Goal: Check status: Check status

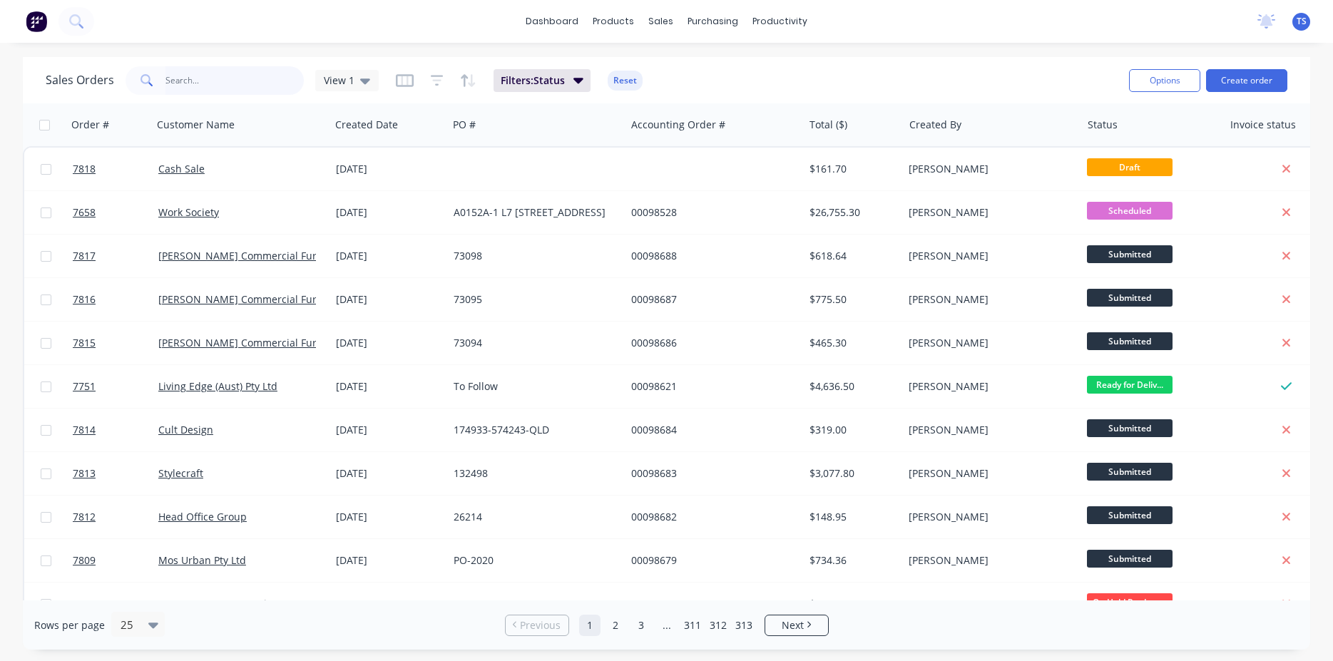
click at [208, 86] on input "text" at bounding box center [235, 80] width 139 height 29
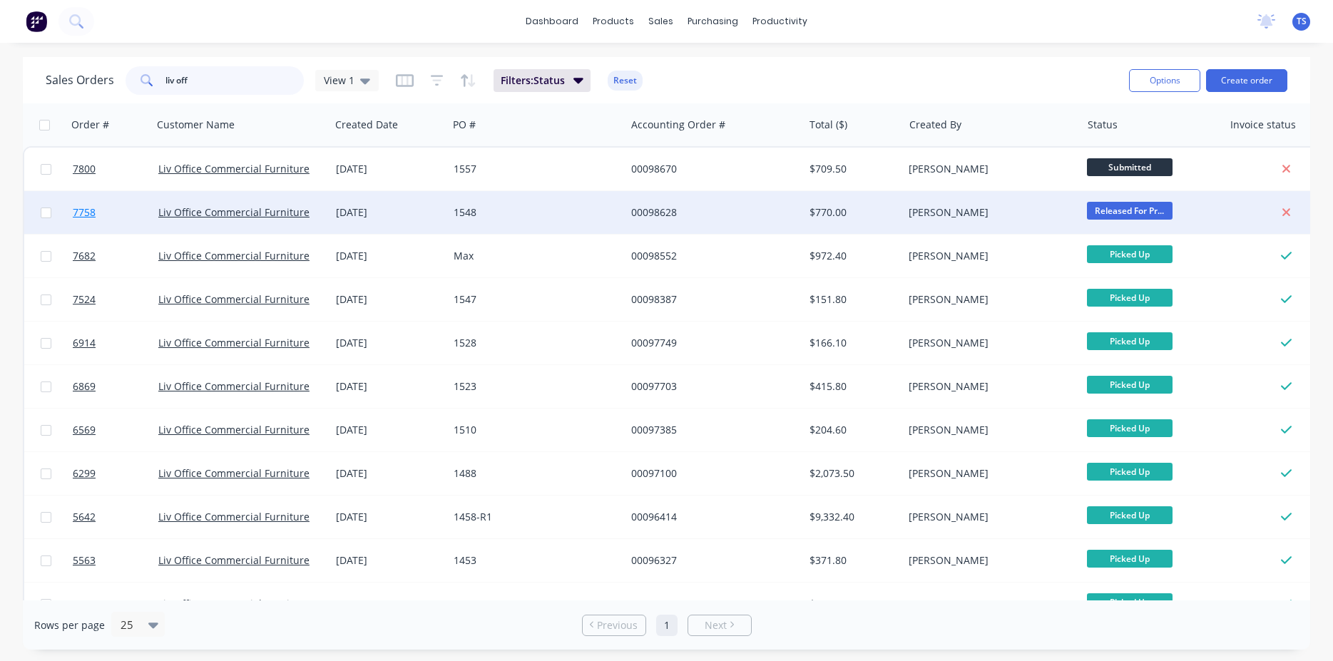
type input "liv off"
click at [108, 205] on link "7758" at bounding box center [116, 212] width 86 height 43
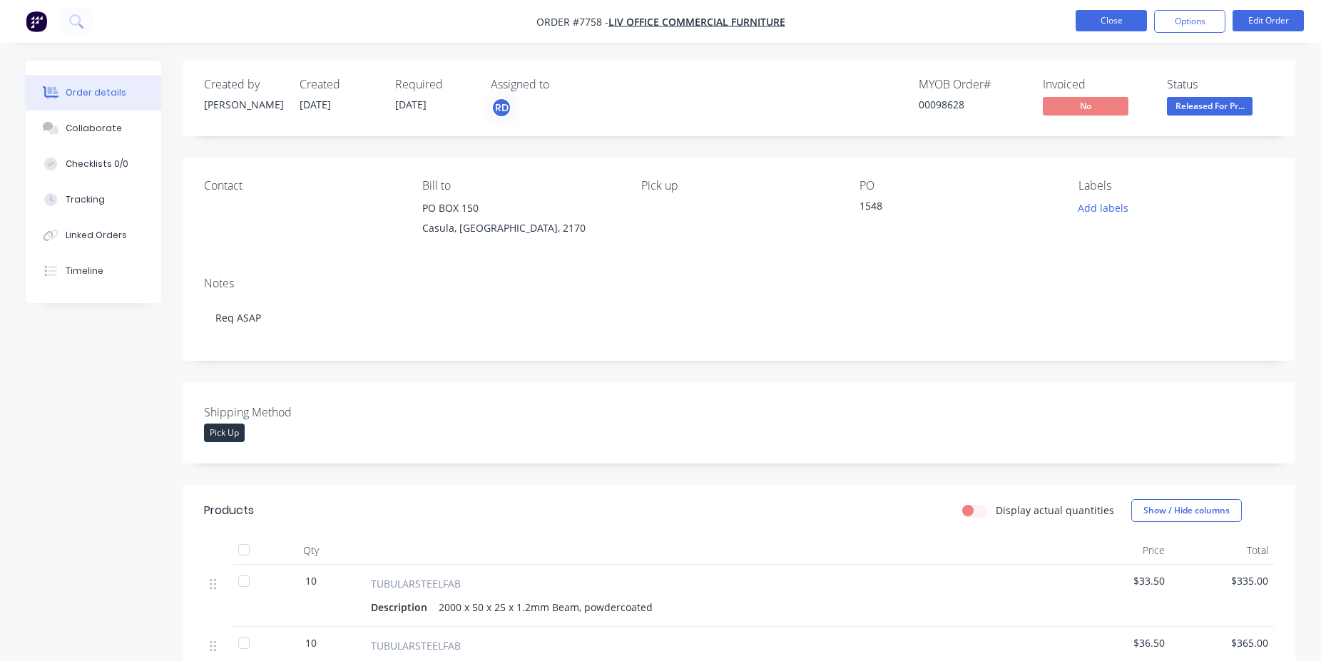
click at [1117, 18] on button "Close" at bounding box center [1111, 20] width 71 height 21
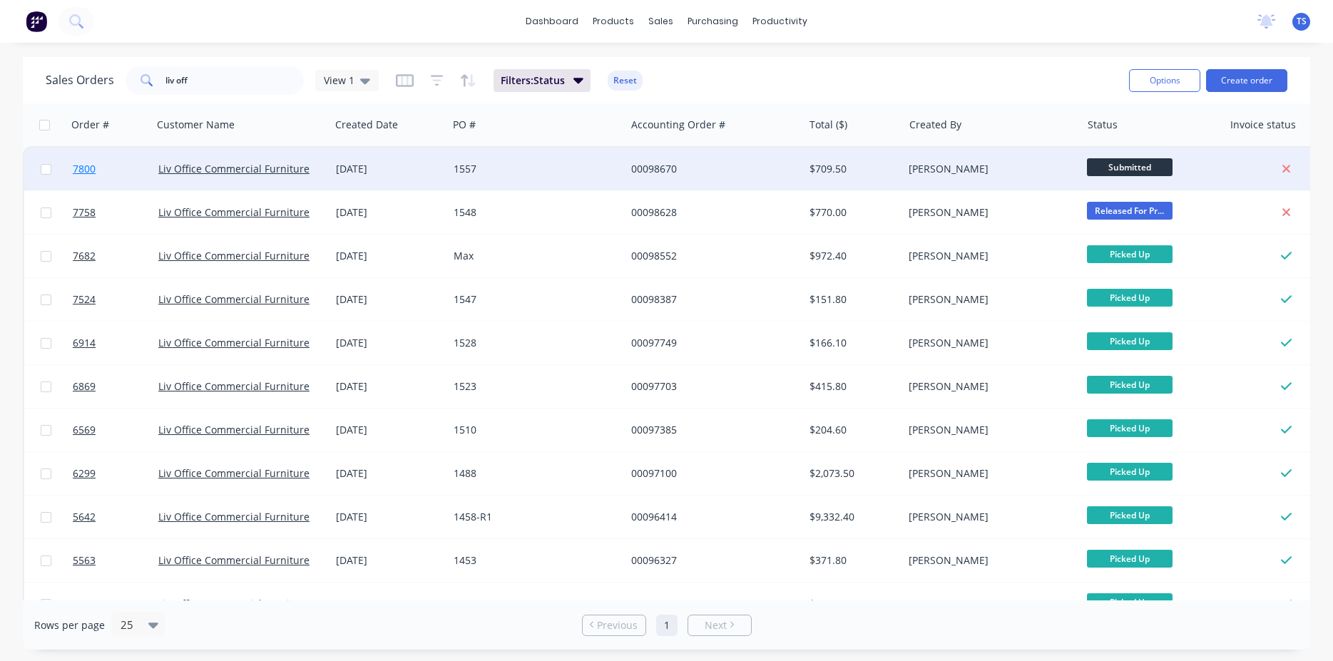
click at [134, 185] on link "7800" at bounding box center [116, 169] width 86 height 43
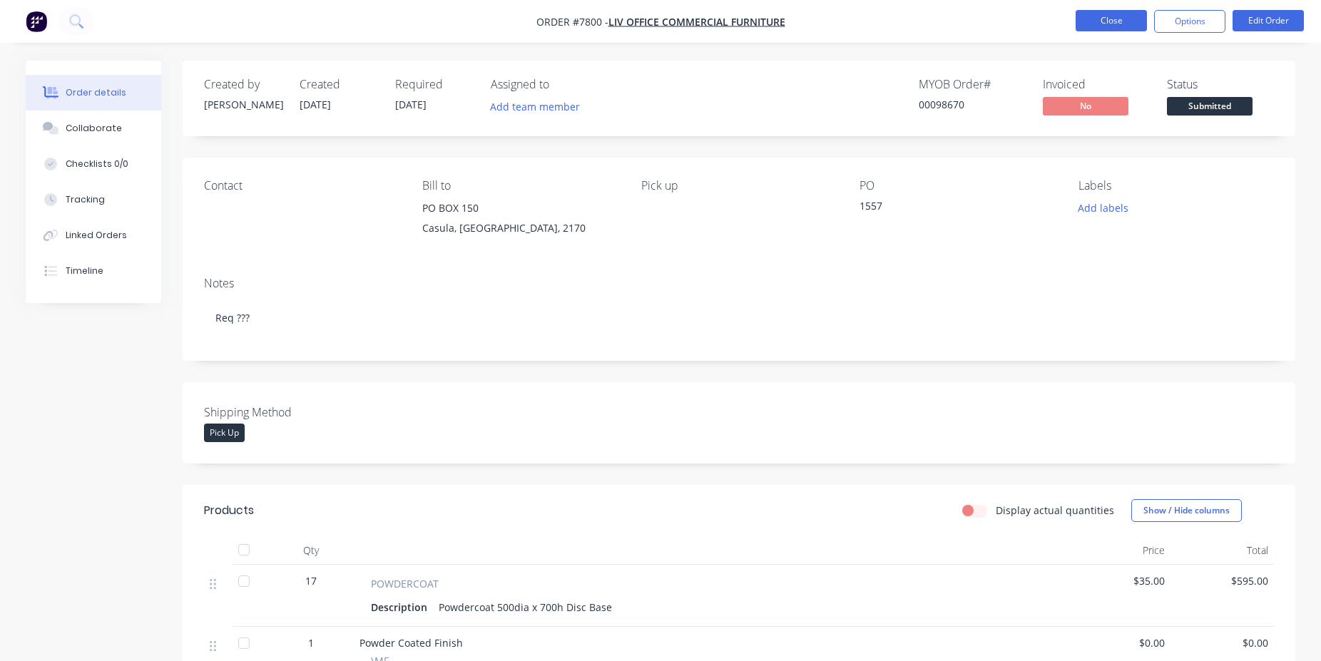
click at [1112, 26] on button "Close" at bounding box center [1111, 20] width 71 height 21
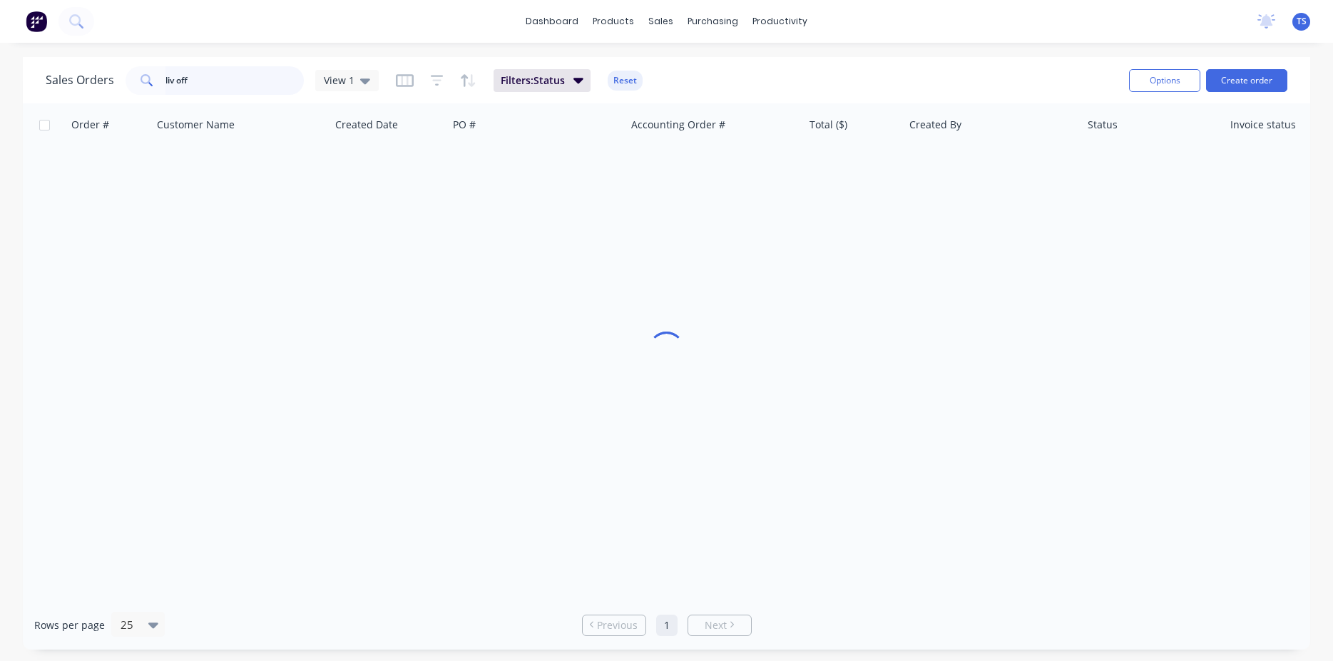
click at [256, 84] on input "liv off" at bounding box center [235, 80] width 139 height 29
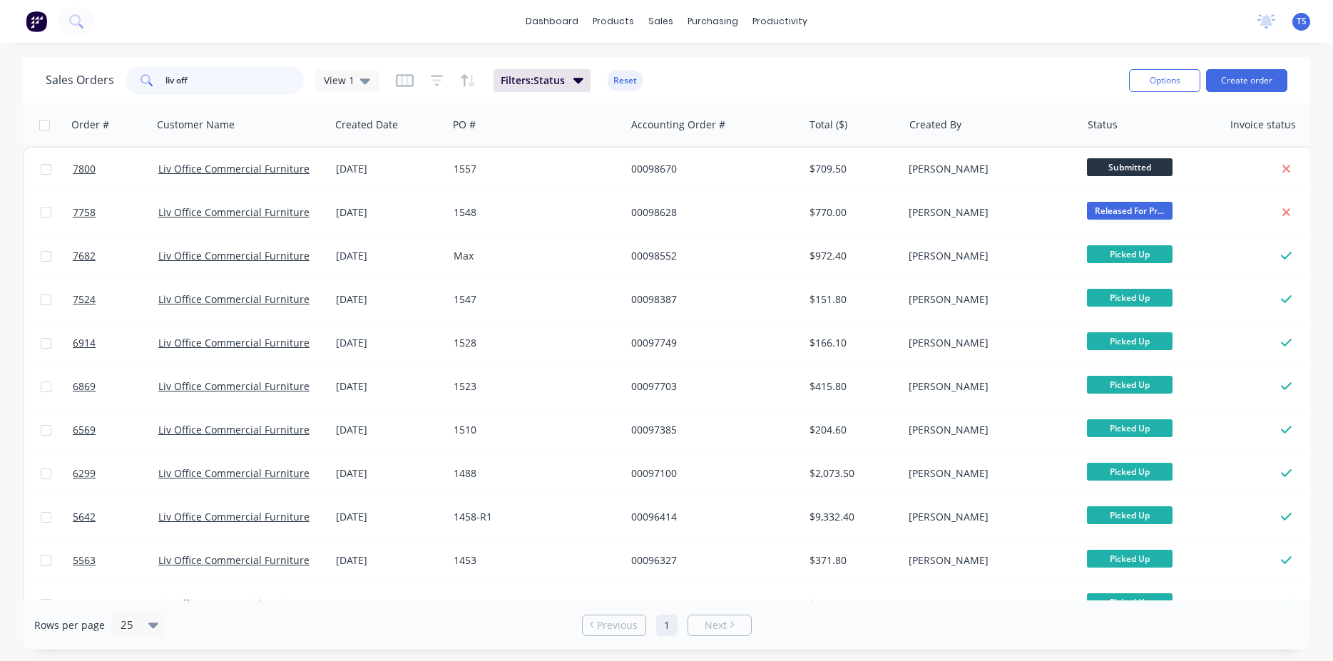
click at [256, 84] on input "liv off" at bounding box center [235, 80] width 139 height 29
type input "l"
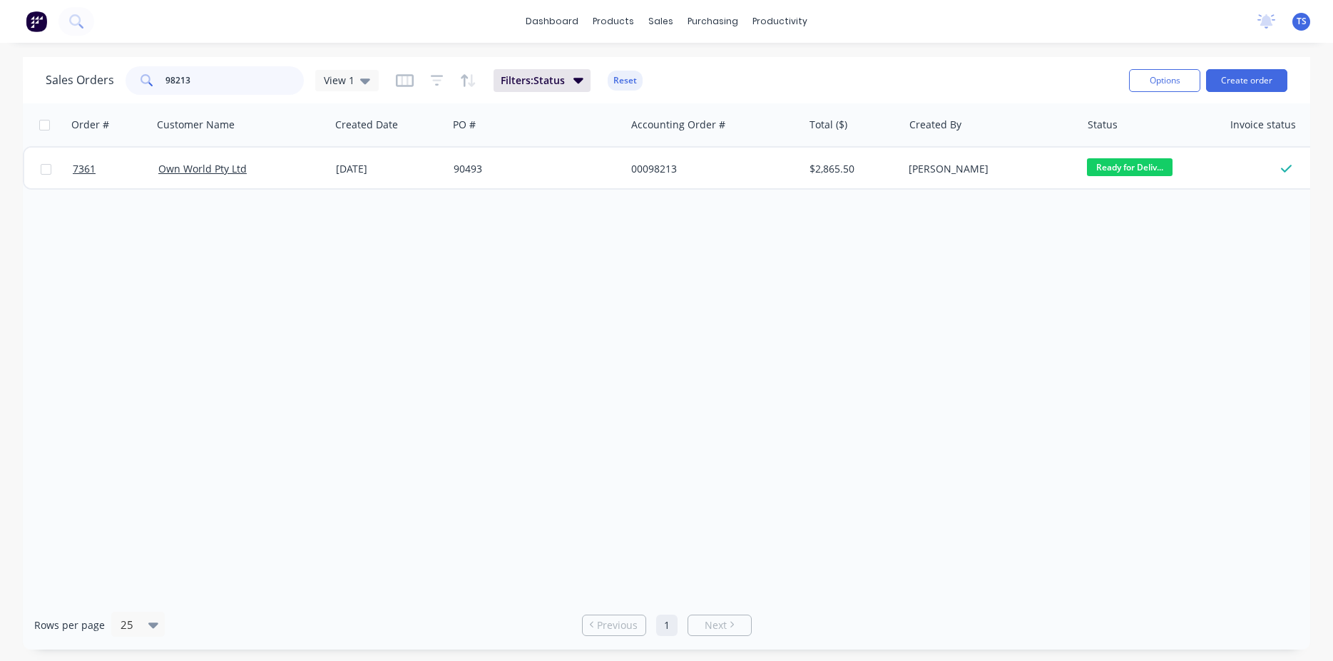
type input "98213"
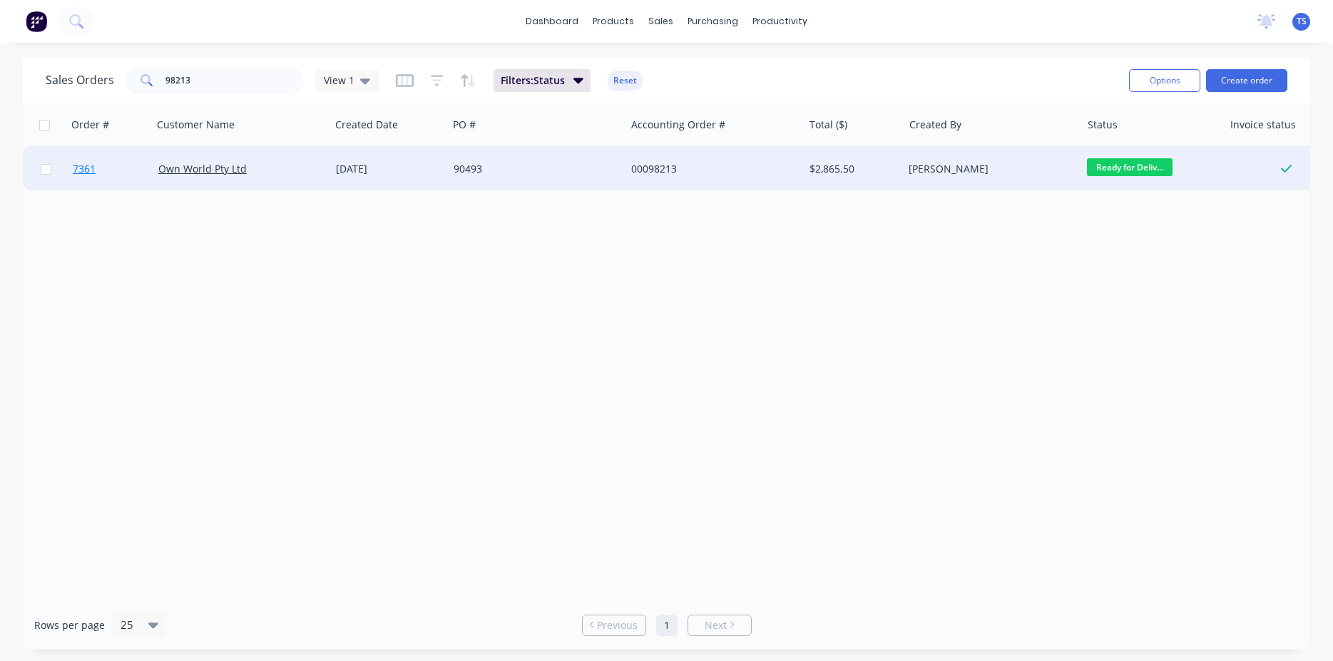
click at [93, 175] on span "7361" at bounding box center [84, 169] width 23 height 14
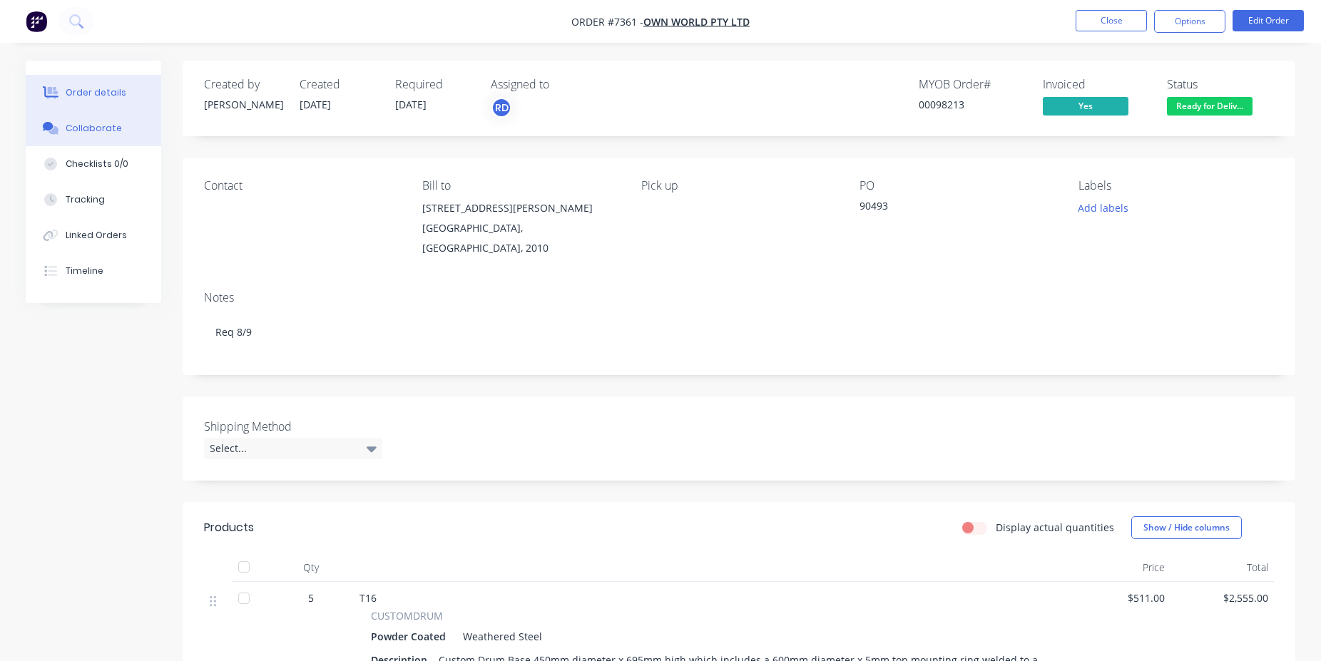
click at [136, 135] on button "Collaborate" at bounding box center [94, 129] width 136 height 36
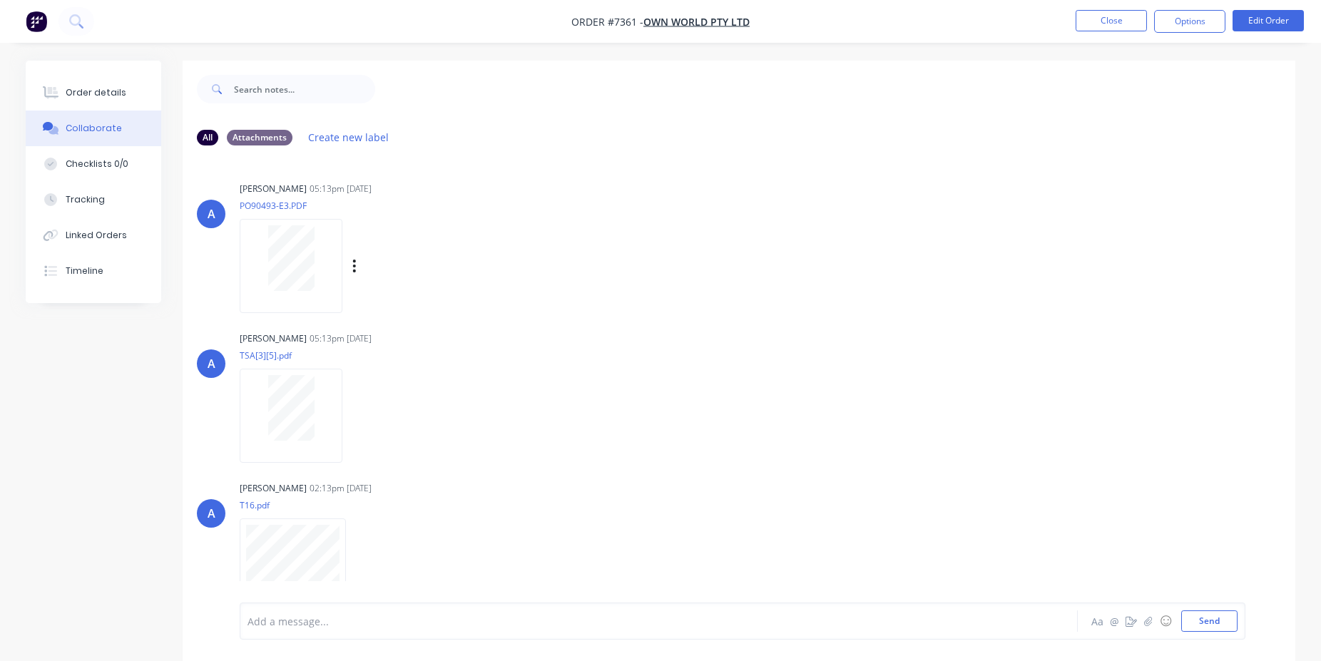
scroll to position [16, 0]
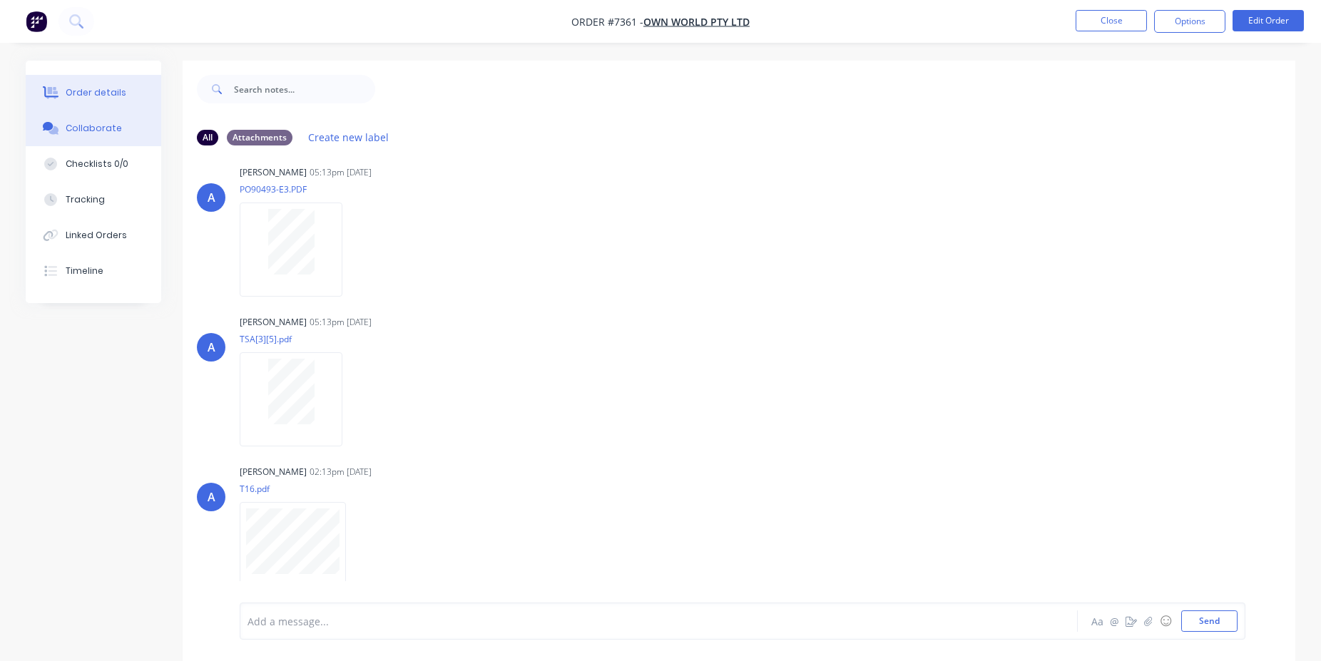
click at [132, 85] on button "Order details" at bounding box center [94, 93] width 136 height 36
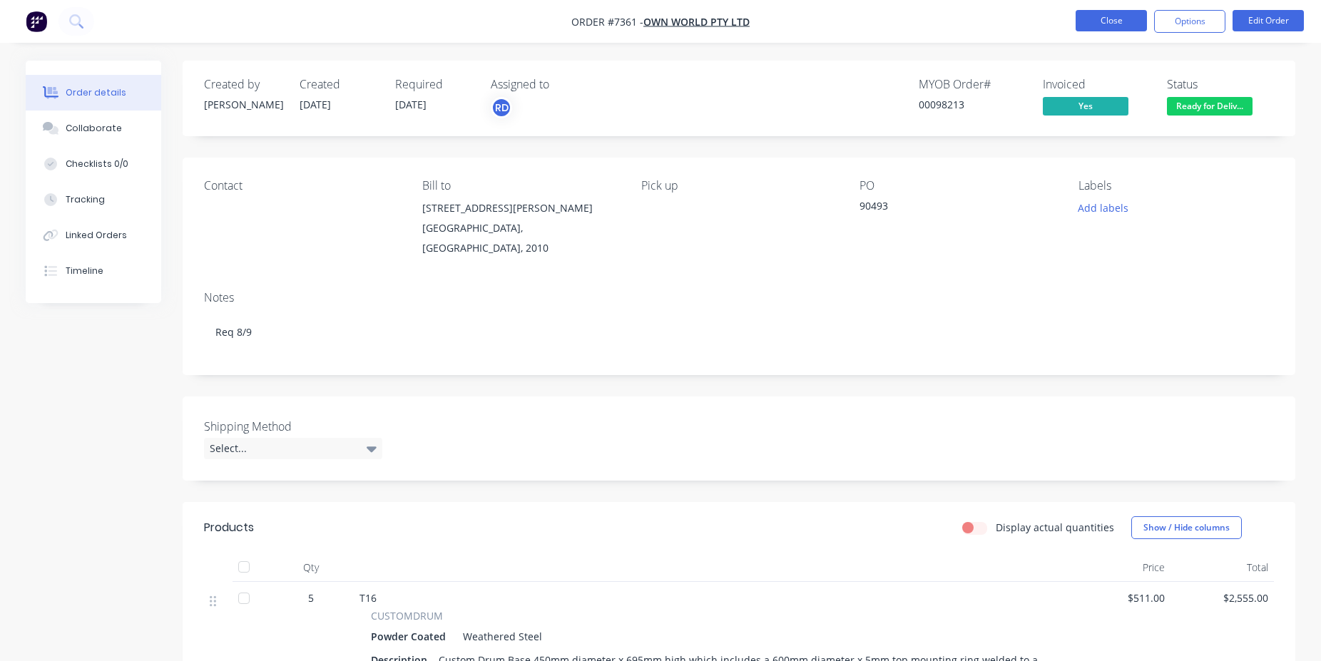
click at [1126, 16] on button "Close" at bounding box center [1111, 20] width 71 height 21
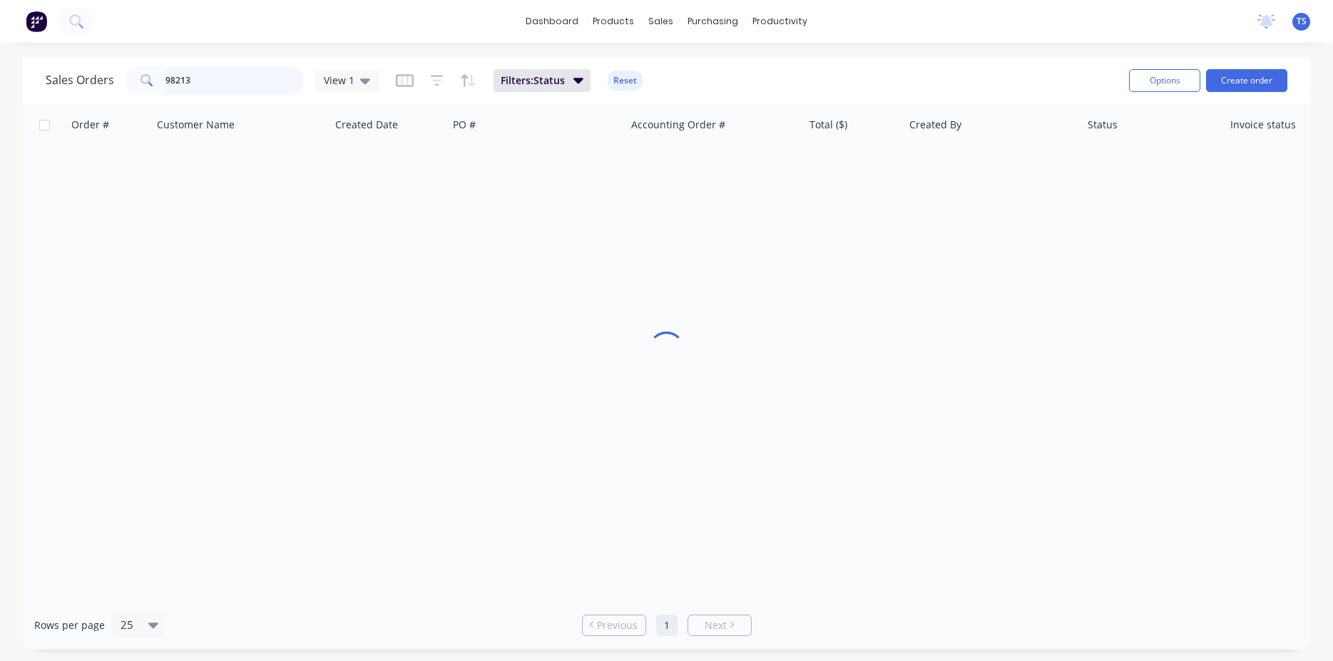
click at [294, 83] on input "98213" at bounding box center [235, 80] width 139 height 29
click at [279, 78] on input "98213" at bounding box center [235, 80] width 139 height 29
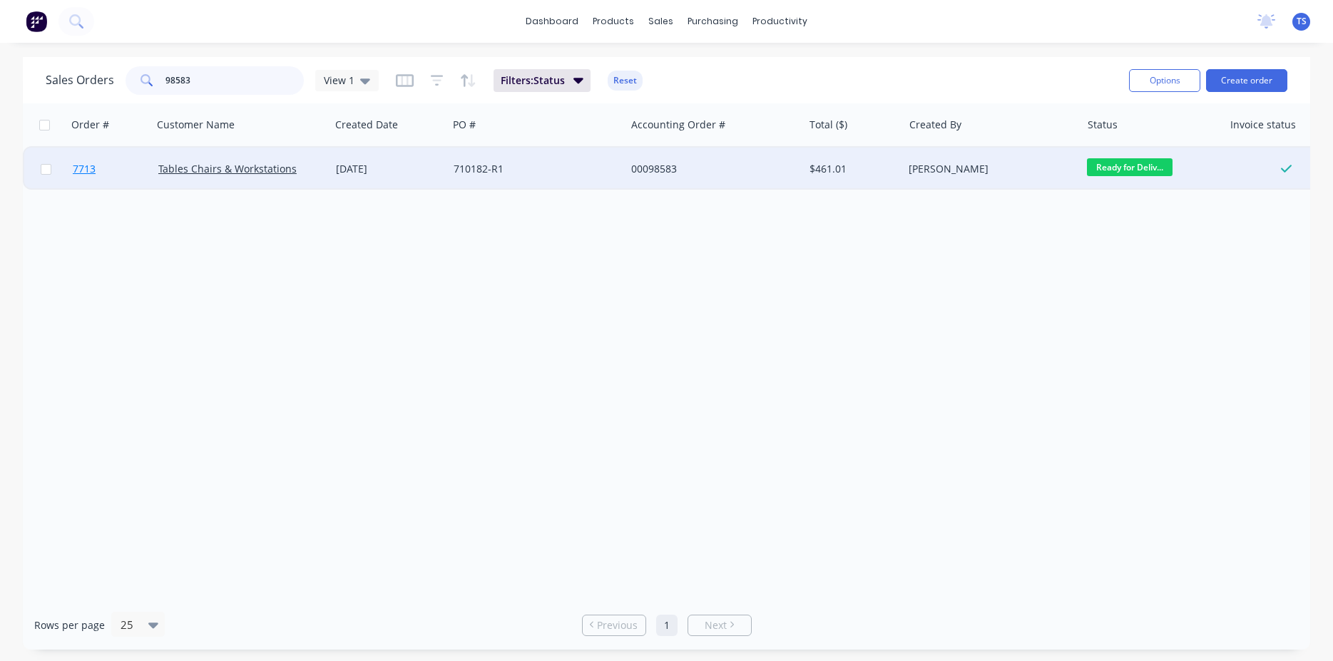
type input "98583"
click at [73, 178] on link "7713" at bounding box center [116, 169] width 86 height 43
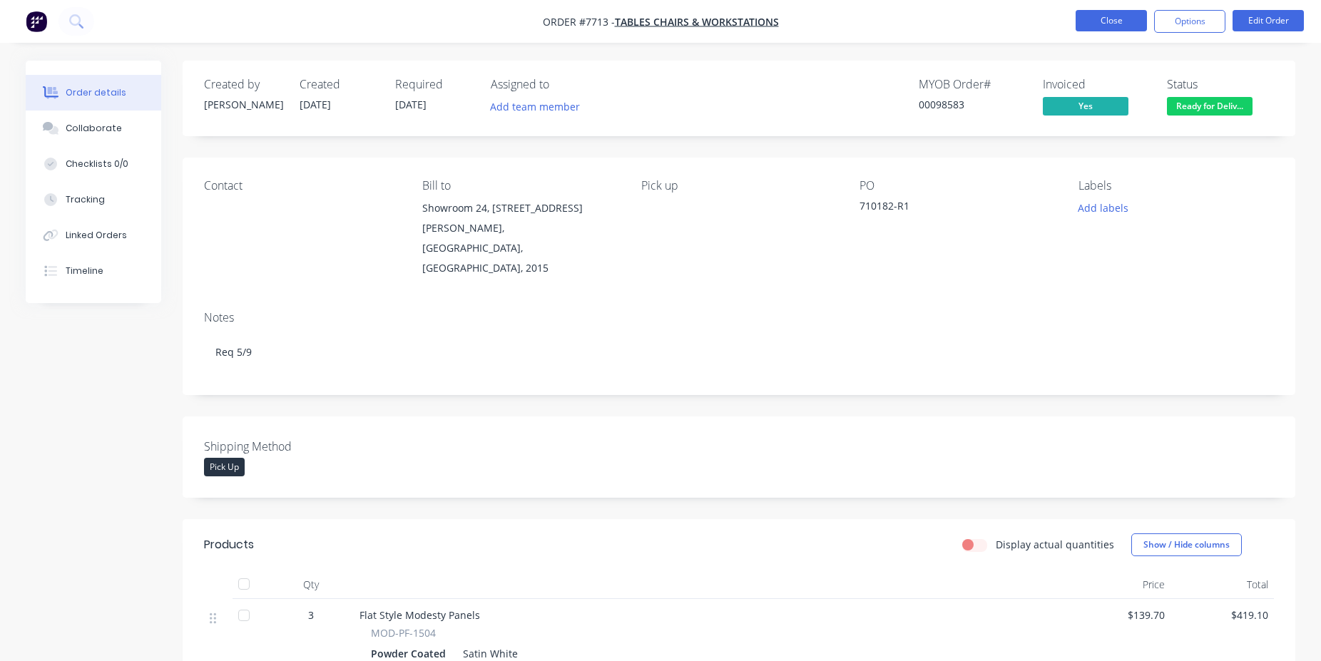
click at [1092, 24] on button "Close" at bounding box center [1111, 20] width 71 height 21
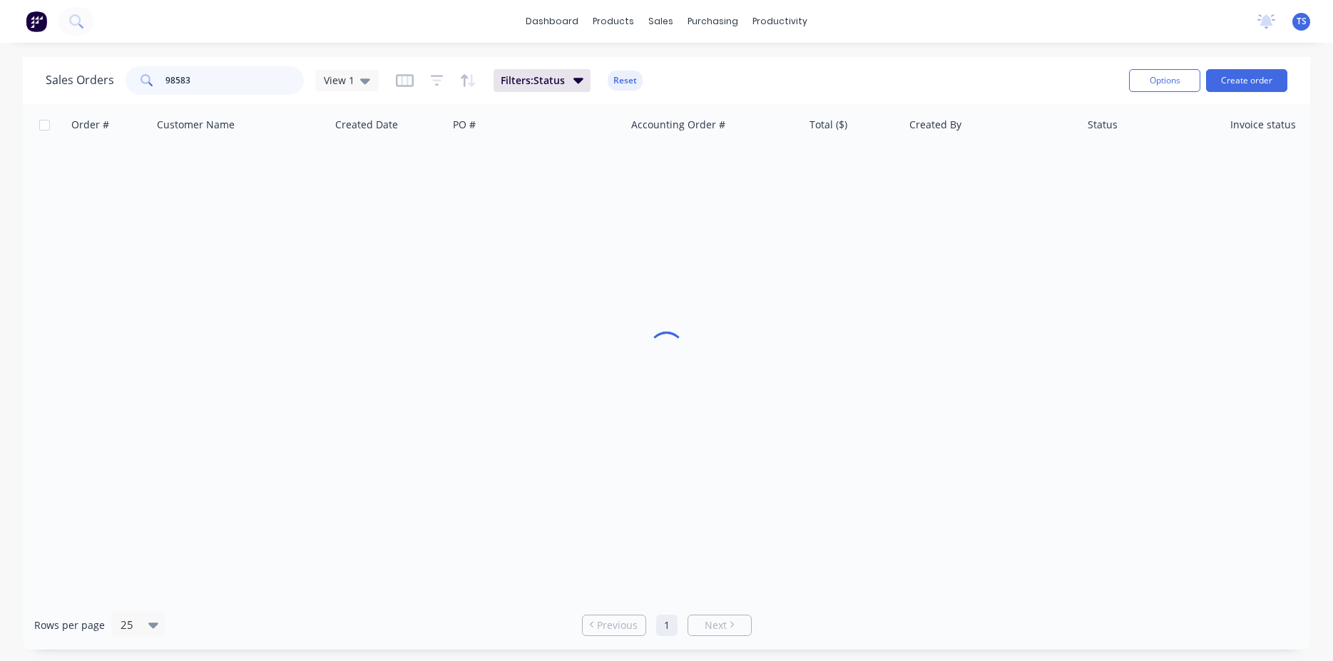
click at [199, 78] on input "98583" at bounding box center [235, 80] width 139 height 29
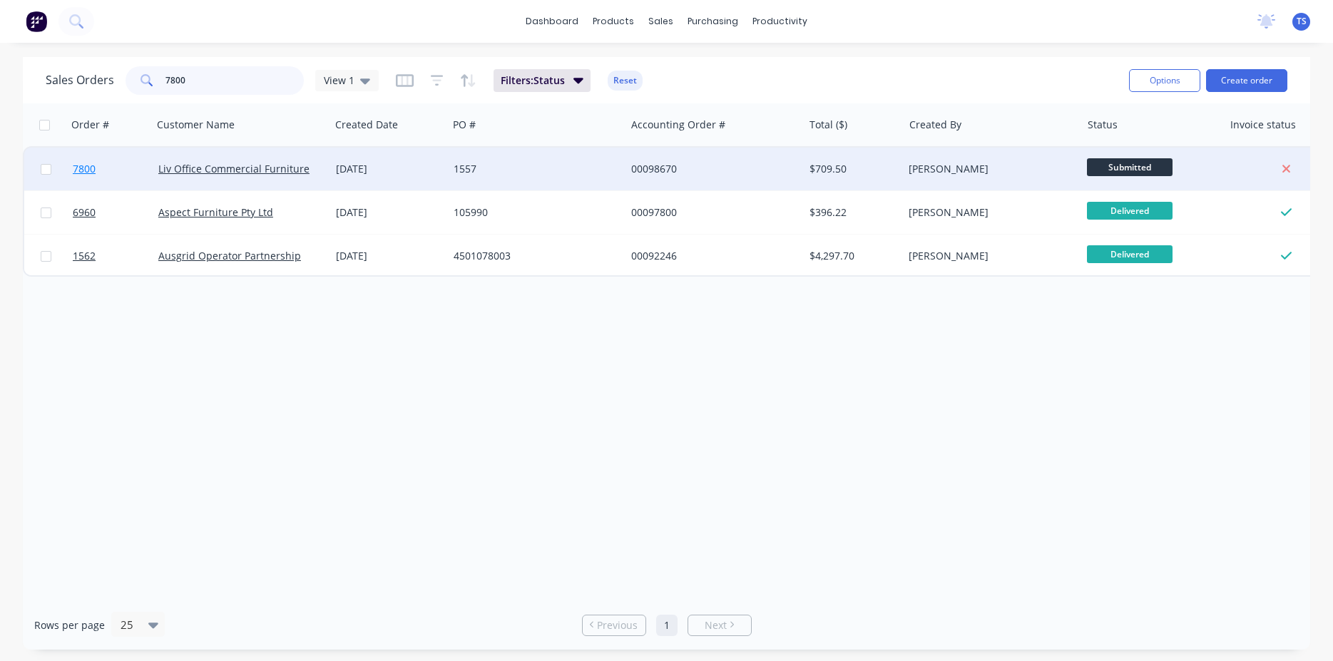
type input "7800"
click at [107, 171] on link "7800" at bounding box center [116, 169] width 86 height 43
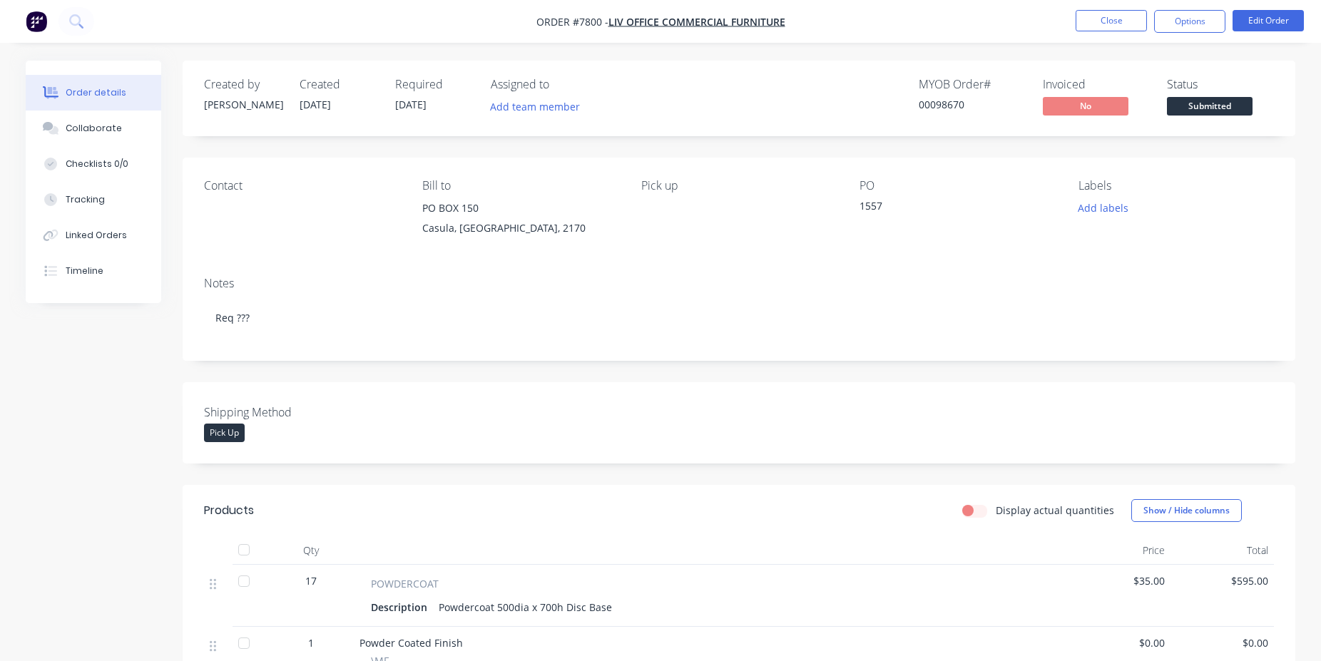
click at [1228, 111] on span "Submitted" at bounding box center [1210, 106] width 86 height 18
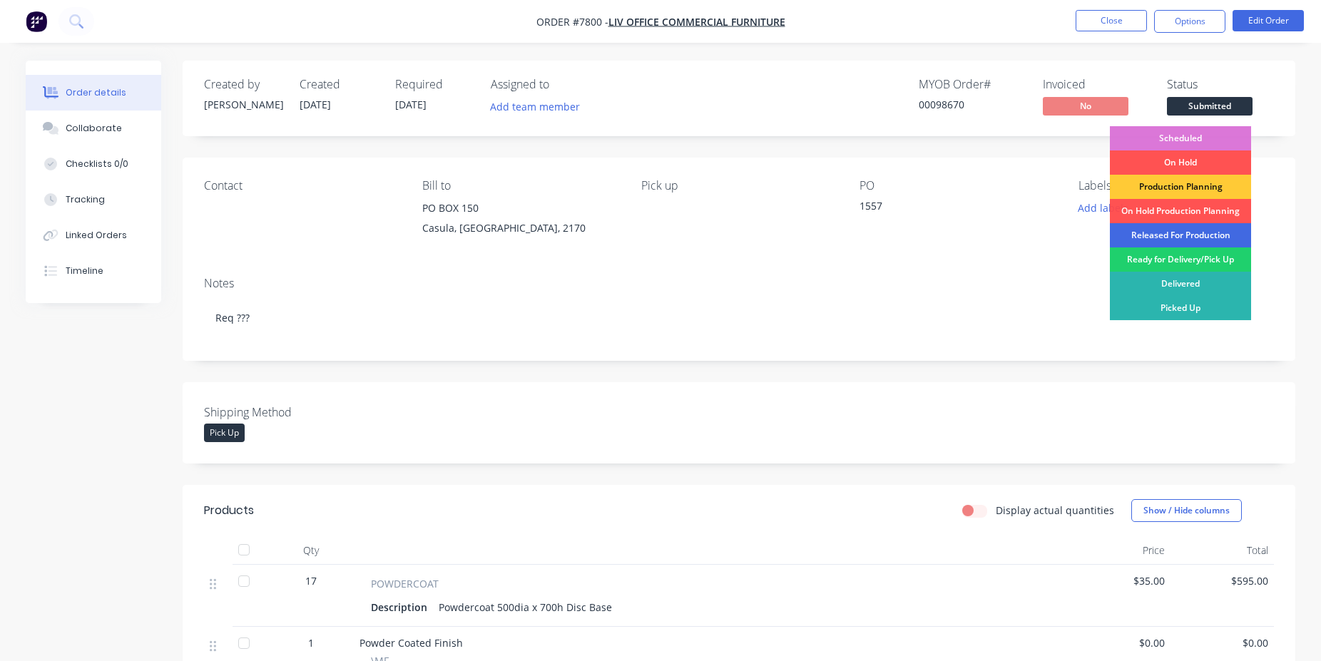
click at [1182, 225] on div "Released For Production" at bounding box center [1180, 235] width 141 height 24
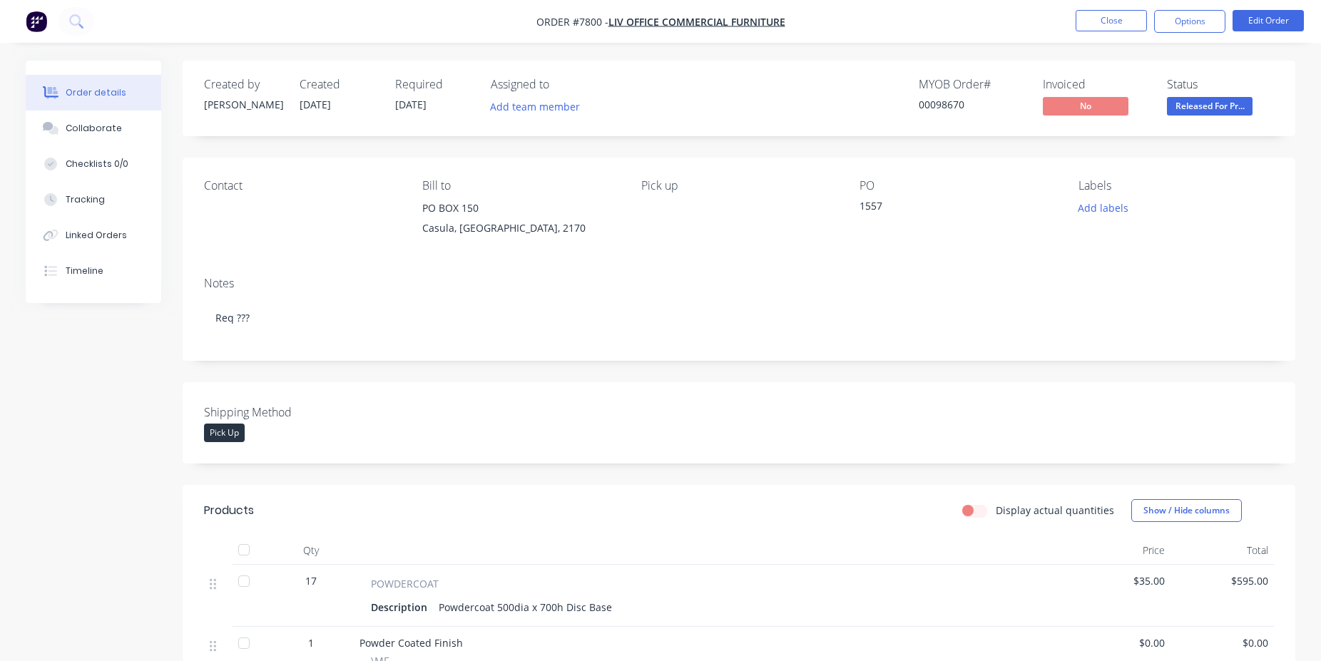
click at [946, 104] on div "00098670" at bounding box center [972, 104] width 107 height 15
copy div "00098670"
click at [1122, 23] on button "Close" at bounding box center [1111, 20] width 71 height 21
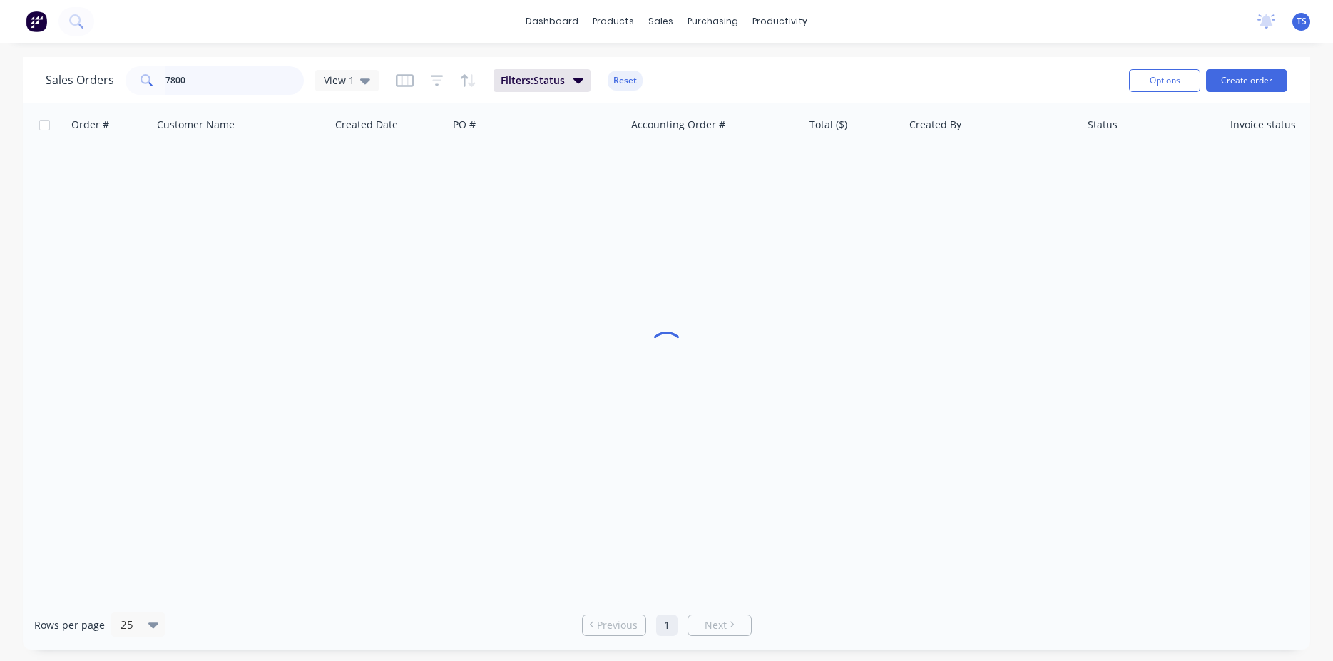
click at [233, 83] on input "7800" at bounding box center [235, 80] width 139 height 29
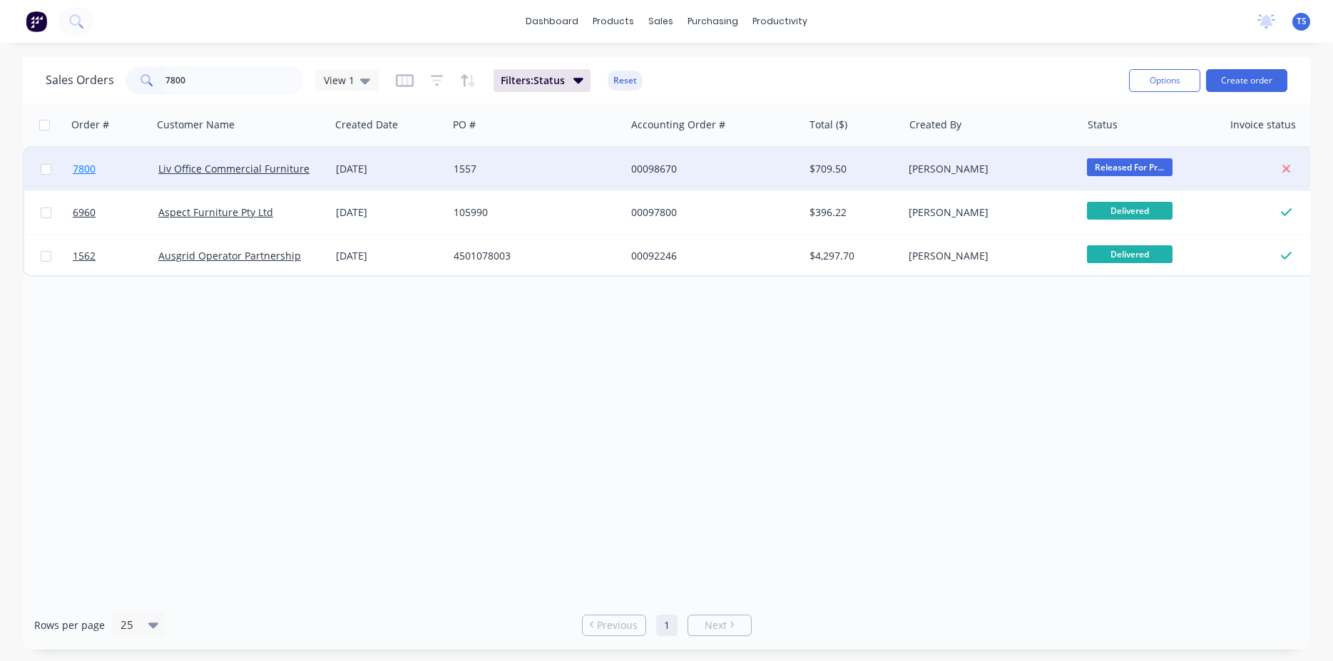
click at [112, 159] on link "7800" at bounding box center [116, 169] width 86 height 43
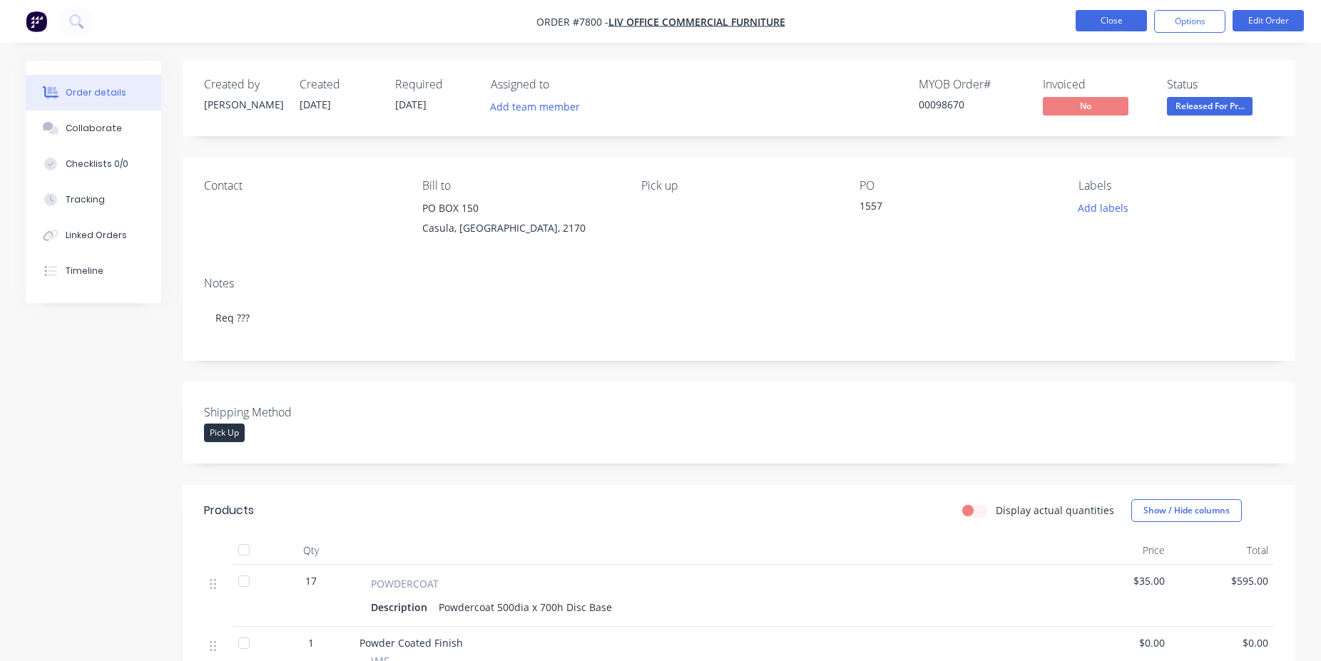
click at [1110, 17] on button "Close" at bounding box center [1111, 20] width 71 height 21
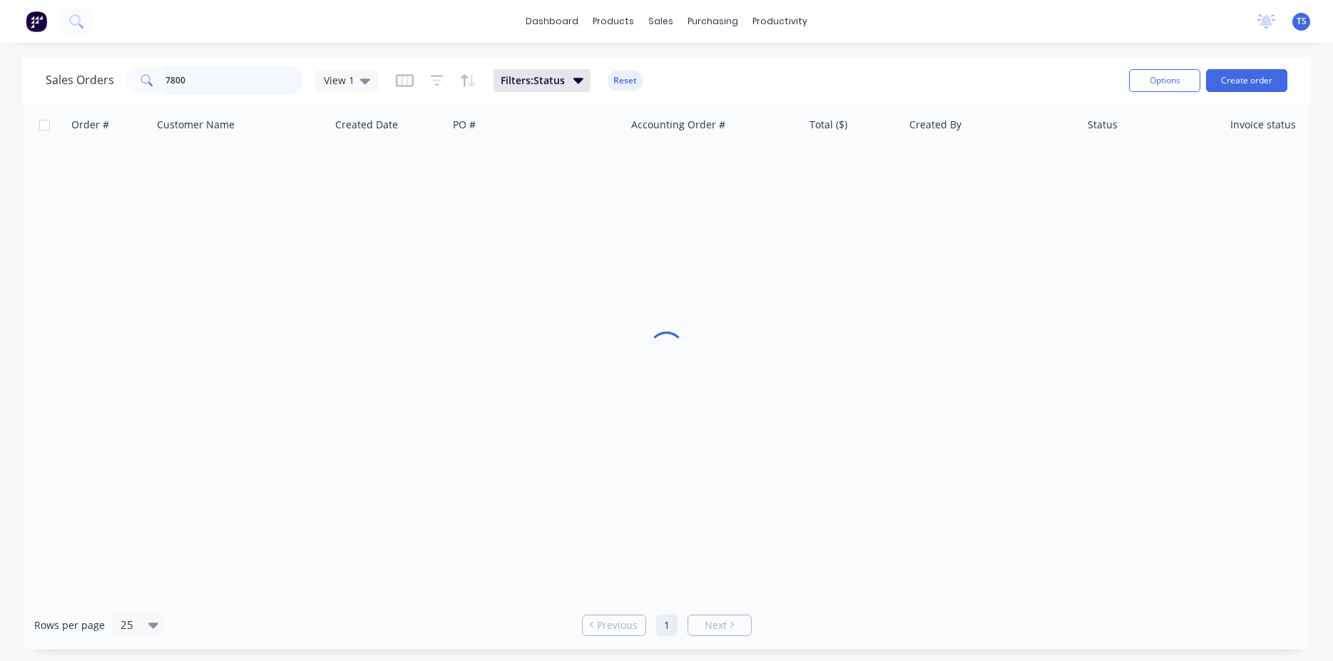
click at [251, 85] on input "7800" at bounding box center [235, 80] width 139 height 29
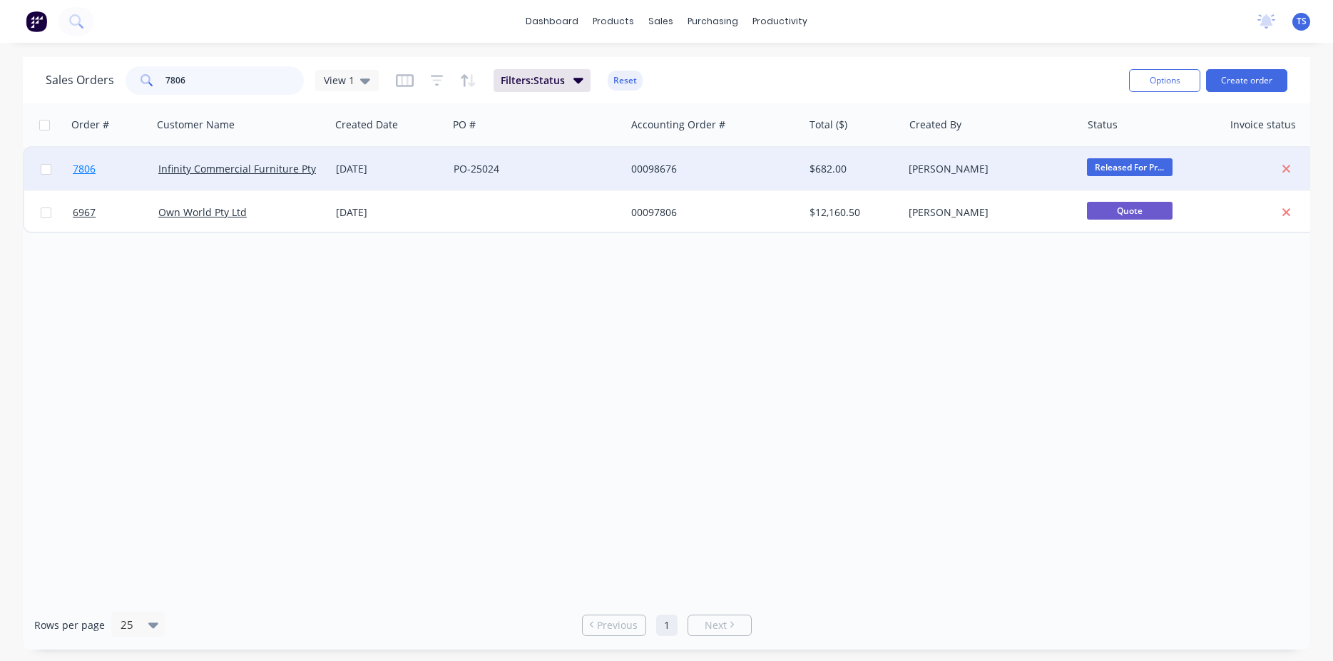
type input "7806"
click at [103, 178] on link "7806" at bounding box center [116, 169] width 86 height 43
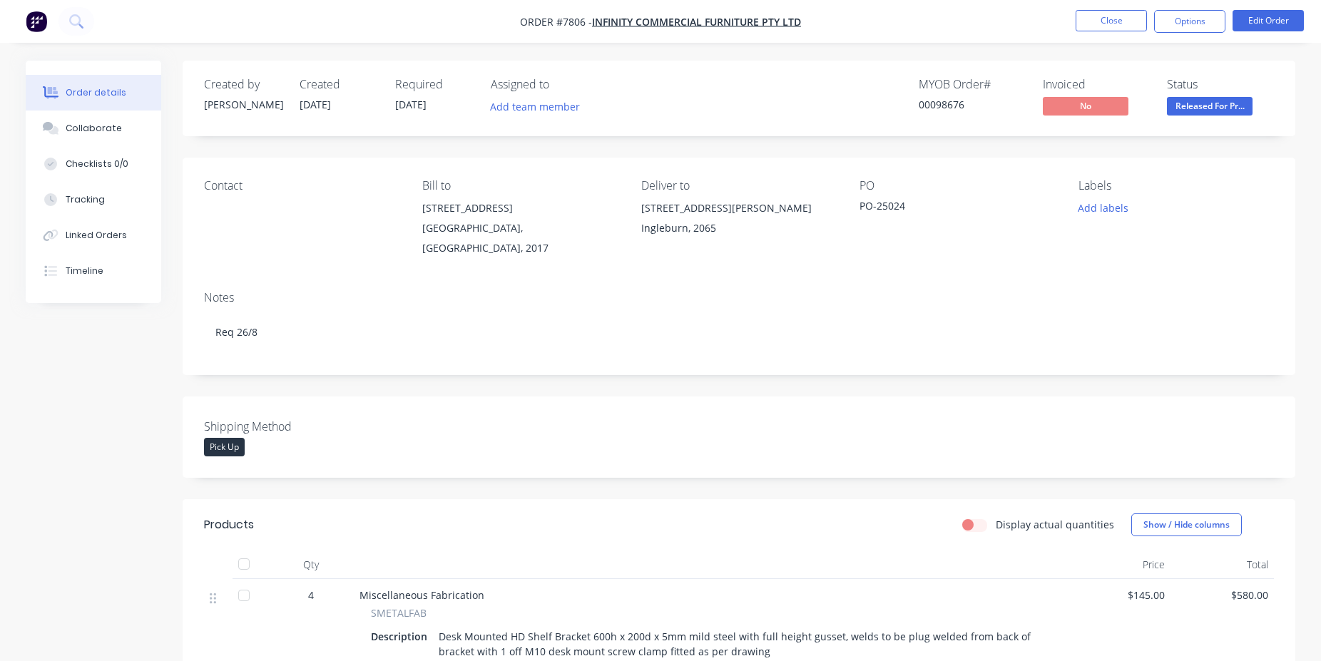
click at [93, 301] on div "Order details Collaborate Checklists 0/0 Tracking Linked Orders Timeline" at bounding box center [94, 182] width 136 height 243
click at [110, 270] on button "Timeline" at bounding box center [94, 271] width 136 height 36
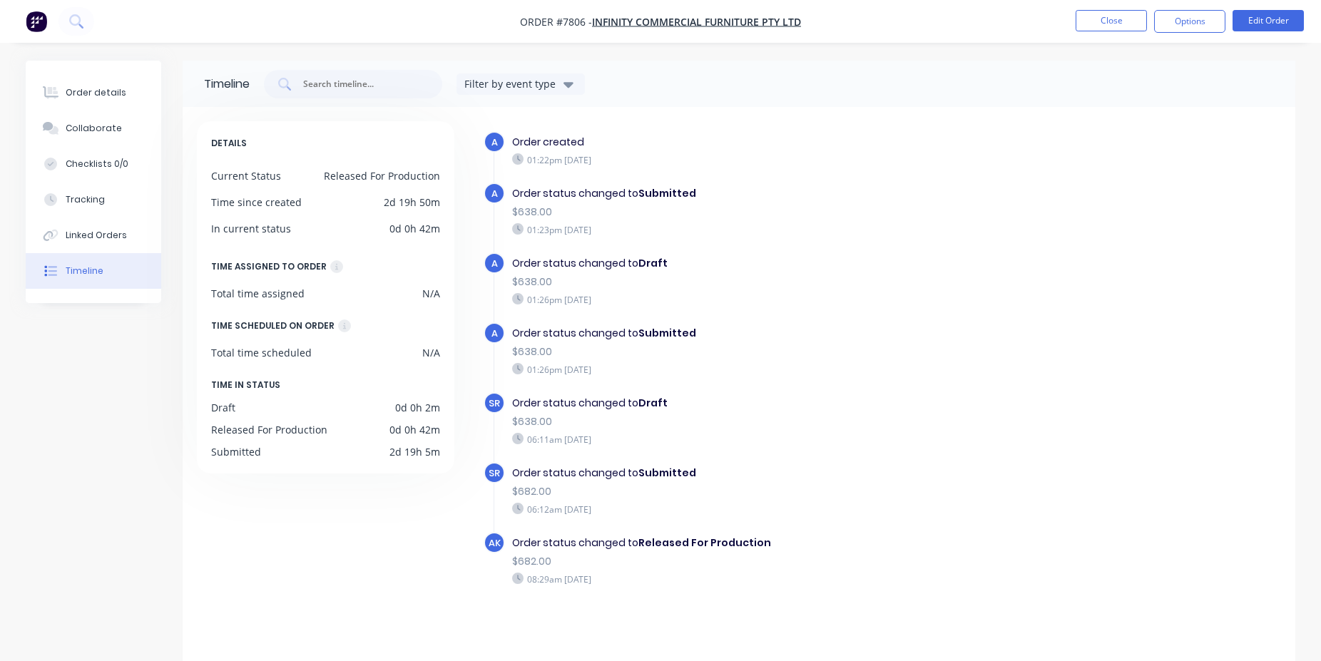
scroll to position [24, 0]
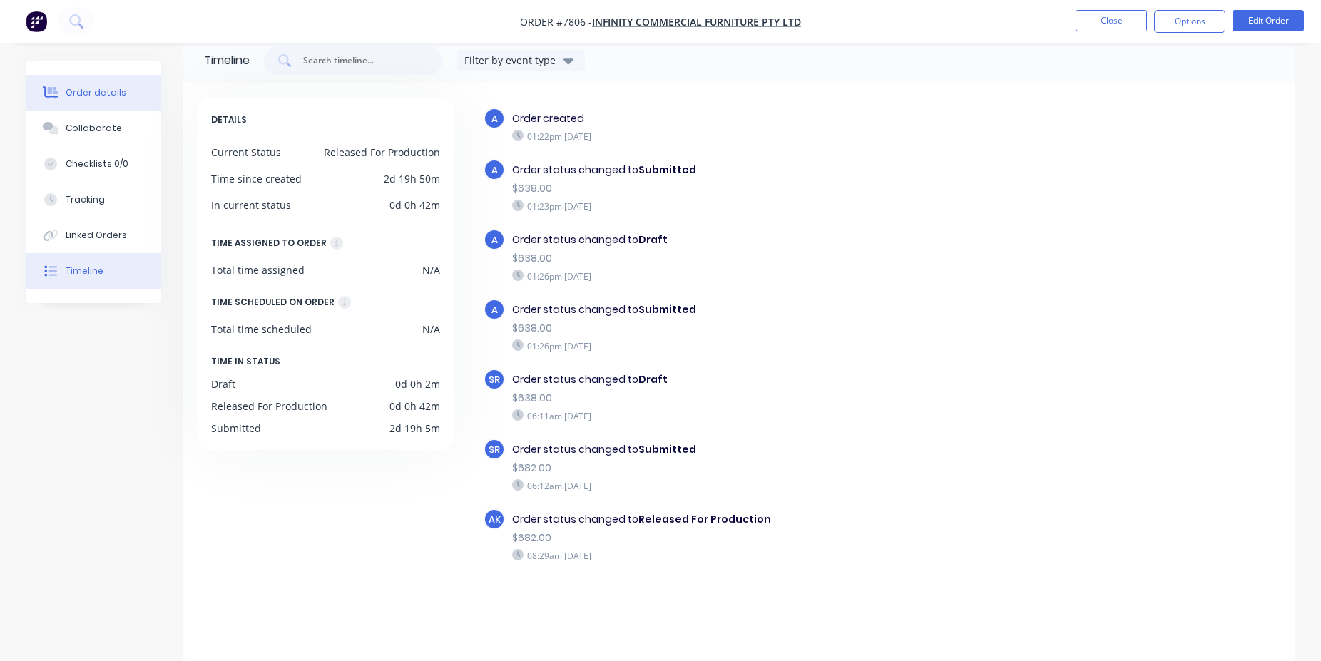
click at [118, 94] on div "Order details" at bounding box center [96, 92] width 61 height 13
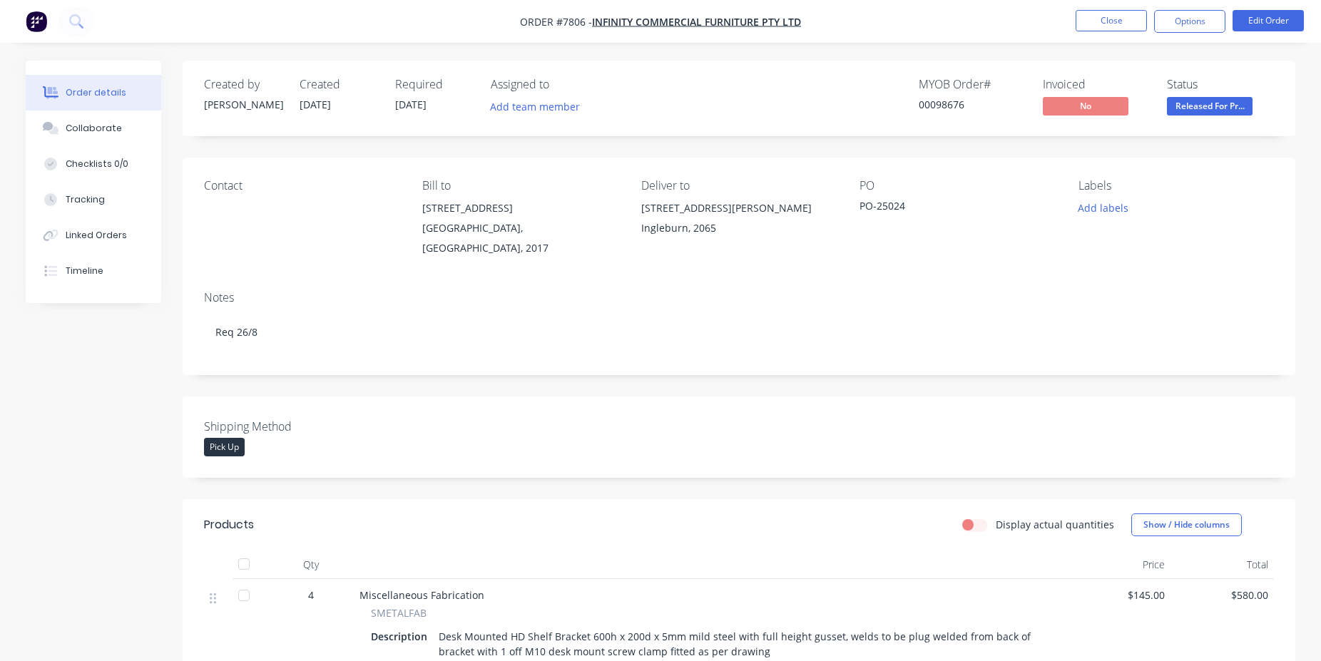
click at [948, 108] on div "00098676" at bounding box center [972, 104] width 107 height 15
copy div "00098676"
click at [1134, 24] on button "Close" at bounding box center [1111, 20] width 71 height 21
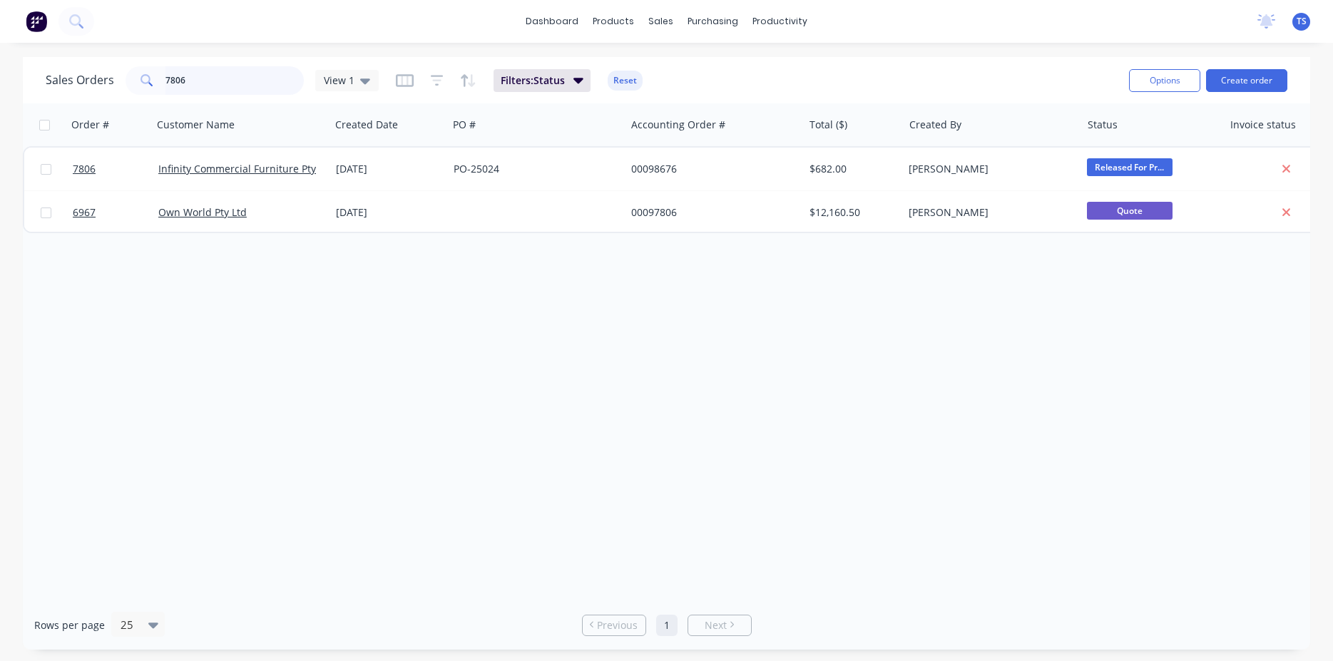
click at [217, 78] on input "7806" at bounding box center [235, 80] width 139 height 29
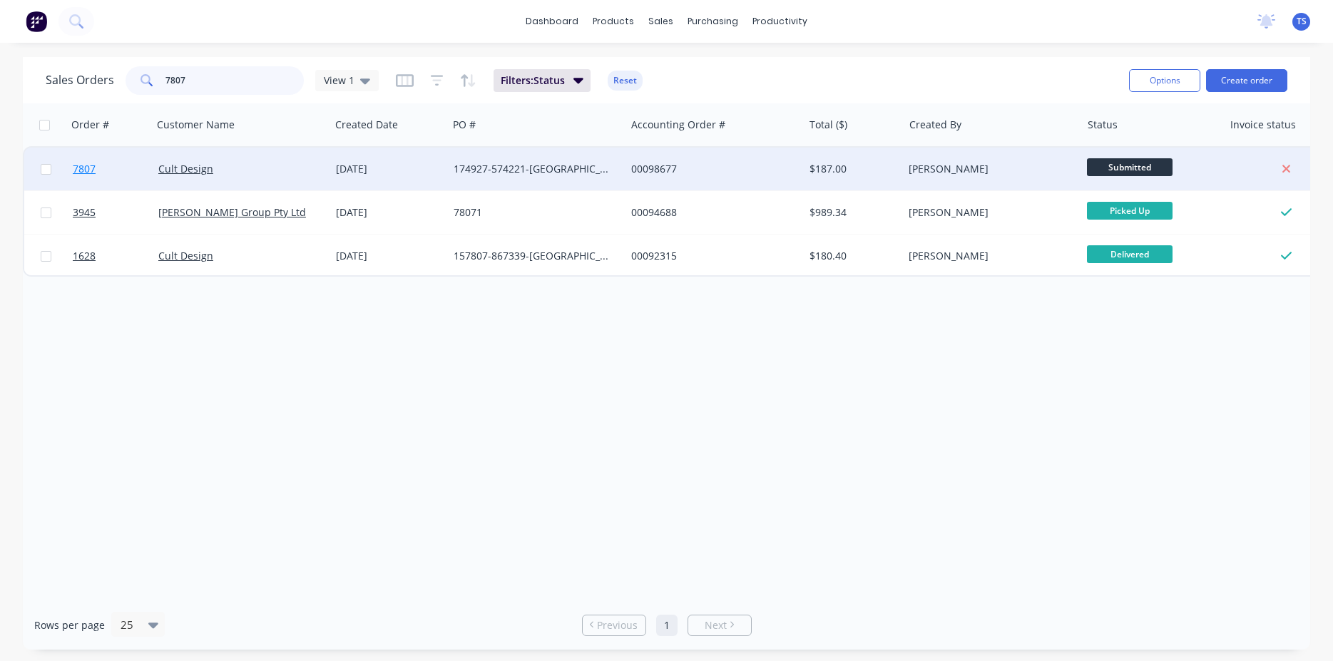
type input "7807"
click at [98, 148] on link "7807" at bounding box center [116, 169] width 86 height 43
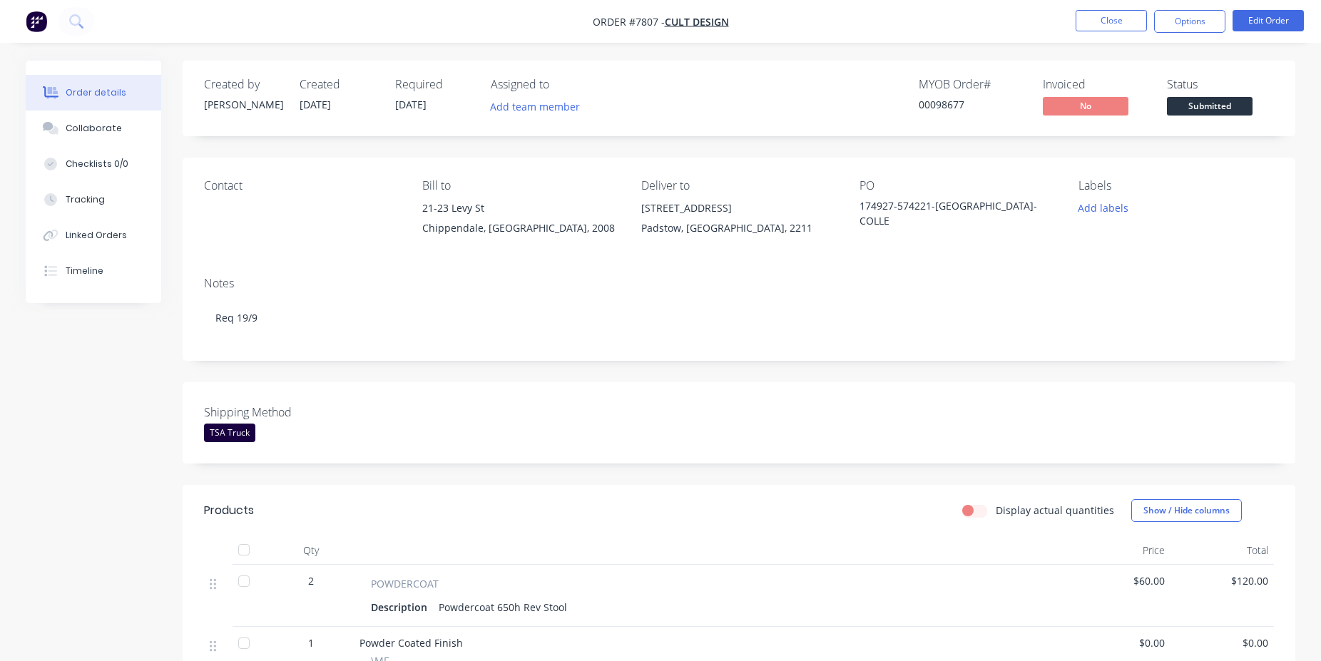
click at [970, 469] on div "Created by Allisa Created 22/08/25 Required 16/09/25 Assigned to Add team membe…" at bounding box center [739, 529] width 1113 height 937
click at [1229, 109] on span "Submitted" at bounding box center [1210, 106] width 86 height 18
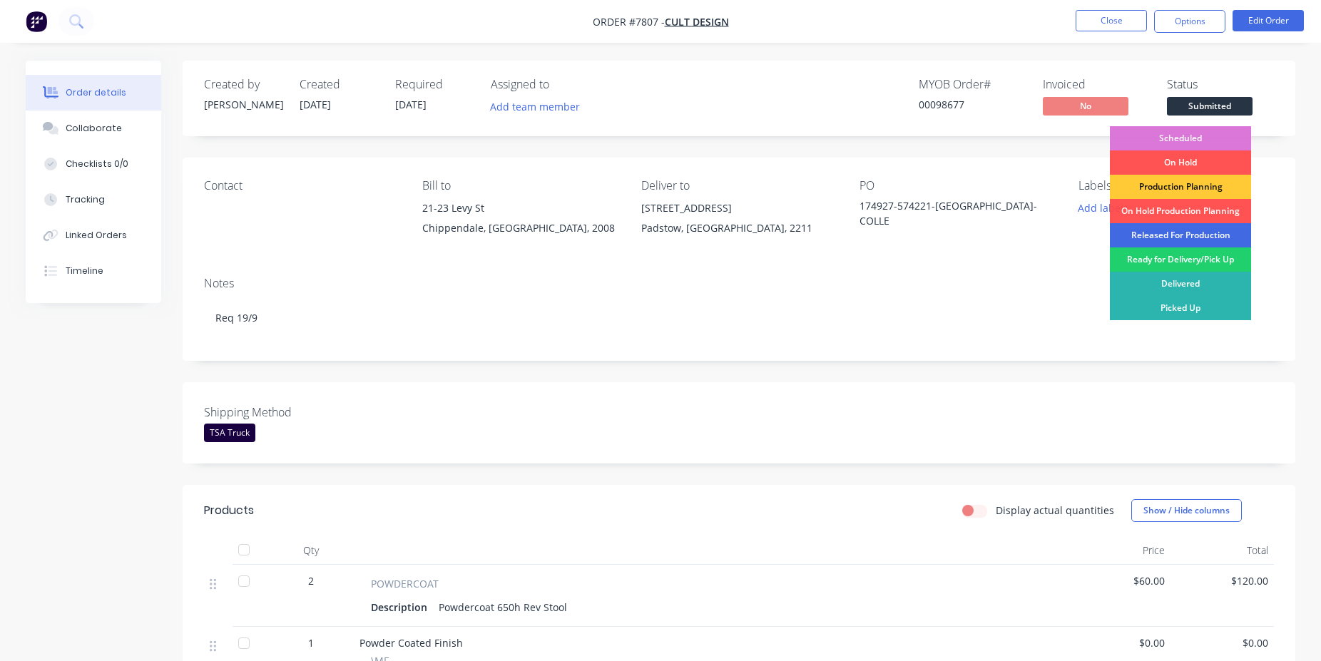
click at [1166, 232] on div "Released For Production" at bounding box center [1180, 235] width 141 height 24
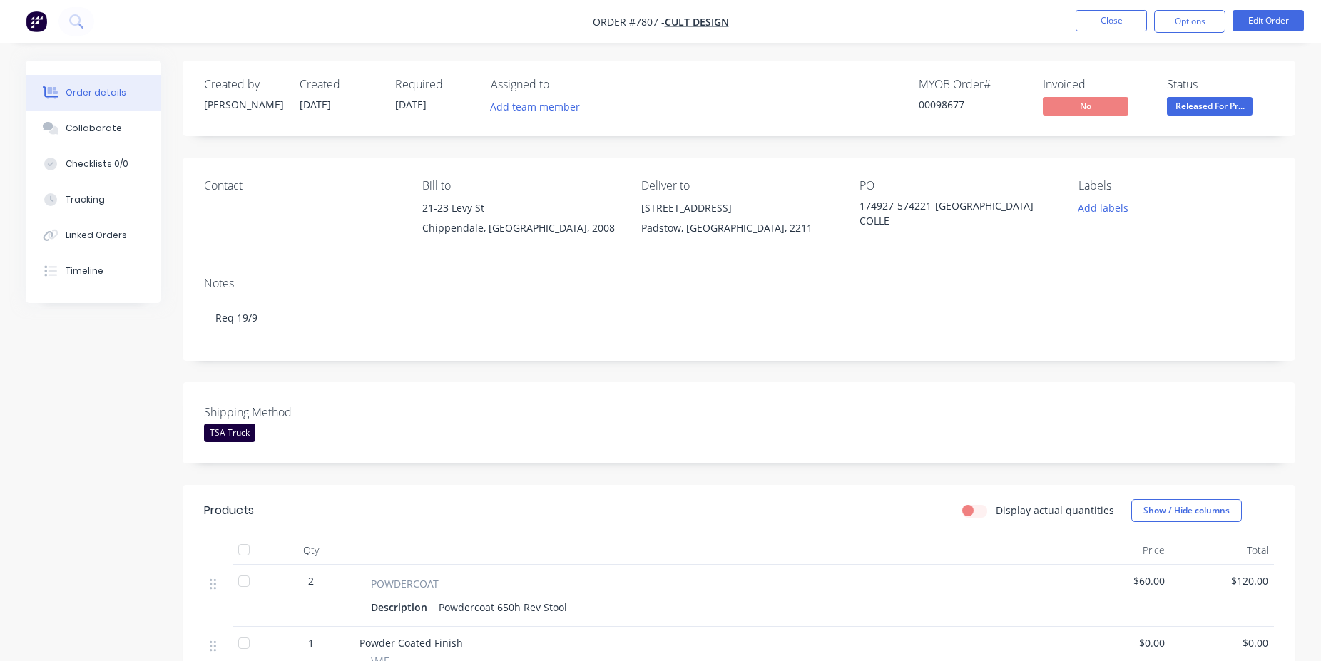
click at [1149, 24] on ul "Close Options Edit Order" at bounding box center [1190, 21] width 263 height 23
click at [1145, 24] on button "Close" at bounding box center [1111, 20] width 71 height 21
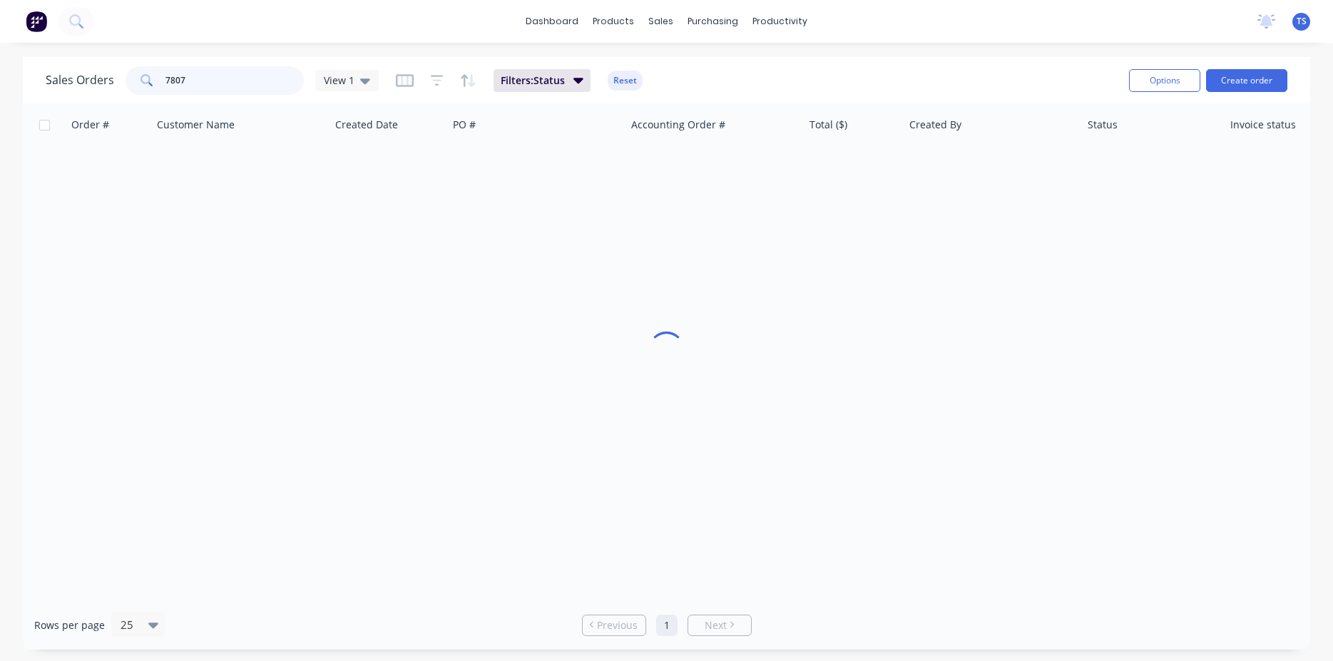
click at [250, 94] on input "7807" at bounding box center [235, 80] width 139 height 29
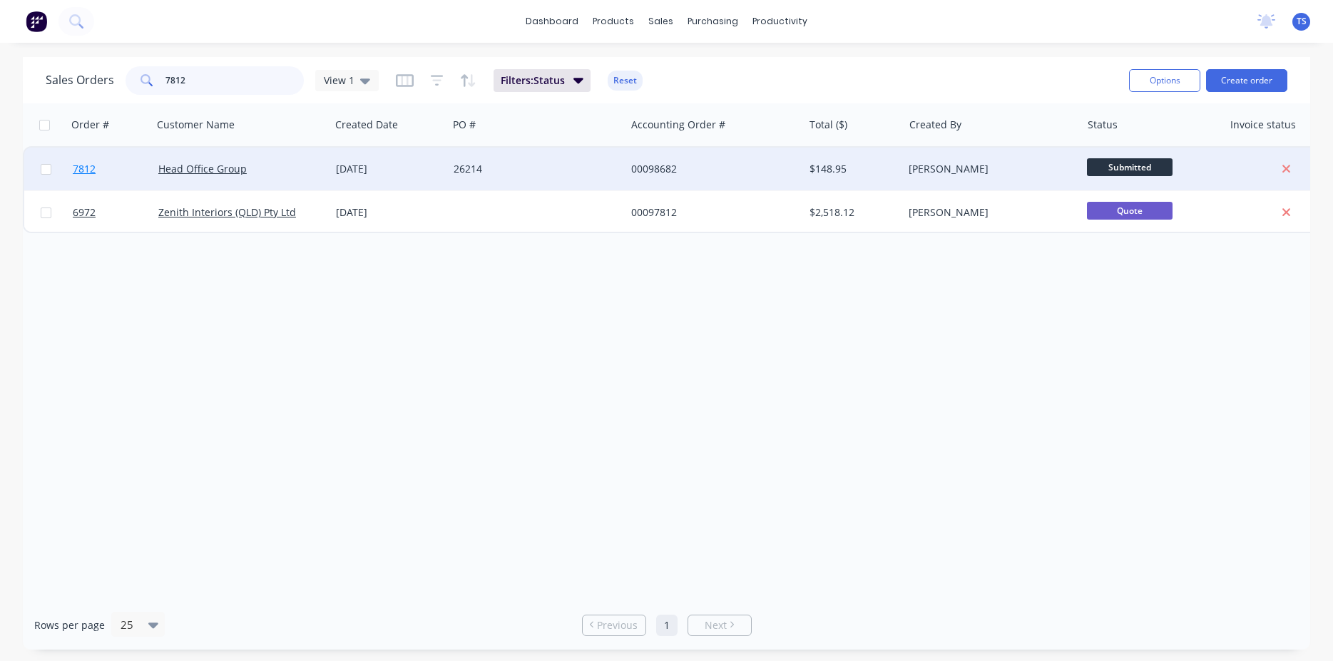
type input "7812"
click at [76, 181] on link "7812" at bounding box center [116, 169] width 86 height 43
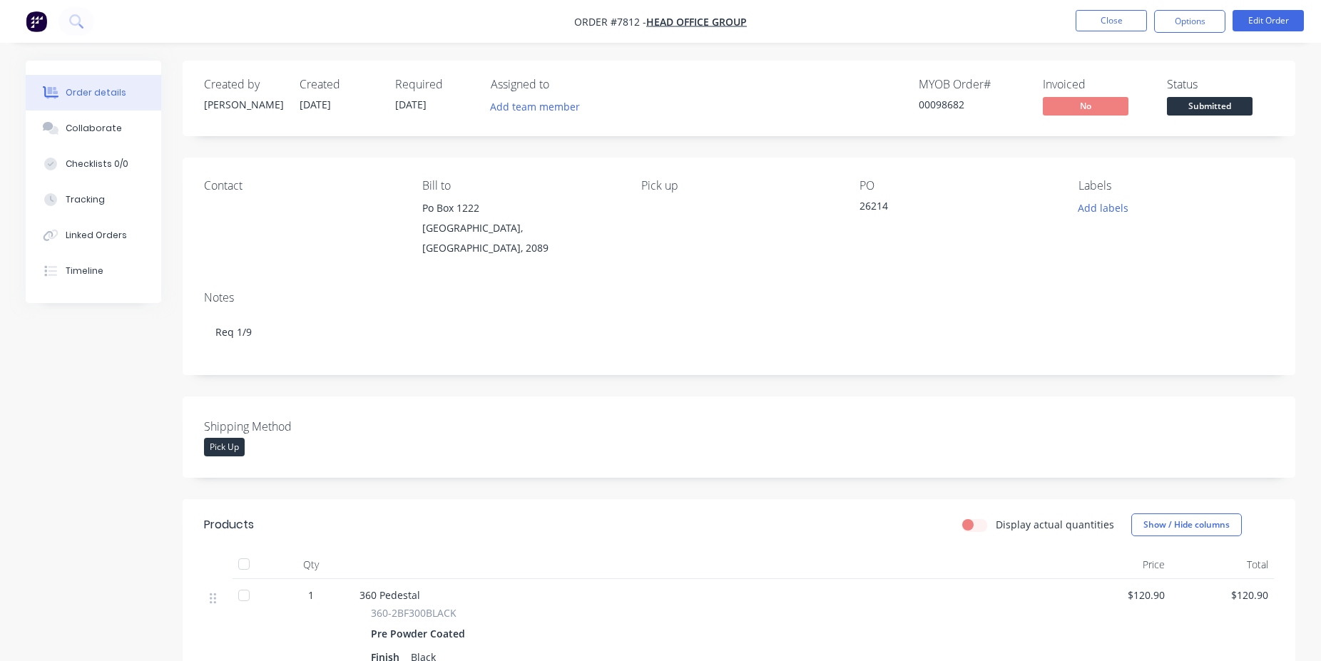
drag, startPoint x: 1212, startPoint y: 104, endPoint x: 1206, endPoint y: 123, distance: 20.1
click at [1212, 105] on span "Submitted" at bounding box center [1210, 106] width 86 height 18
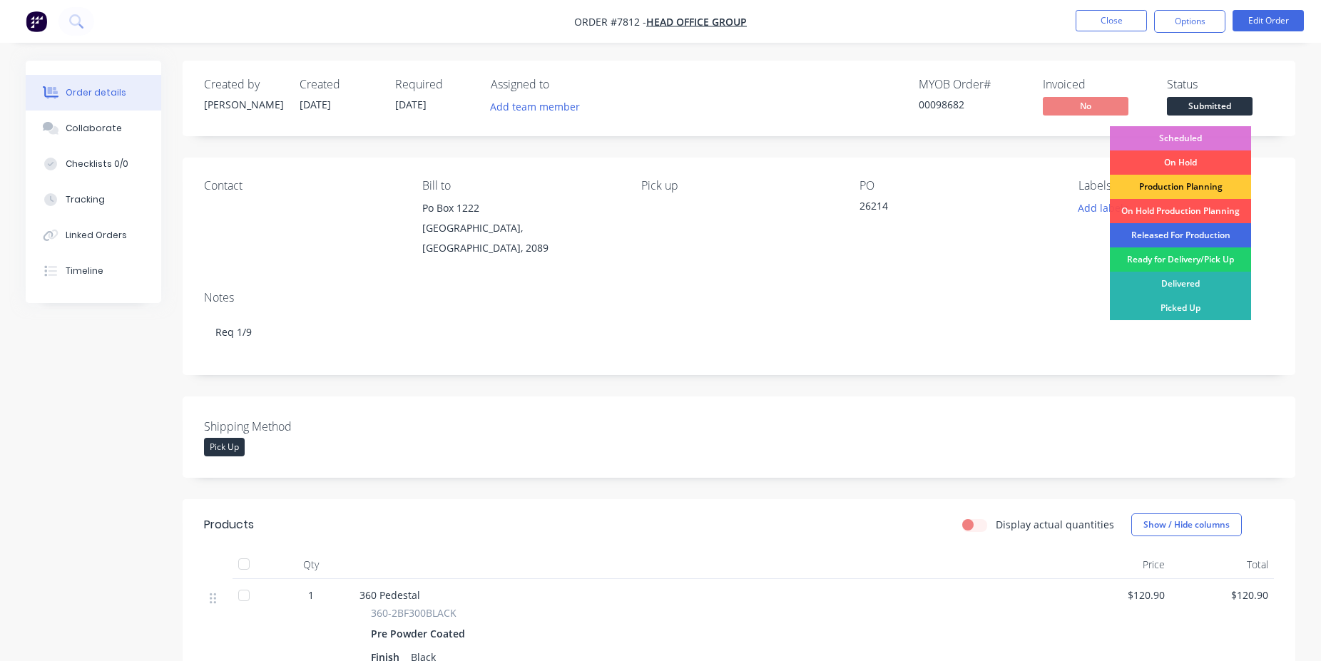
click at [1170, 231] on div "Released For Production" at bounding box center [1180, 235] width 141 height 24
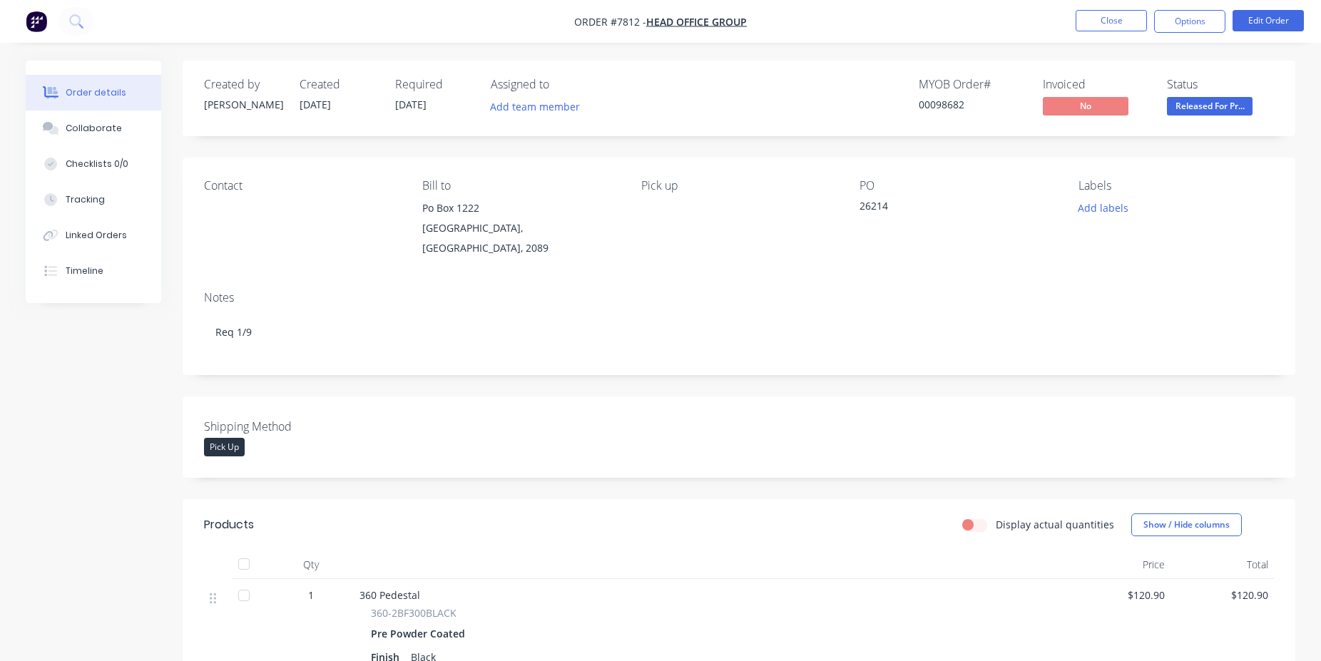
click at [940, 109] on div "00098682" at bounding box center [972, 104] width 107 height 15
copy div "00098682"
click at [1108, 18] on button "Close" at bounding box center [1111, 20] width 71 height 21
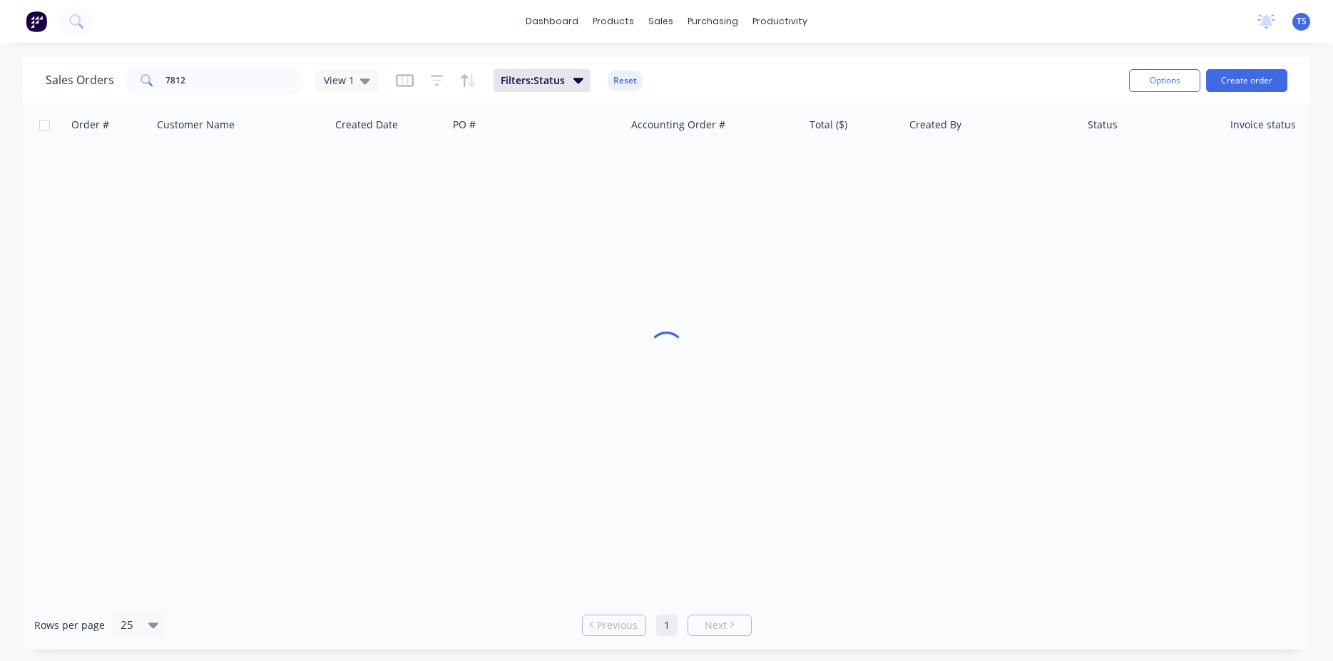
click at [203, 96] on div "Sales Orders 7812 View 1 Filters: Status Reset" at bounding box center [582, 80] width 1072 height 35
click at [209, 85] on input "7812" at bounding box center [235, 80] width 139 height 29
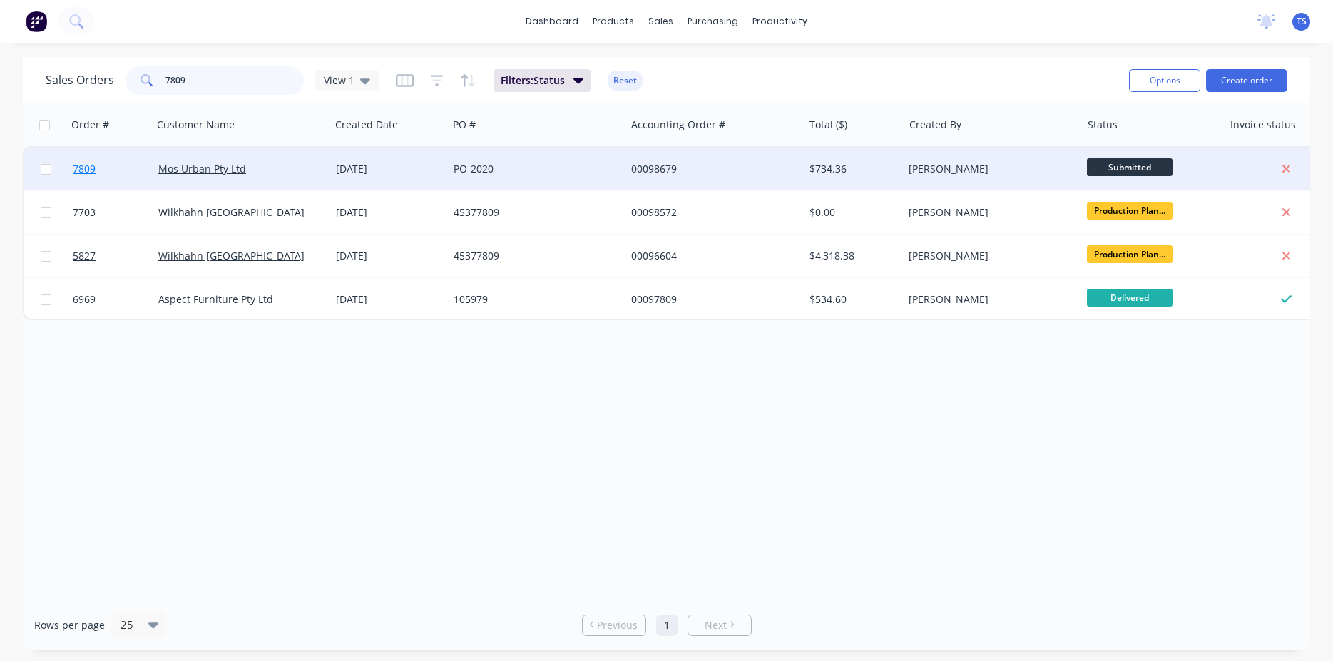
type input "7809"
click at [83, 176] on span "7809" at bounding box center [84, 169] width 23 height 14
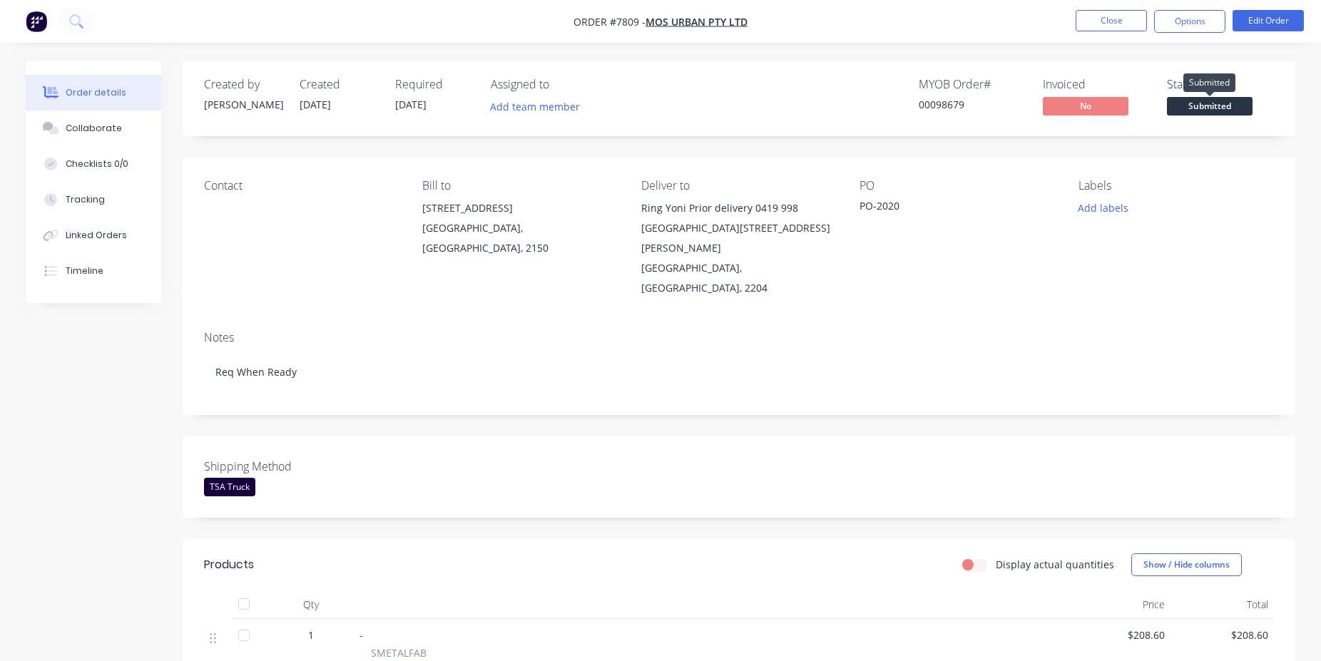
click at [1202, 100] on span "Submitted" at bounding box center [1210, 106] width 86 height 18
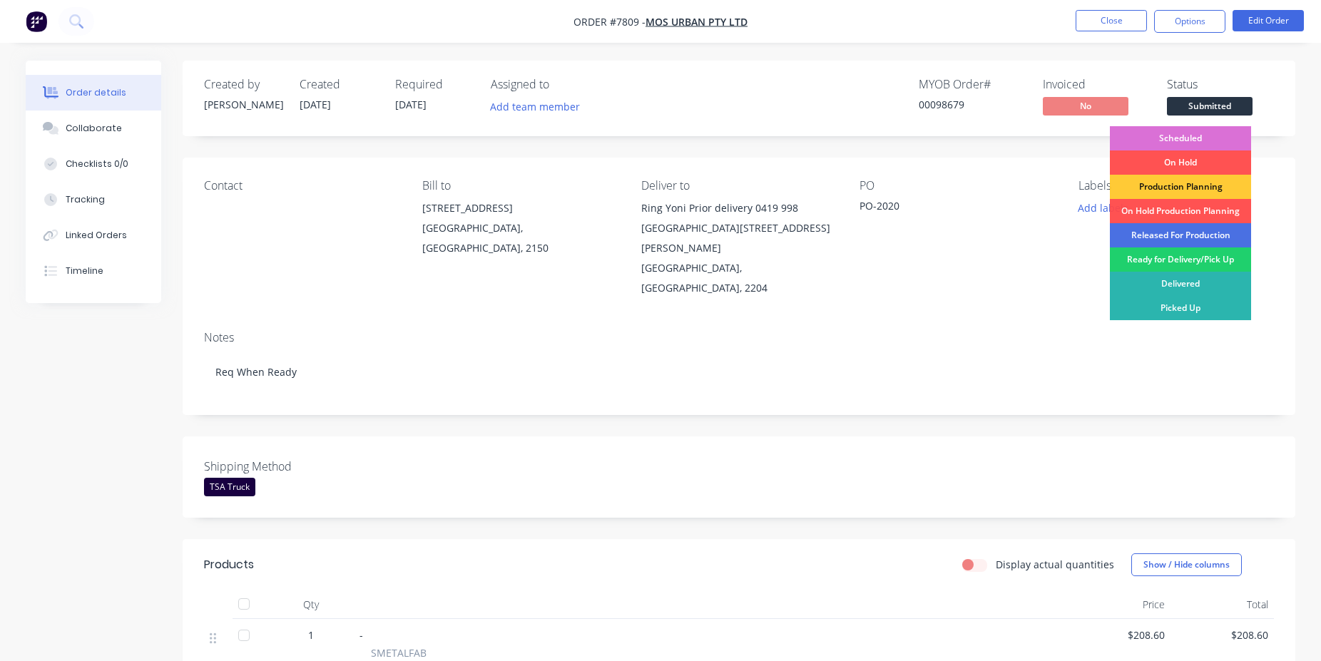
click at [1196, 128] on div "Scheduled" at bounding box center [1180, 138] width 141 height 24
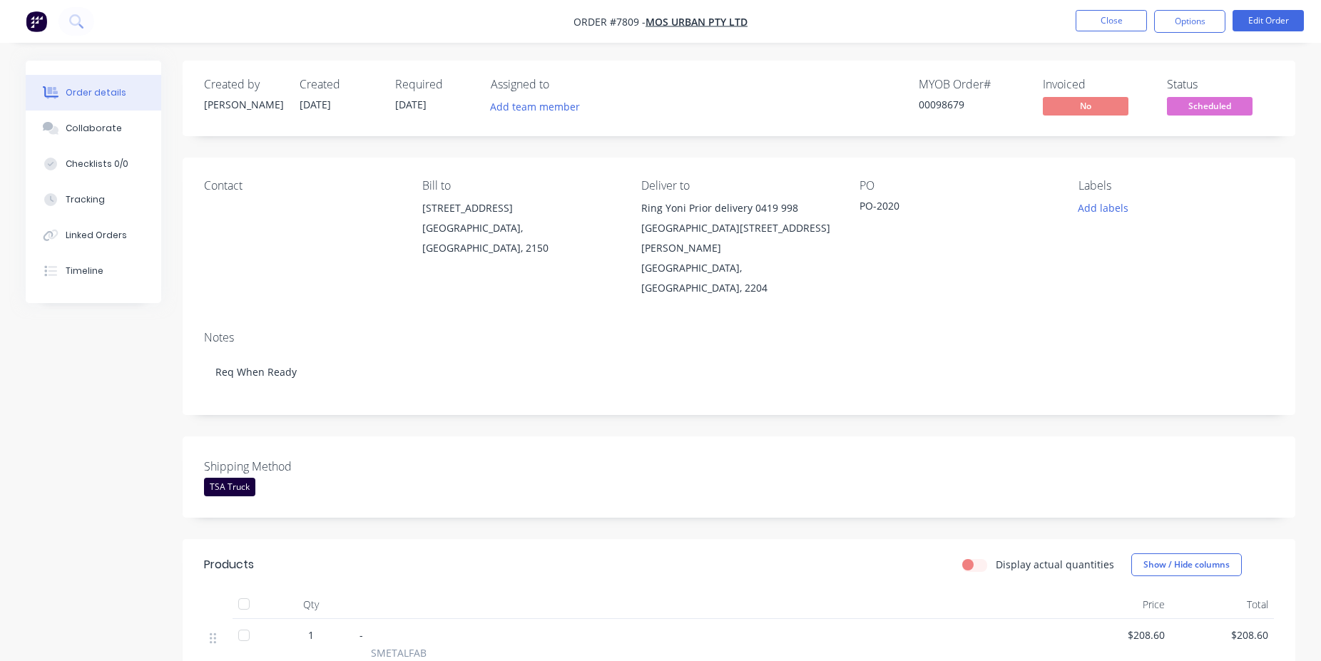
click at [953, 105] on div "00098679" at bounding box center [972, 104] width 107 height 15
copy div "00098679"
click at [1124, 15] on button "Close" at bounding box center [1111, 20] width 71 height 21
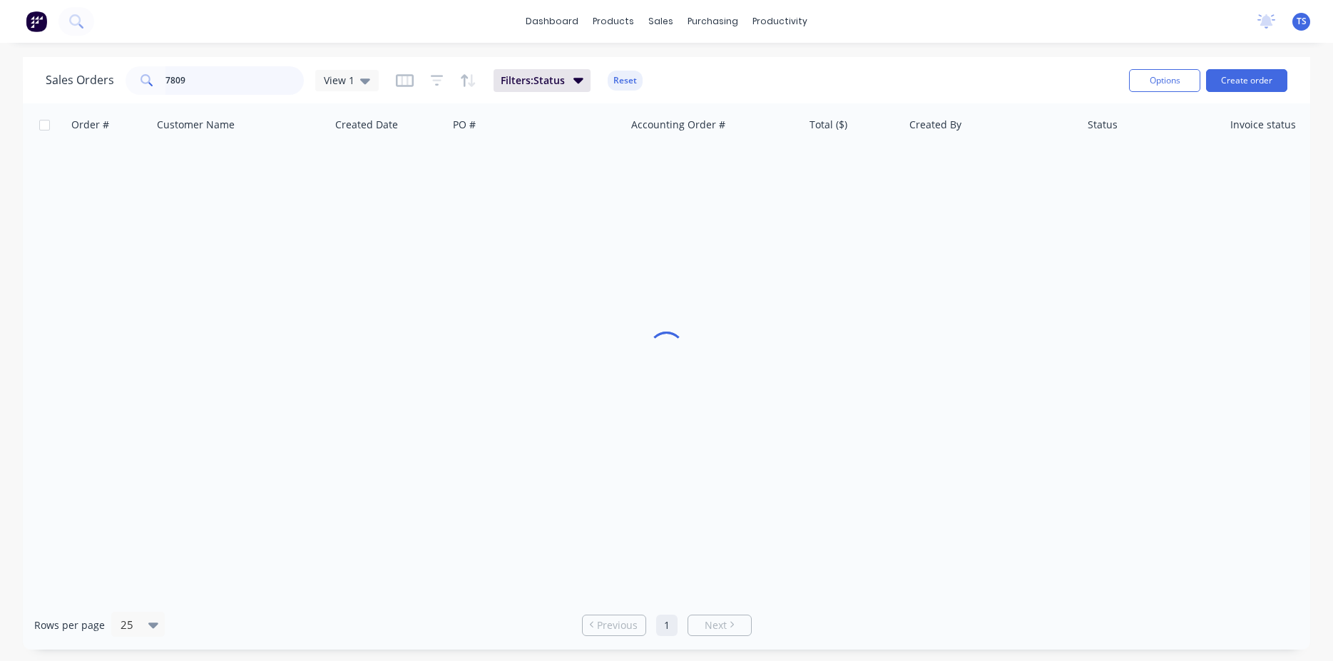
click at [218, 76] on input "7809" at bounding box center [235, 80] width 139 height 29
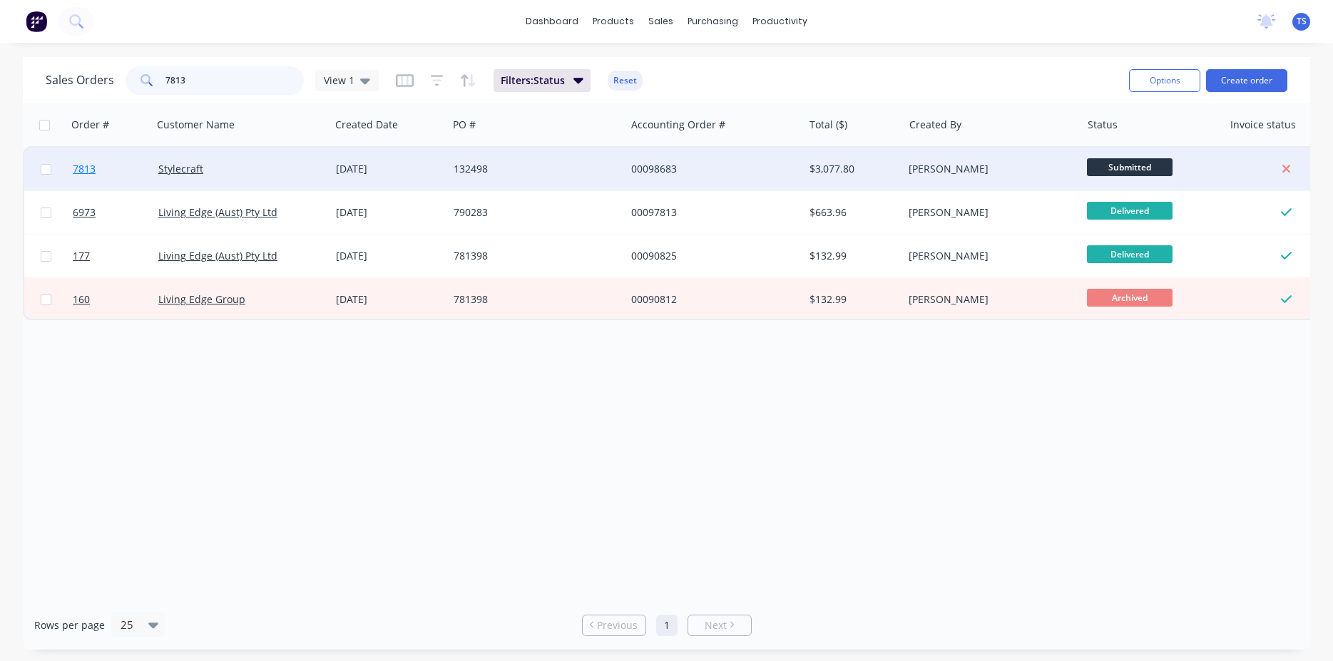
type input "7813"
click at [96, 169] on link "7813" at bounding box center [116, 169] width 86 height 43
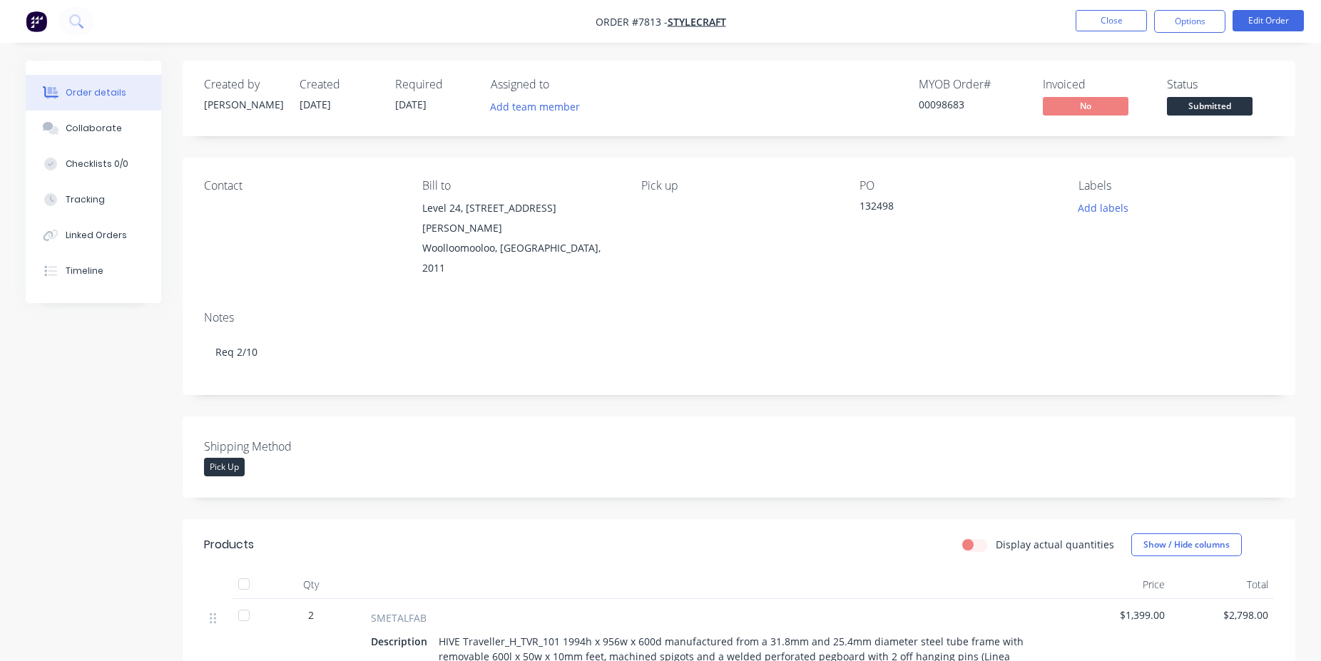
click at [1209, 118] on button "Submitted" at bounding box center [1210, 107] width 86 height 21
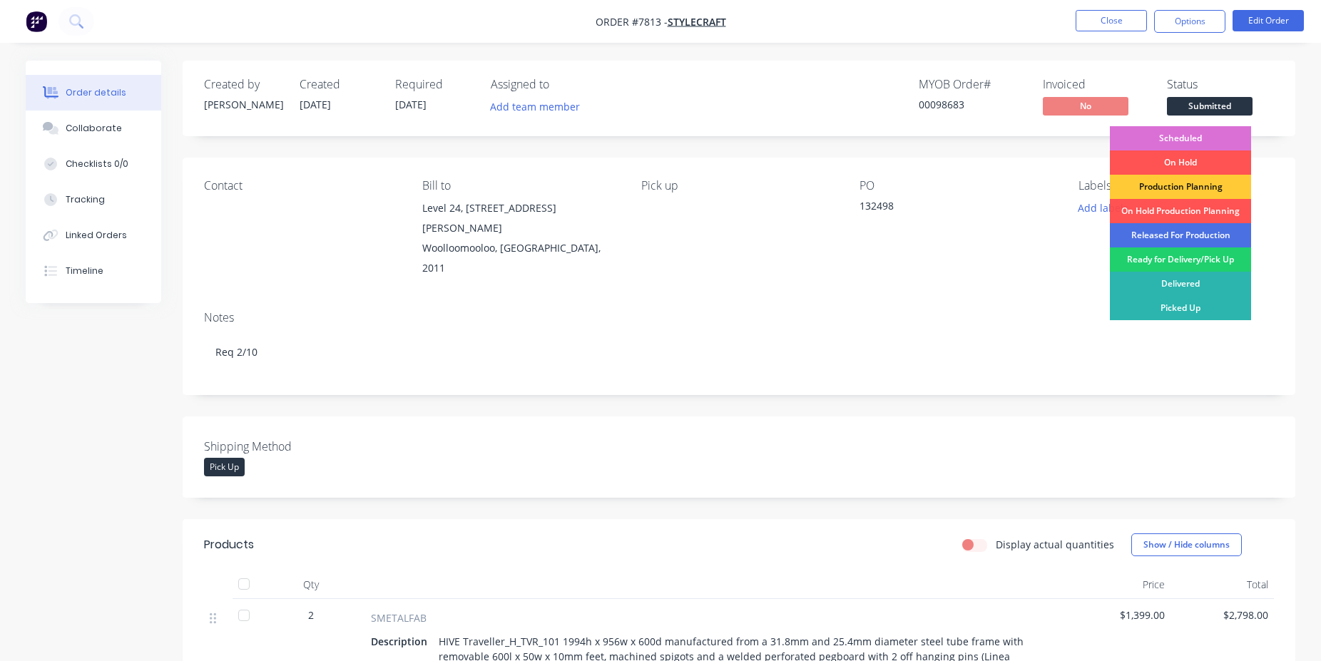
click at [1196, 138] on div "Scheduled" at bounding box center [1180, 138] width 141 height 24
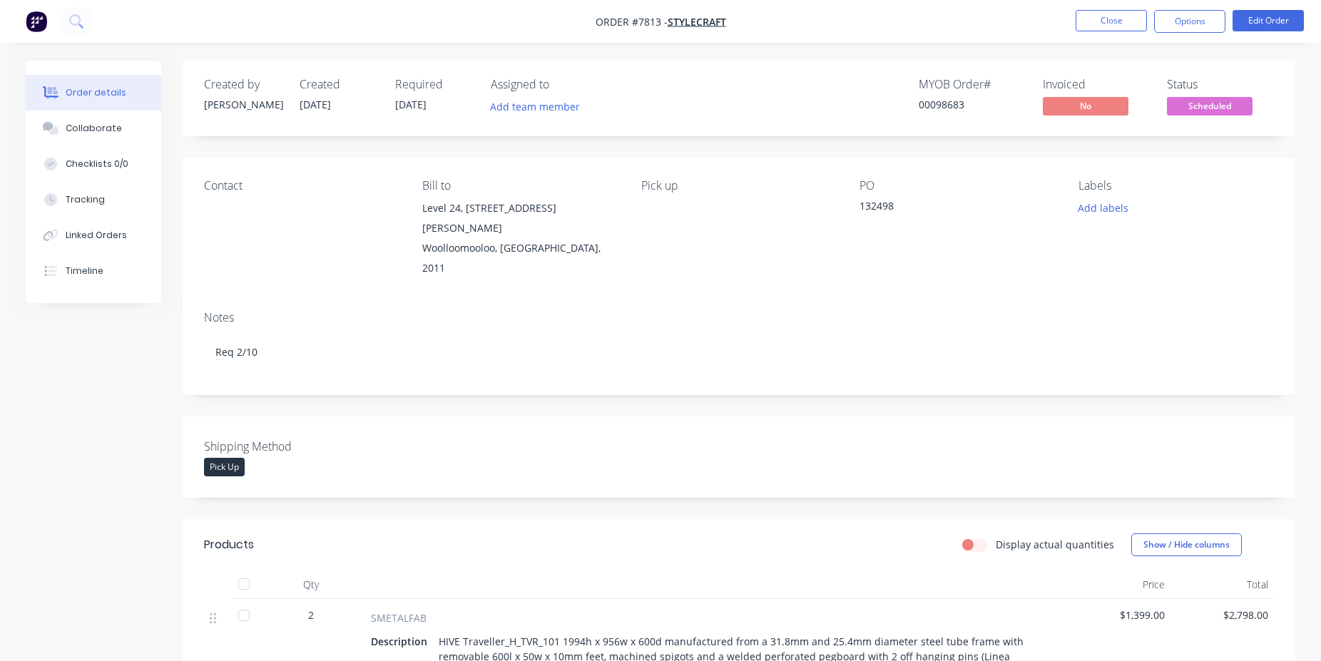
click at [945, 102] on div "00098683" at bounding box center [972, 104] width 107 height 15
click at [945, 103] on div "00098683" at bounding box center [972, 104] width 107 height 15
copy div "00098683"
click at [1117, 21] on button "Close" at bounding box center [1111, 20] width 71 height 21
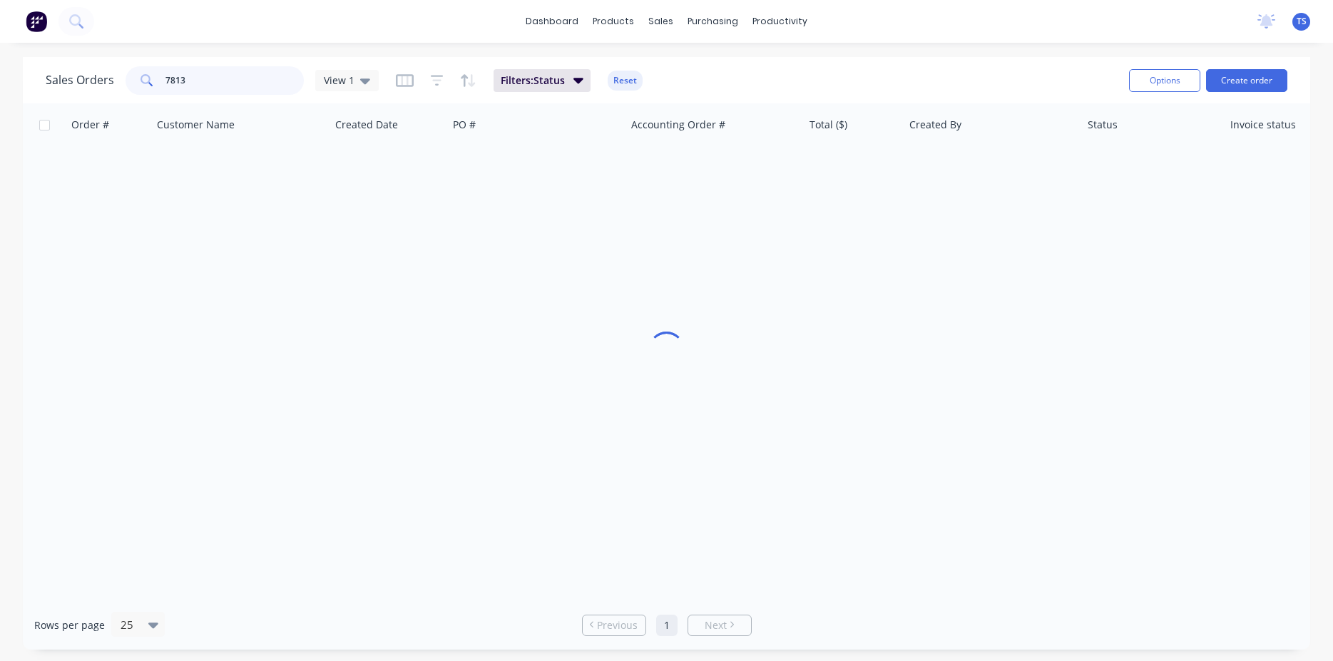
click at [280, 81] on input "7813" at bounding box center [235, 80] width 139 height 29
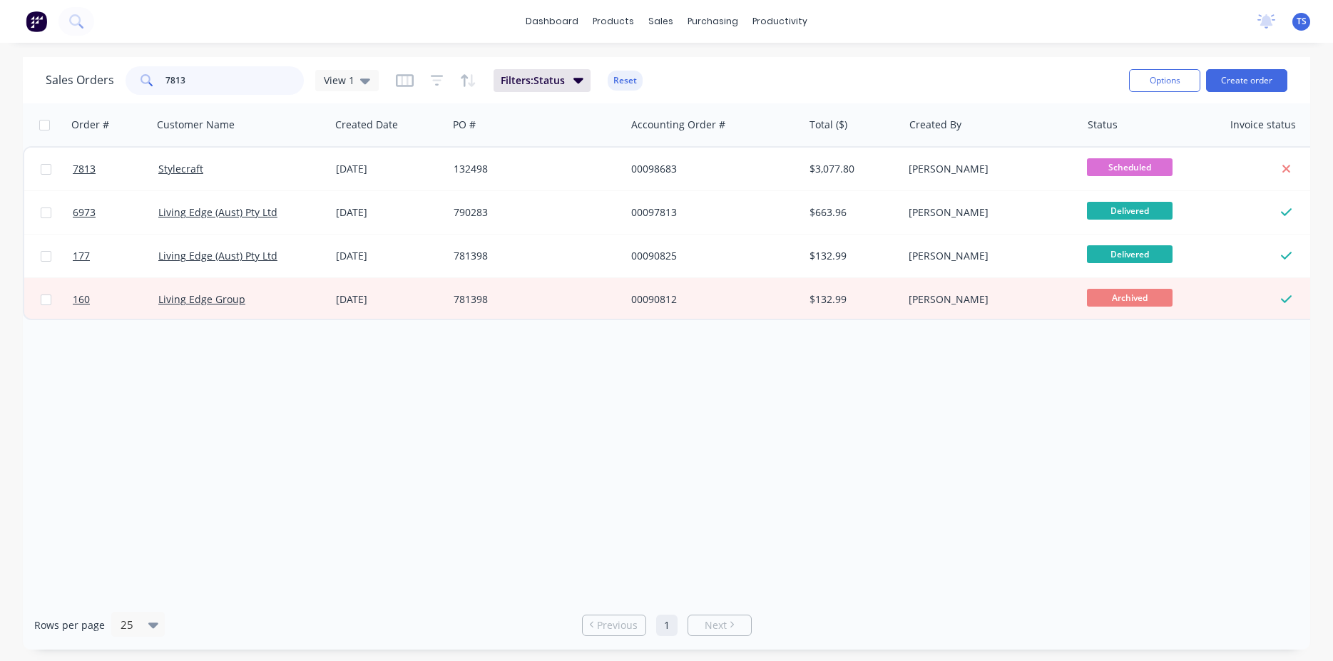
click at [238, 84] on input "7813" at bounding box center [235, 80] width 139 height 29
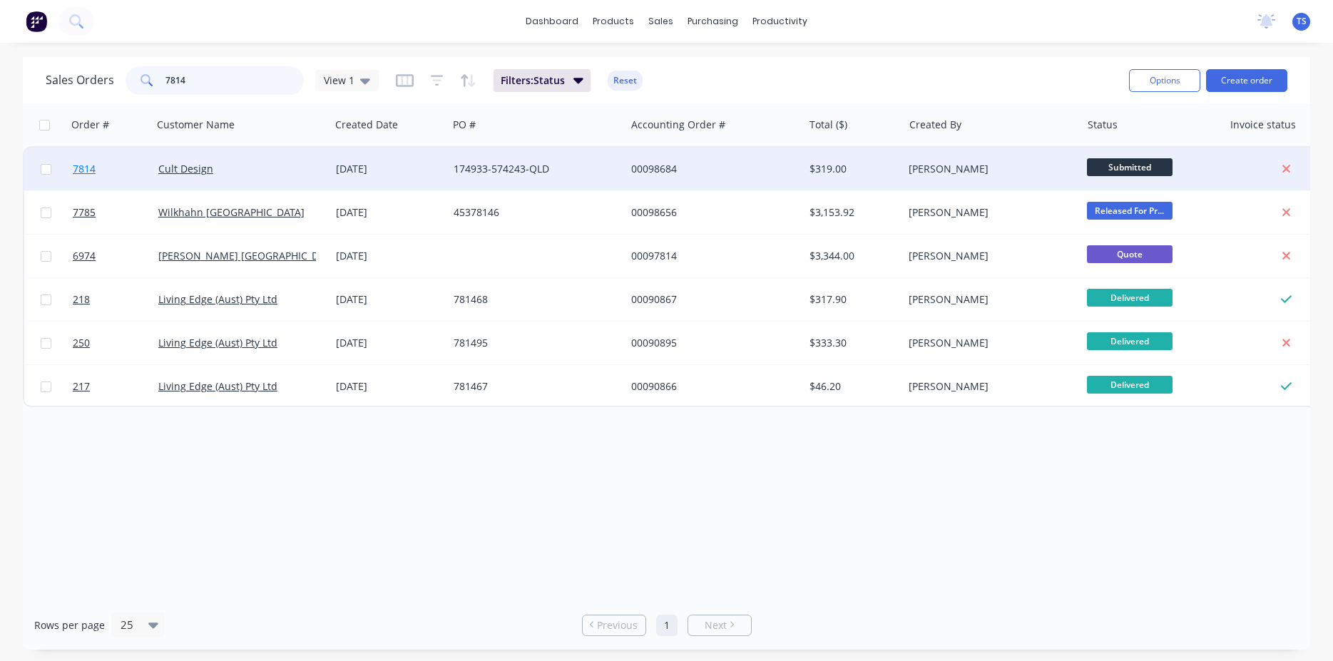
type input "7814"
click at [102, 179] on link "7814" at bounding box center [116, 169] width 86 height 43
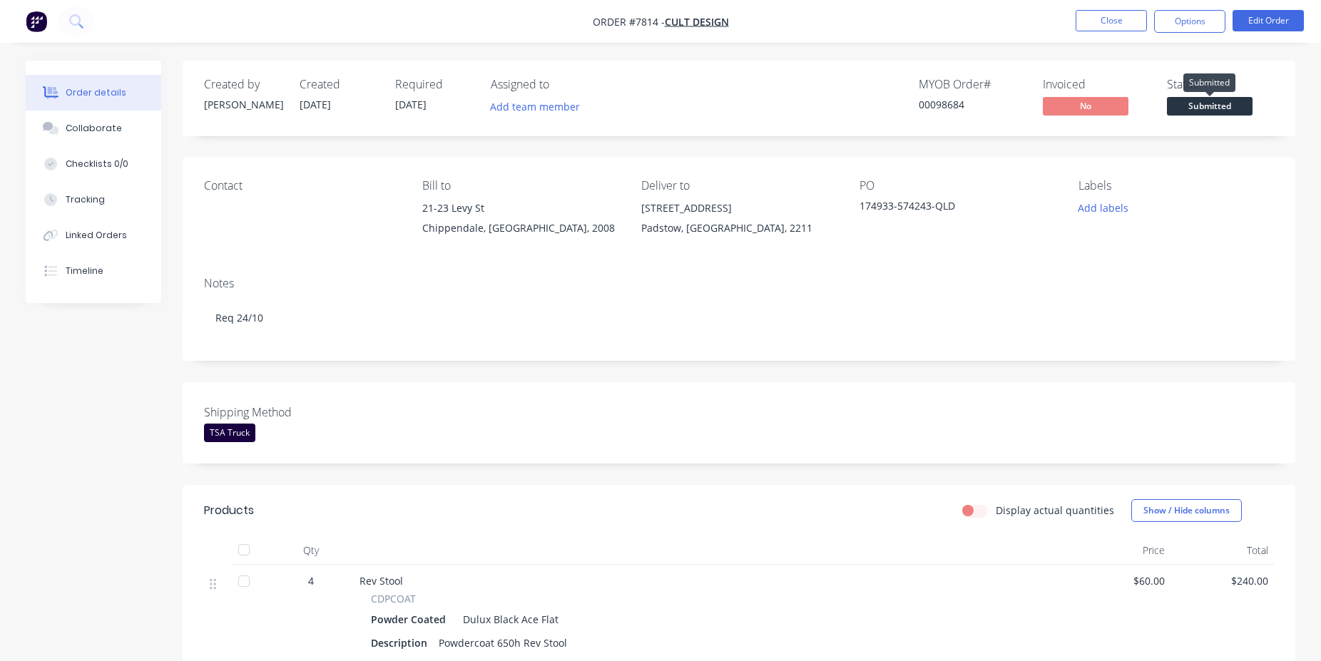
click at [1206, 101] on span "Submitted" at bounding box center [1210, 106] width 86 height 18
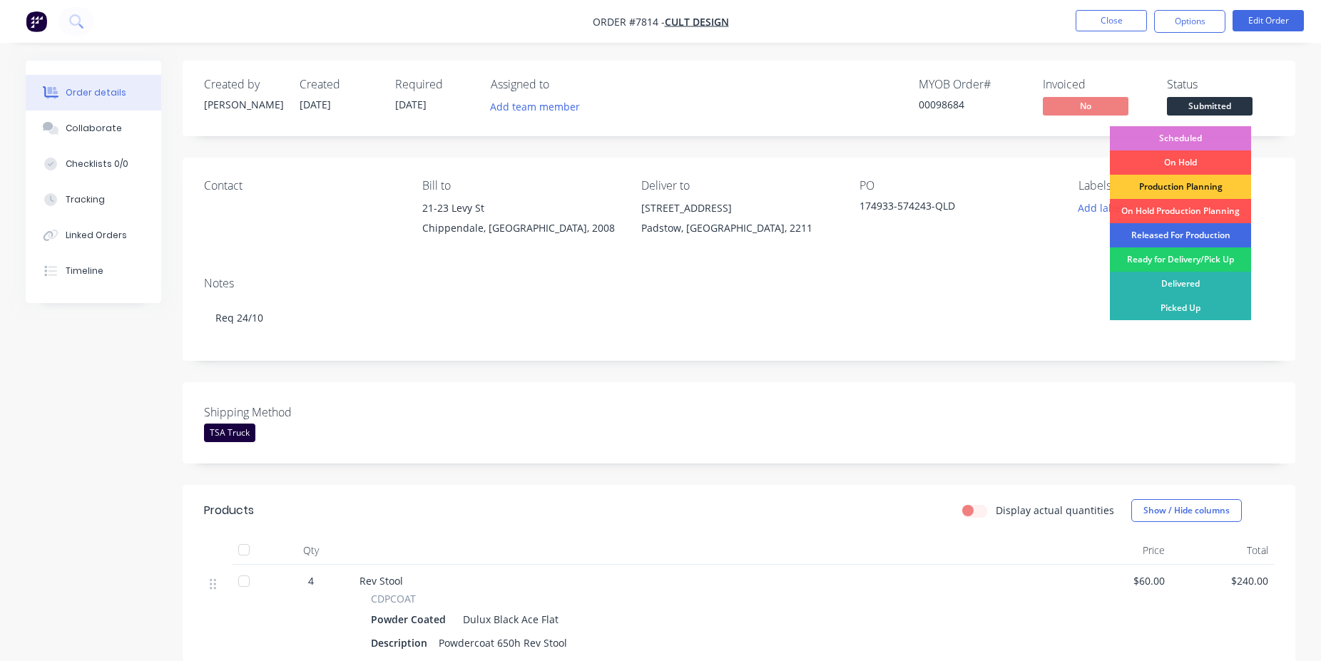
click at [1207, 238] on div "Released For Production" at bounding box center [1180, 235] width 141 height 24
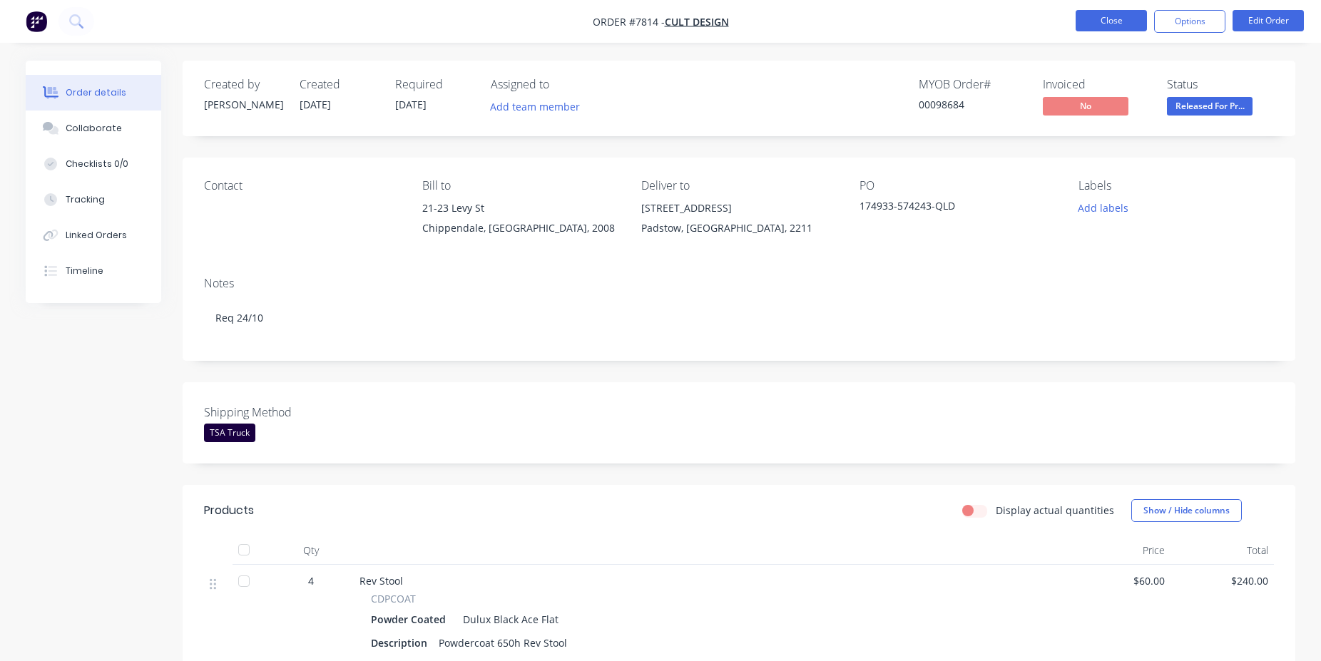
click at [1127, 15] on button "Close" at bounding box center [1111, 20] width 71 height 21
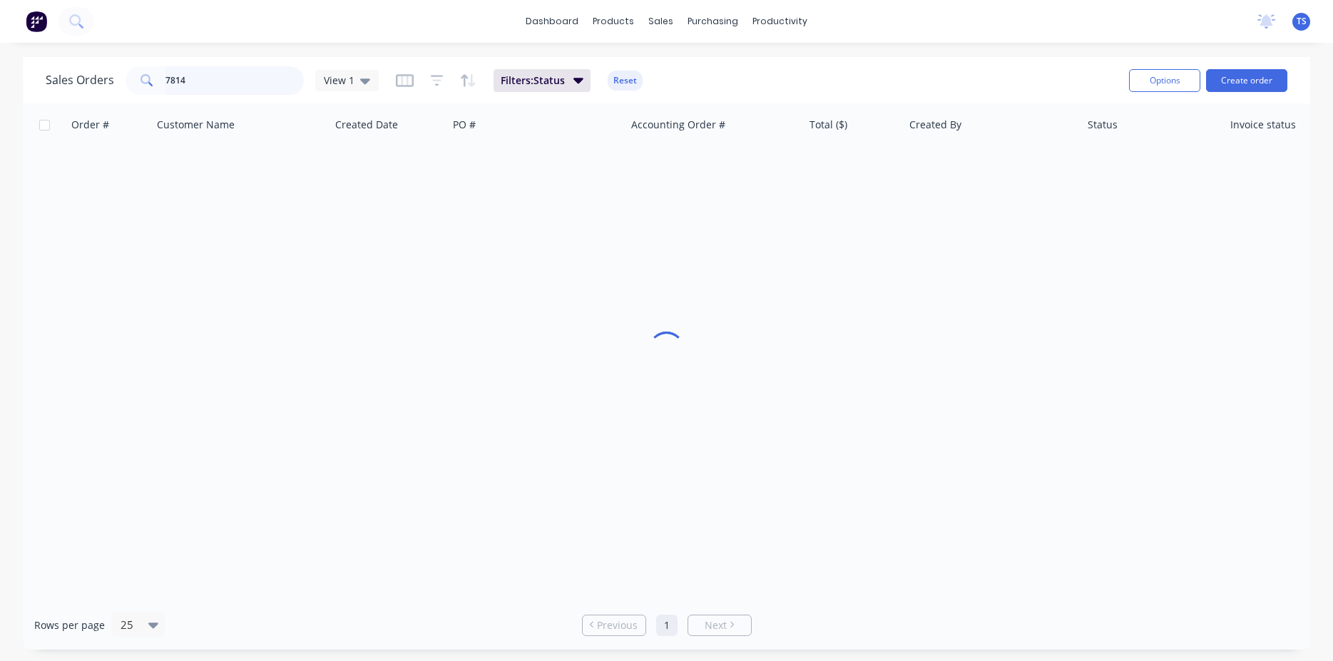
click at [218, 82] on input "7814" at bounding box center [235, 80] width 139 height 29
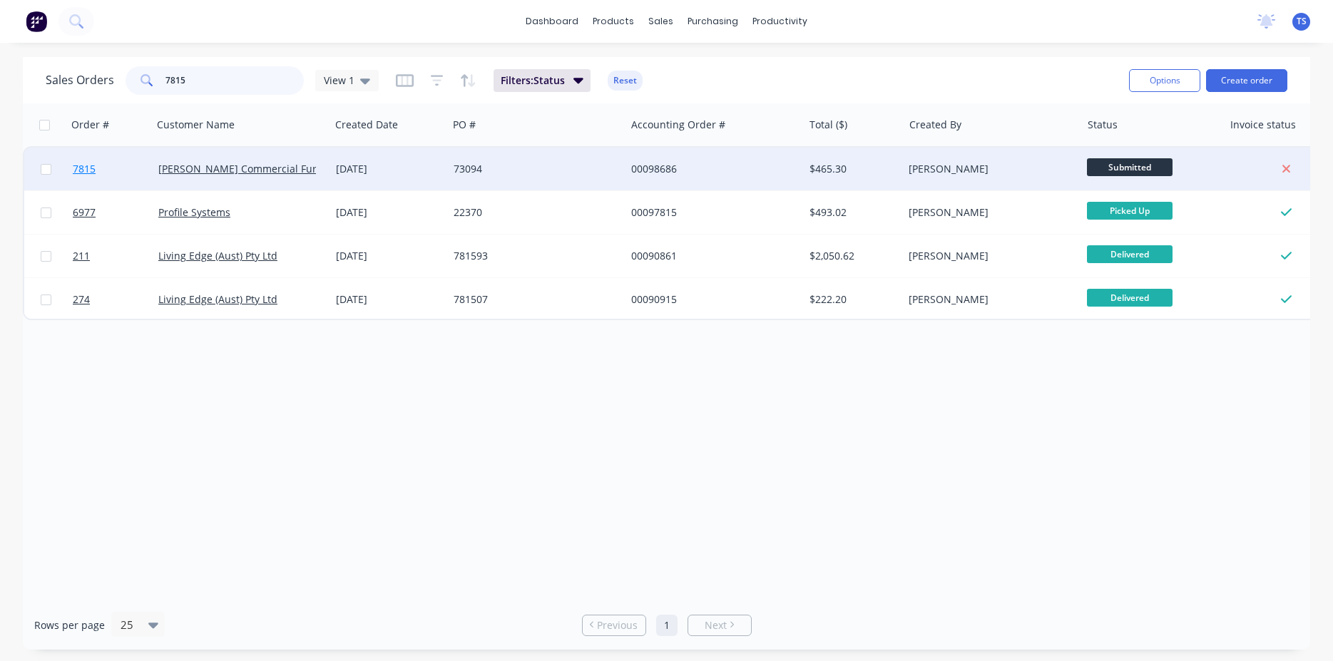
type input "7815"
click at [87, 179] on link "7815" at bounding box center [116, 169] width 86 height 43
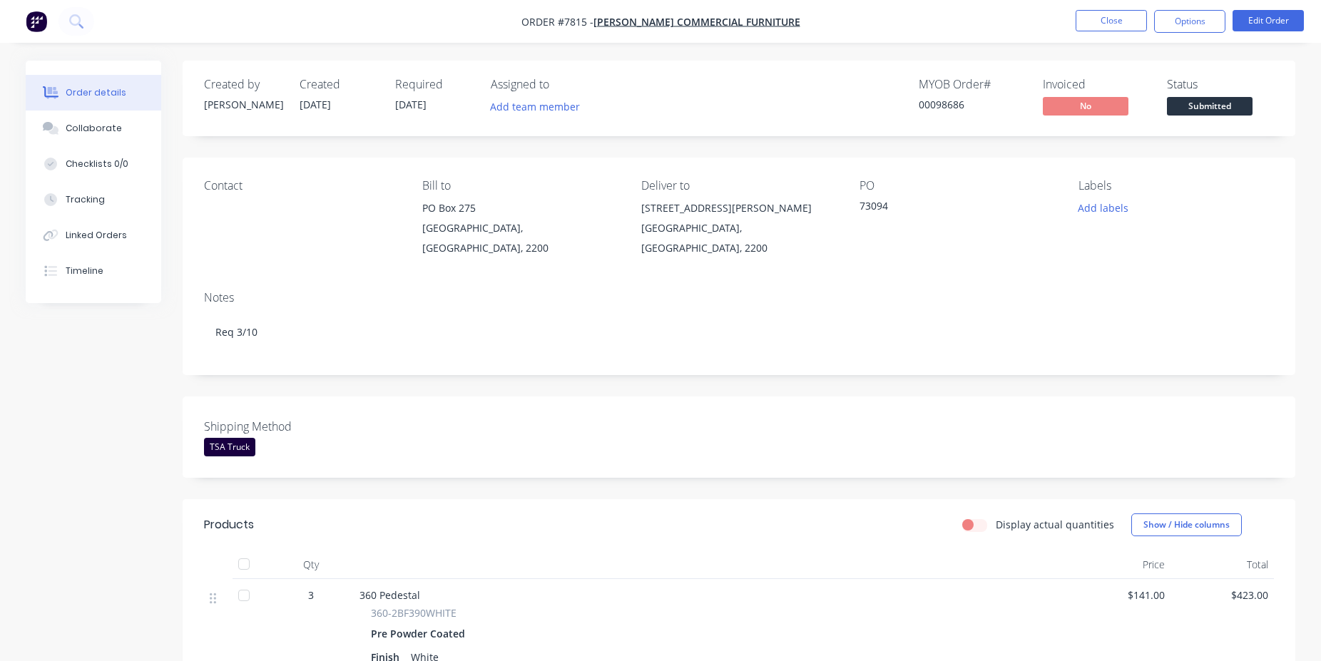
click at [1112, 4] on nav "Order #7815 - Watts Commercial Furniture Close Options Edit Order" at bounding box center [660, 21] width 1321 height 43
click at [1102, 14] on button "Close" at bounding box center [1111, 20] width 71 height 21
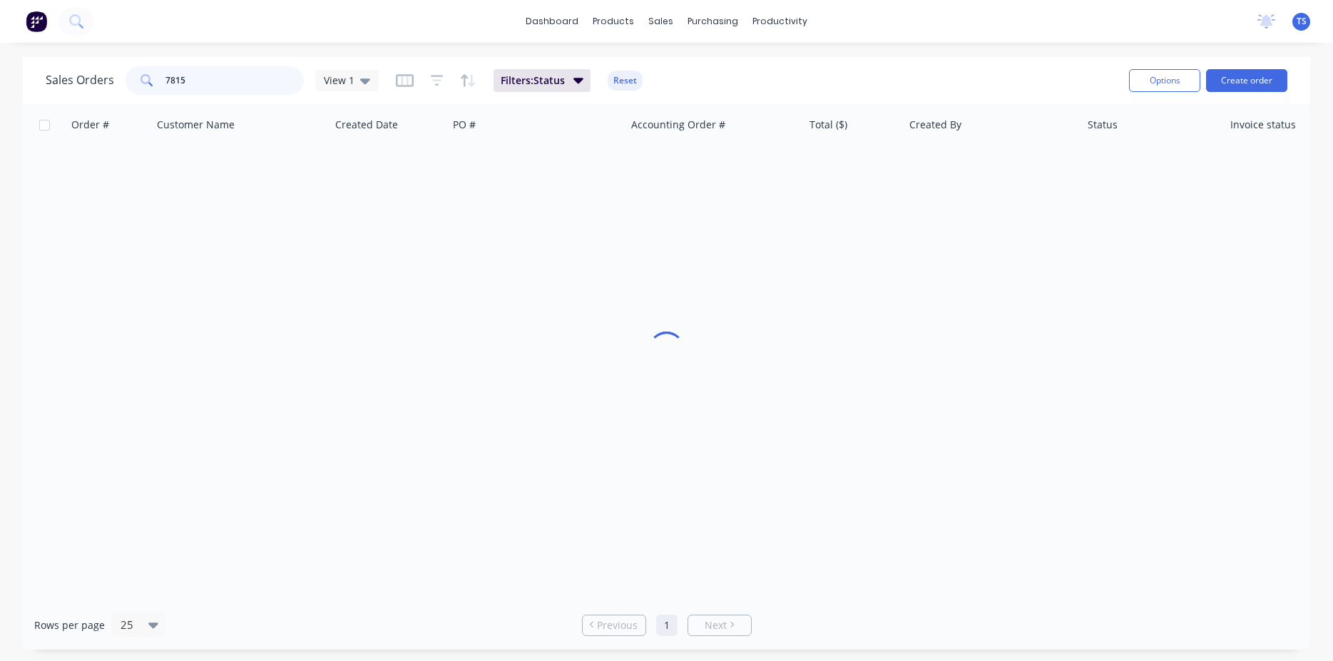
click at [203, 73] on input "7815" at bounding box center [235, 80] width 139 height 29
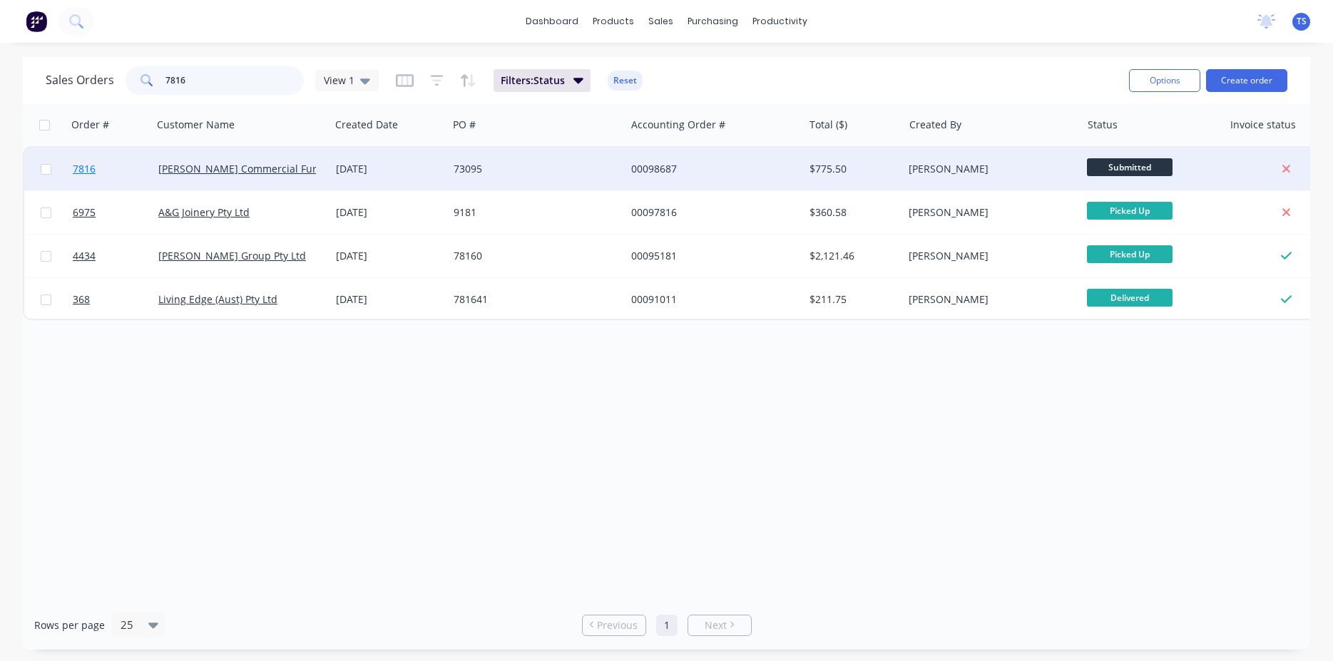
type input "7816"
click at [102, 176] on link "7816" at bounding box center [116, 169] width 86 height 43
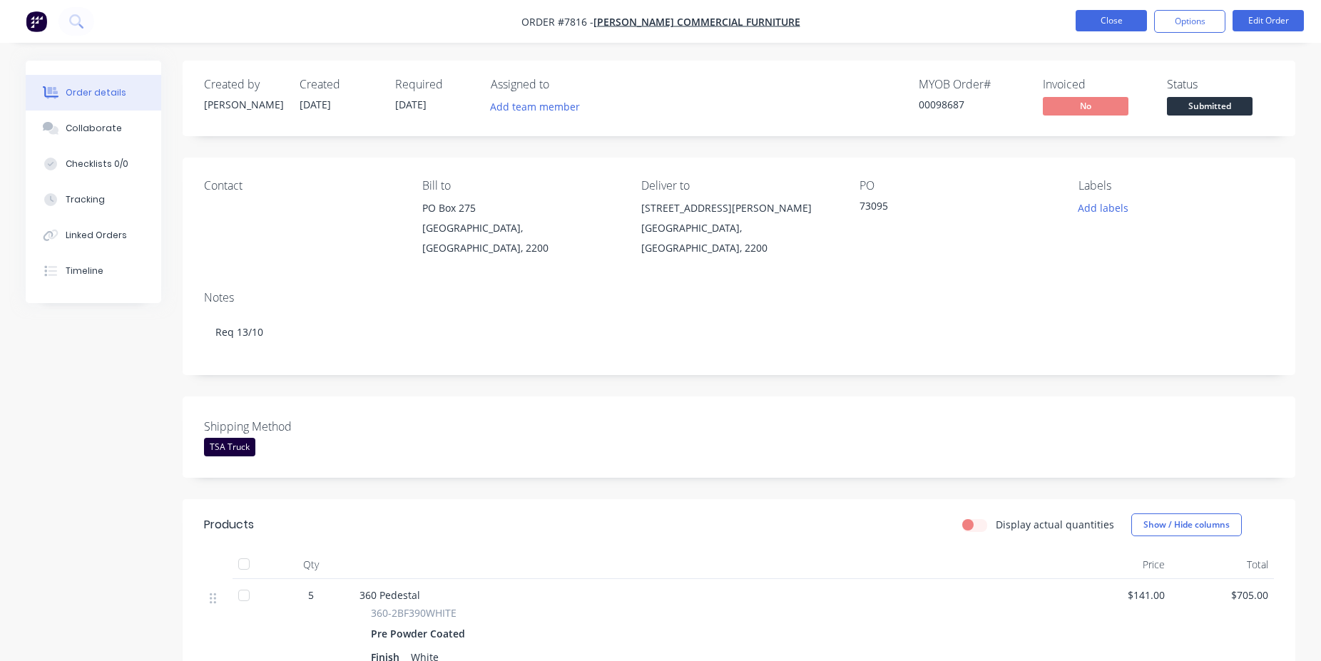
click at [1109, 23] on button "Close" at bounding box center [1111, 20] width 71 height 21
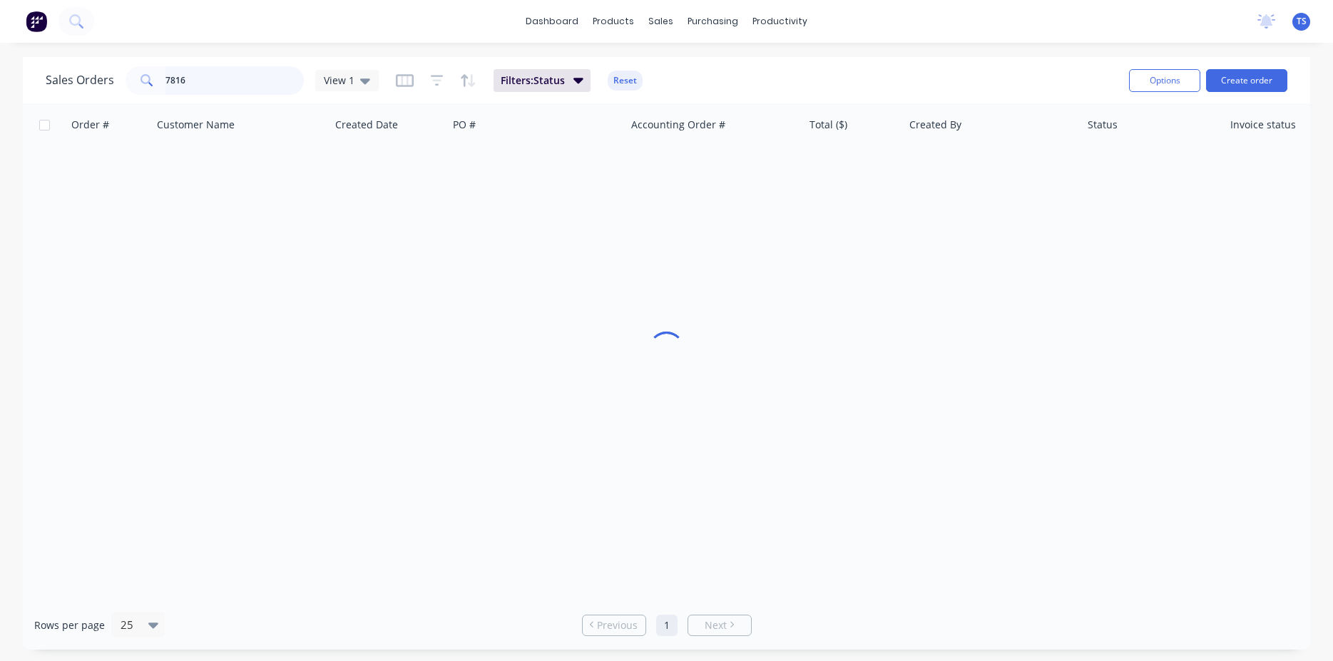
click at [222, 78] on input "7816" at bounding box center [235, 80] width 139 height 29
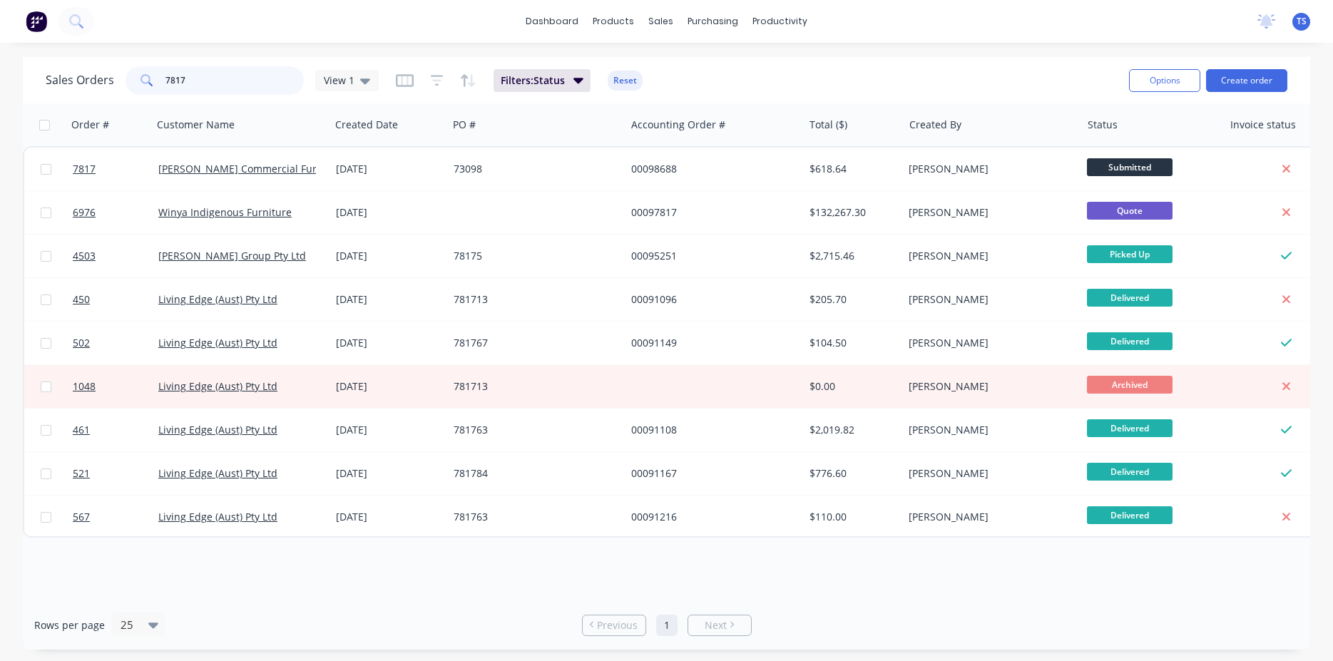
type input "7817"
click at [92, 177] on link "7817" at bounding box center [116, 169] width 86 height 43
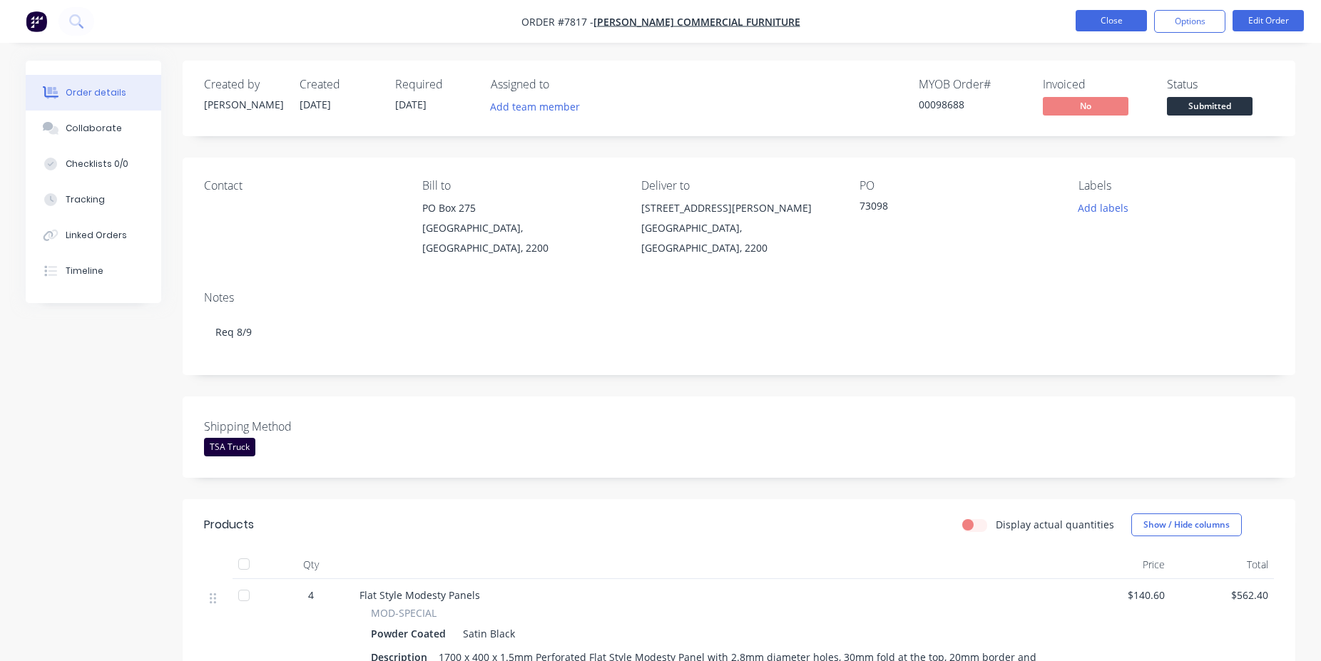
click at [1101, 21] on button "Close" at bounding box center [1111, 20] width 71 height 21
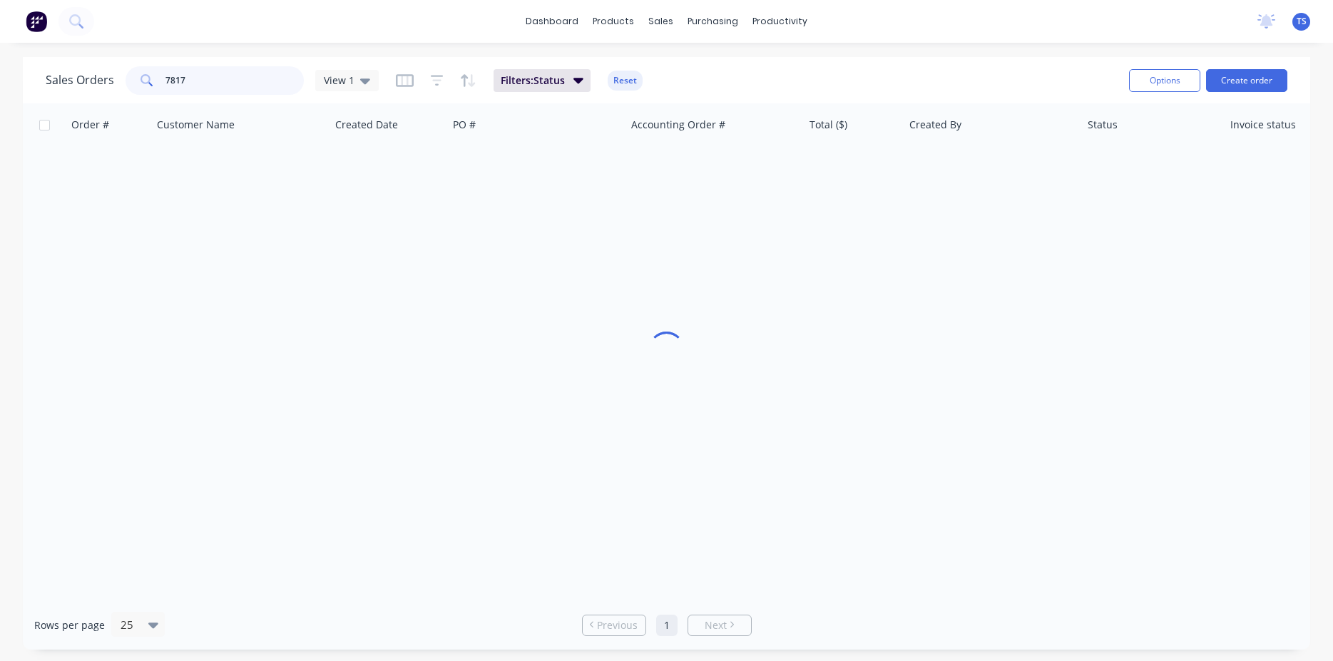
click at [186, 78] on input "7817" at bounding box center [235, 80] width 139 height 29
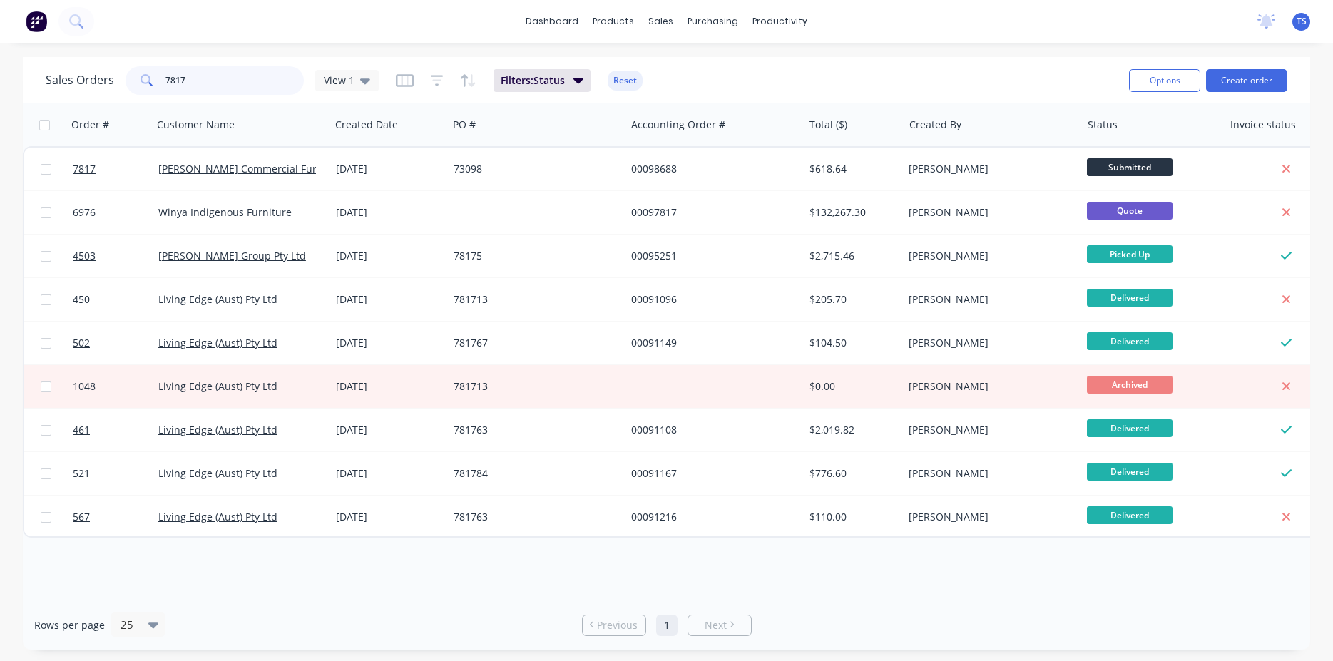
click at [196, 73] on input "7817" at bounding box center [235, 80] width 139 height 29
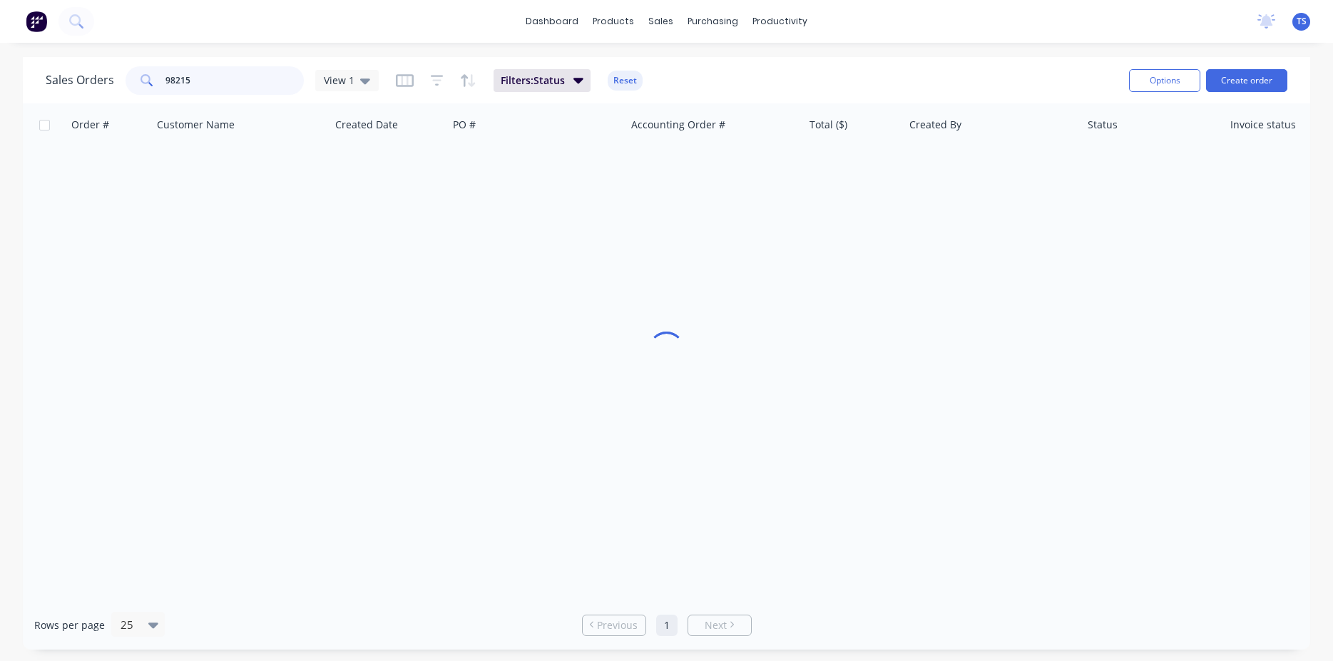
type input "98215"
click at [131, 200] on div "Order # Customer Name Created Date PO # Accounting Order # Total ($) Created By…" at bounding box center [667, 351] width 1288 height 497
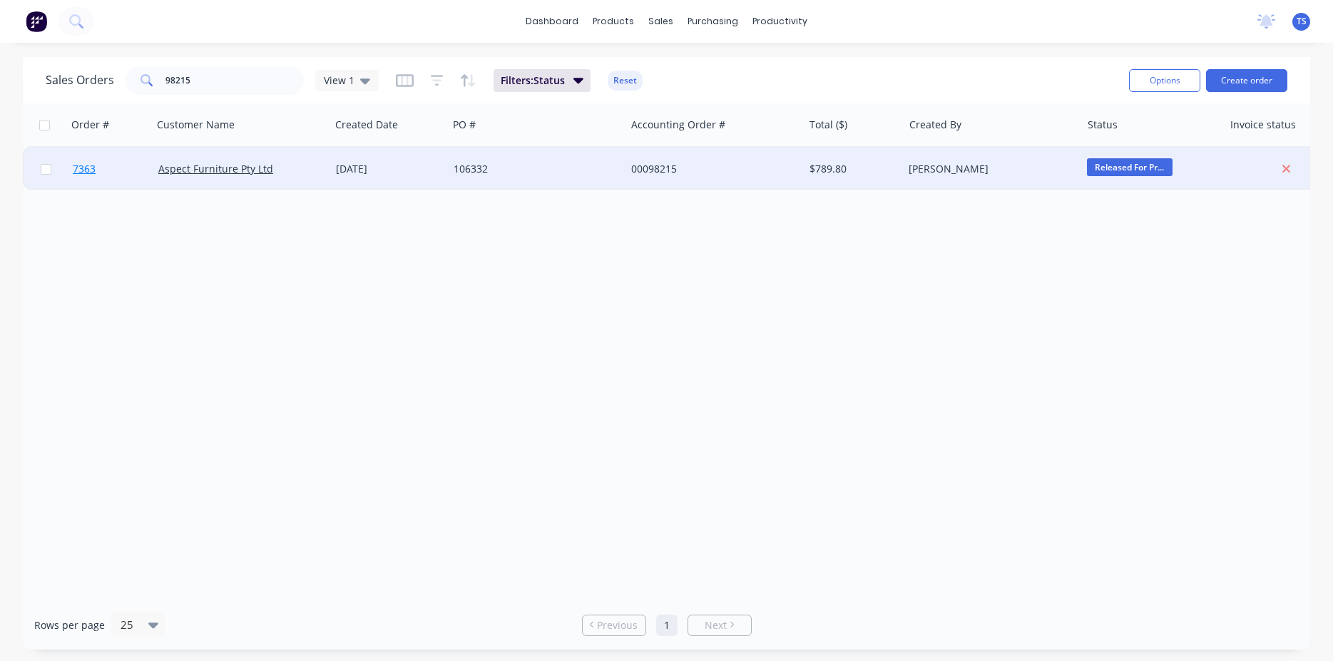
click at [102, 179] on link "7363" at bounding box center [116, 169] width 86 height 43
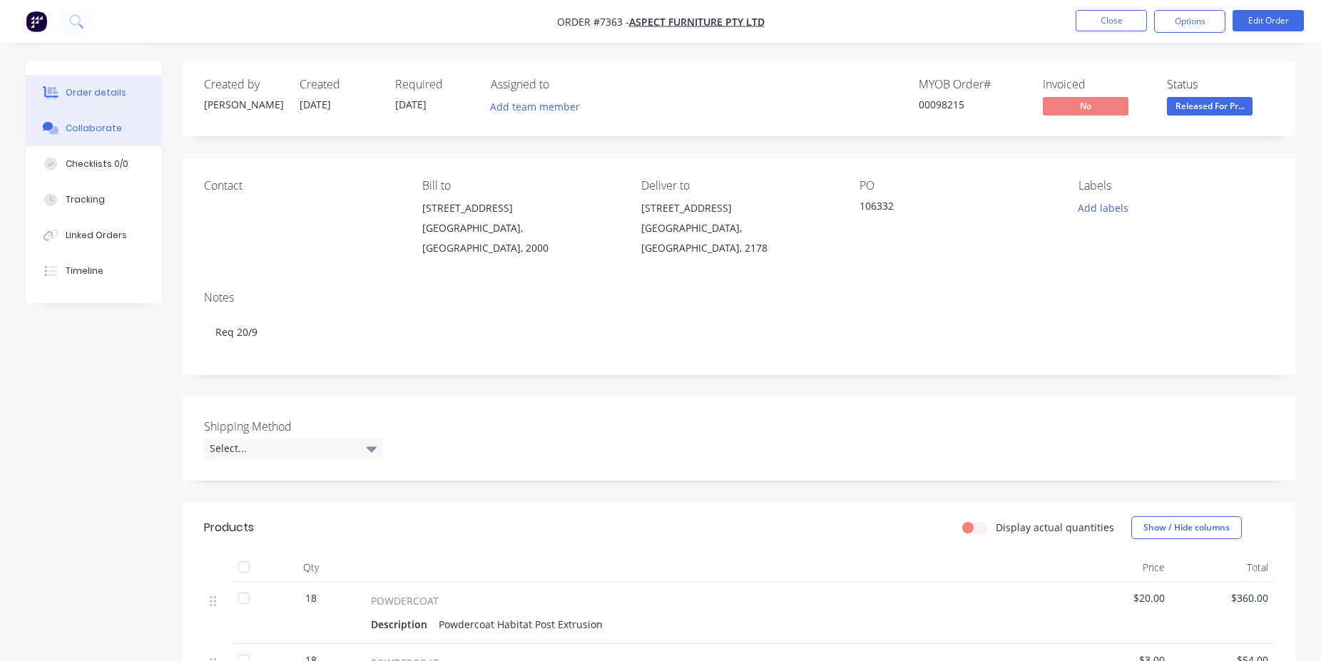
click at [77, 129] on div "Collaborate" at bounding box center [94, 128] width 56 height 13
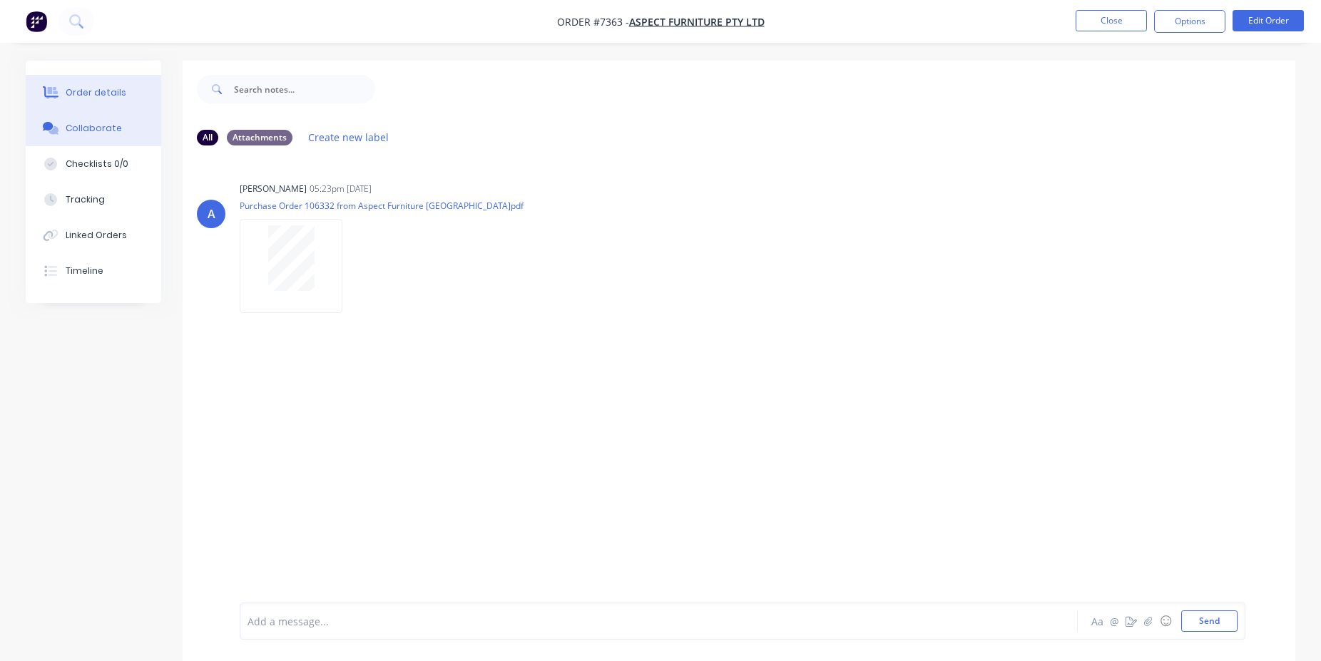
click at [103, 93] on div "Order details" at bounding box center [96, 92] width 61 height 13
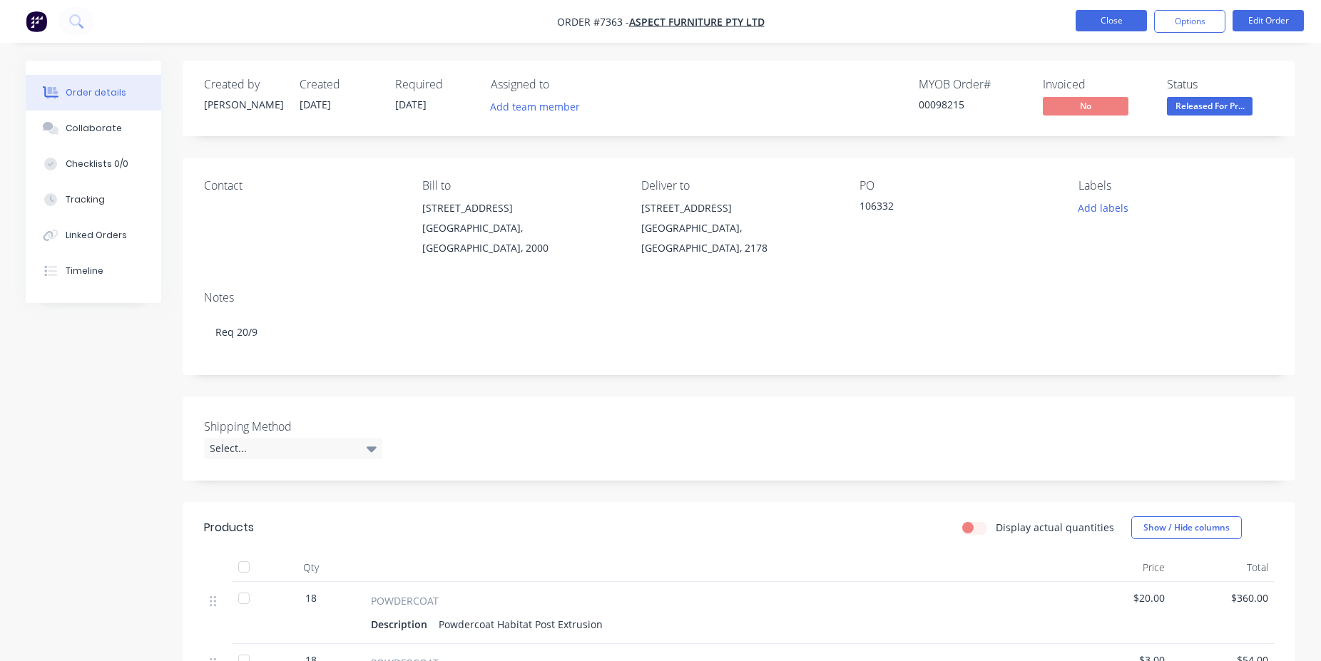
click at [1087, 27] on button "Close" at bounding box center [1111, 20] width 71 height 21
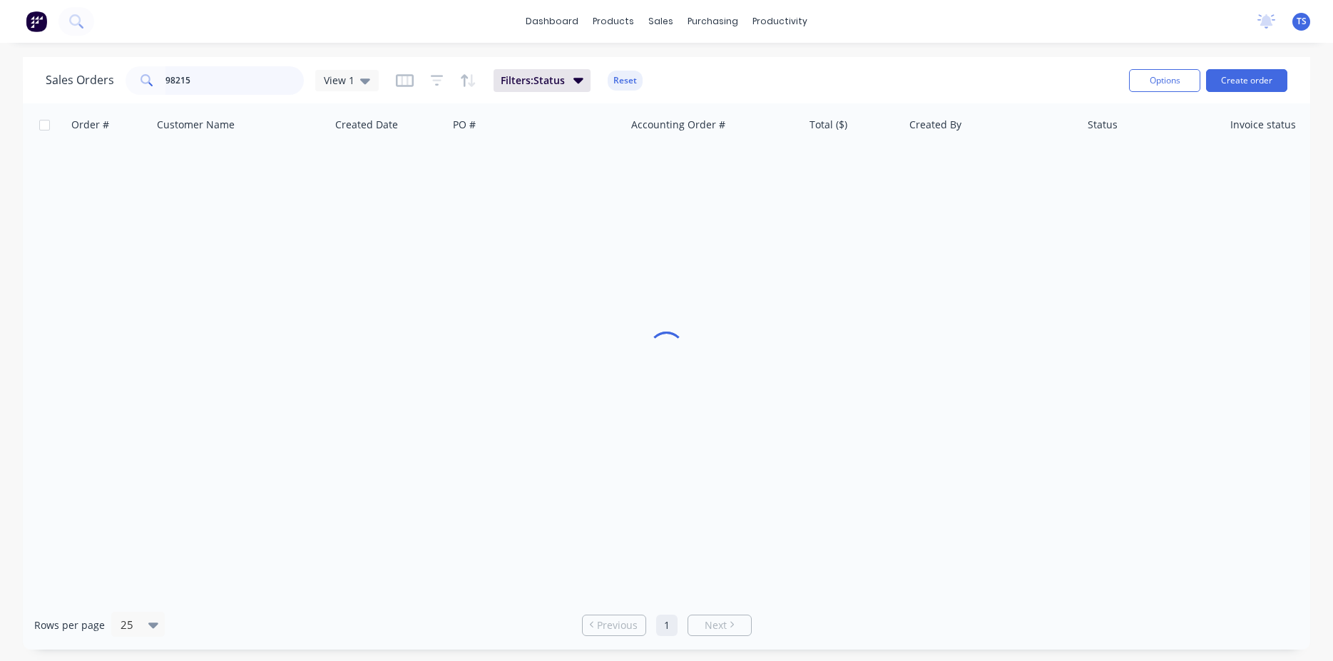
click at [251, 68] on input "98215" at bounding box center [235, 80] width 139 height 29
type input "98270"
click at [87, 178] on link "7414" at bounding box center [116, 169] width 86 height 43
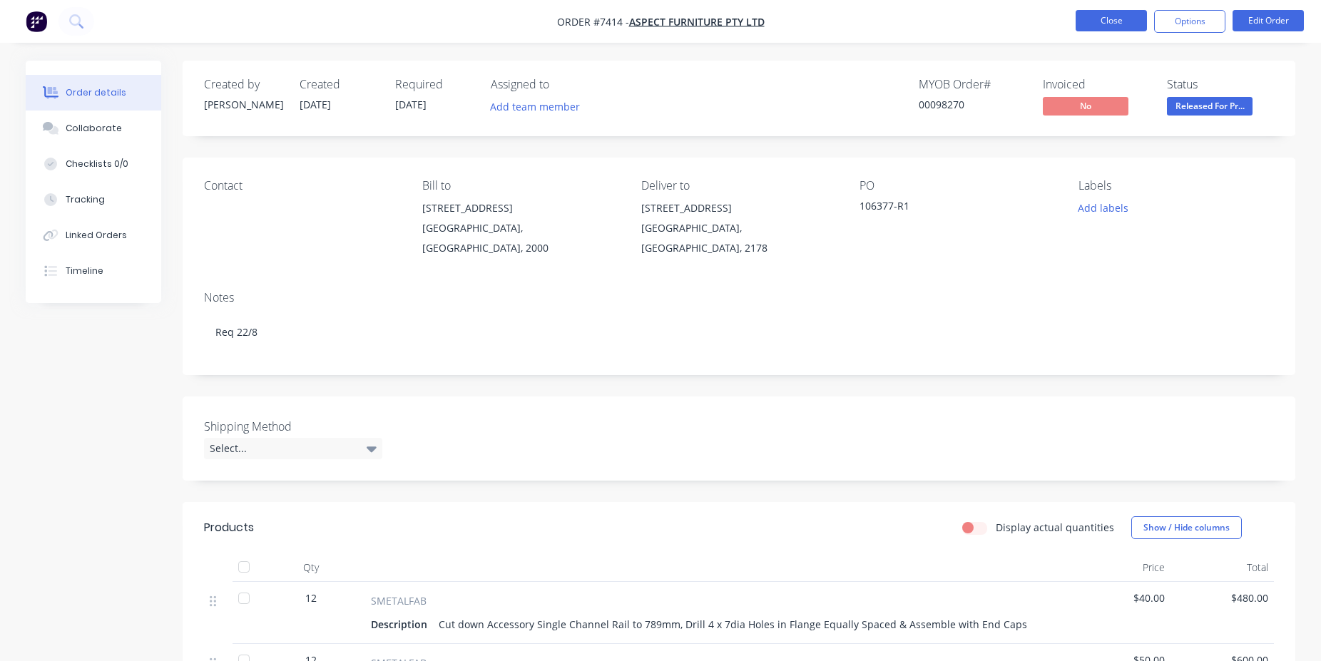
click at [1095, 24] on button "Close" at bounding box center [1111, 20] width 71 height 21
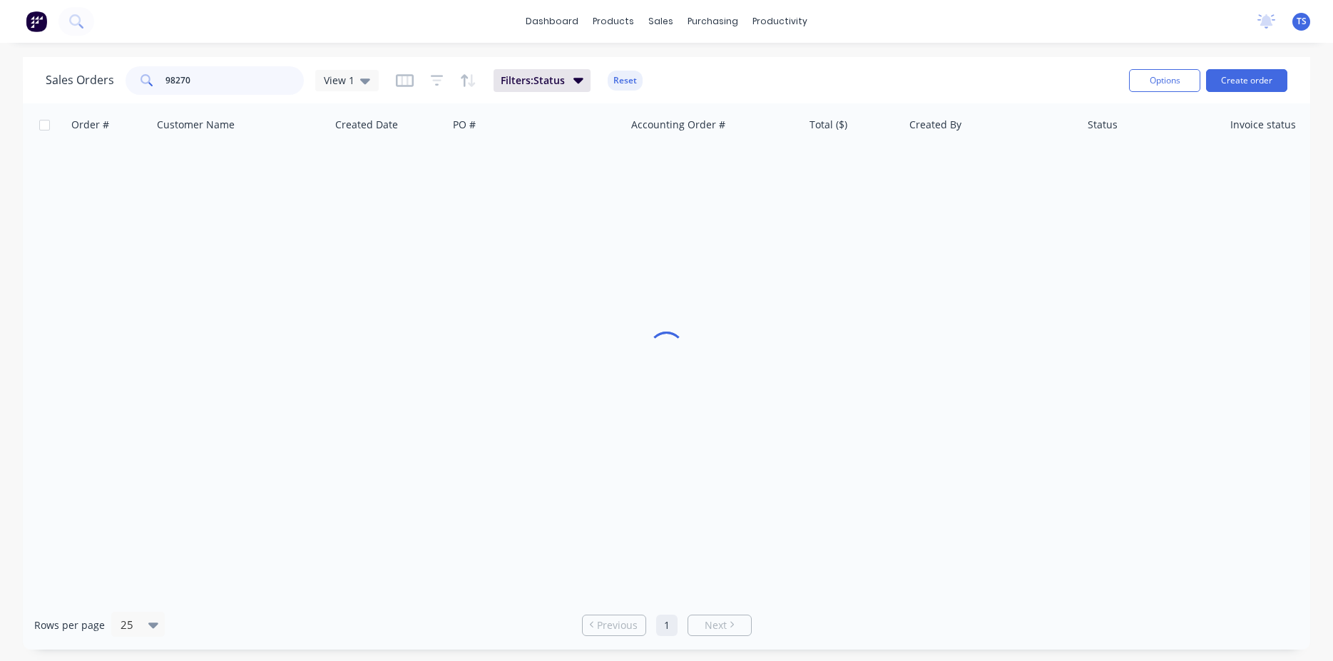
click at [237, 86] on input "98270" at bounding box center [235, 80] width 139 height 29
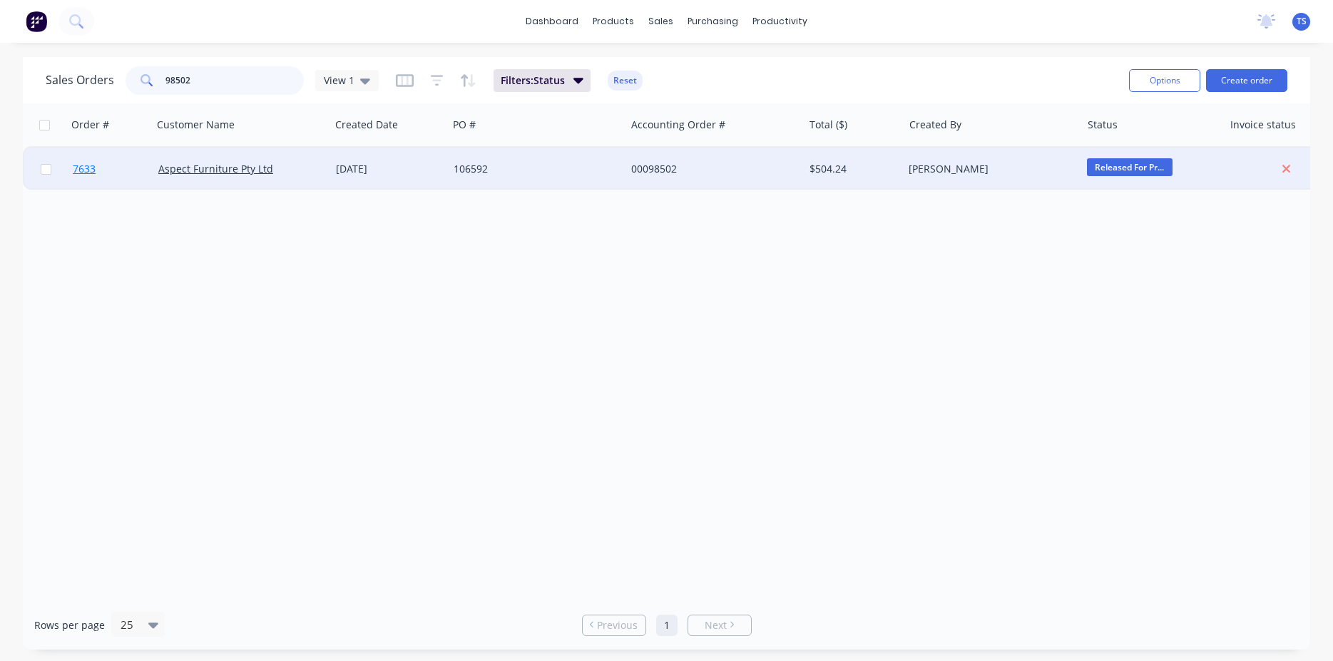
type input "98502"
click at [110, 178] on link "7633" at bounding box center [116, 169] width 86 height 43
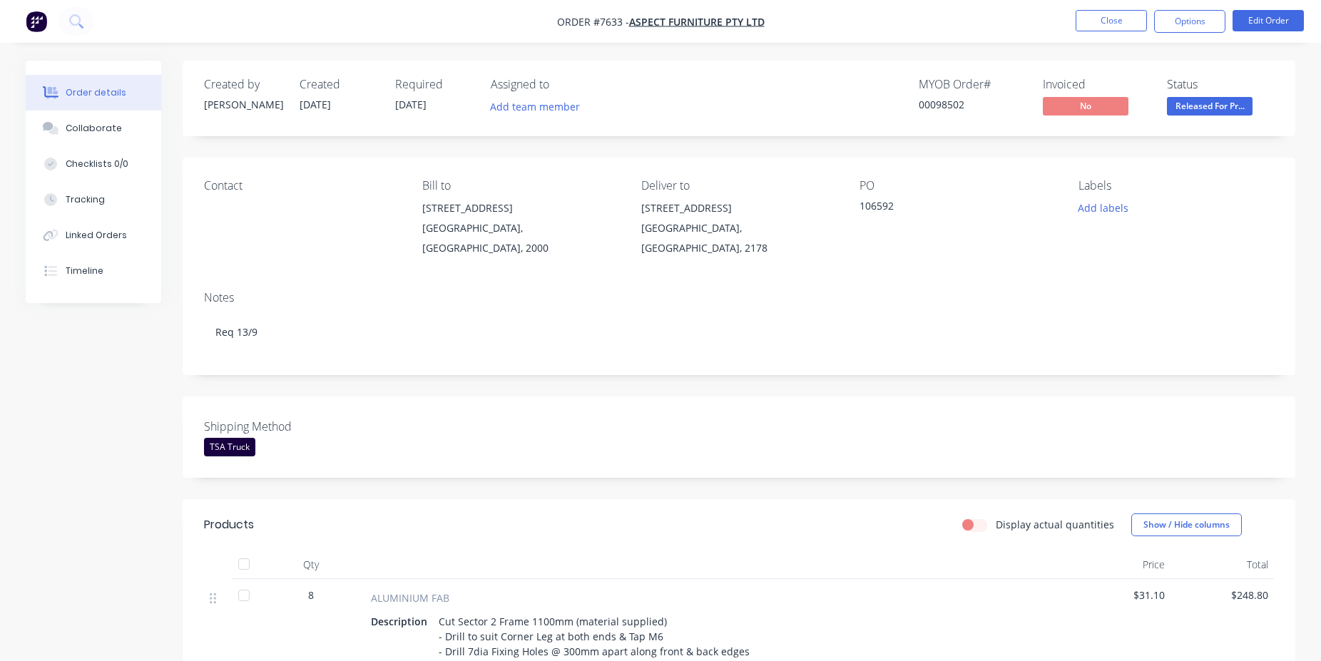
click at [787, 376] on div "Created by Allisa Created 11/08/25 Required 11/09/25 Assigned to Add team membe…" at bounding box center [739, 551] width 1113 height 981
click at [1117, 23] on button "Close" at bounding box center [1111, 20] width 71 height 21
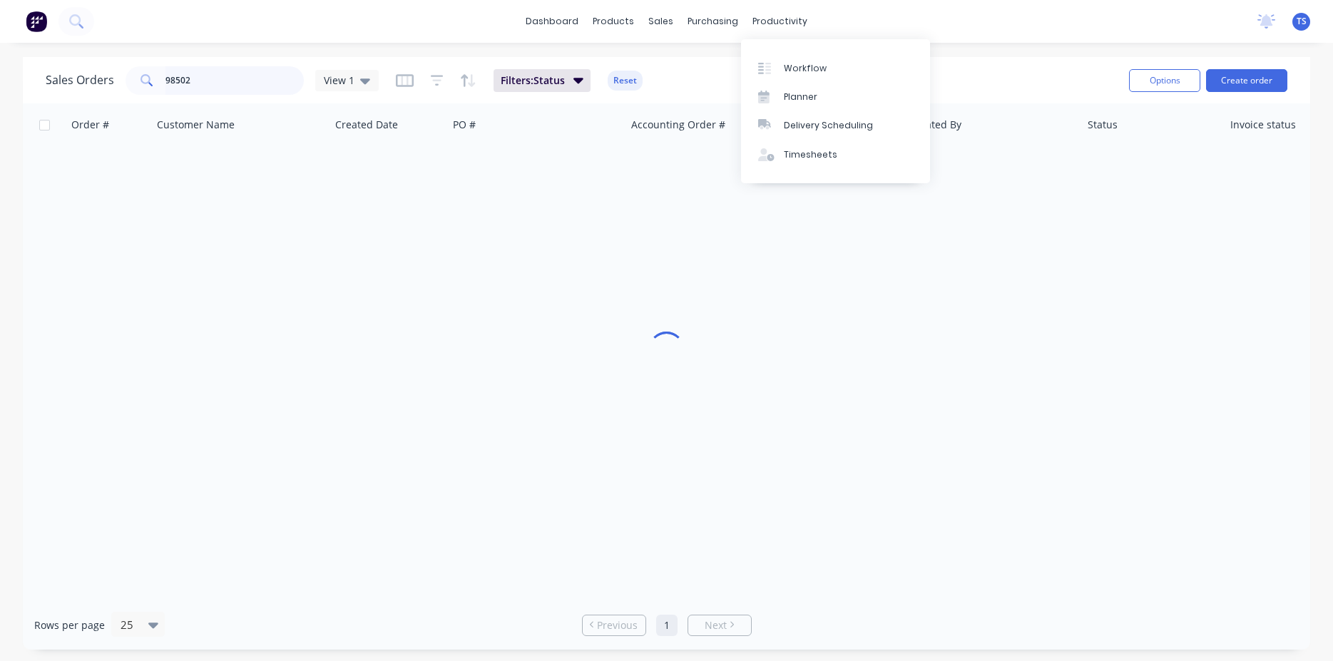
click at [240, 80] on input "98502" at bounding box center [235, 80] width 139 height 29
drag, startPoint x: 228, startPoint y: 76, endPoint x: -36, endPoint y: 102, distance: 266.0
click at [166, 95] on input "98582" at bounding box center [235, 80] width 139 height 29
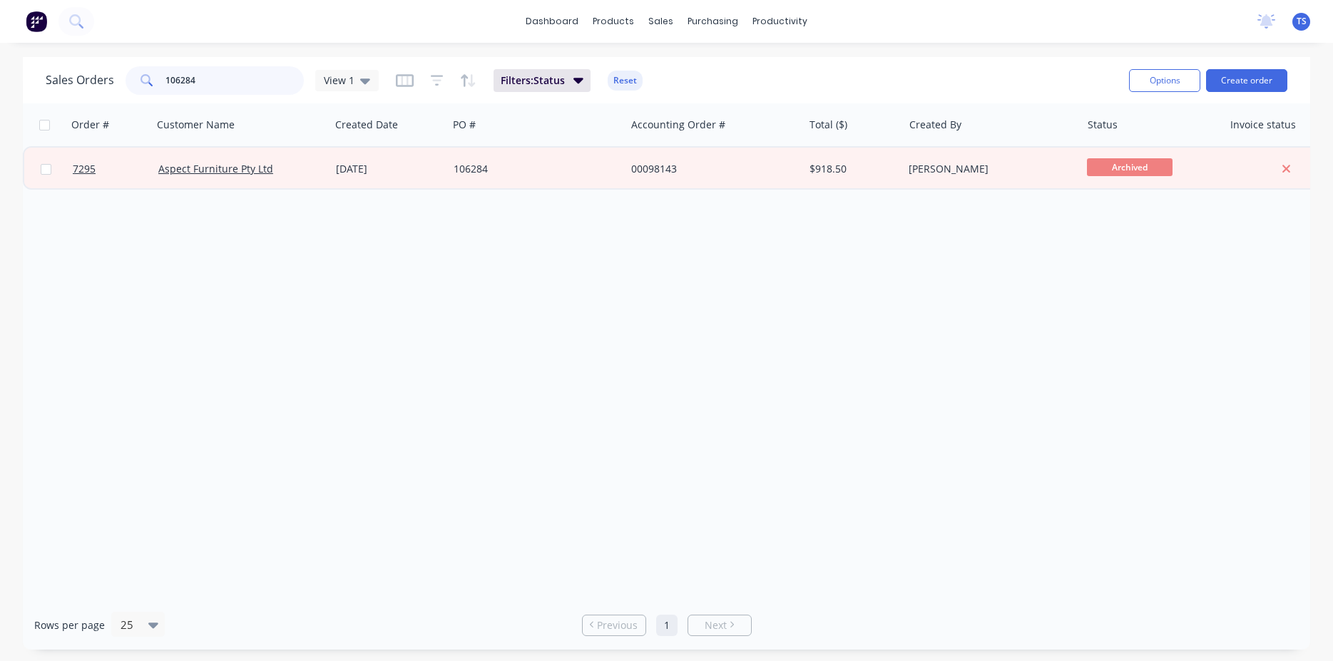
click at [214, 70] on input "106284" at bounding box center [235, 80] width 139 height 29
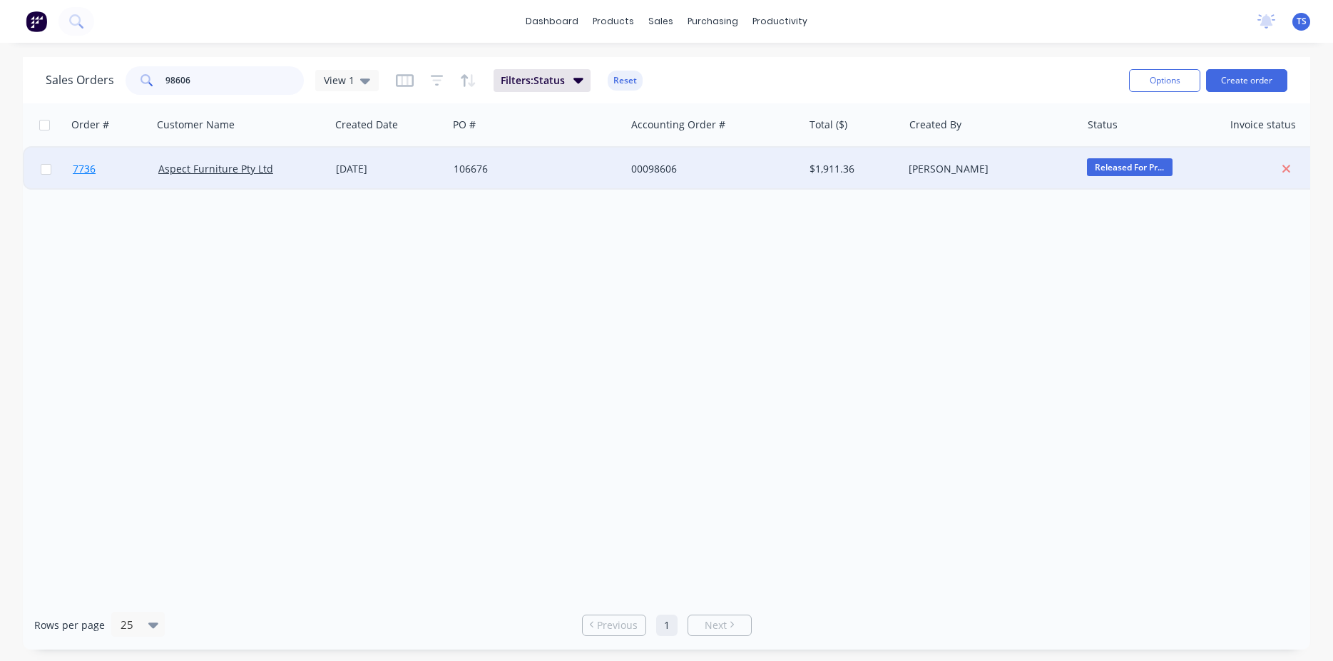
type input "98606"
click at [90, 172] on span "7736" at bounding box center [84, 169] width 23 height 14
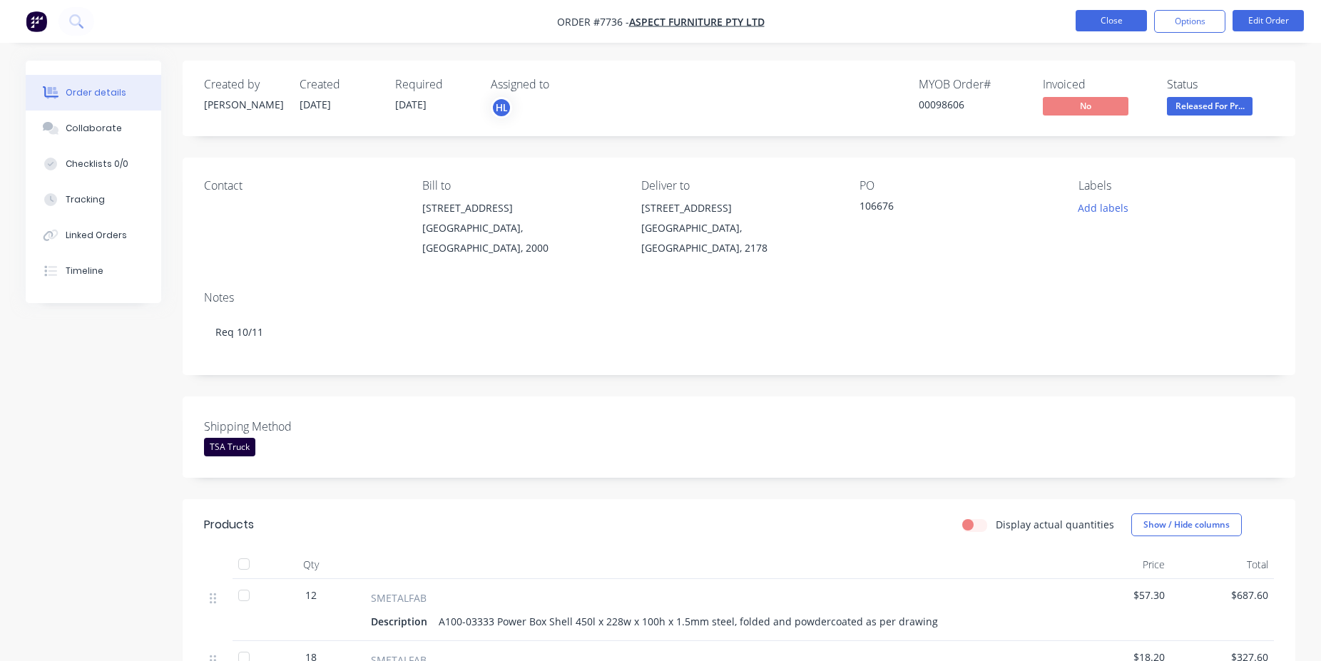
click at [1113, 30] on button "Close" at bounding box center [1111, 20] width 71 height 21
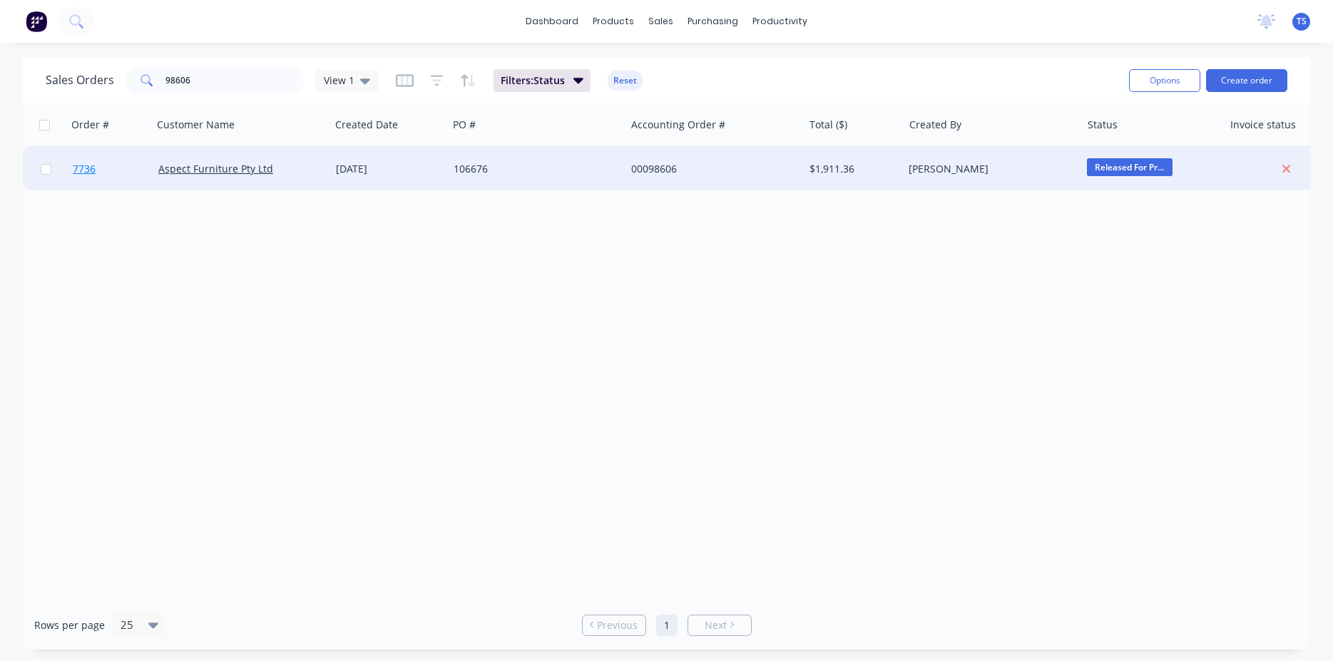
click at [107, 174] on link "7736" at bounding box center [116, 169] width 86 height 43
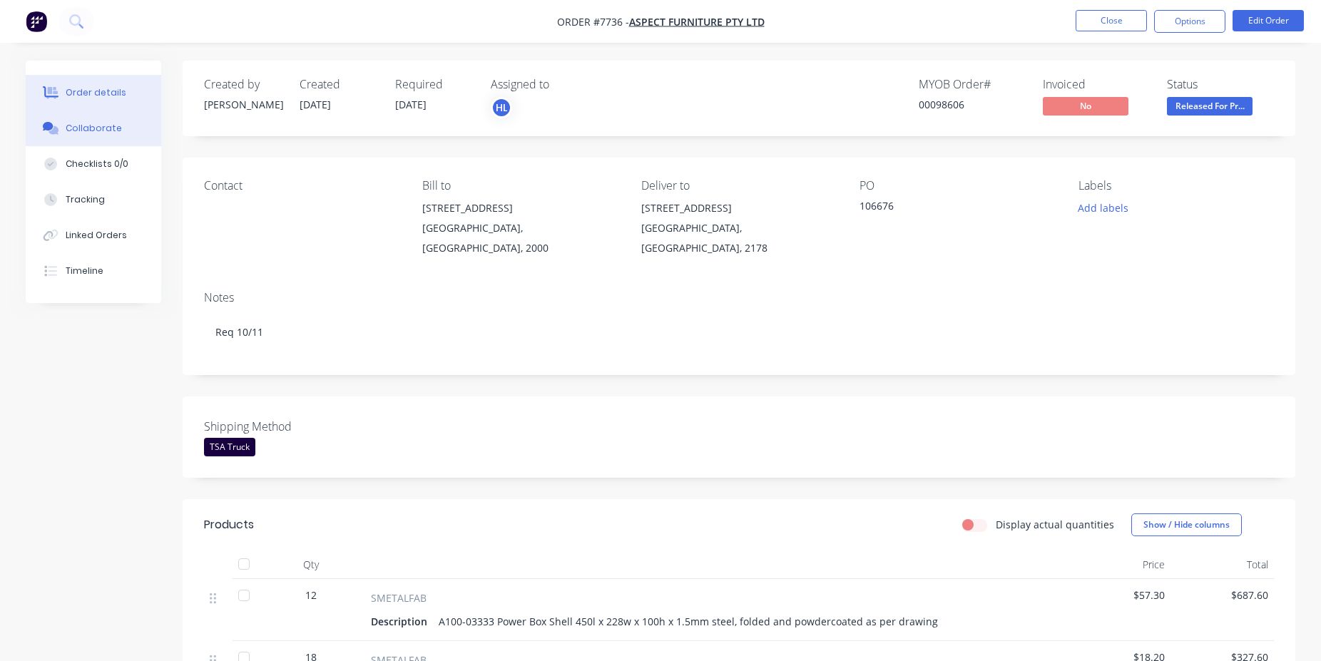
click at [133, 139] on button "Collaborate" at bounding box center [94, 129] width 136 height 36
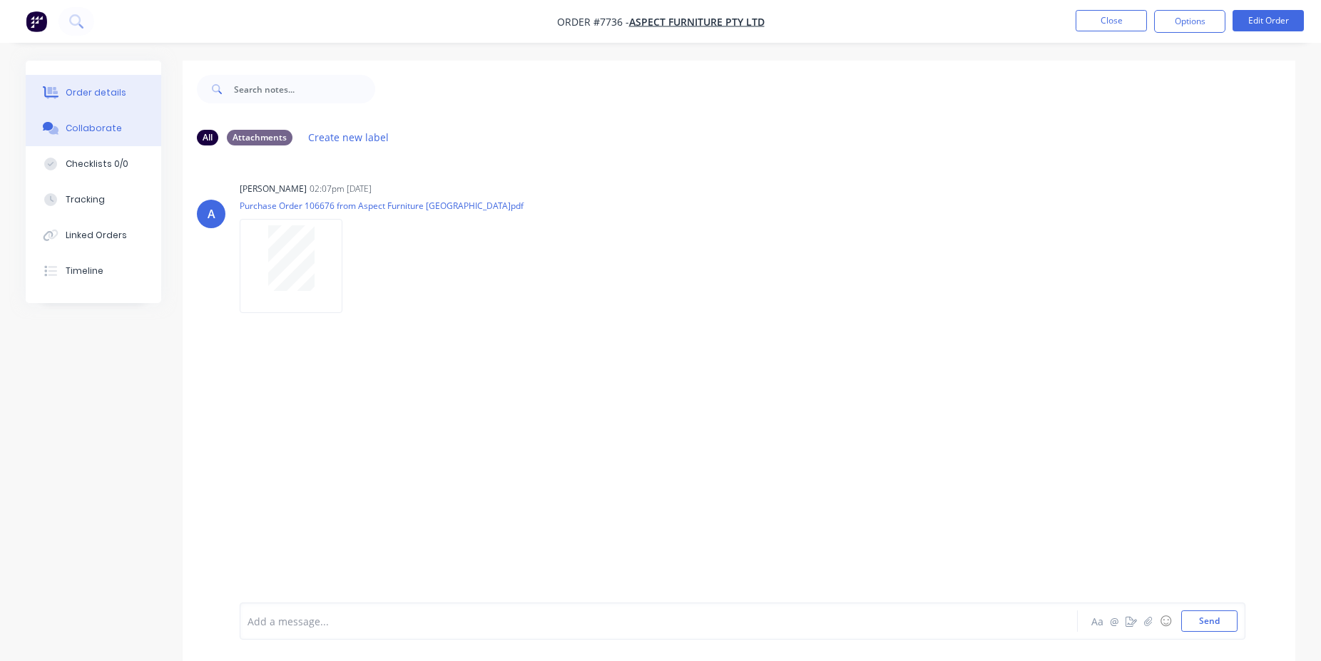
drag, startPoint x: 91, startPoint y: 98, endPoint x: 141, endPoint y: 88, distance: 50.2
click at [90, 99] on button "Order details" at bounding box center [94, 93] width 136 height 36
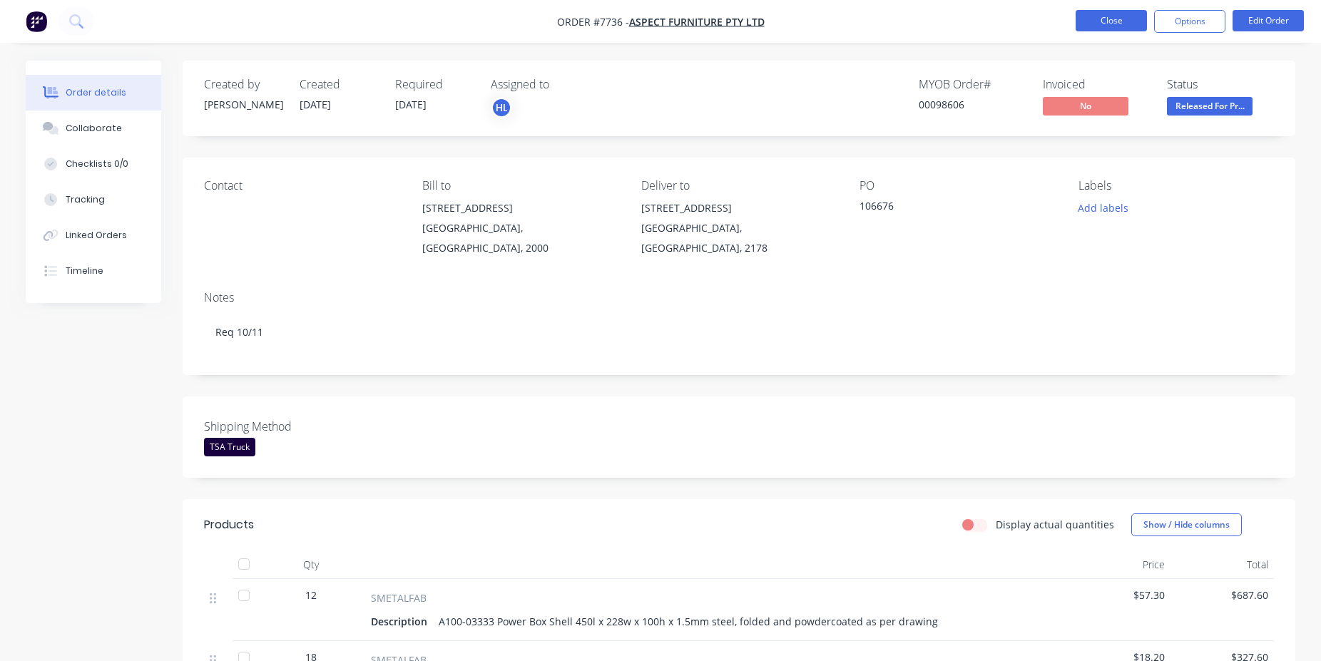
click at [1105, 19] on button "Close" at bounding box center [1111, 20] width 71 height 21
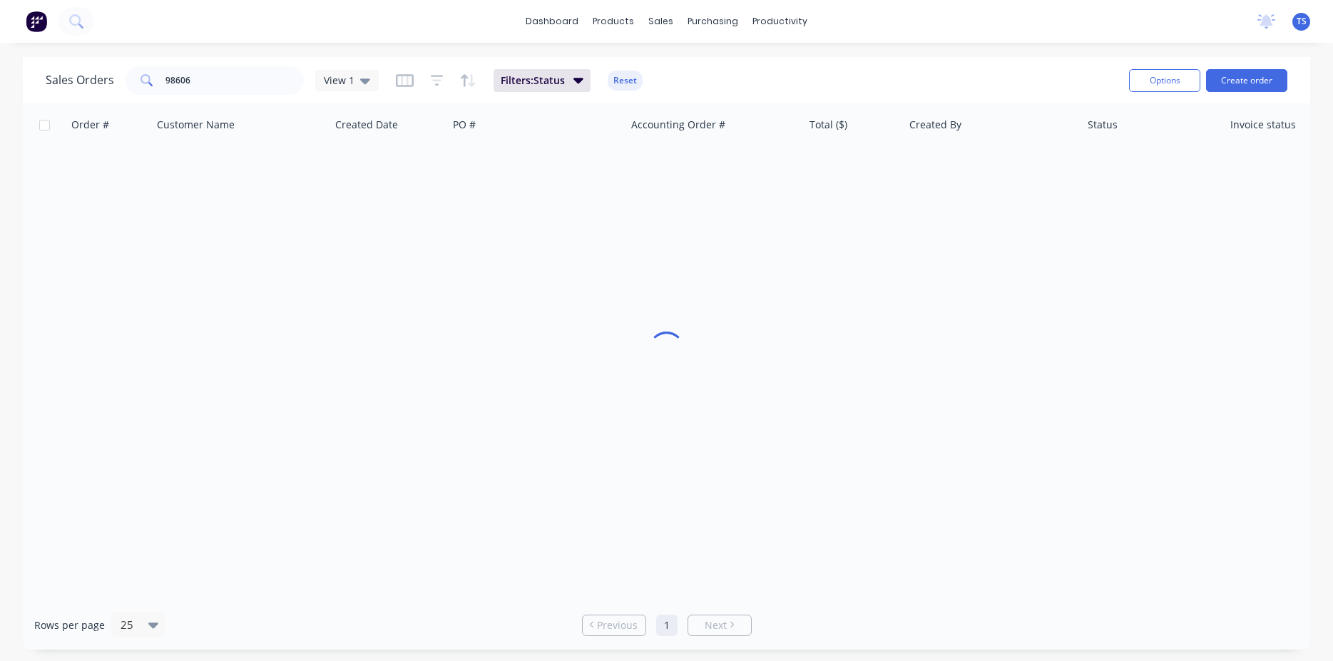
click at [225, 95] on div "Sales Orders 98606 View 1 Filters: Status Reset" at bounding box center [582, 80] width 1072 height 35
click at [232, 83] on input "98606" at bounding box center [235, 80] width 139 height 29
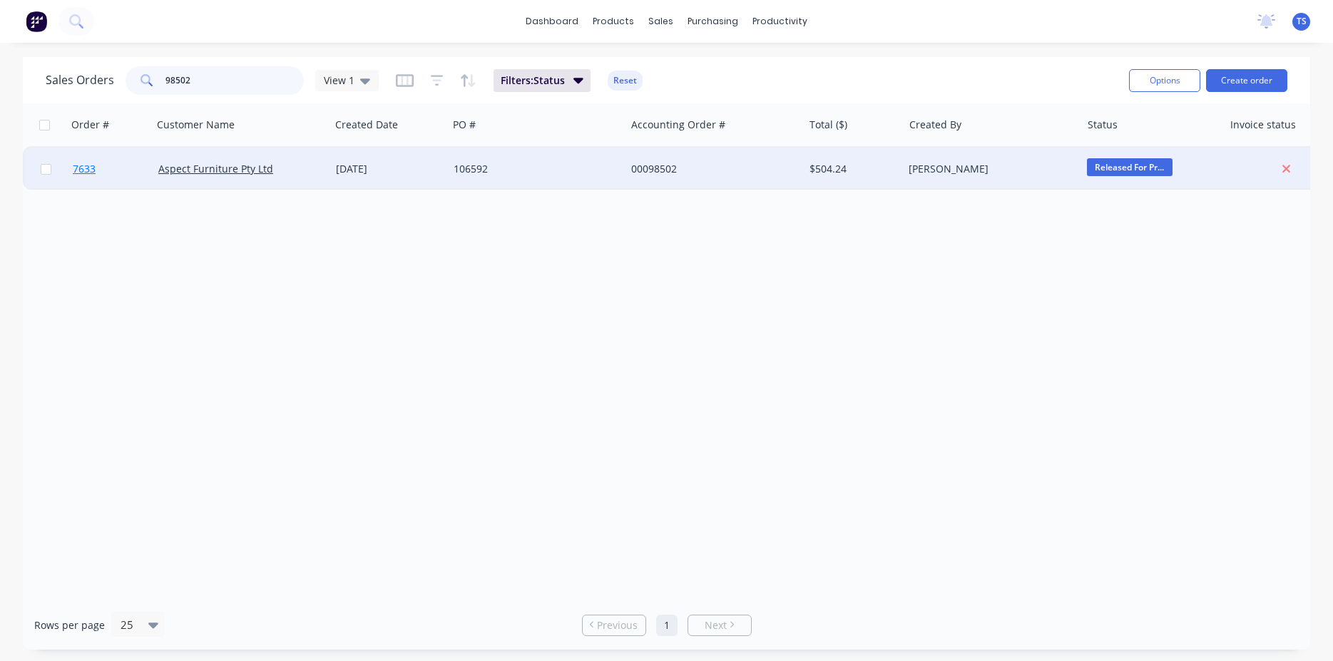
type input "98502"
click at [88, 163] on span "7633" at bounding box center [84, 169] width 23 height 14
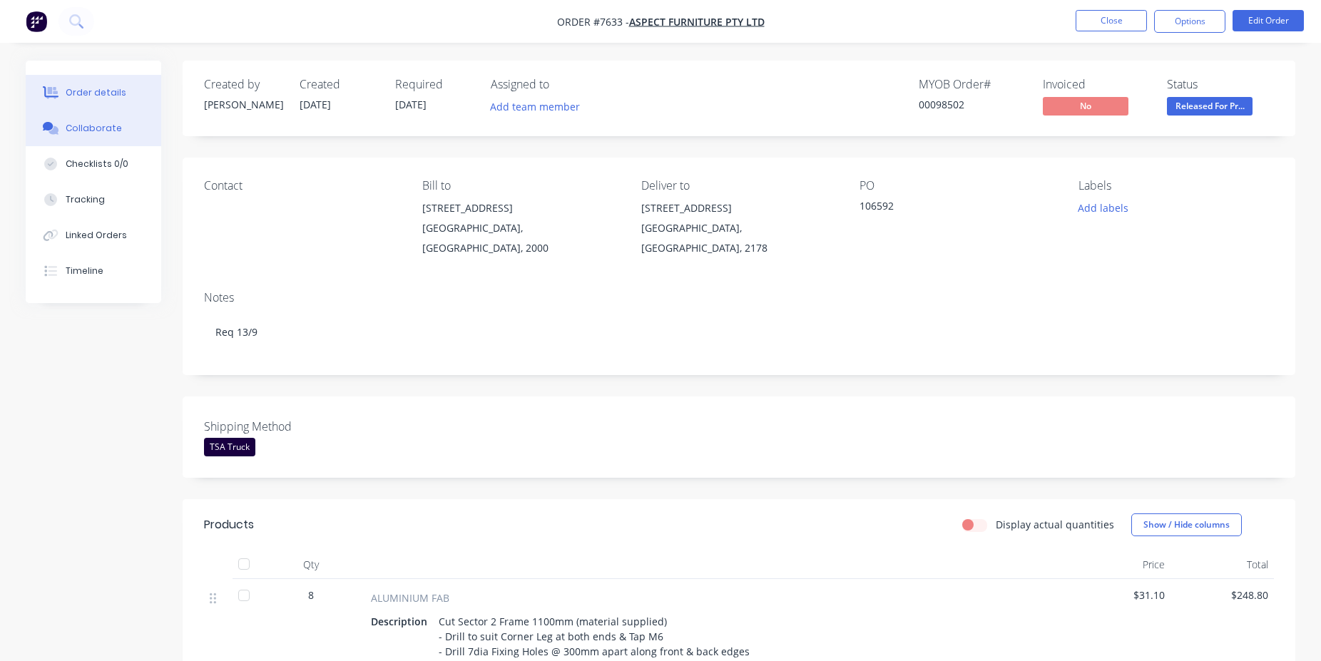
click at [103, 133] on div "Collaborate" at bounding box center [94, 128] width 56 height 13
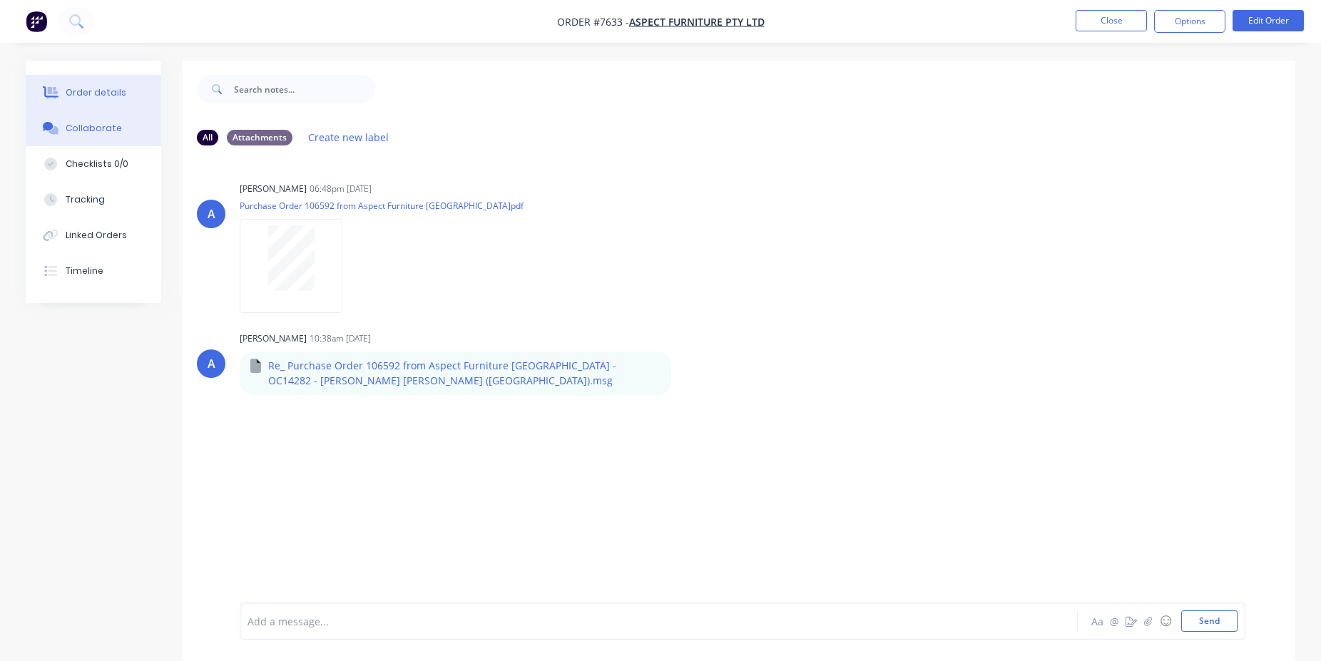
click at [85, 95] on div "Order details" at bounding box center [96, 92] width 61 height 13
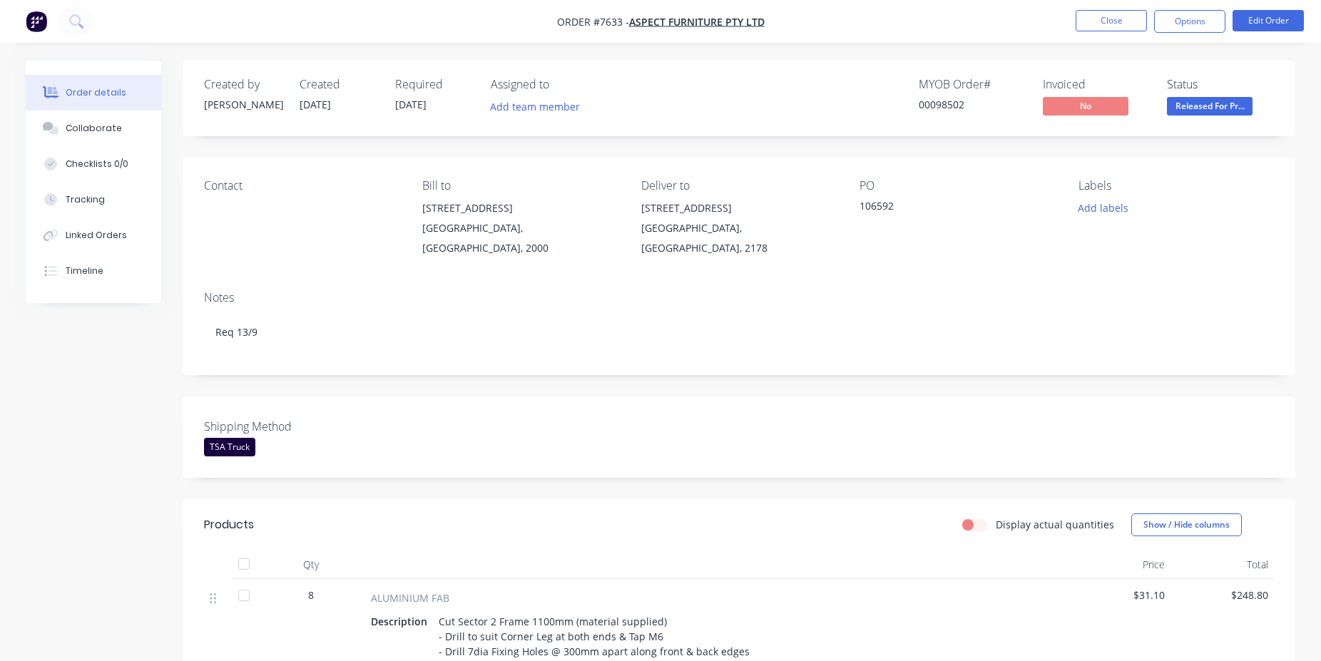
click at [1124, 32] on li "Close" at bounding box center [1111, 21] width 71 height 23
click at [1114, 21] on button "Close" at bounding box center [1111, 20] width 71 height 21
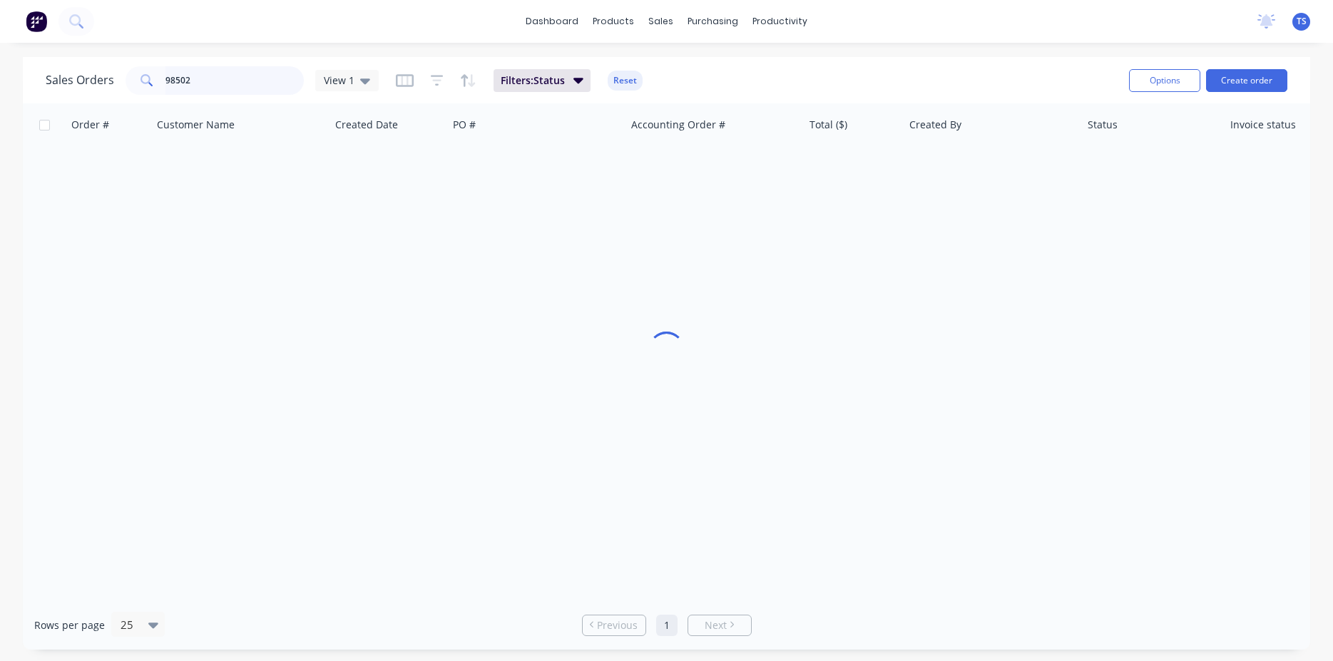
click at [233, 79] on input "98502" at bounding box center [235, 80] width 139 height 29
click at [233, 84] on input "98502" at bounding box center [235, 80] width 139 height 29
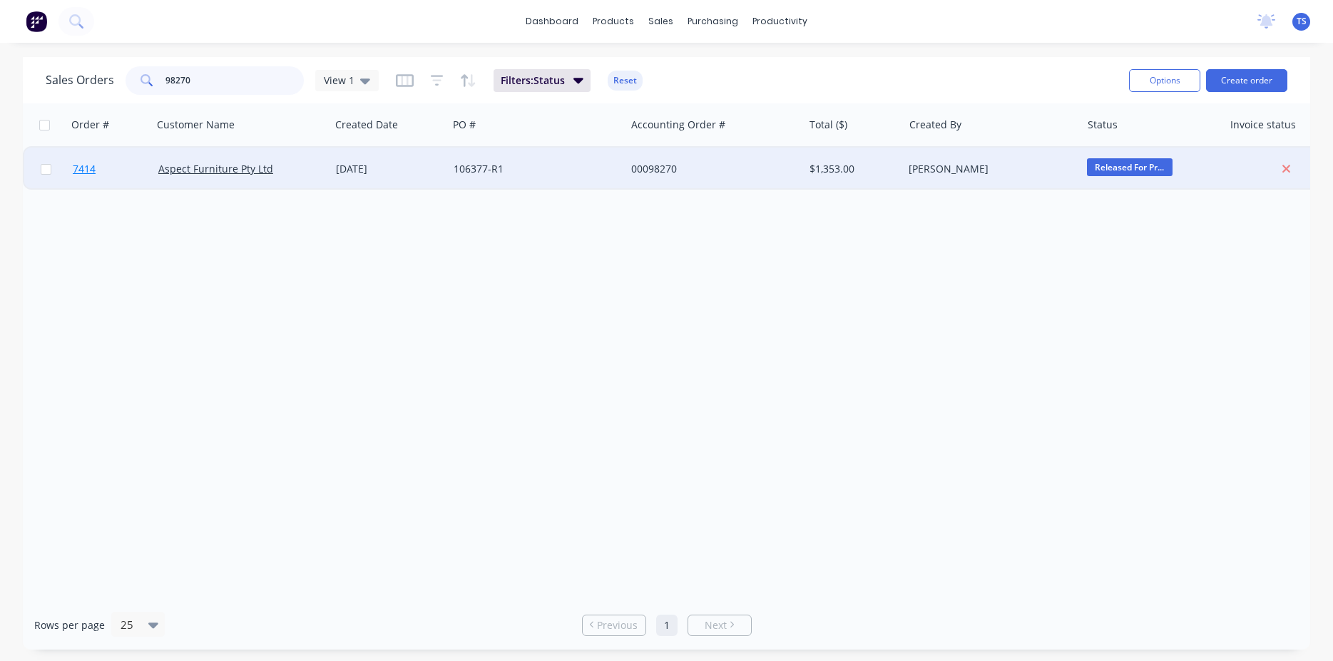
type input "98270"
click at [93, 185] on link "7414" at bounding box center [116, 169] width 86 height 43
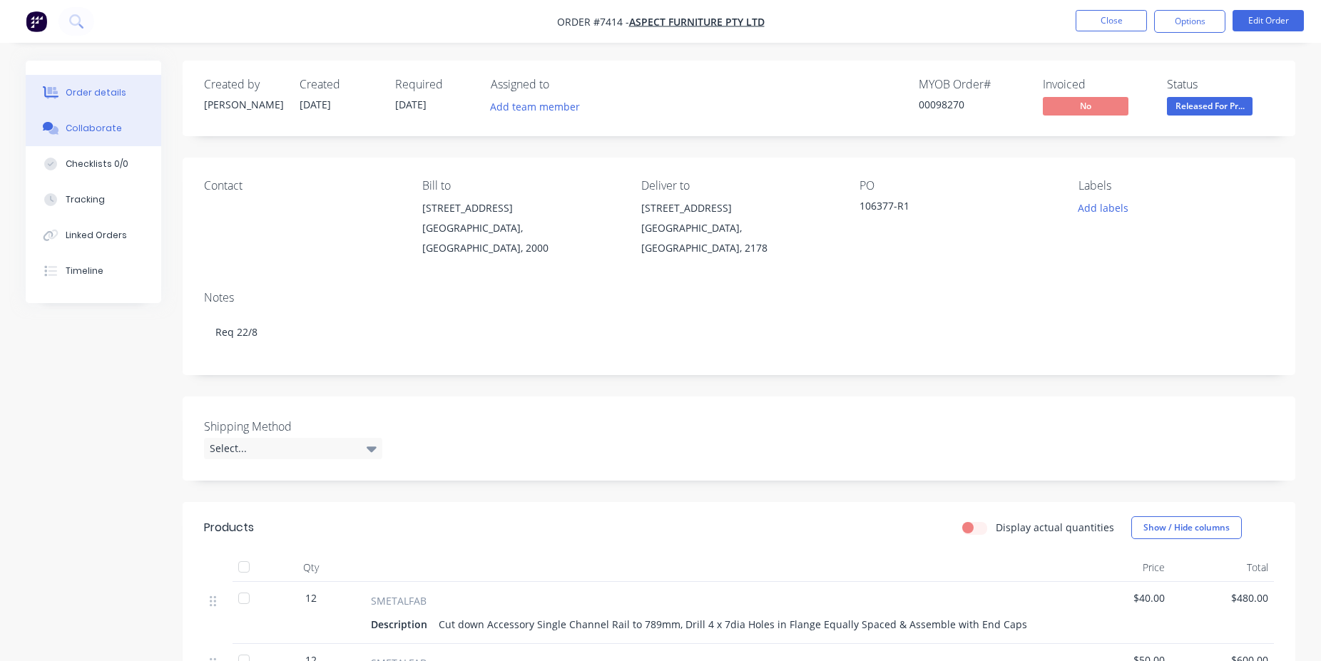
click at [93, 134] on div "Collaborate" at bounding box center [94, 128] width 56 height 13
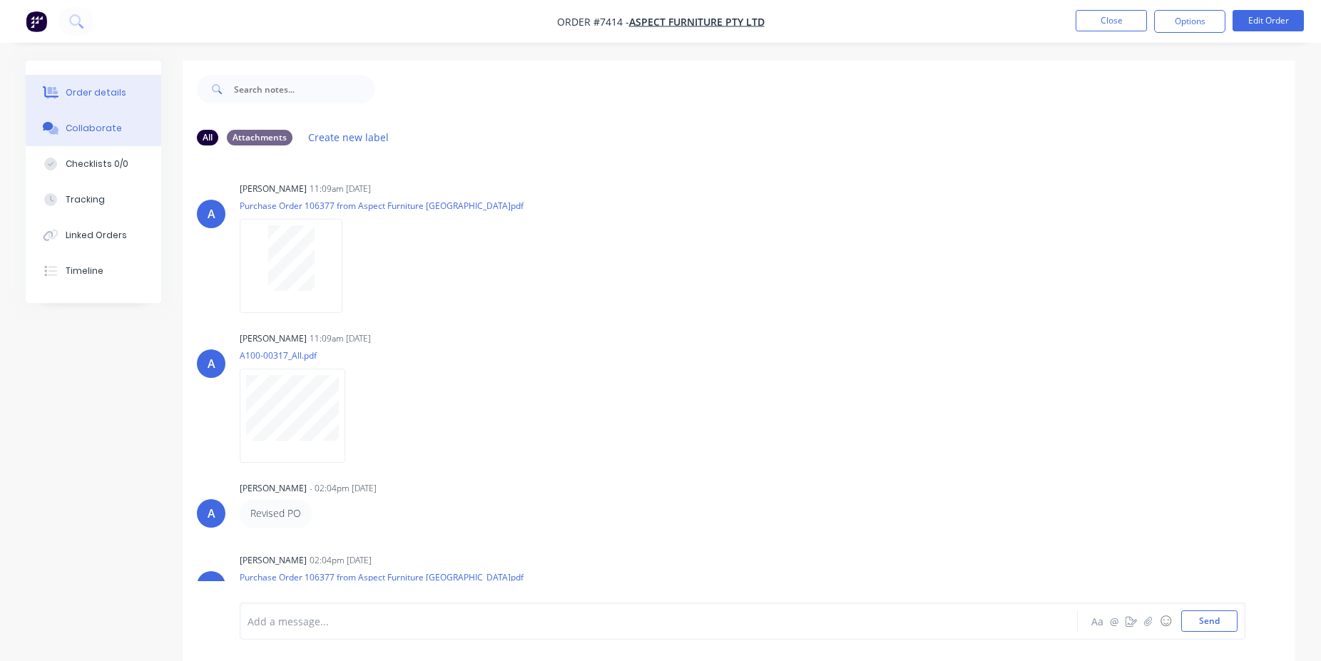
click at [92, 93] on div "Order details" at bounding box center [96, 92] width 61 height 13
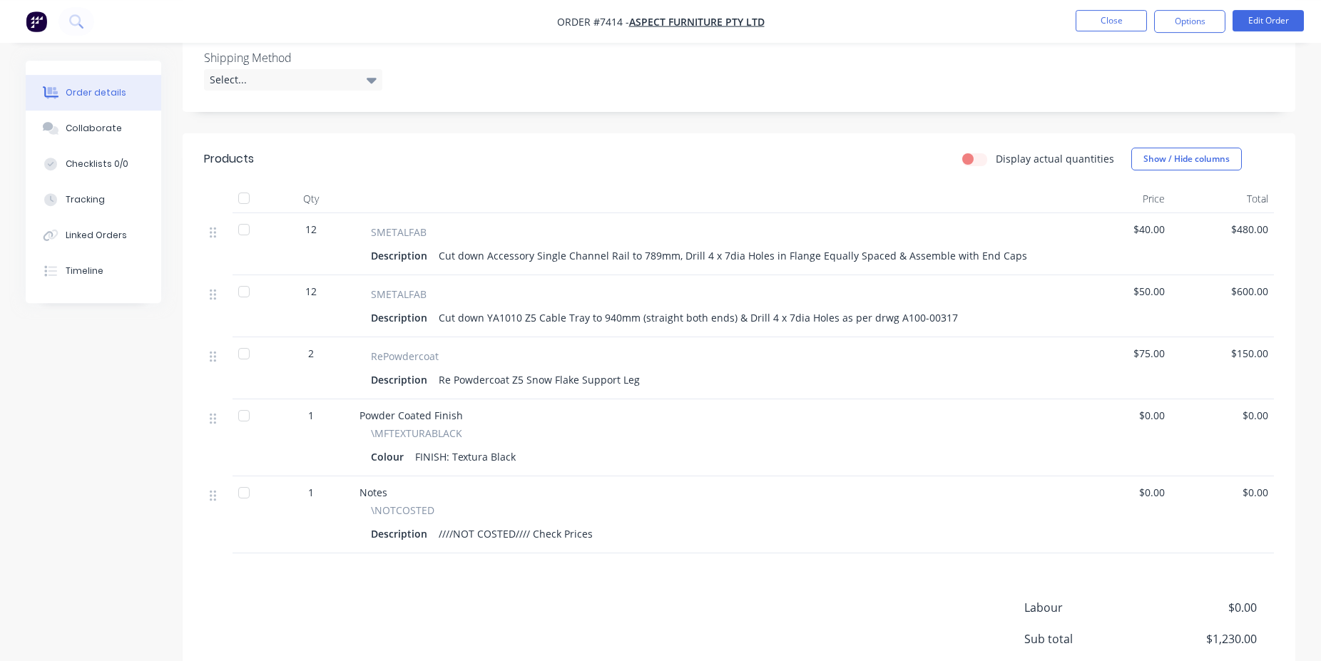
scroll to position [469, 0]
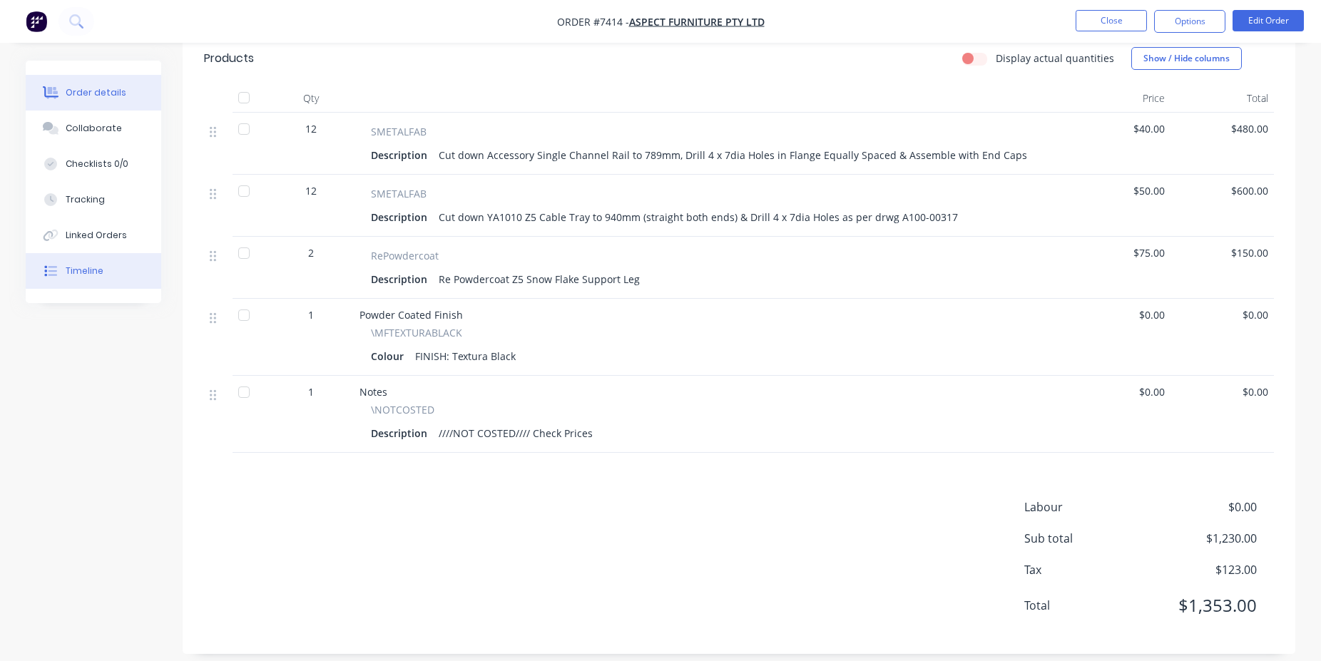
click at [91, 276] on div "Timeline" at bounding box center [85, 271] width 38 height 13
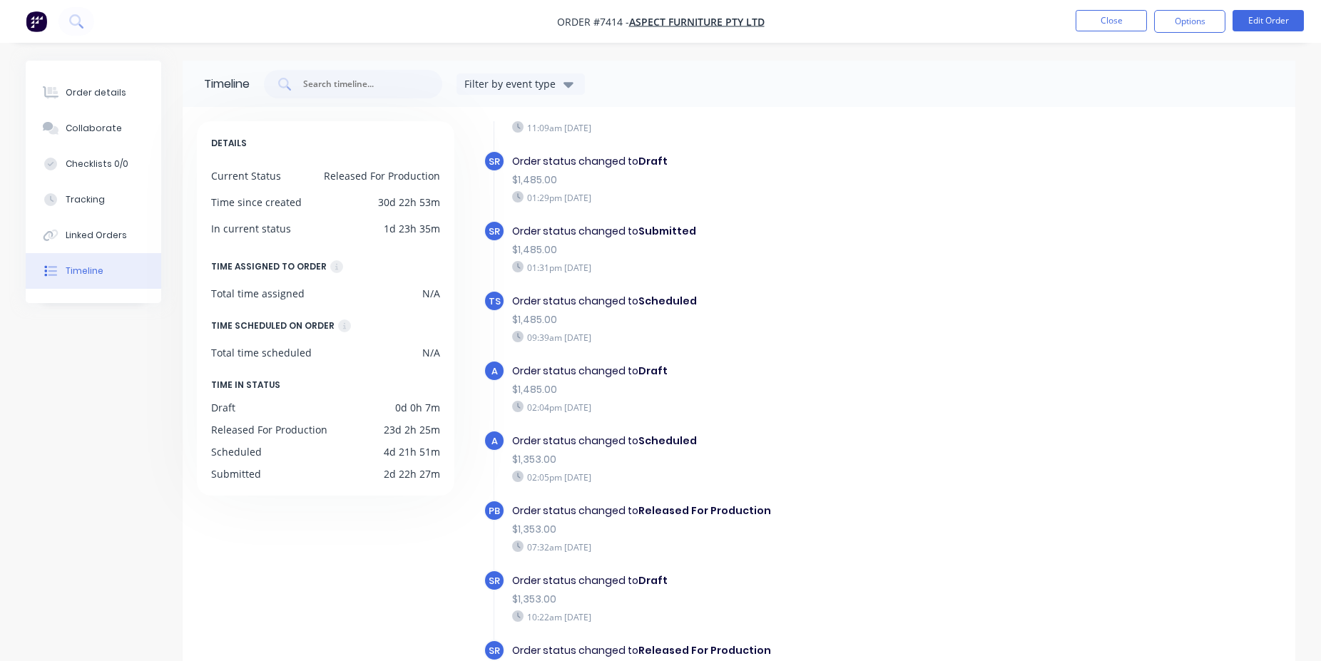
scroll to position [110, 0]
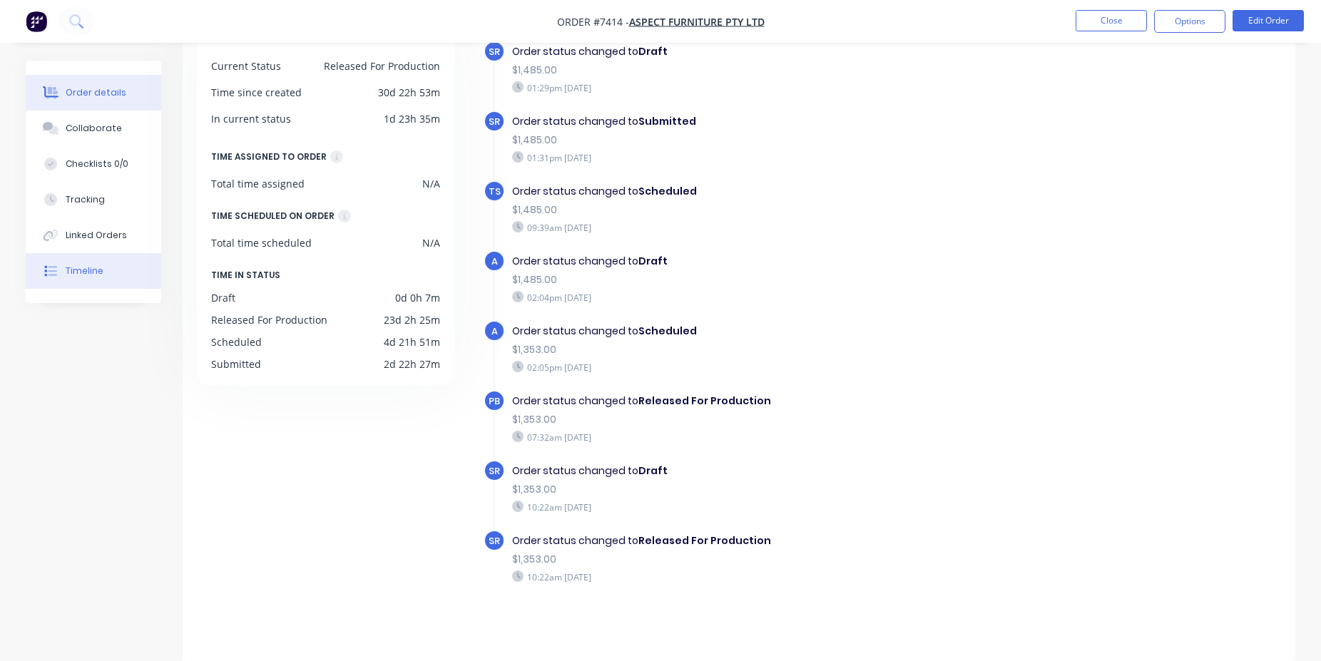
click at [111, 83] on button "Order details" at bounding box center [94, 93] width 136 height 36
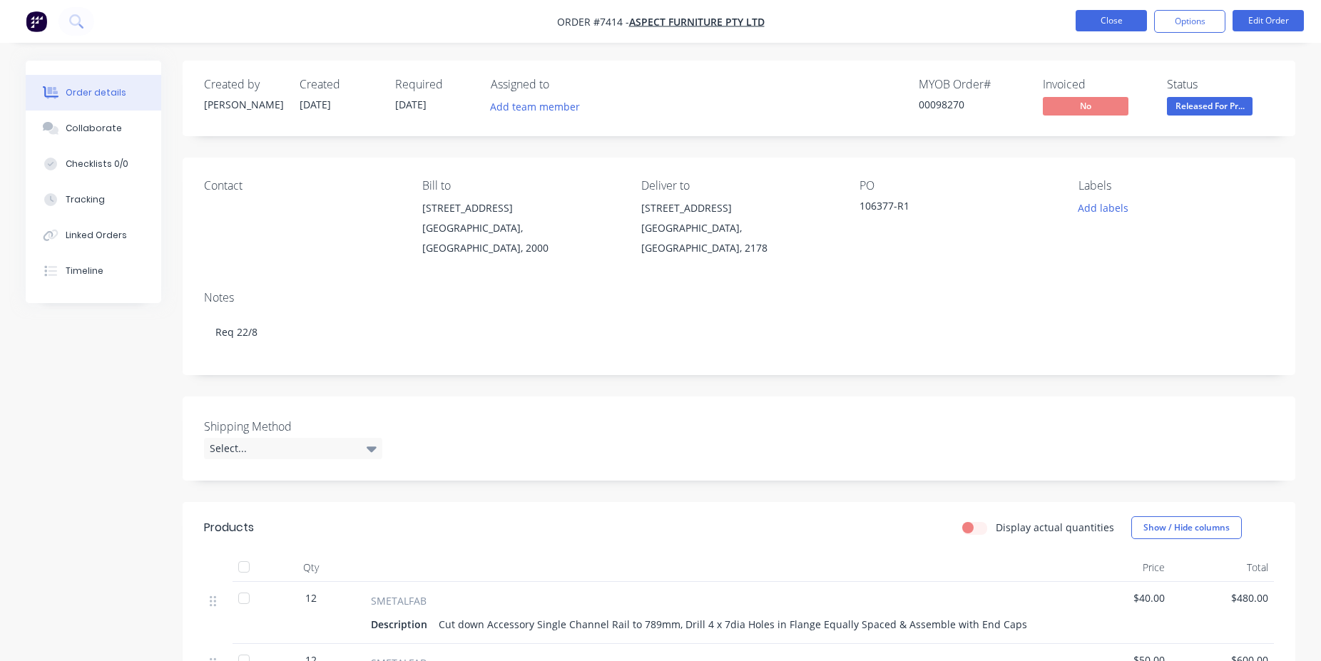
click at [1086, 20] on button "Close" at bounding box center [1111, 20] width 71 height 21
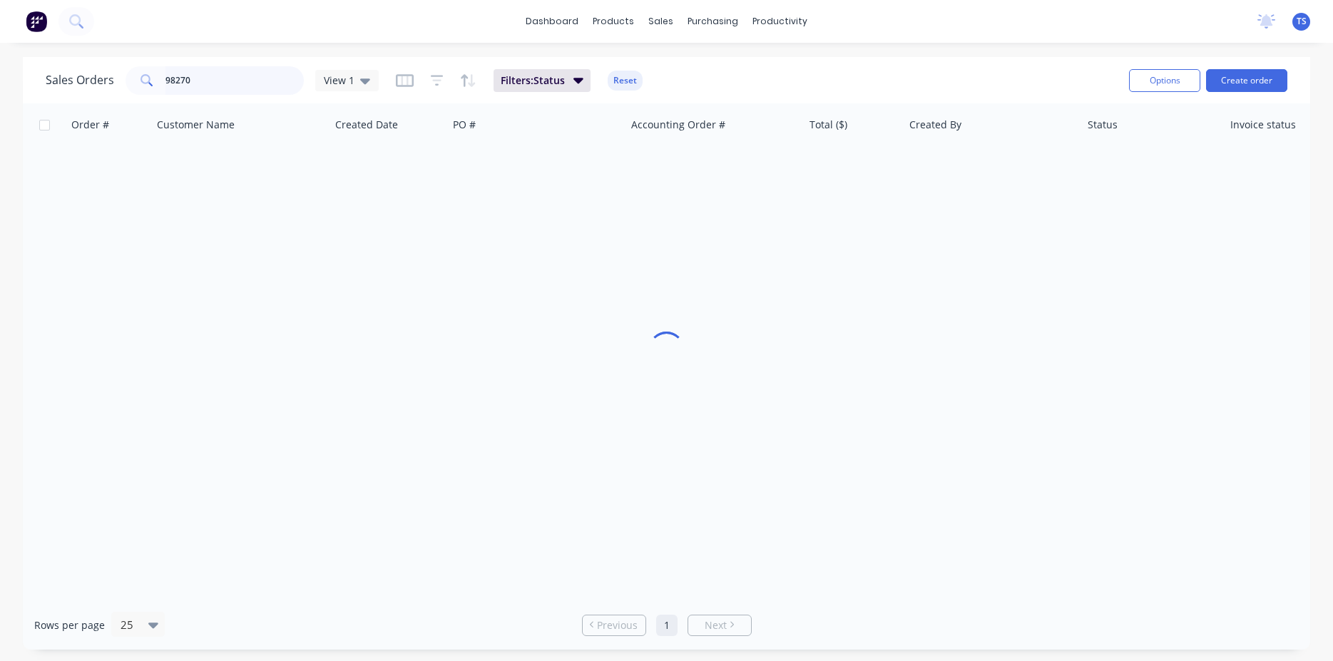
click at [233, 76] on input "98270" at bounding box center [235, 80] width 139 height 29
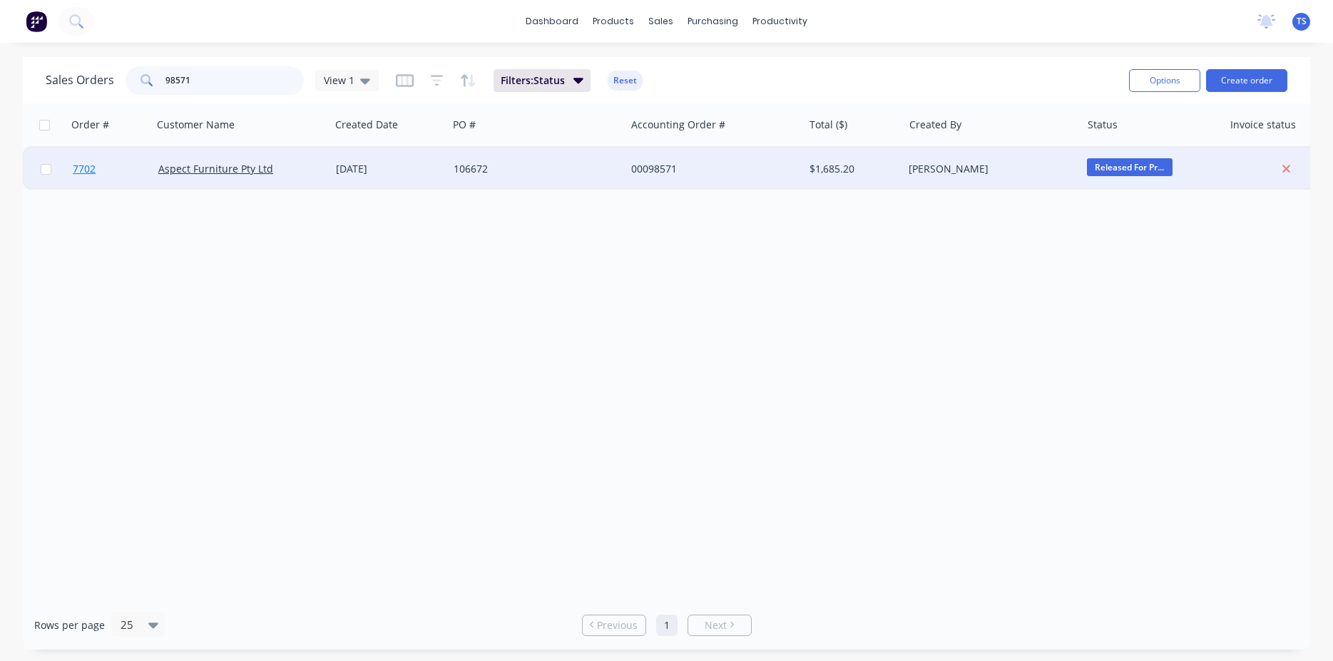
type input "98571"
click at [113, 180] on link "7702" at bounding box center [116, 169] width 86 height 43
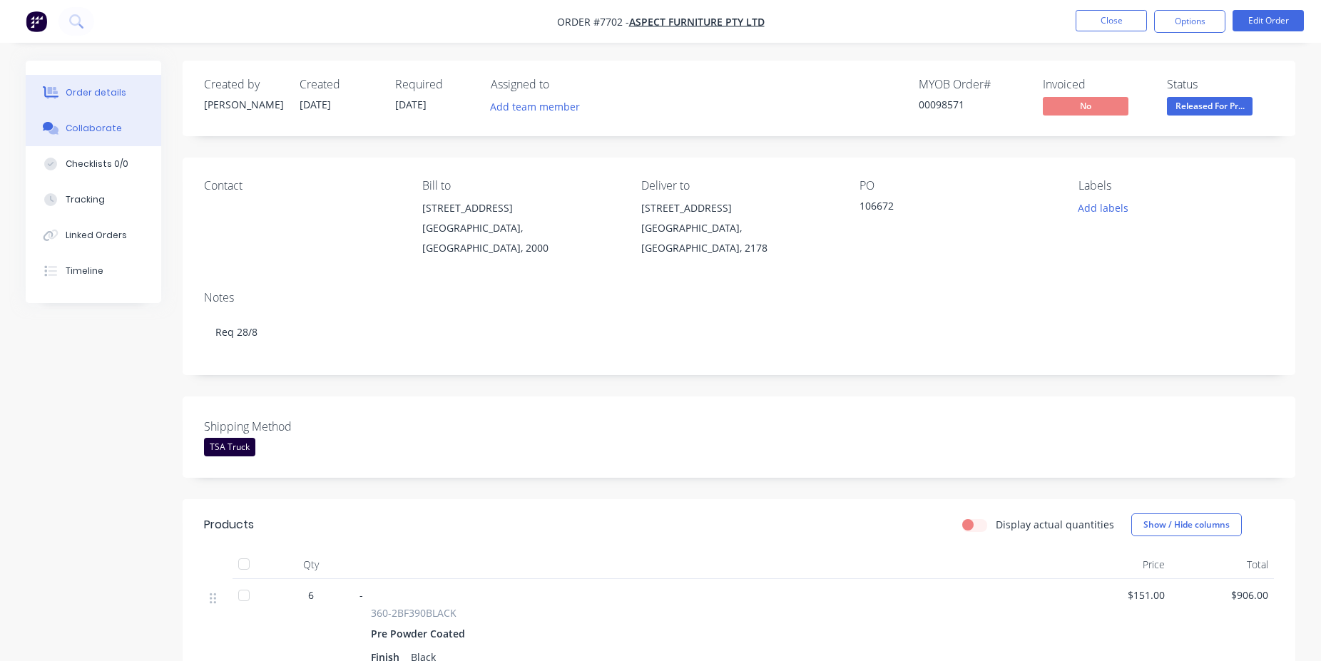
click at [89, 140] on button "Collaborate" at bounding box center [94, 129] width 136 height 36
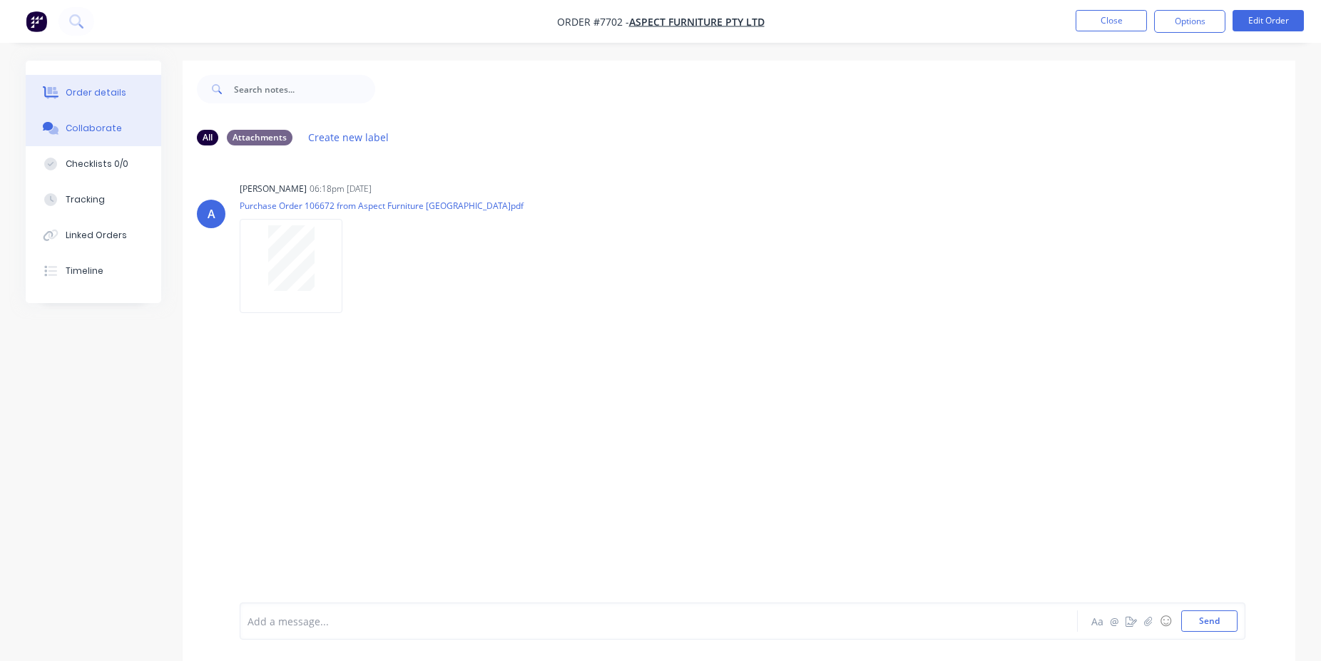
click at [108, 86] on button "Order details" at bounding box center [94, 93] width 136 height 36
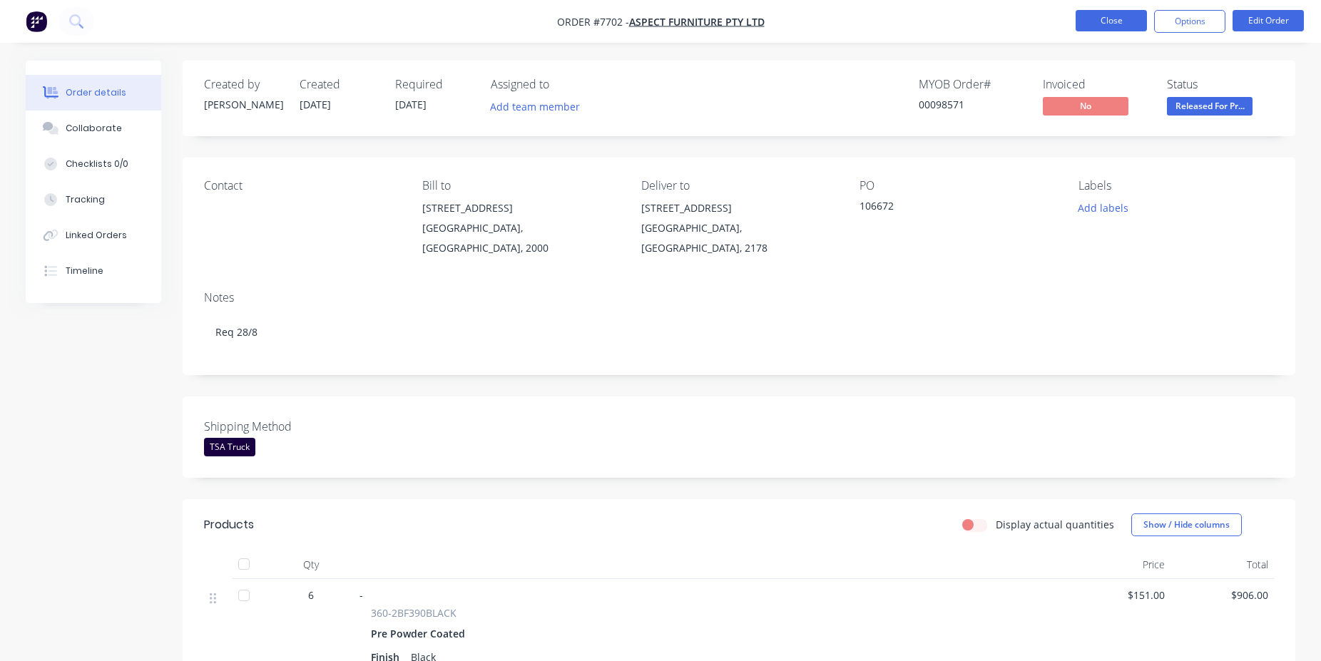
click at [1114, 18] on button "Close" at bounding box center [1111, 20] width 71 height 21
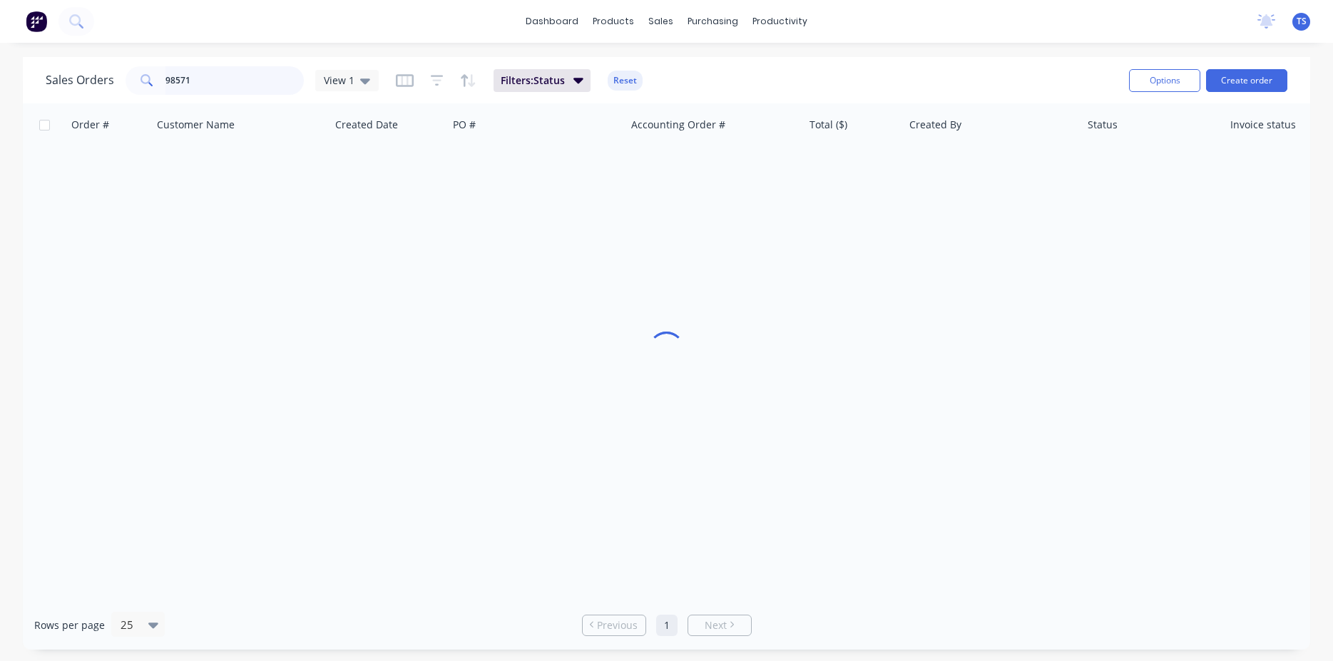
click at [205, 88] on input "98571" at bounding box center [235, 80] width 139 height 29
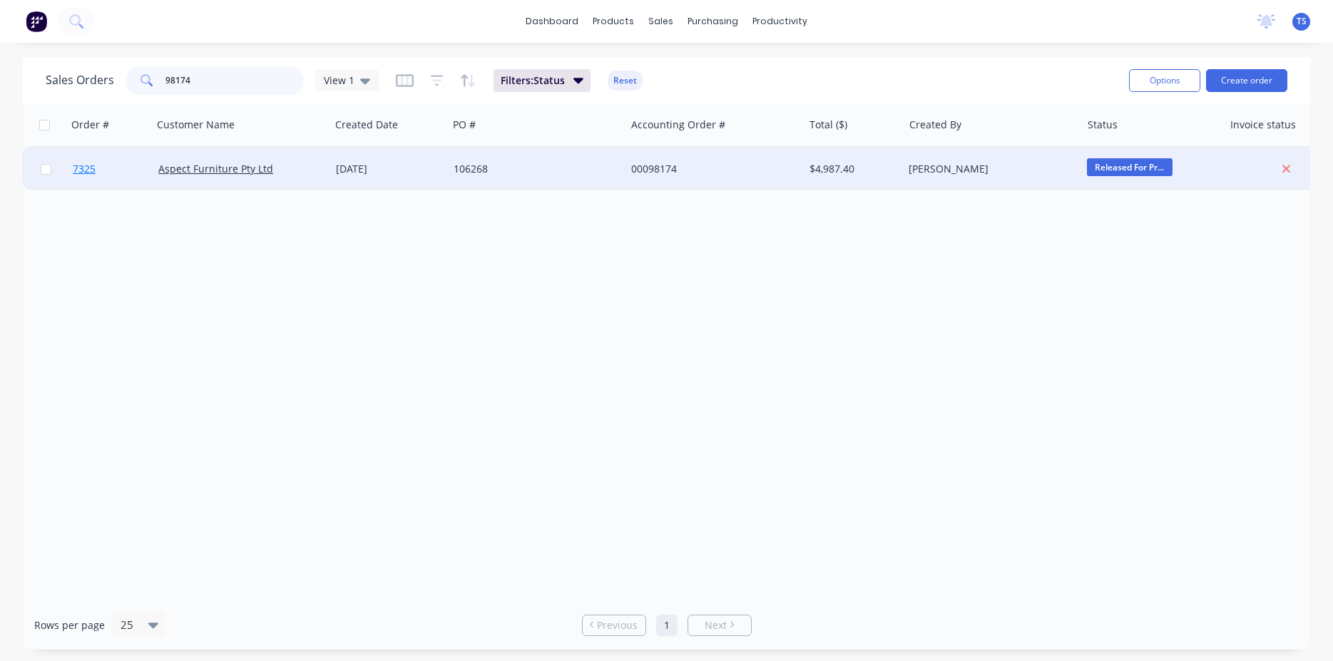
type input "98174"
click at [74, 188] on link "7325" at bounding box center [116, 169] width 86 height 43
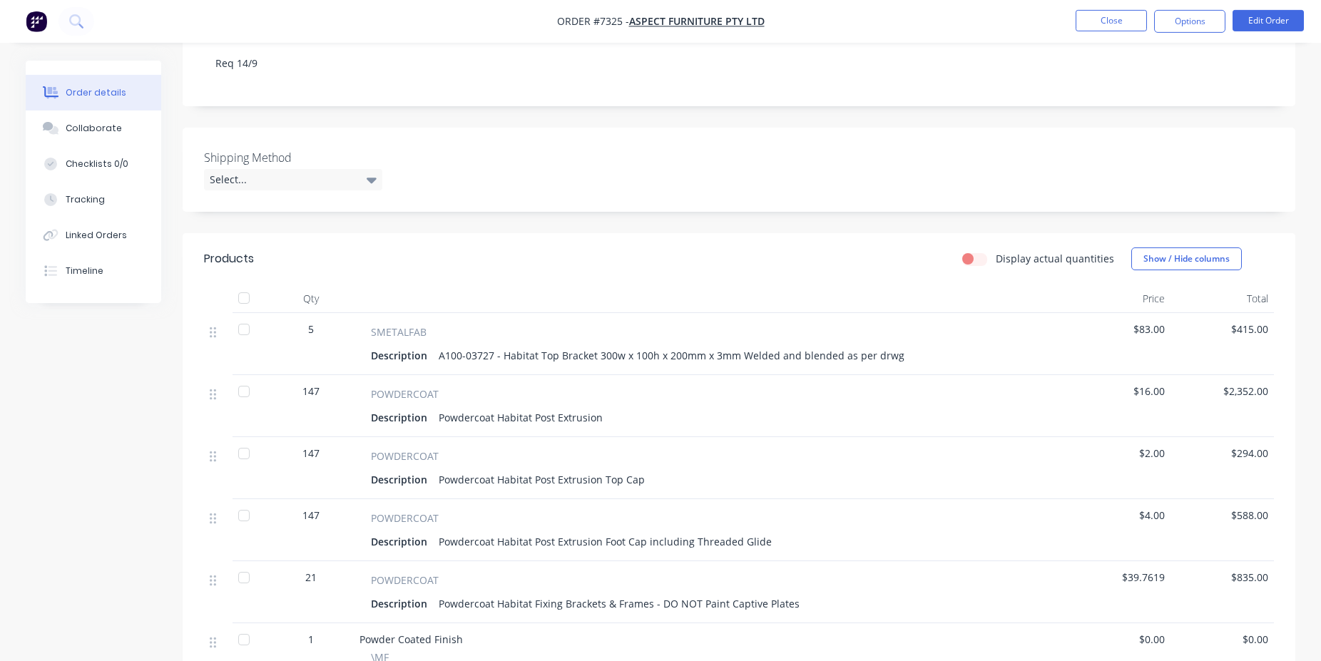
scroll to position [218, 0]
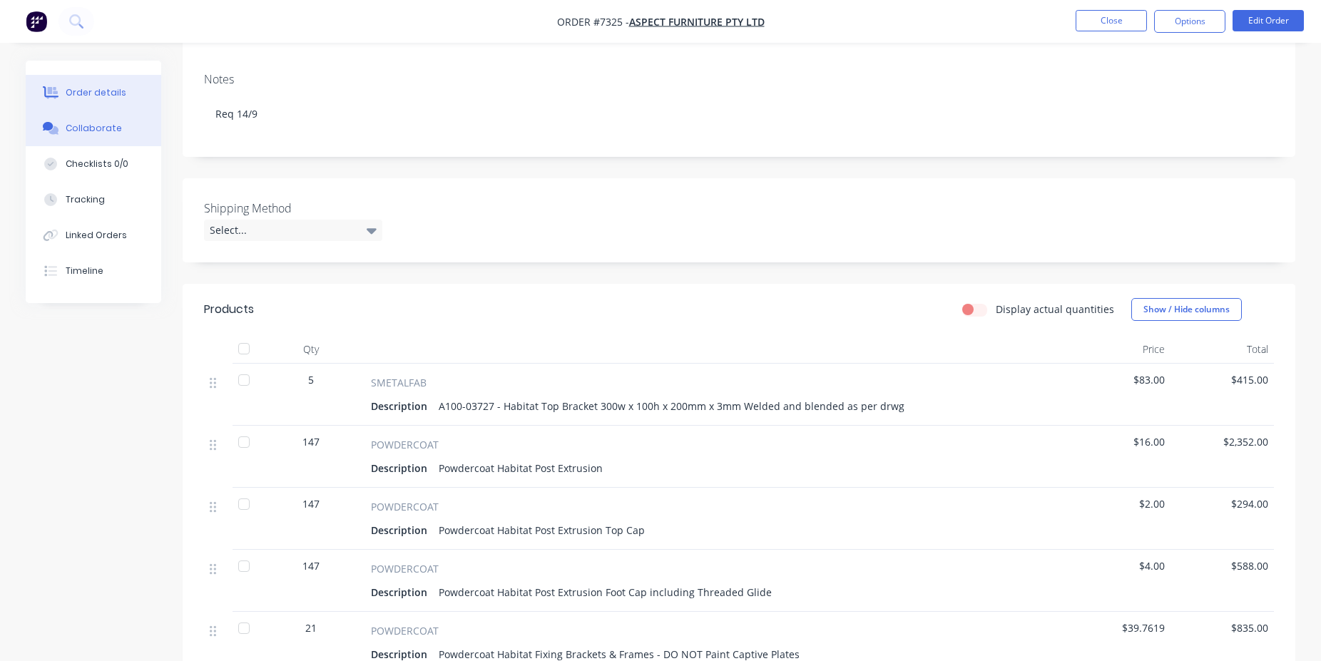
click at [124, 143] on button "Collaborate" at bounding box center [94, 129] width 136 height 36
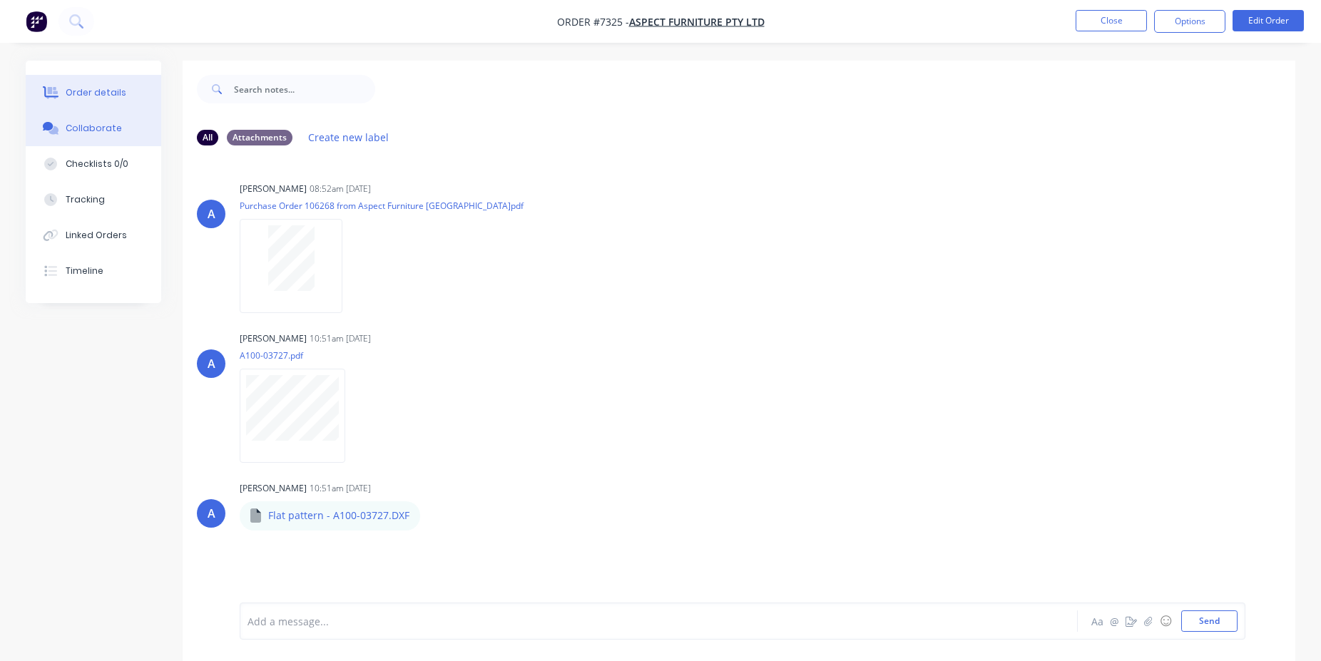
click at [86, 103] on button "Order details" at bounding box center [94, 93] width 136 height 36
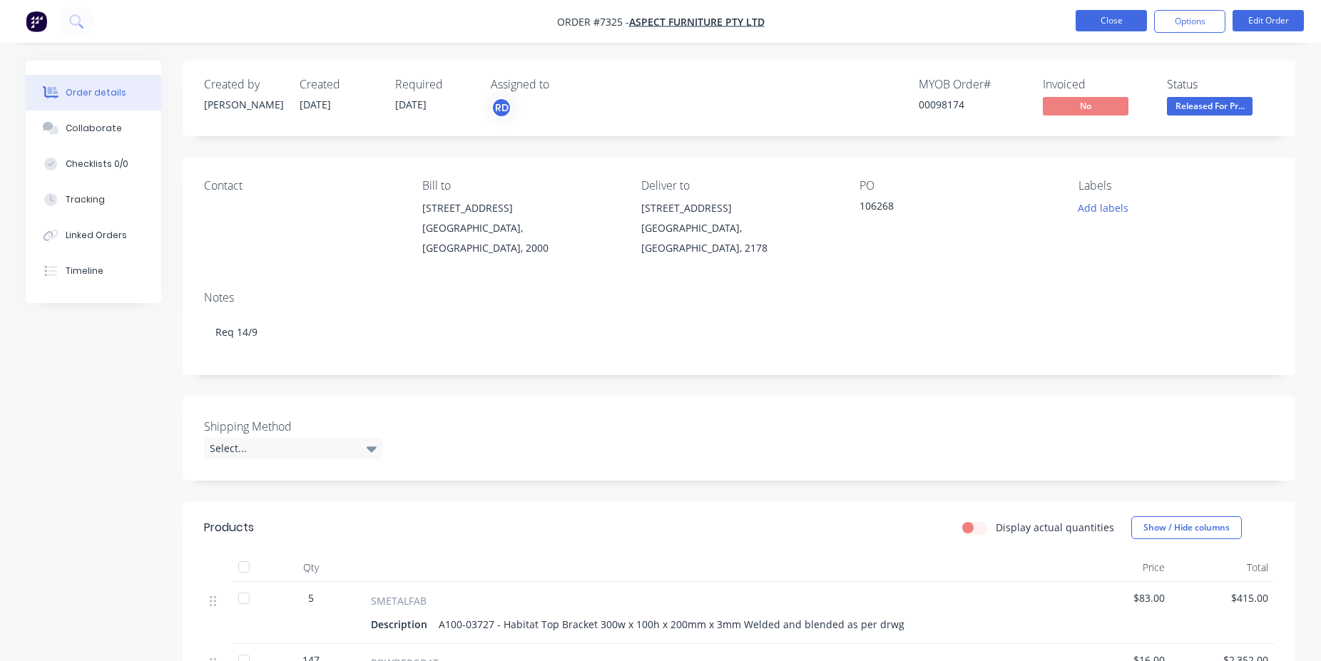
click at [1107, 15] on button "Close" at bounding box center [1111, 20] width 71 height 21
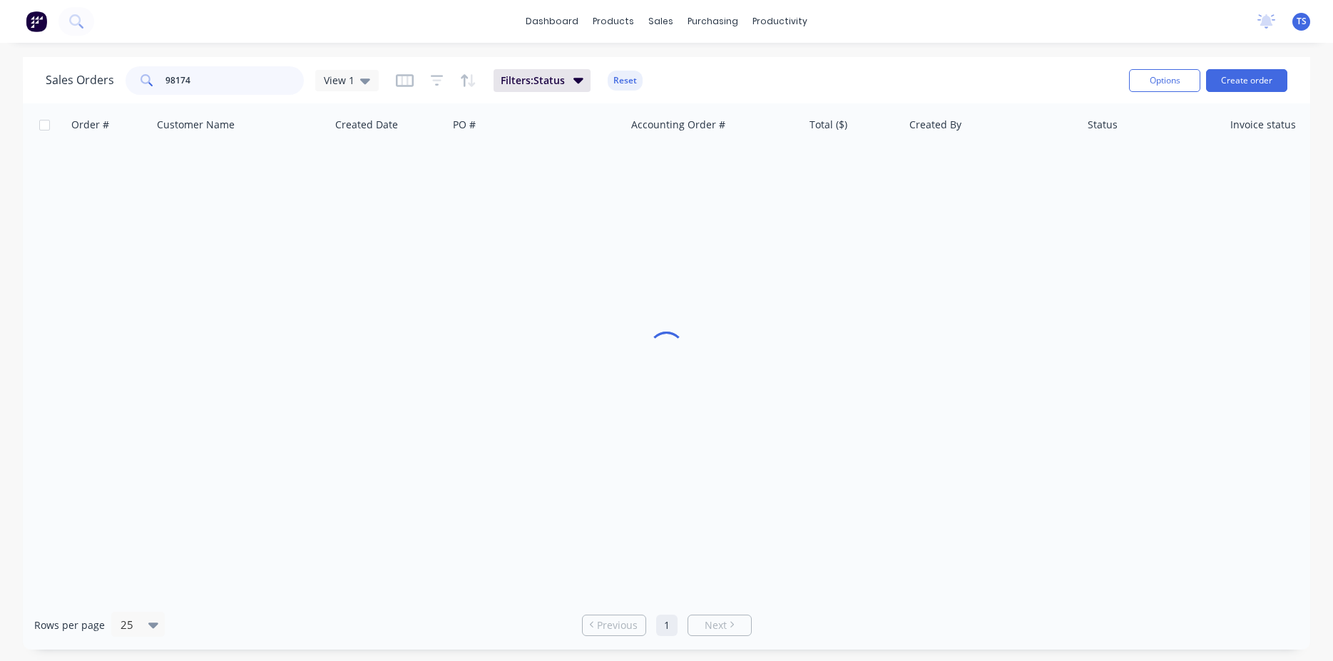
click at [236, 81] on input "98174" at bounding box center [235, 80] width 139 height 29
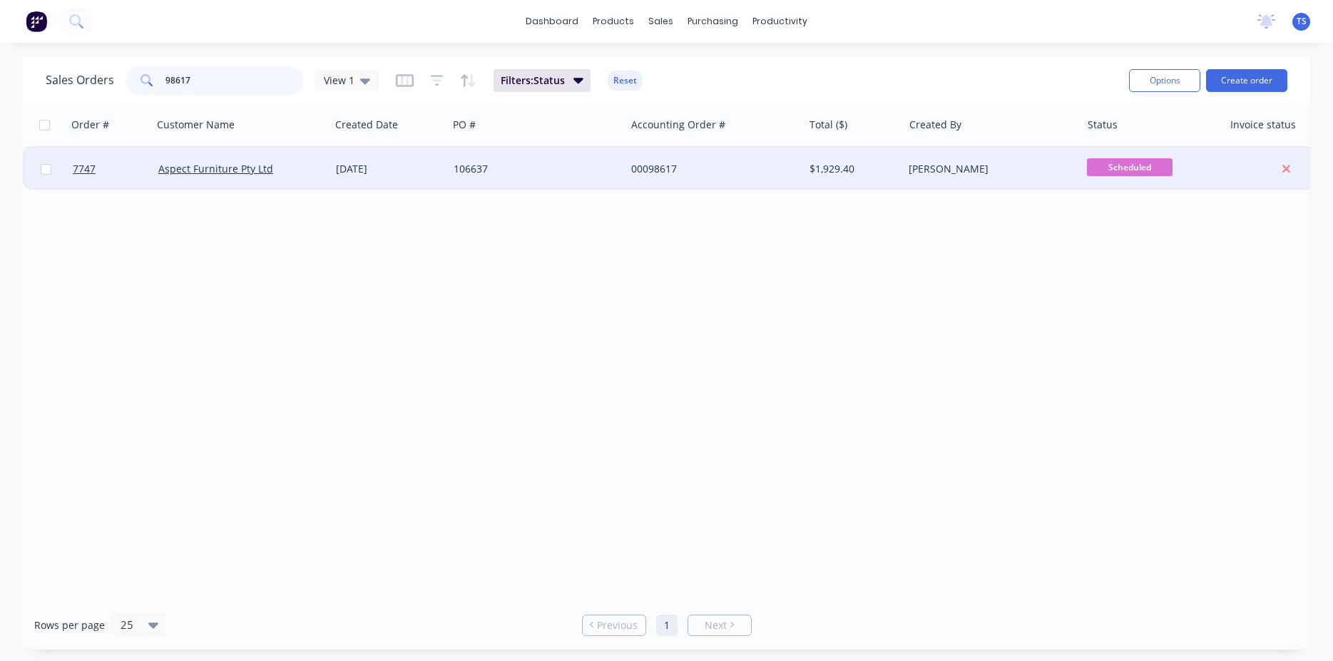
type input "98617"
click at [72, 182] on div at bounding box center [110, 169] width 86 height 43
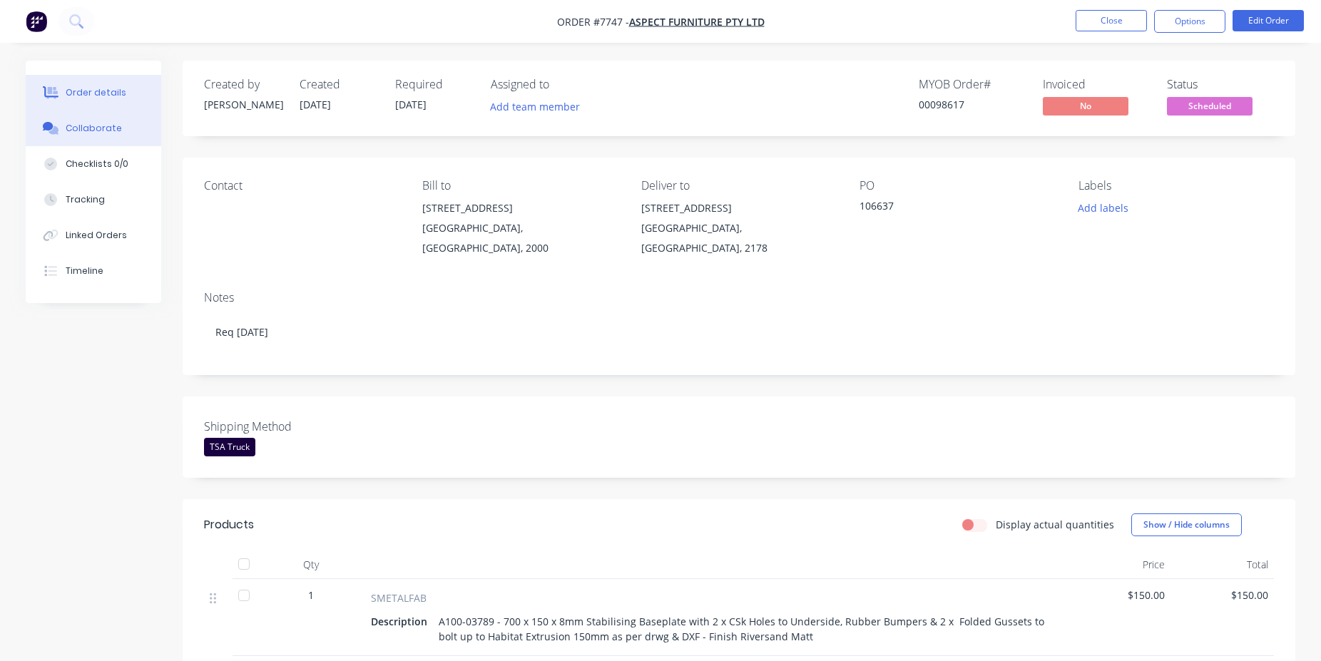
click at [52, 121] on button "Collaborate" at bounding box center [94, 129] width 136 height 36
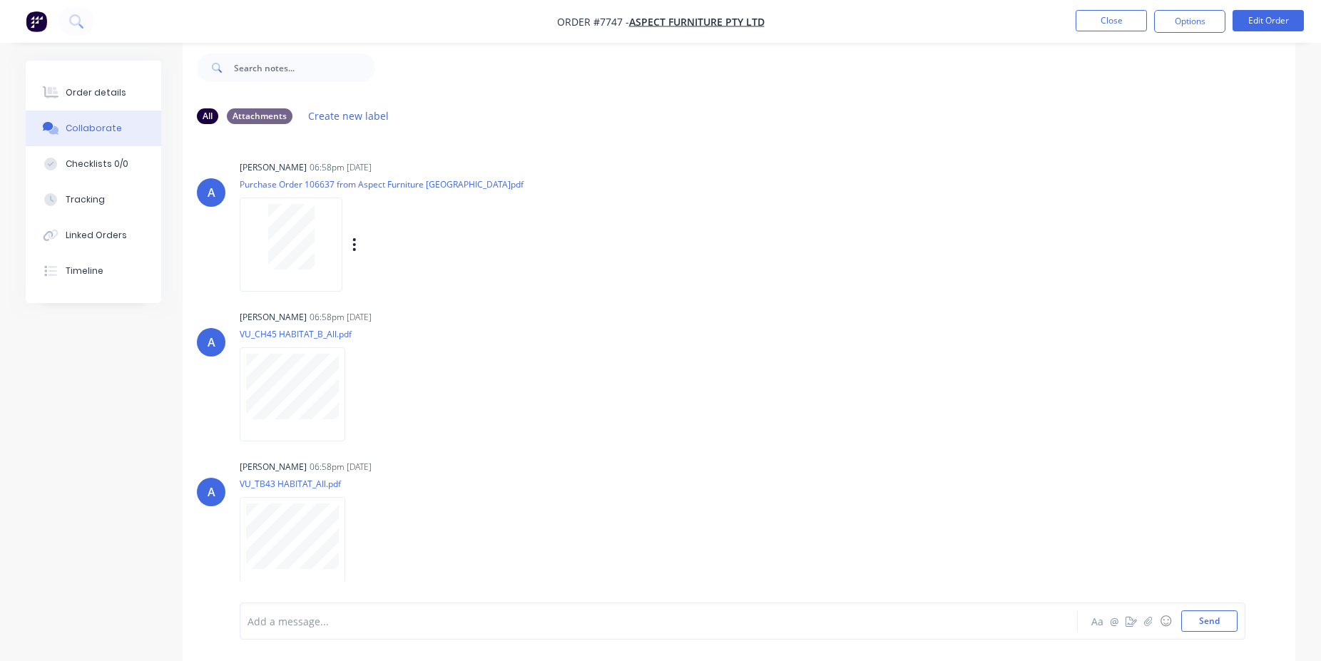
click at [330, 244] on div at bounding box center [291, 237] width 90 height 66
click at [91, 104] on button "Order details" at bounding box center [94, 93] width 136 height 36
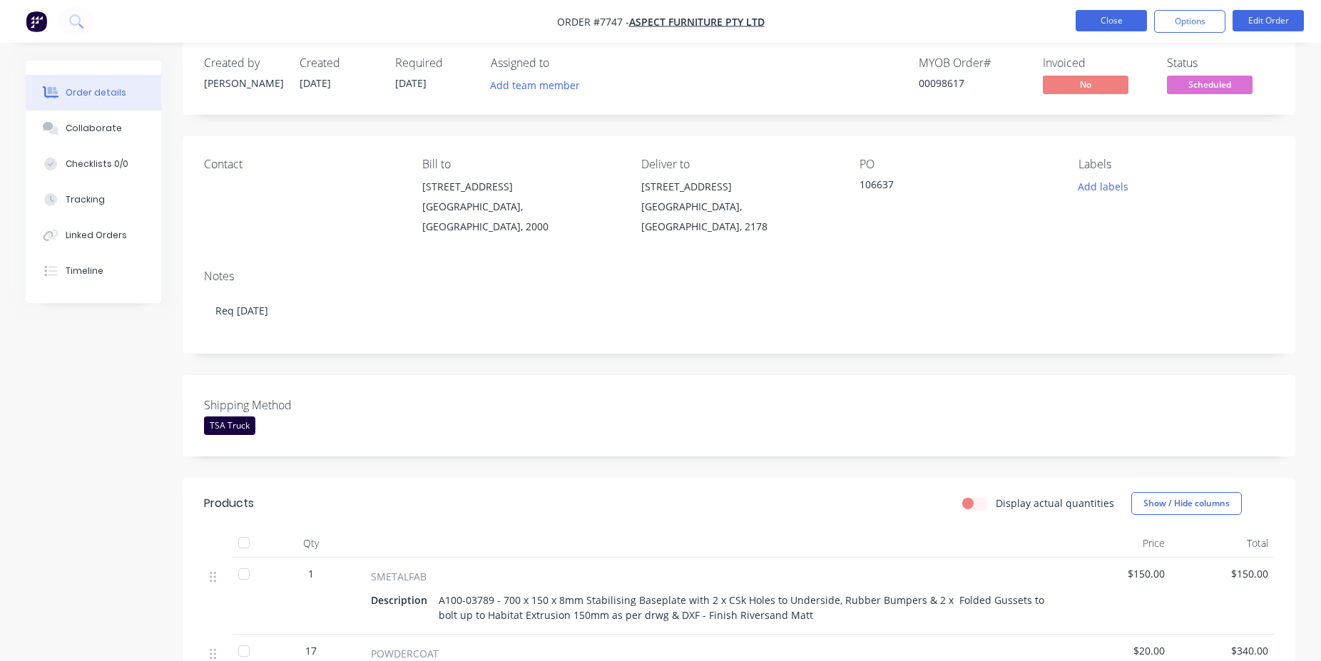
click at [1120, 10] on button "Close" at bounding box center [1111, 20] width 71 height 21
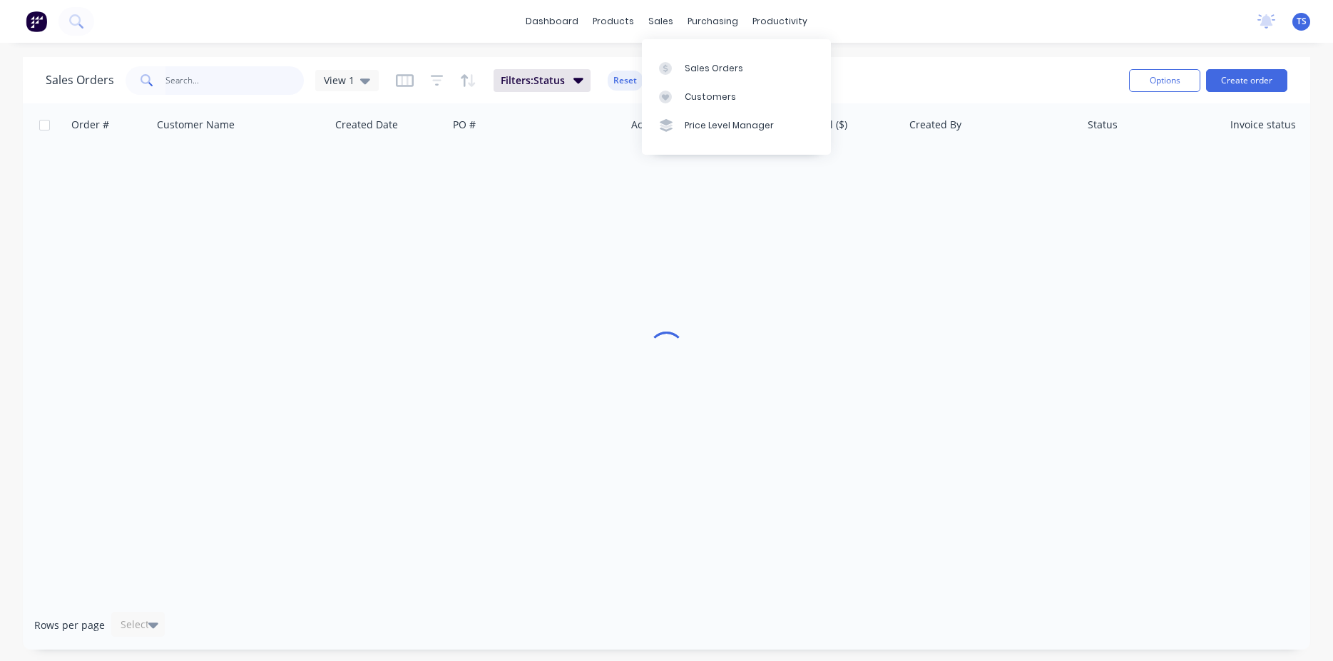
click at [204, 84] on input "text" at bounding box center [235, 80] width 139 height 29
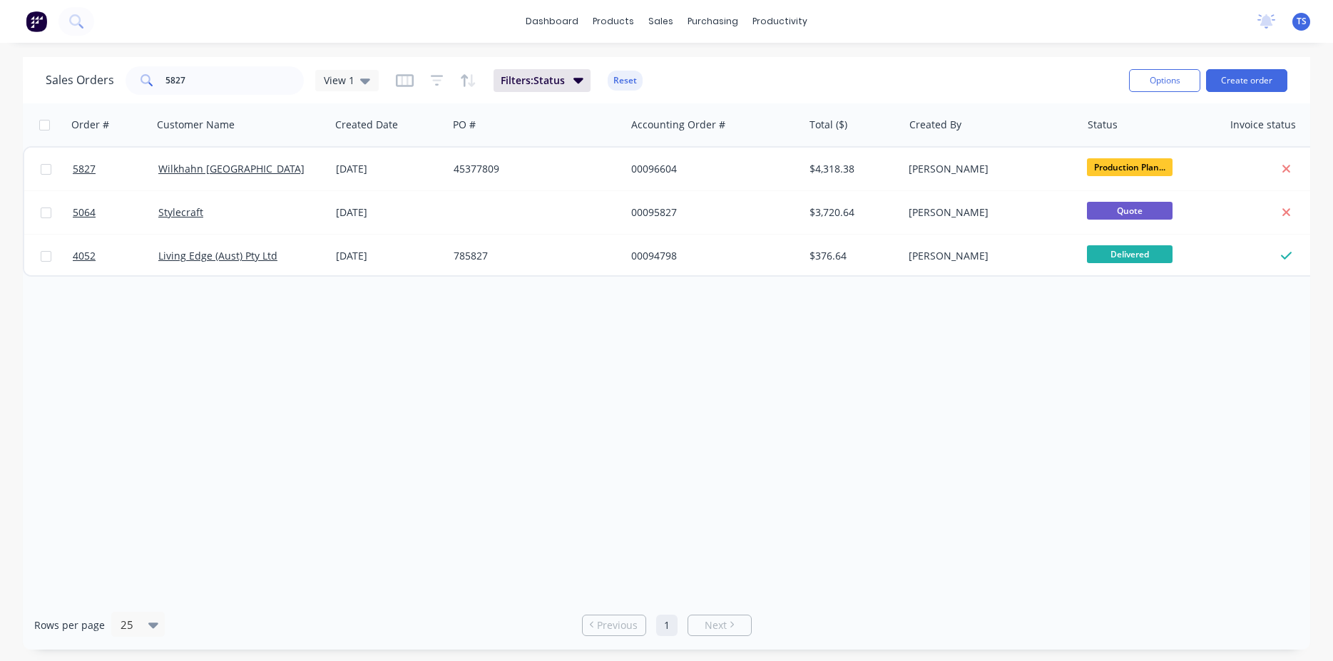
click at [884, 366] on div "Order # Customer Name Created Date PO # Accounting Order # Total ($) Created By…" at bounding box center [667, 351] width 1288 height 497
click at [225, 87] on input "5827" at bounding box center [235, 80] width 139 height 29
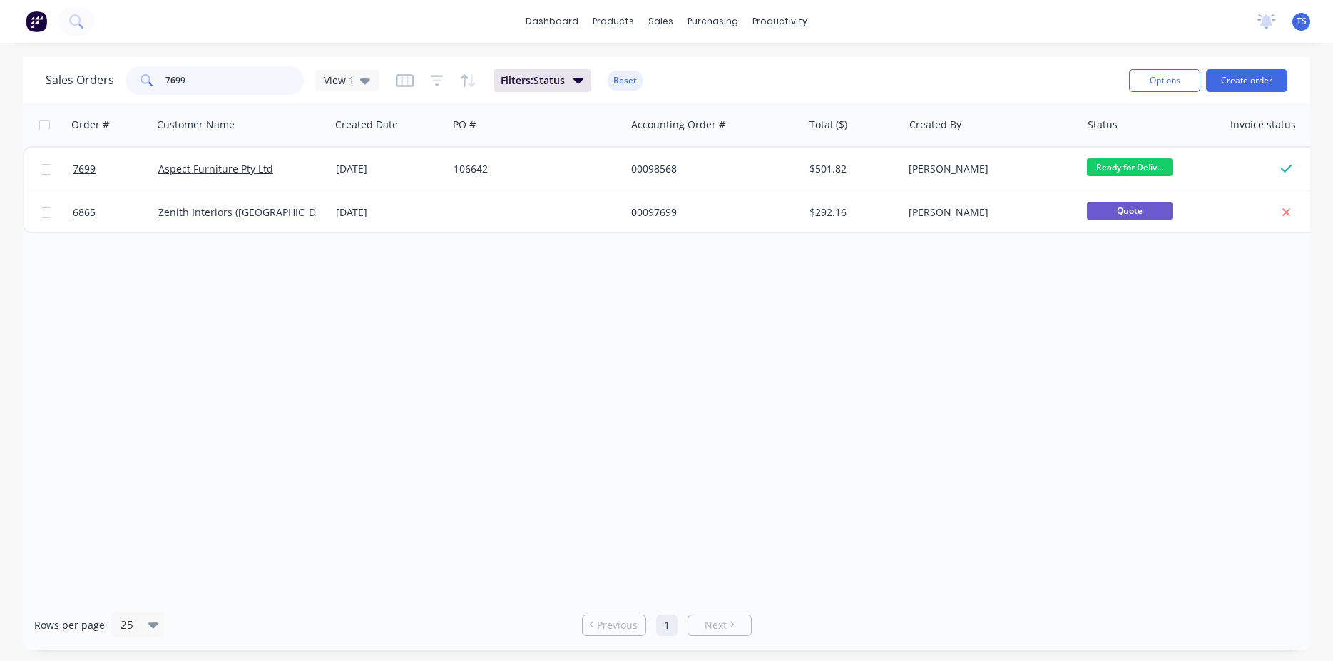
click at [225, 88] on input "7699" at bounding box center [235, 80] width 139 height 29
click at [225, 87] on input "7699" at bounding box center [235, 80] width 139 height 29
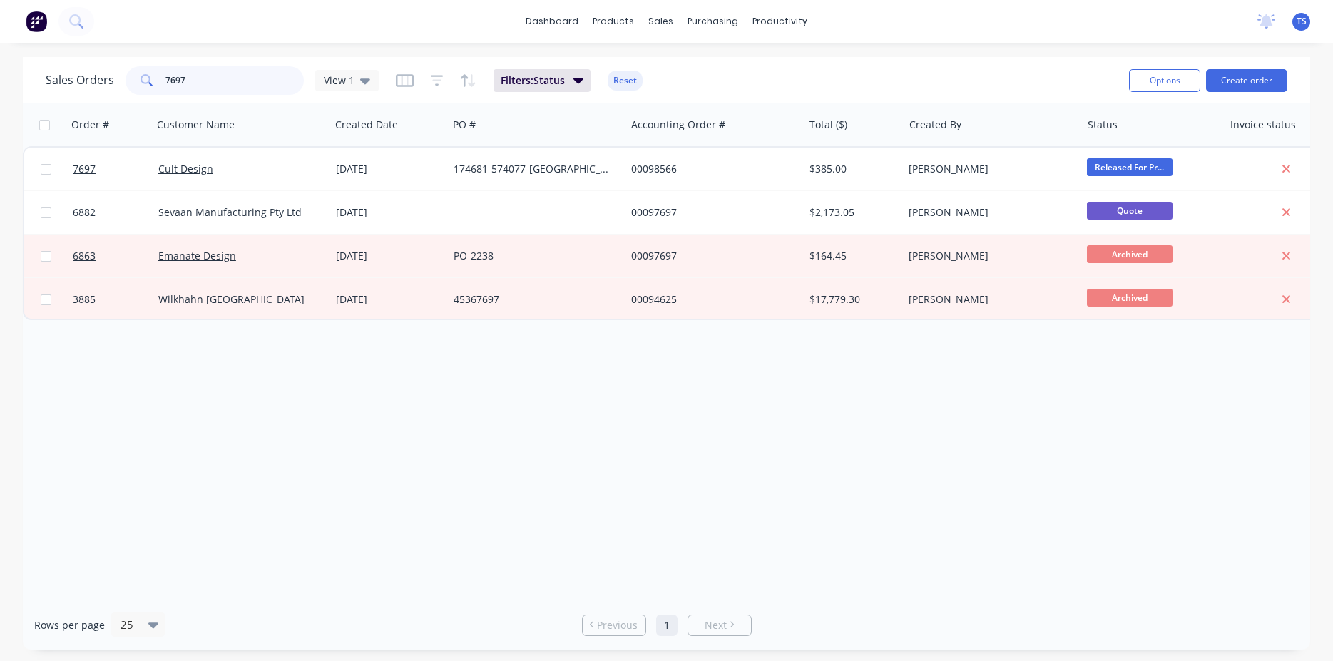
click at [225, 89] on input "7697" at bounding box center [235, 80] width 139 height 29
click at [225, 88] on input "7697" at bounding box center [235, 80] width 139 height 29
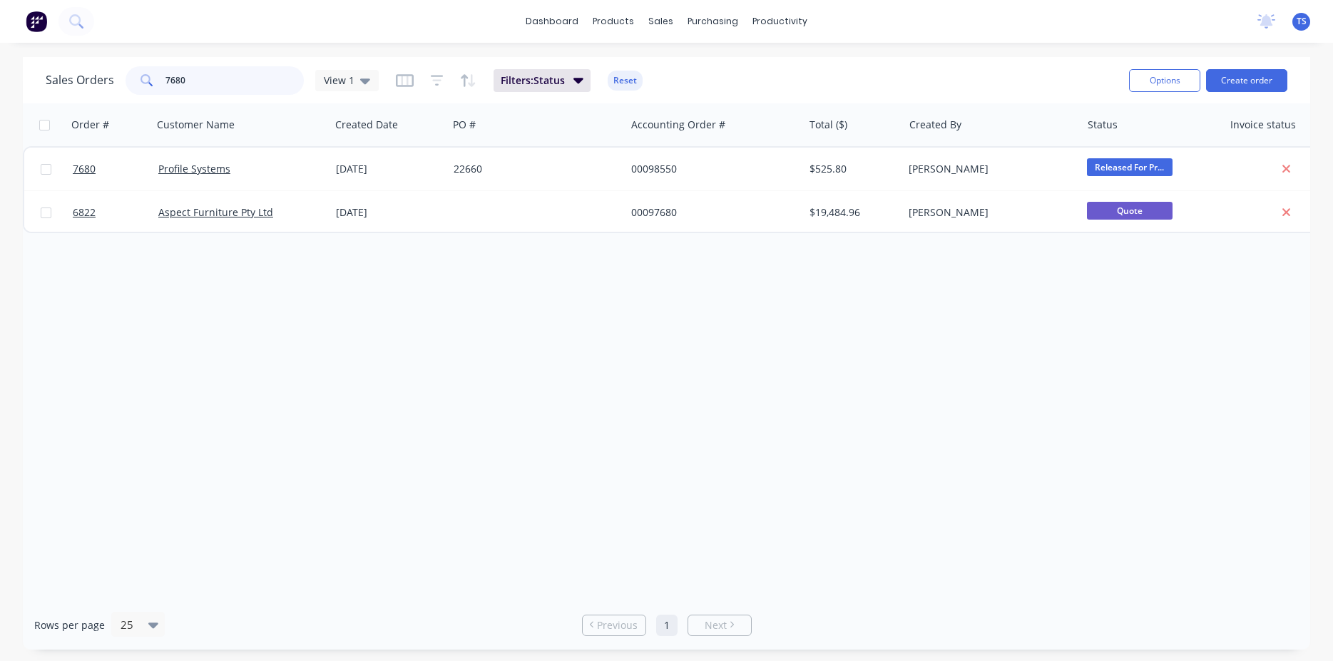
click at [237, 88] on input "7680" at bounding box center [235, 80] width 139 height 29
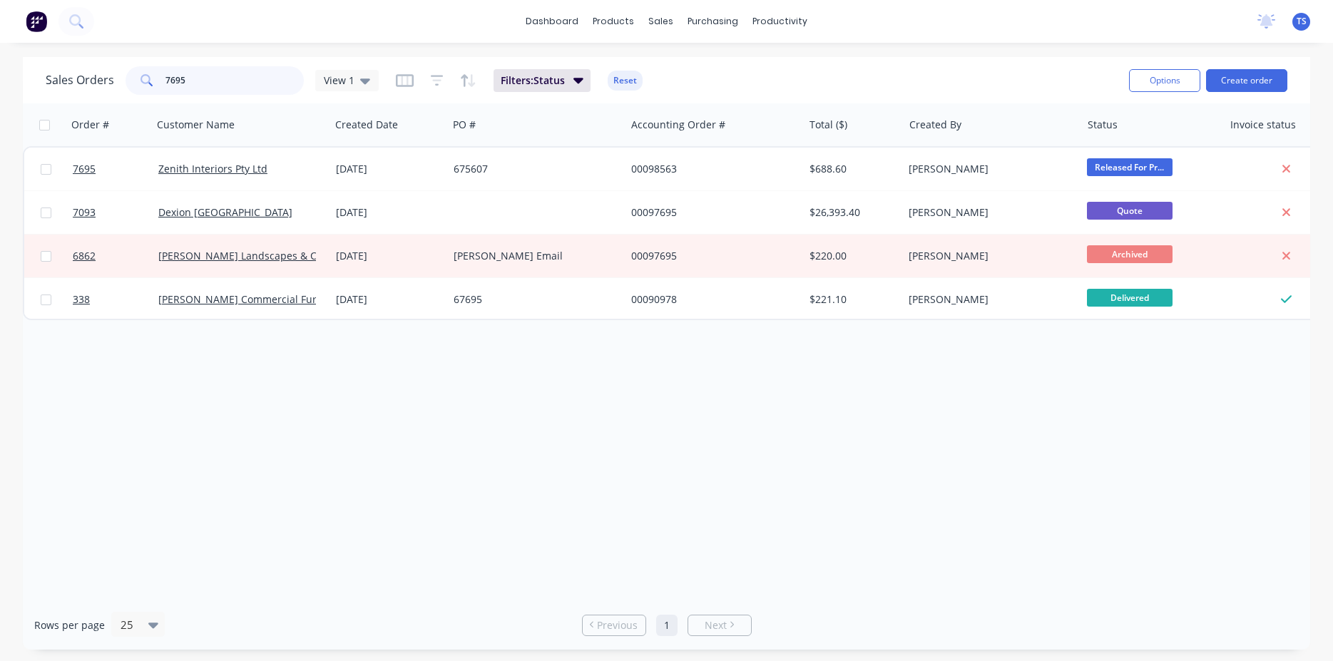
click at [232, 86] on input "7695" at bounding box center [235, 80] width 139 height 29
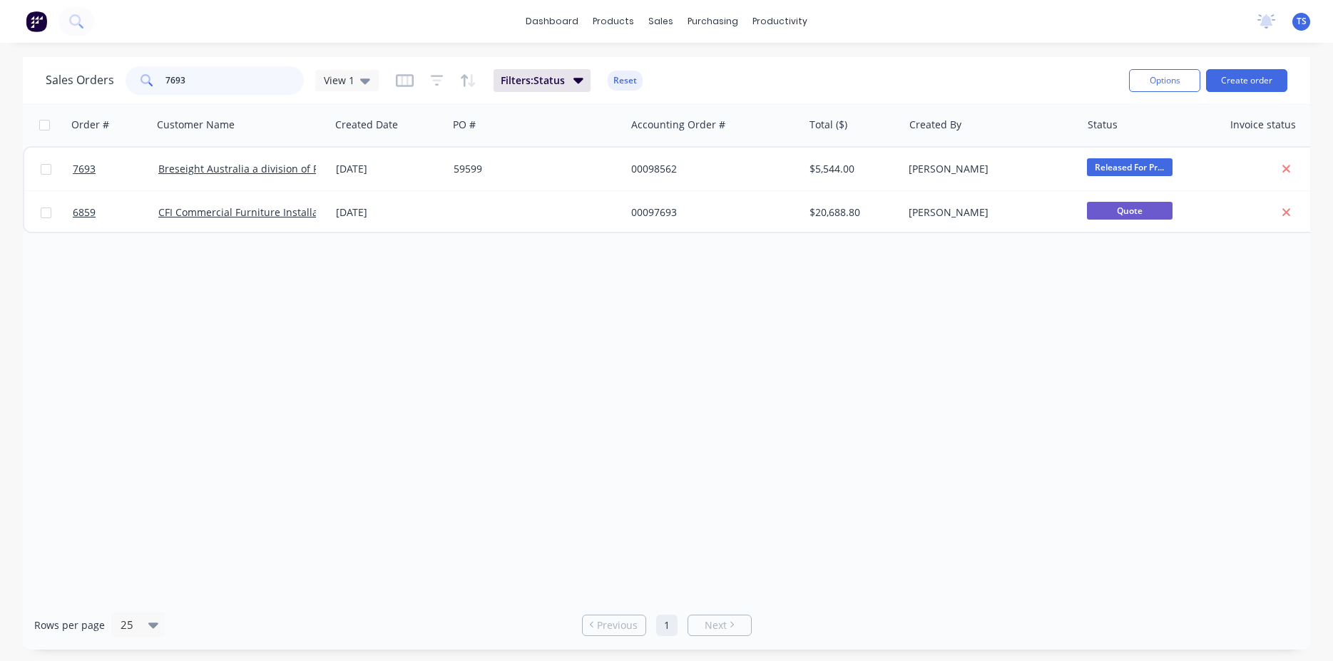
click at [233, 86] on input "7693" at bounding box center [235, 80] width 139 height 29
click at [223, 86] on input "7531" at bounding box center [235, 80] width 139 height 29
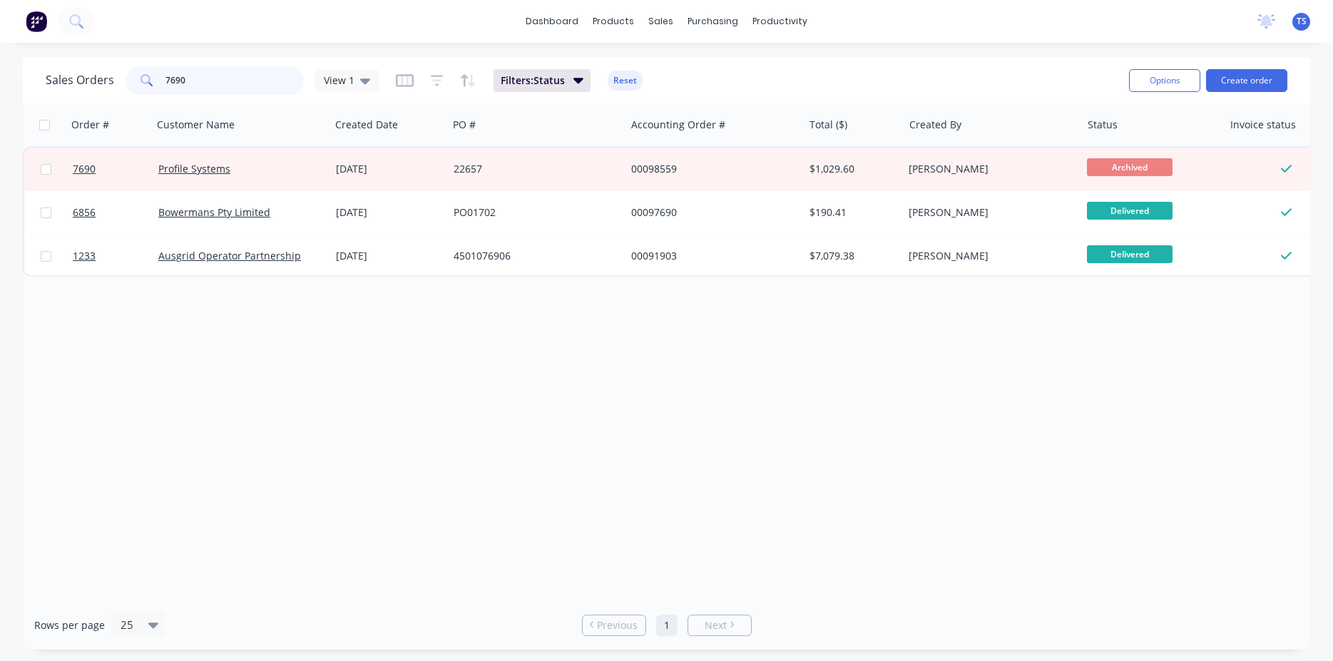
click at [223, 88] on input "7690" at bounding box center [235, 80] width 139 height 29
click at [258, 87] on input "7690" at bounding box center [235, 80] width 139 height 29
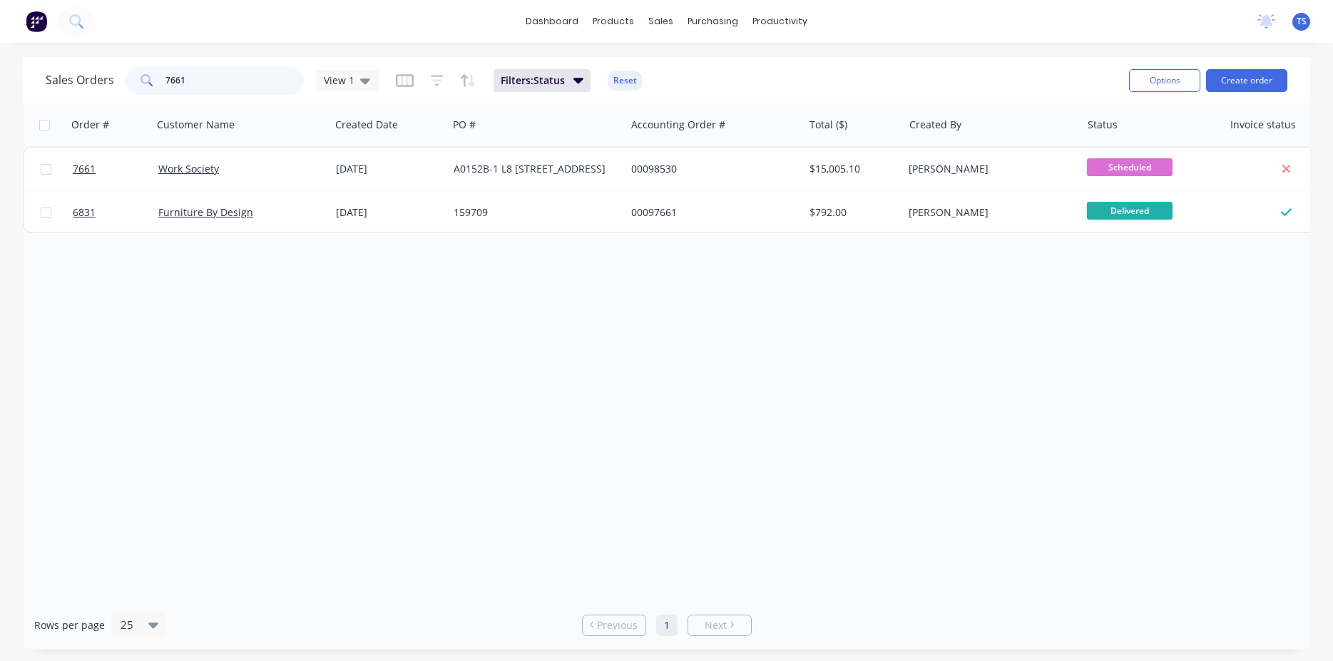
click at [237, 76] on input "7661" at bounding box center [235, 80] width 139 height 29
type input "7658"
click at [235, 103] on div "Sales Orders 7658 View 1 Filters: Status Reset Options Create order" at bounding box center [667, 80] width 1288 height 46
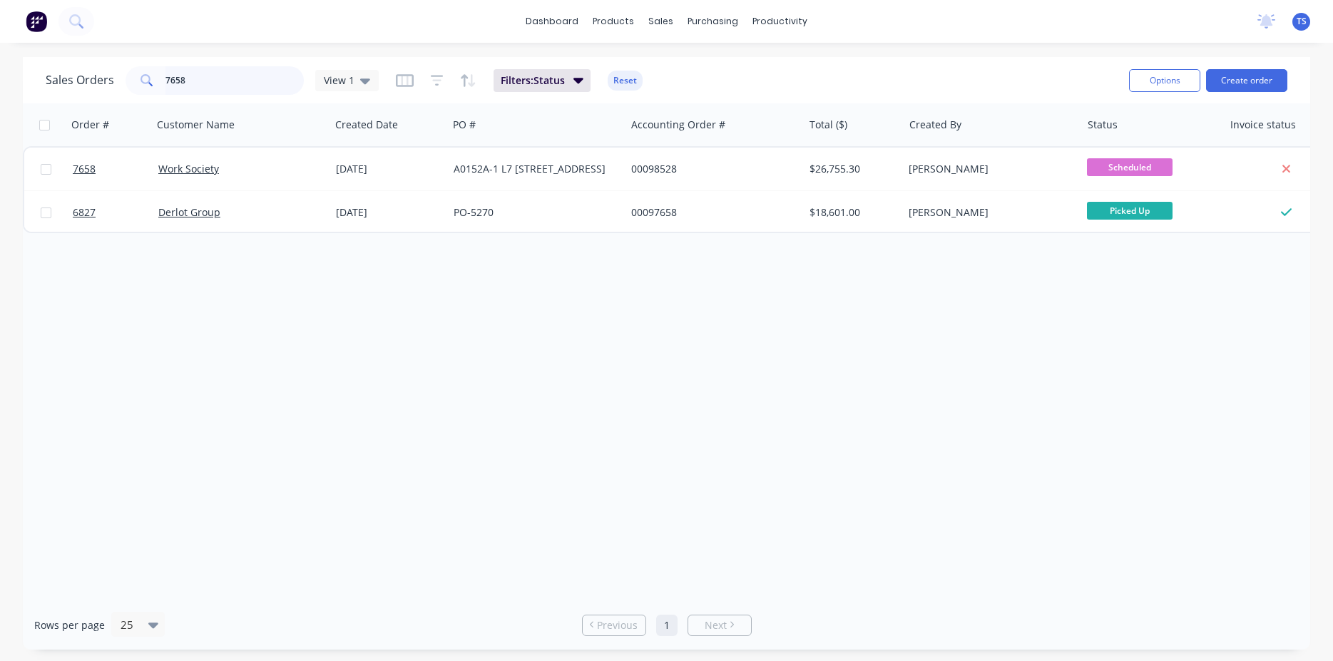
click at [231, 86] on input "7658" at bounding box center [235, 80] width 139 height 29
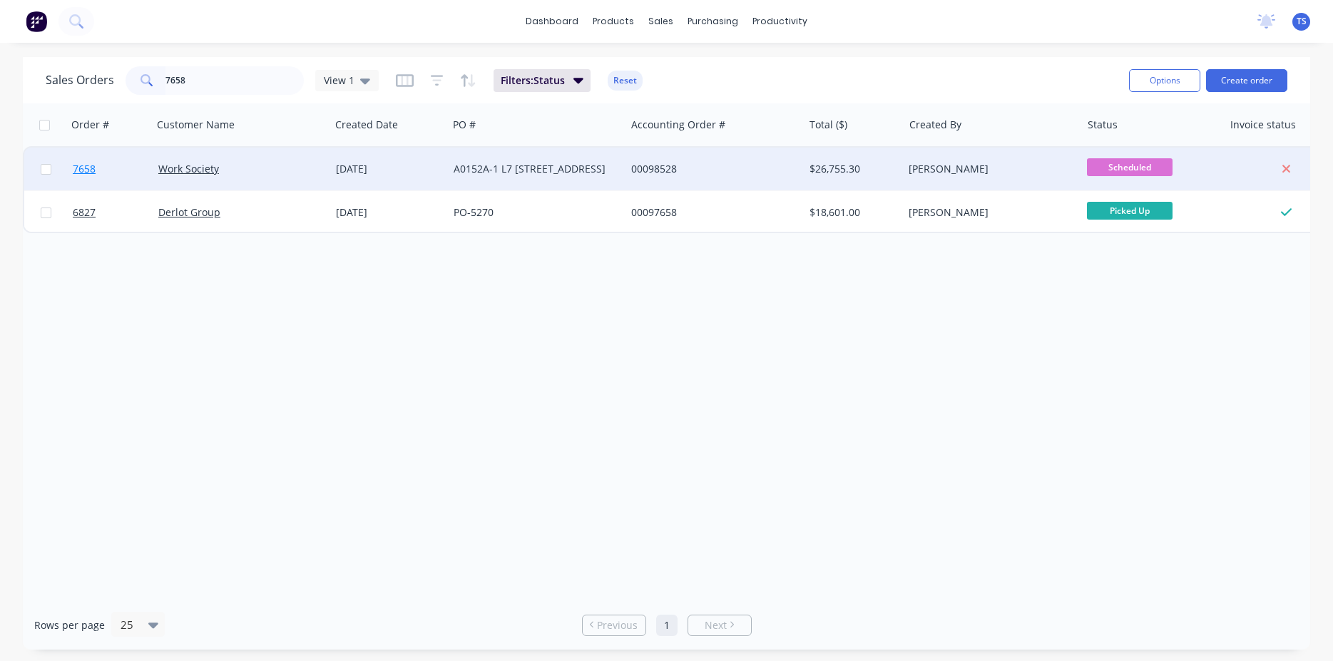
click at [96, 172] on link "7658" at bounding box center [116, 169] width 86 height 43
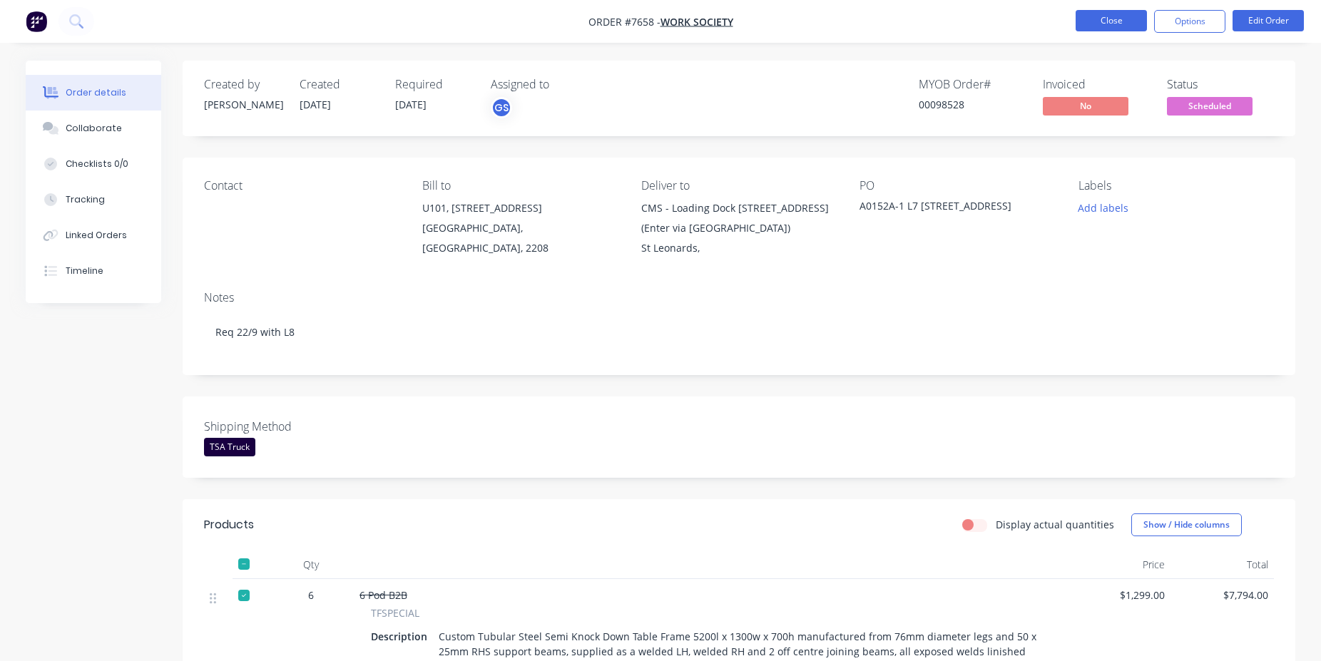
click at [1119, 11] on nav "Order #7658 - Work Society Close Options Edit Order" at bounding box center [660, 21] width 1321 height 43
click at [1122, 16] on button "Close" at bounding box center [1111, 20] width 71 height 21
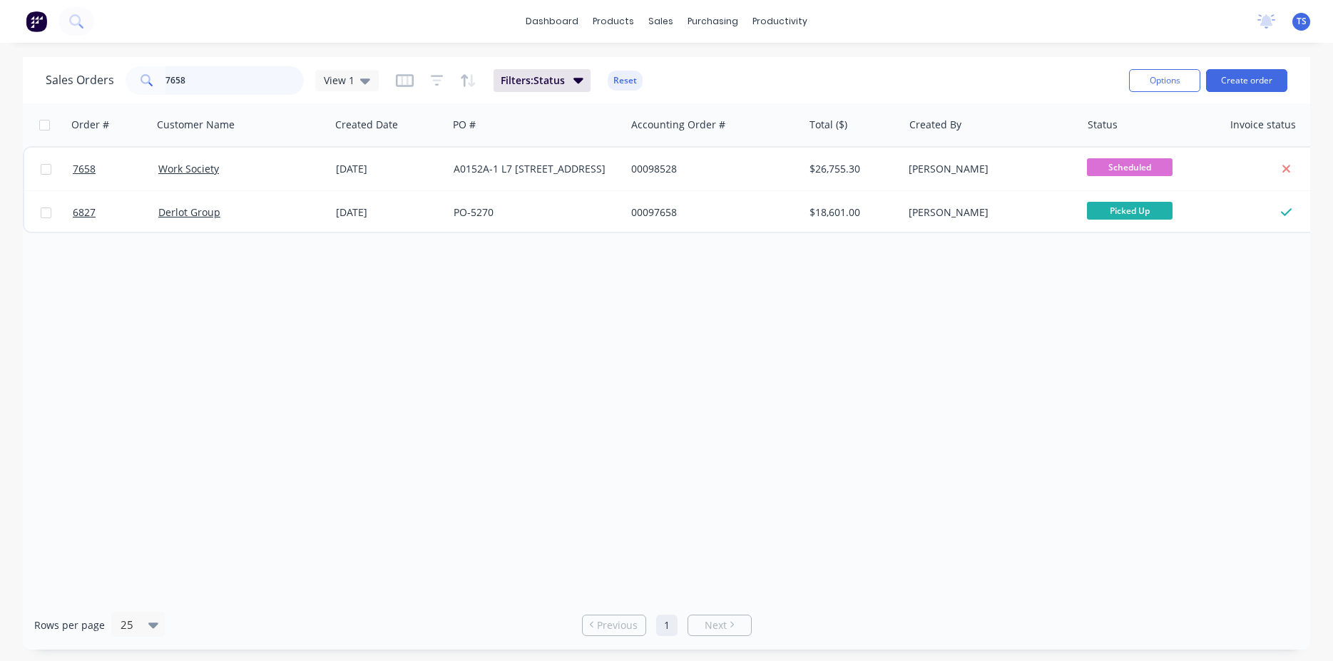
click at [240, 82] on input "7658" at bounding box center [235, 80] width 139 height 29
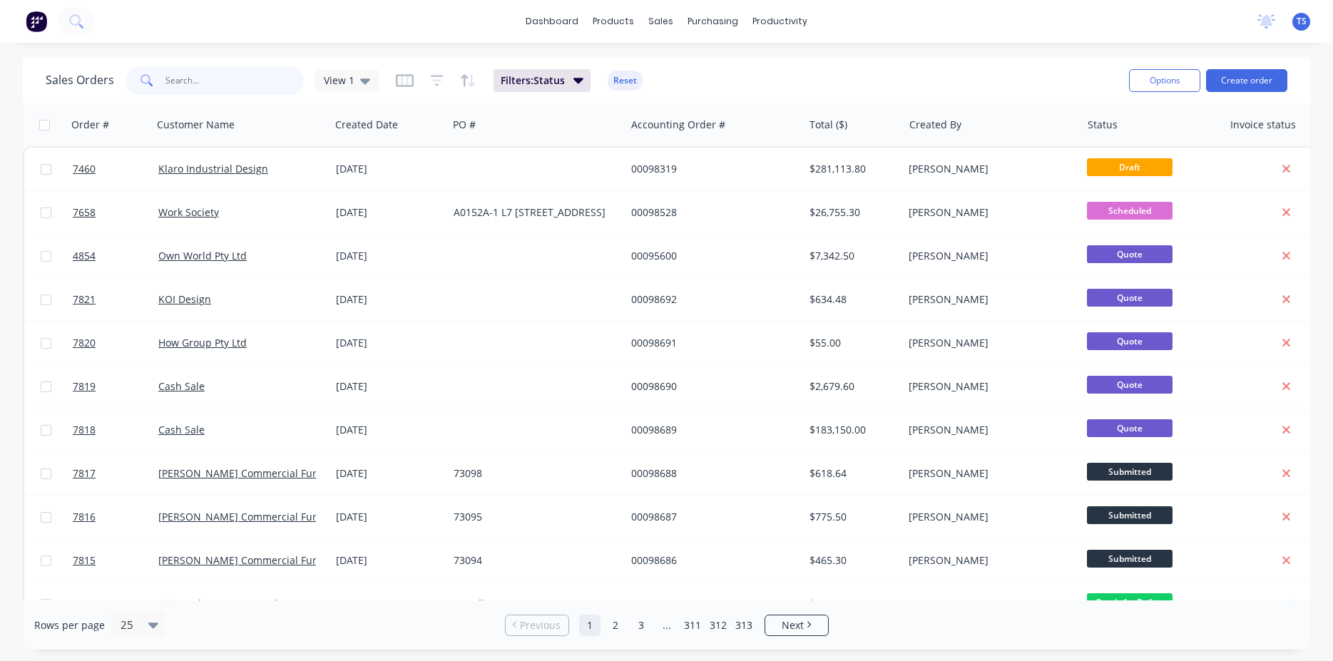
click at [246, 73] on input "text" at bounding box center [235, 80] width 139 height 29
click at [201, 78] on input "text" at bounding box center [235, 80] width 139 height 29
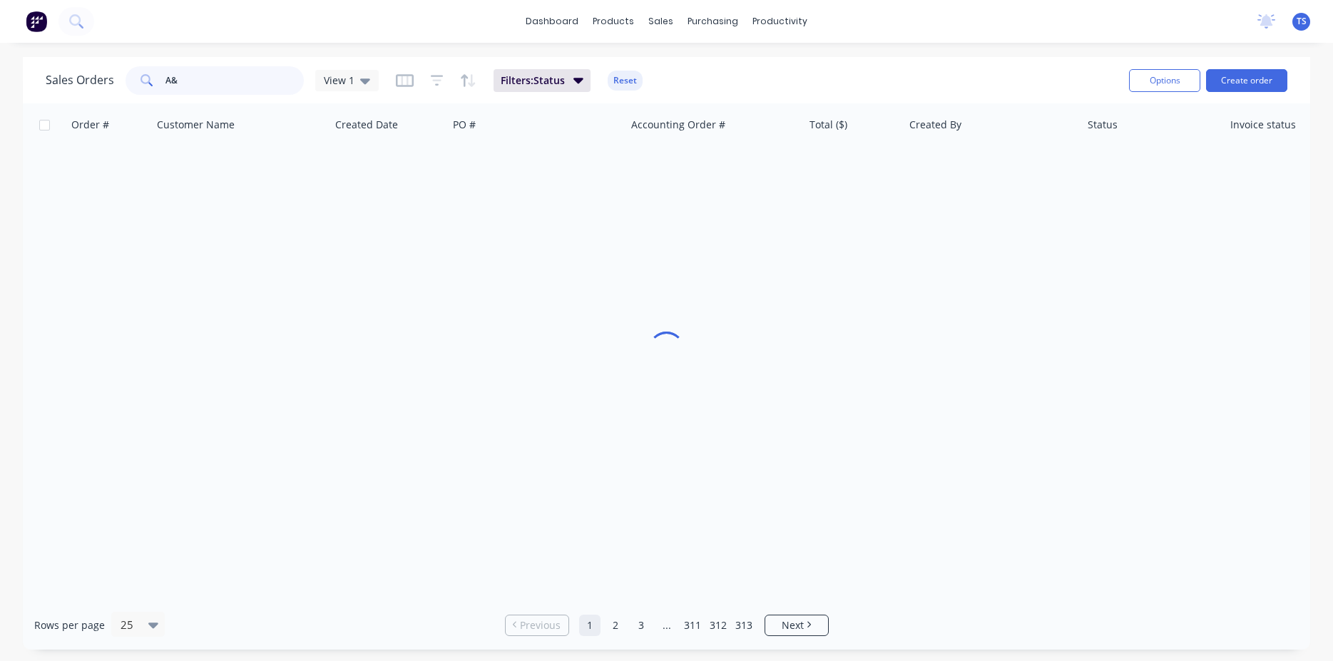
type input "A&G"
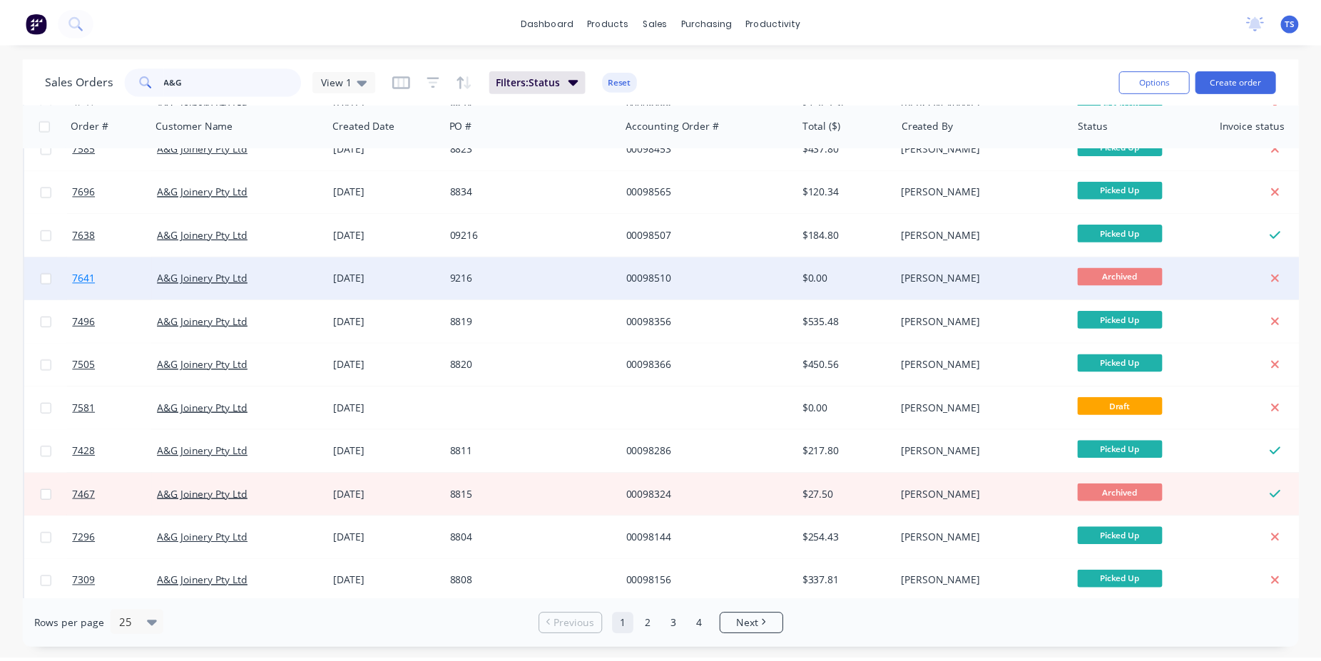
scroll to position [163, 0]
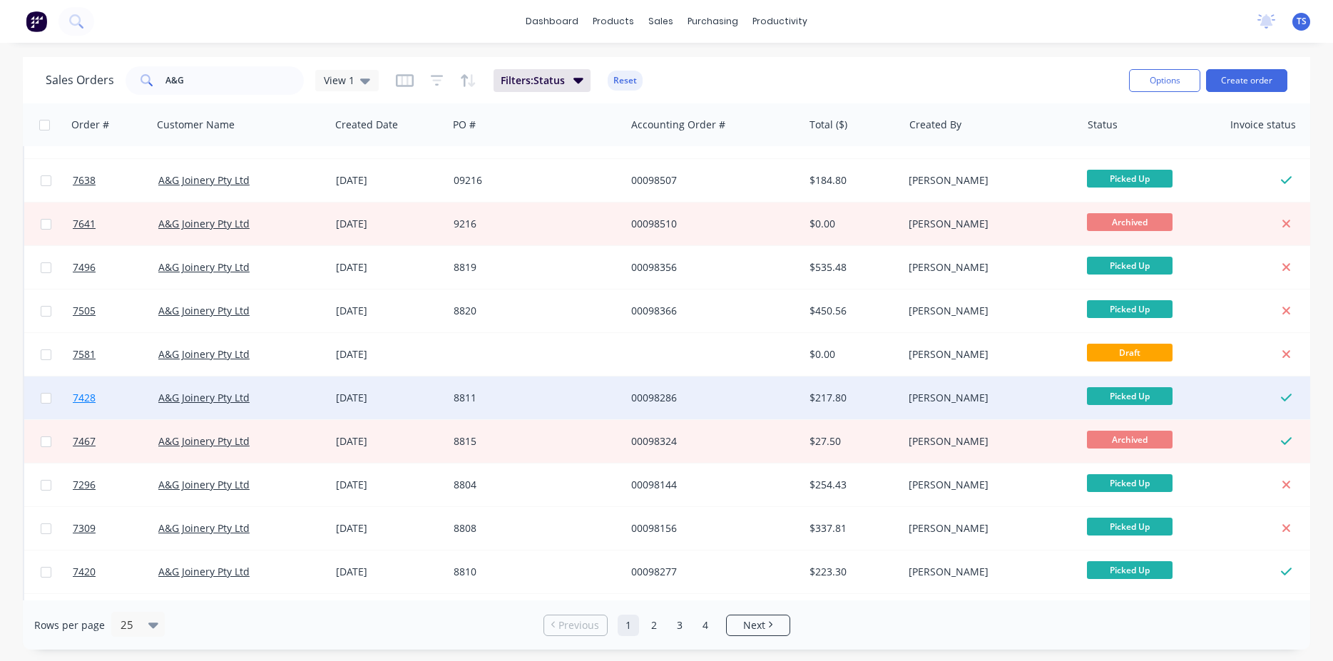
click at [92, 407] on link "7428" at bounding box center [116, 398] width 86 height 43
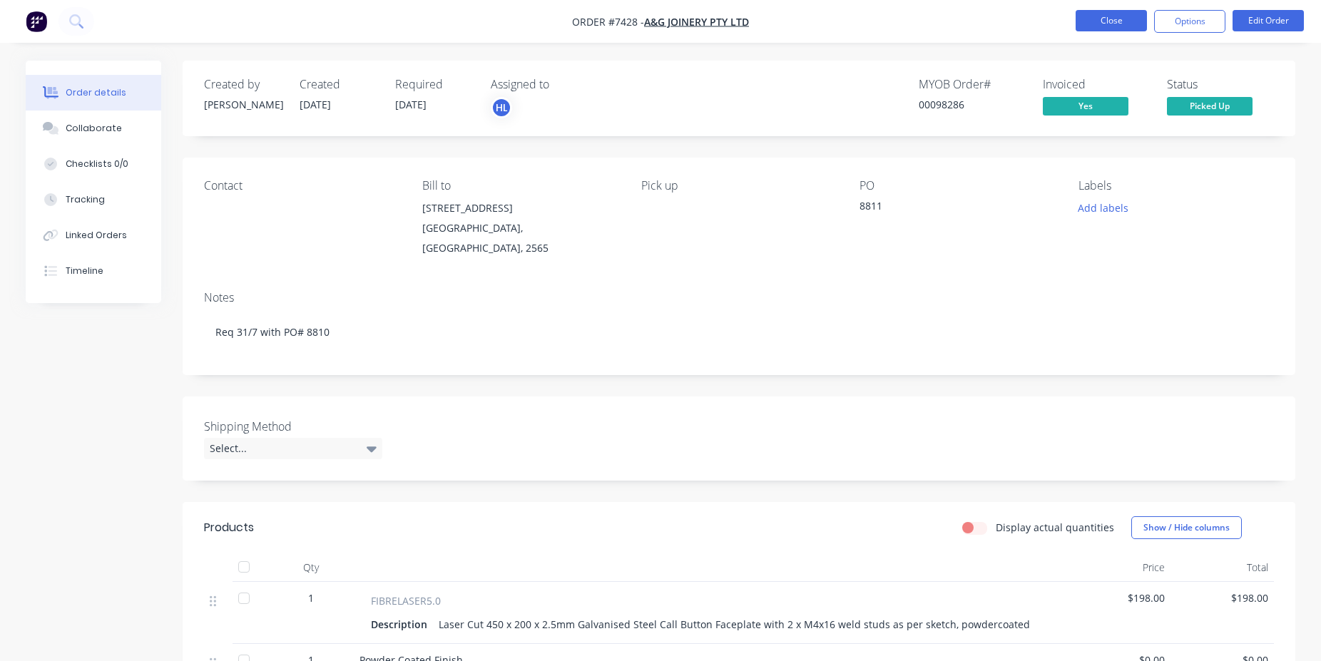
click at [1141, 13] on button "Close" at bounding box center [1111, 20] width 71 height 21
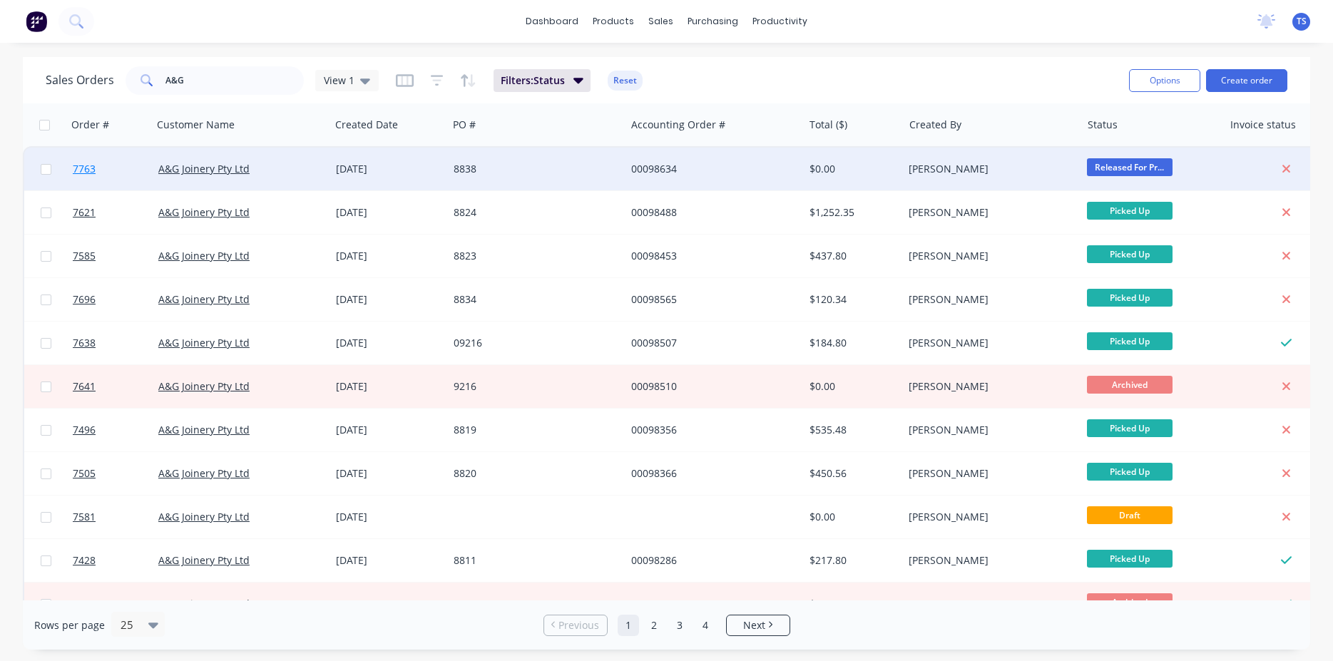
click at [111, 177] on link "7763" at bounding box center [116, 169] width 86 height 43
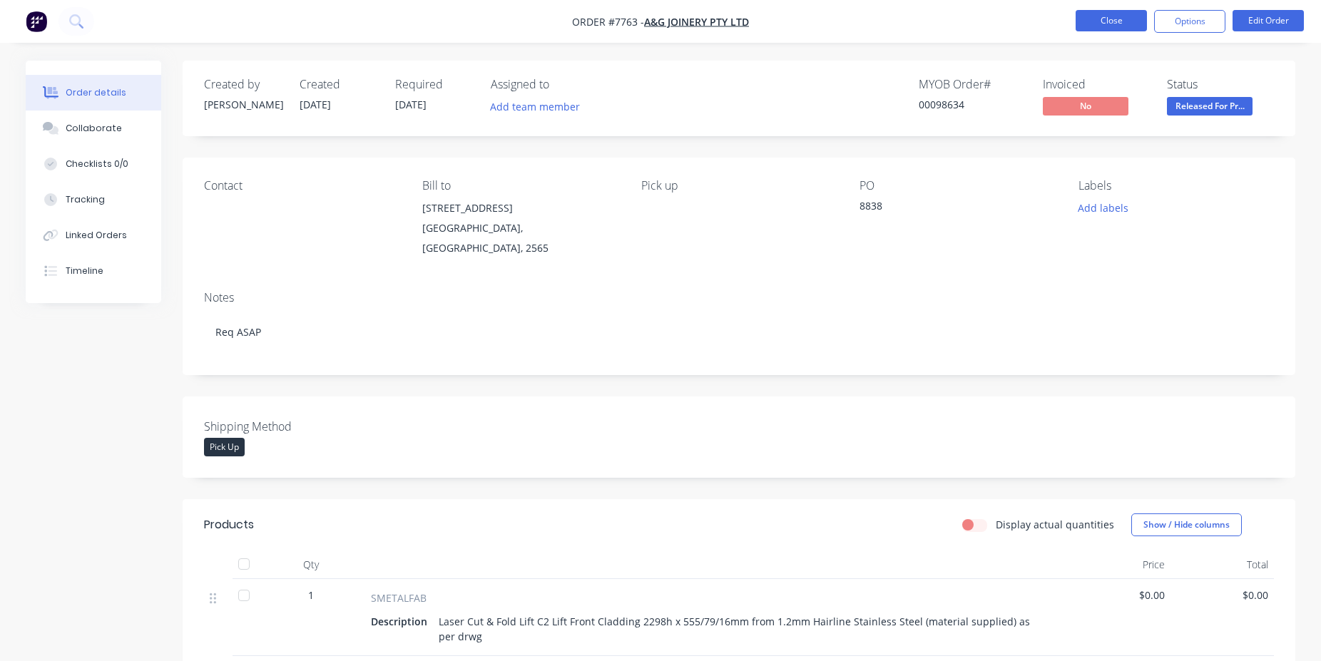
click at [1129, 25] on button "Close" at bounding box center [1111, 20] width 71 height 21
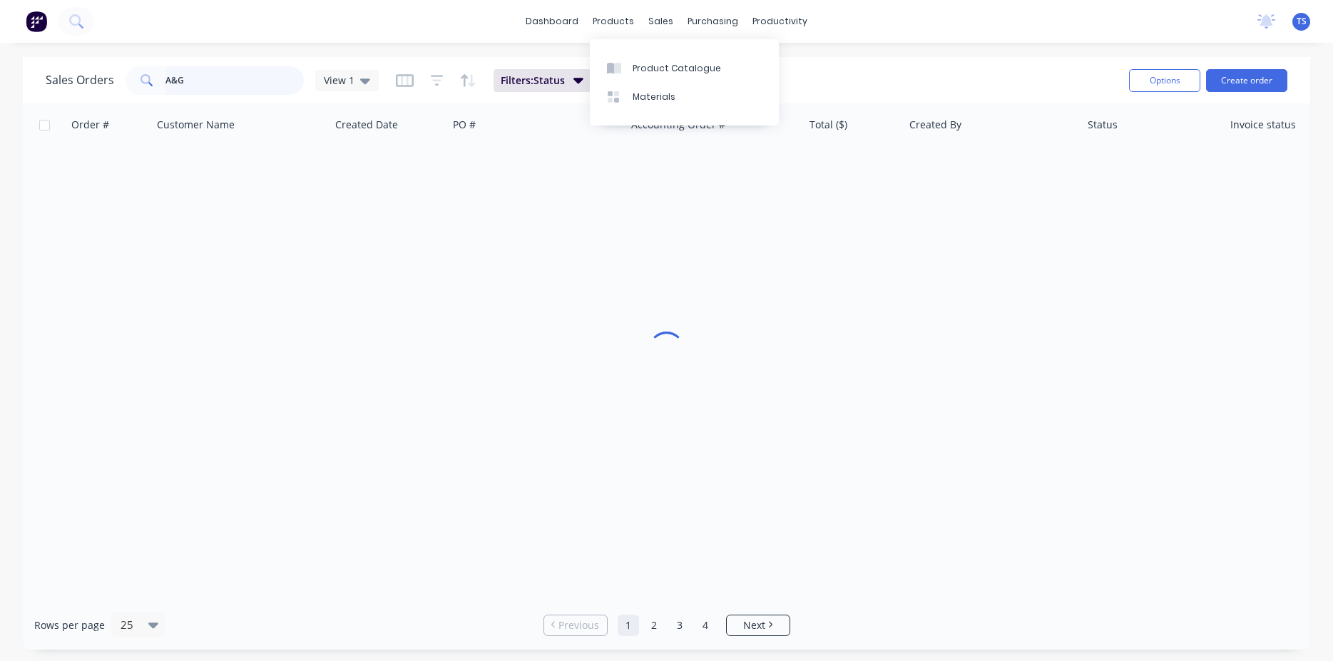
click at [228, 77] on input "A&G" at bounding box center [235, 80] width 139 height 29
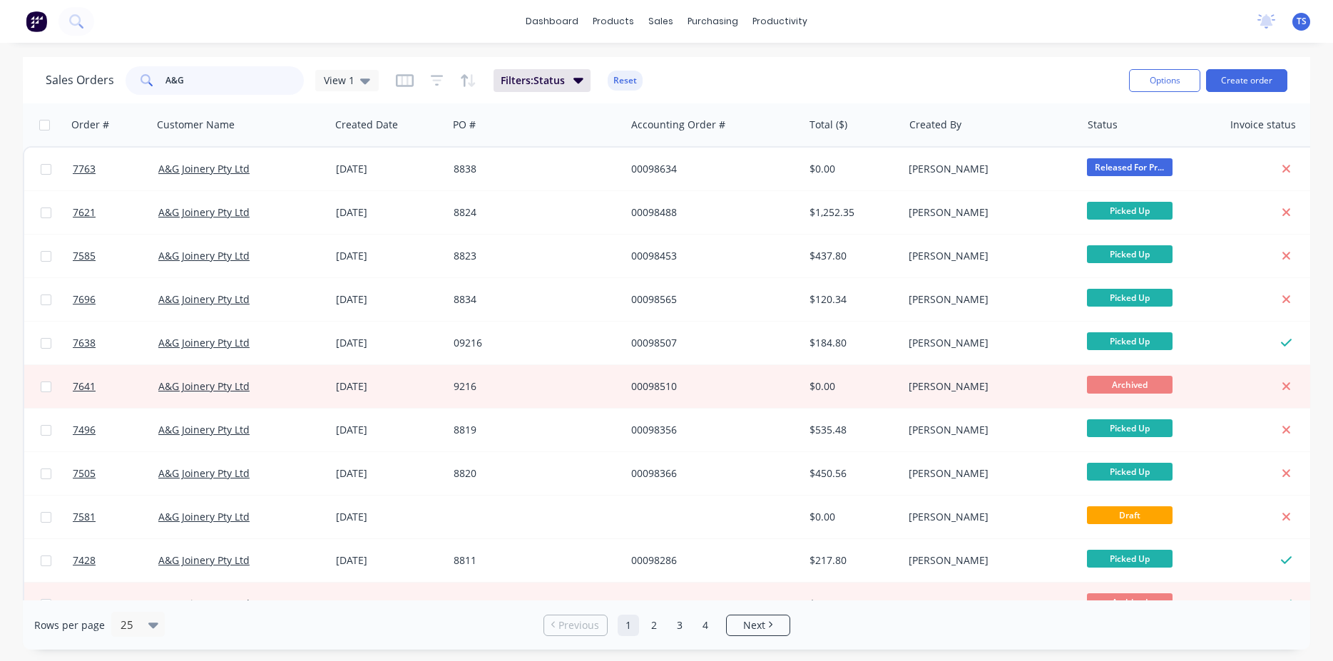
click at [228, 77] on input "A&G" at bounding box center [235, 80] width 139 height 29
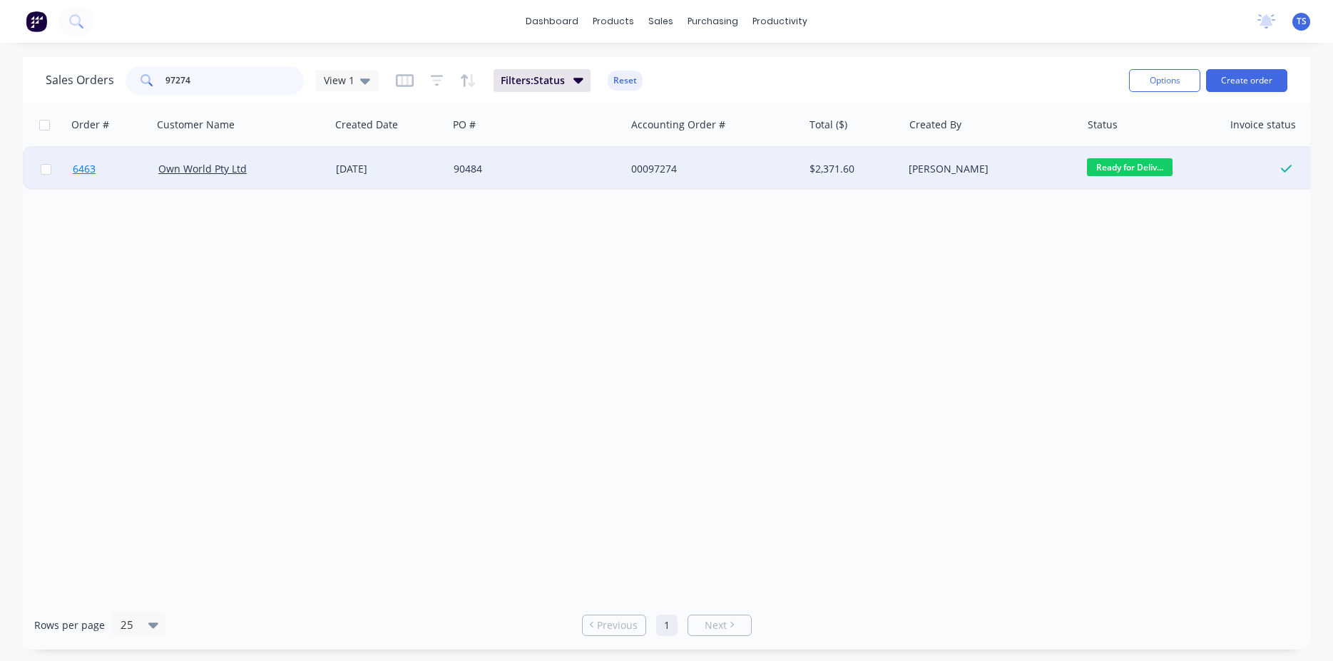
type input "97274"
click at [87, 185] on link "6463" at bounding box center [116, 169] width 86 height 43
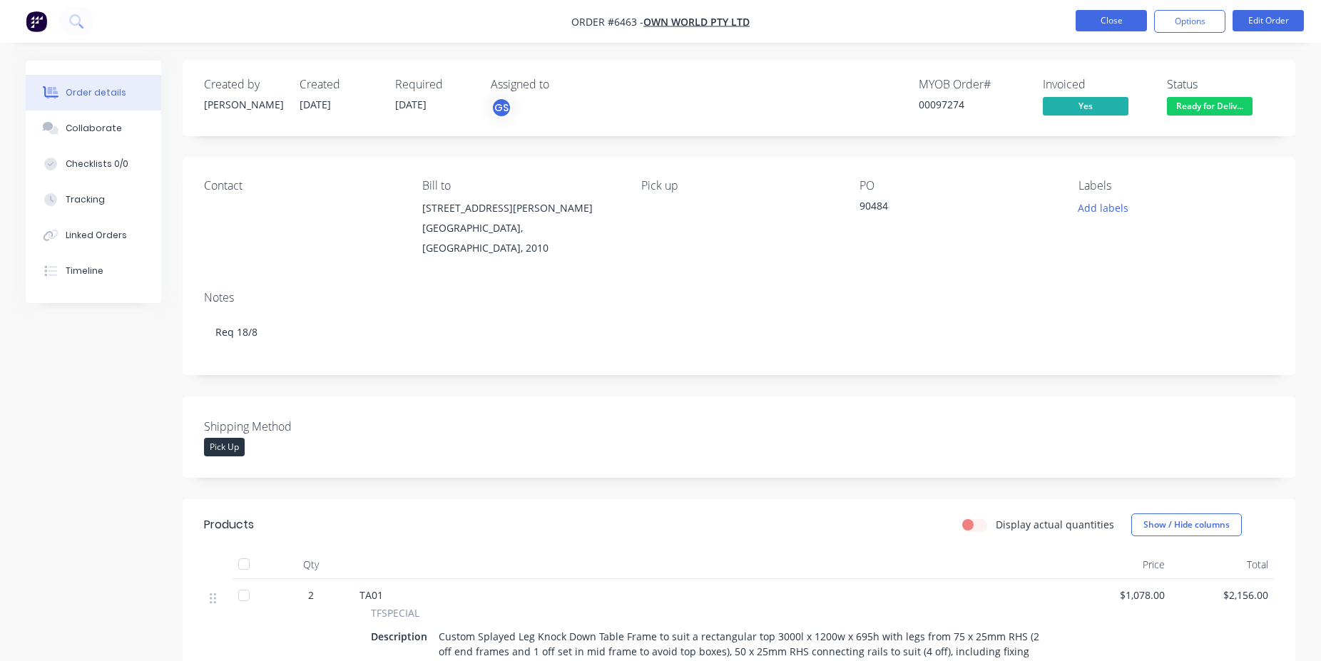
click at [1119, 21] on button "Close" at bounding box center [1111, 20] width 71 height 21
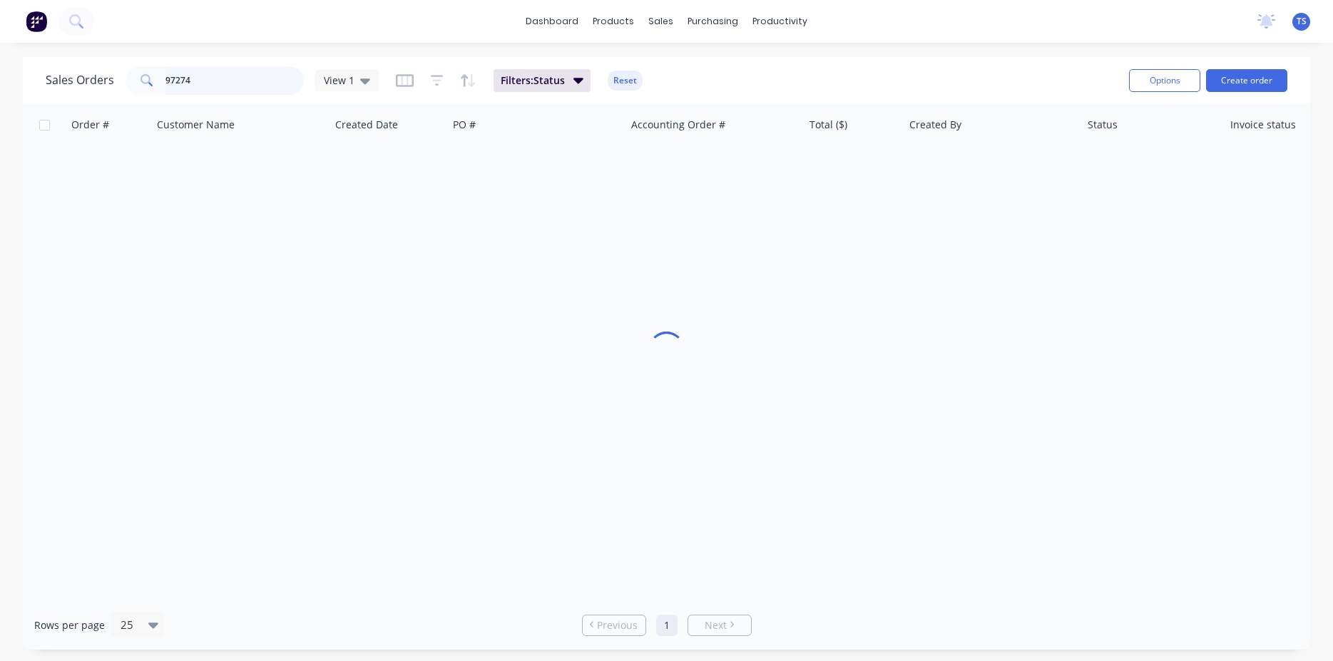
click at [245, 71] on input "97274" at bounding box center [235, 80] width 139 height 29
drag, startPoint x: 221, startPoint y: 81, endPoint x: 153, endPoint y: 72, distance: 68.3
click at [166, 72] on input "A^&g" at bounding box center [235, 80] width 139 height 29
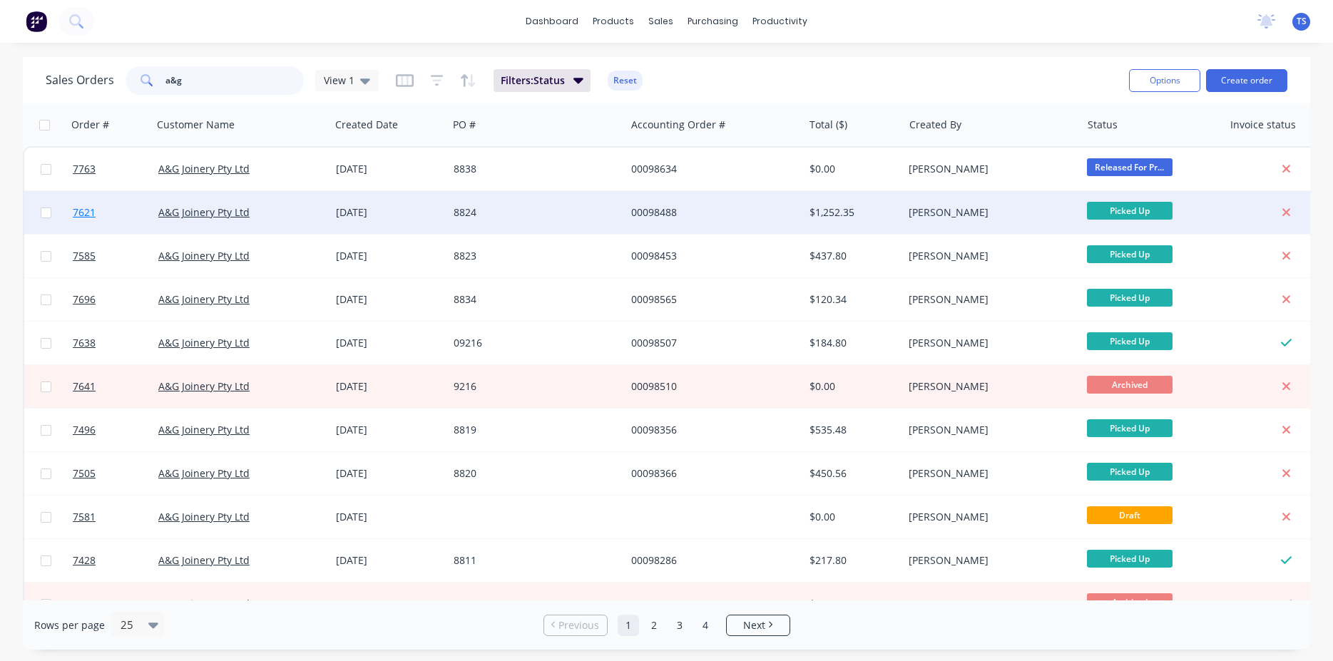
type input "a&g"
drag, startPoint x: 83, startPoint y: 193, endPoint x: 93, endPoint y: 198, distance: 10.2
click at [93, 198] on link "7621" at bounding box center [116, 212] width 86 height 43
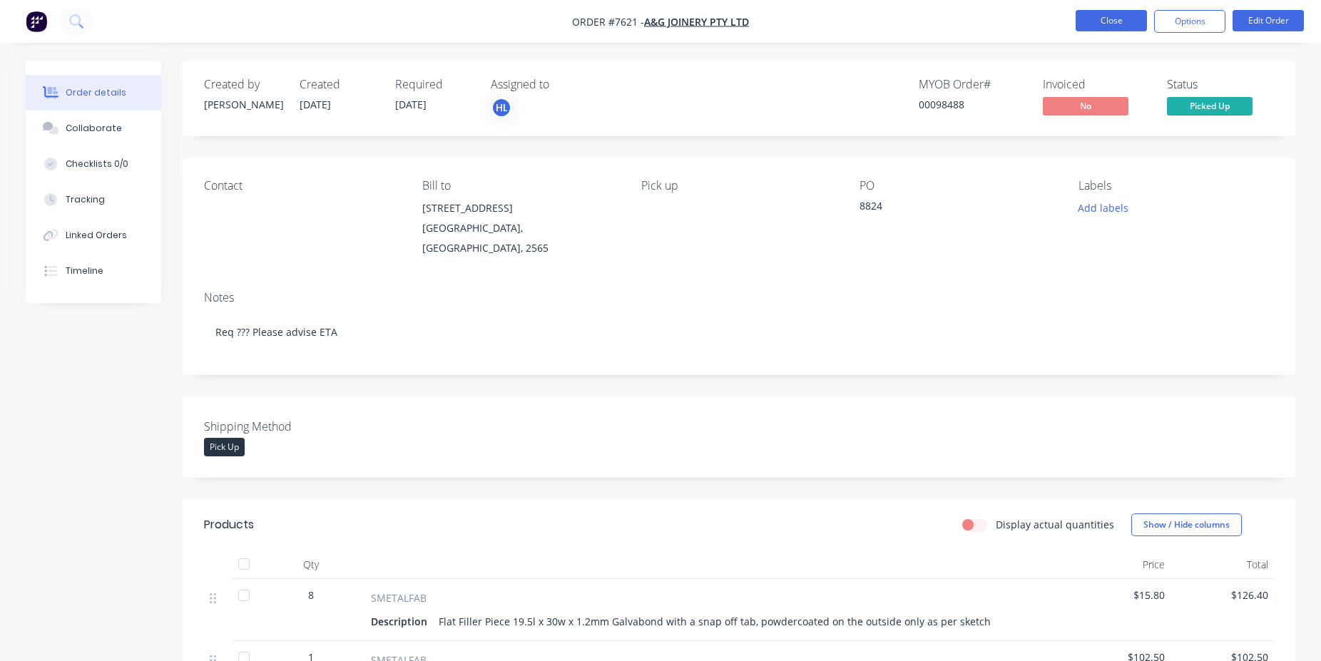
click at [1099, 14] on button "Close" at bounding box center [1111, 20] width 71 height 21
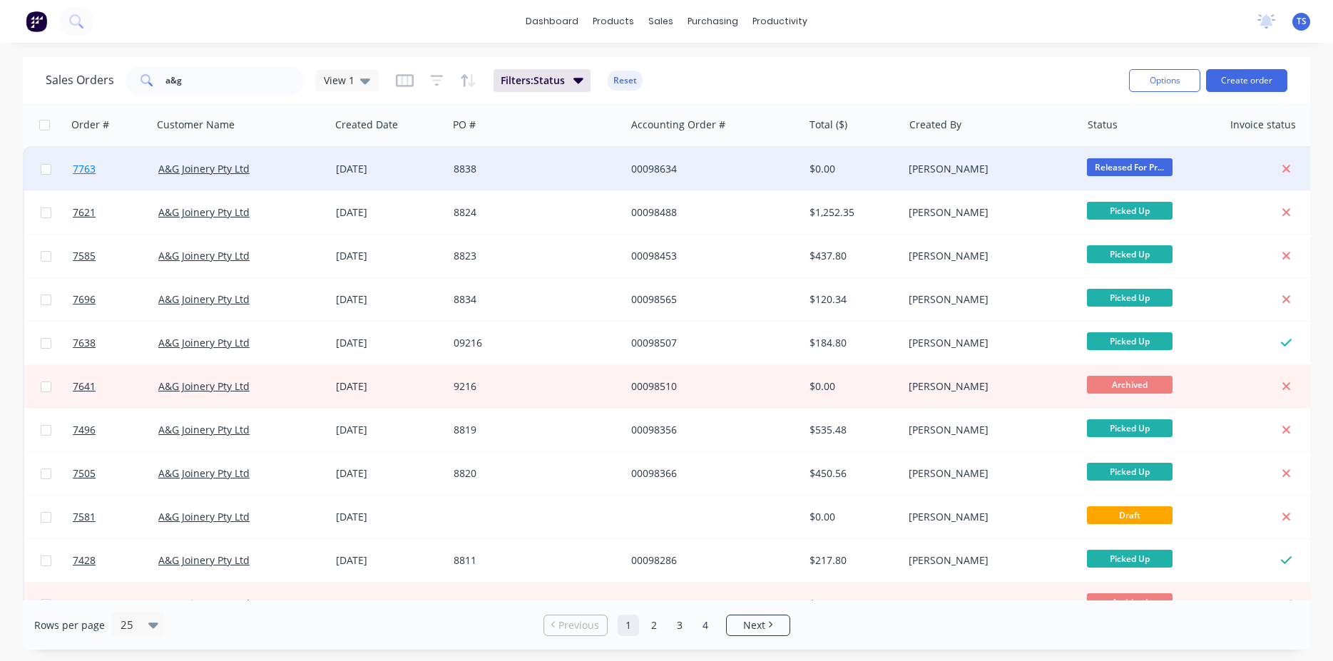
click at [106, 171] on link "7763" at bounding box center [116, 169] width 86 height 43
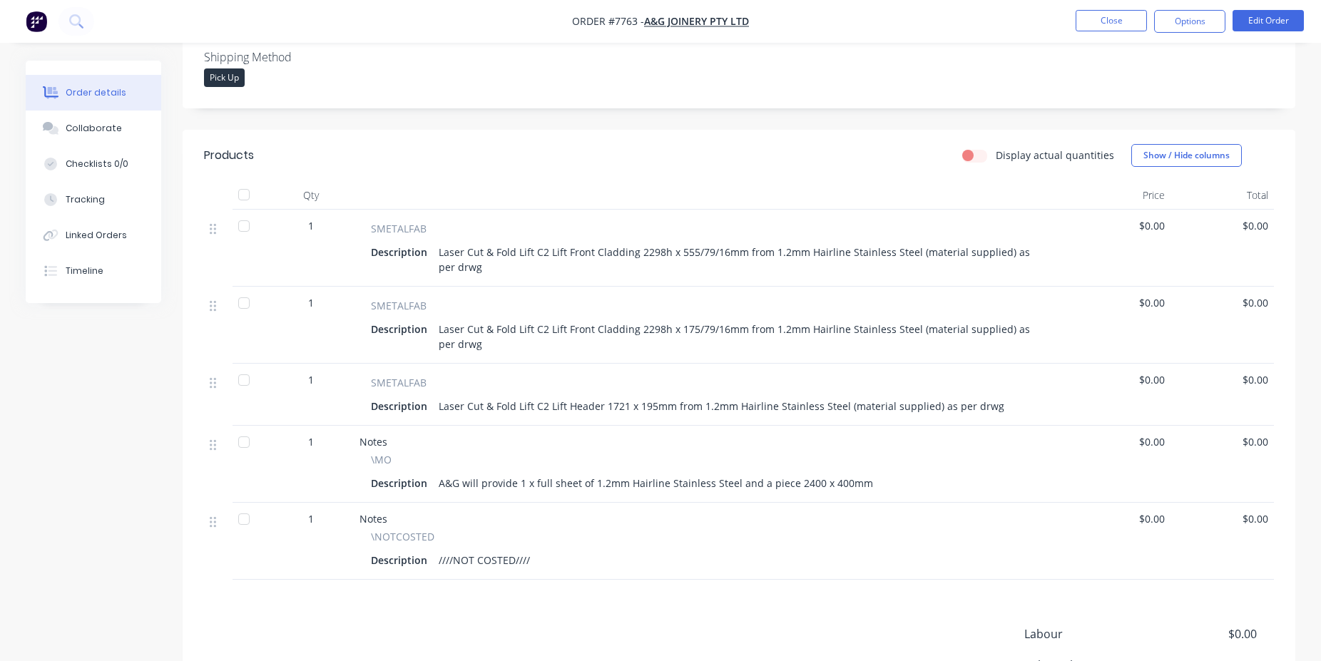
scroll to position [351, 0]
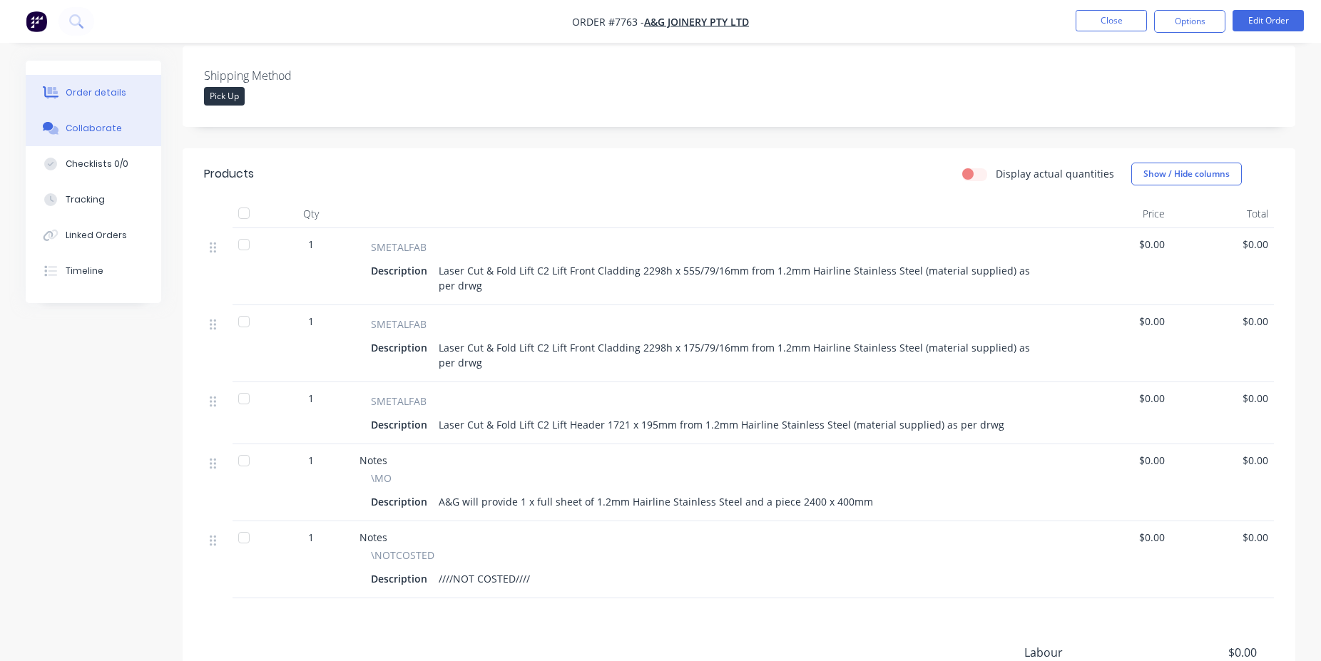
click at [97, 131] on div "Collaborate" at bounding box center [94, 128] width 56 height 13
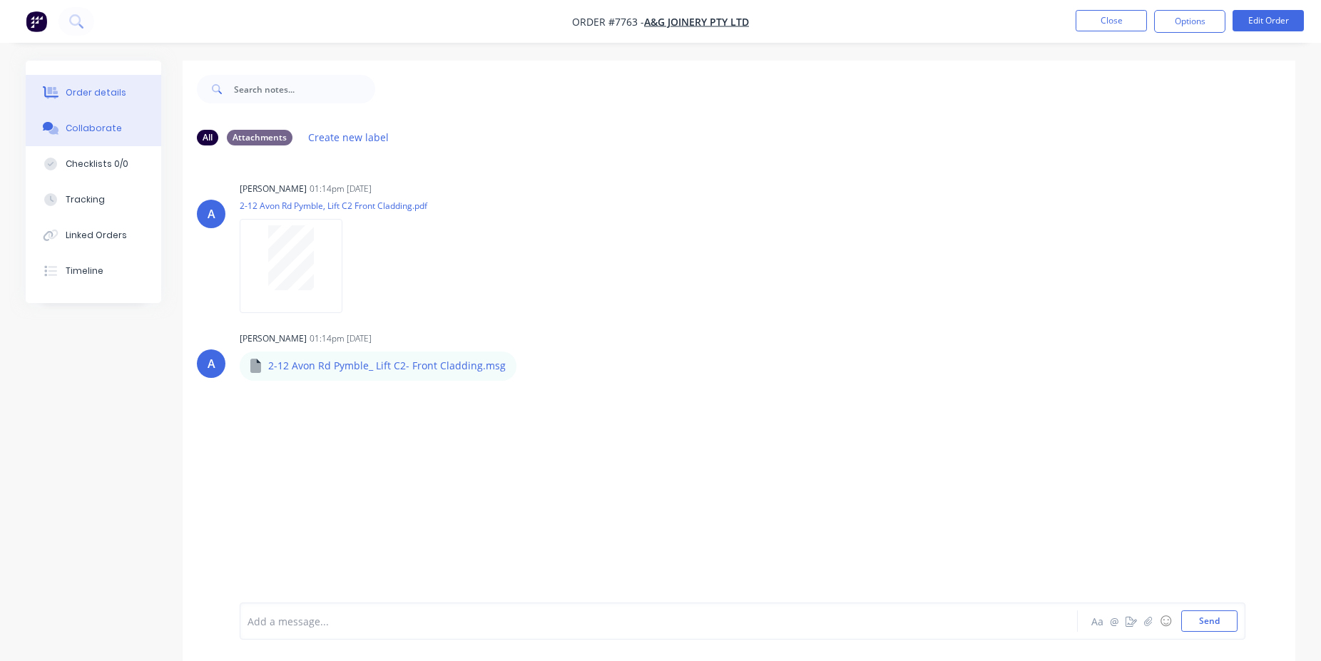
click at [109, 88] on div "Order details" at bounding box center [96, 92] width 61 height 13
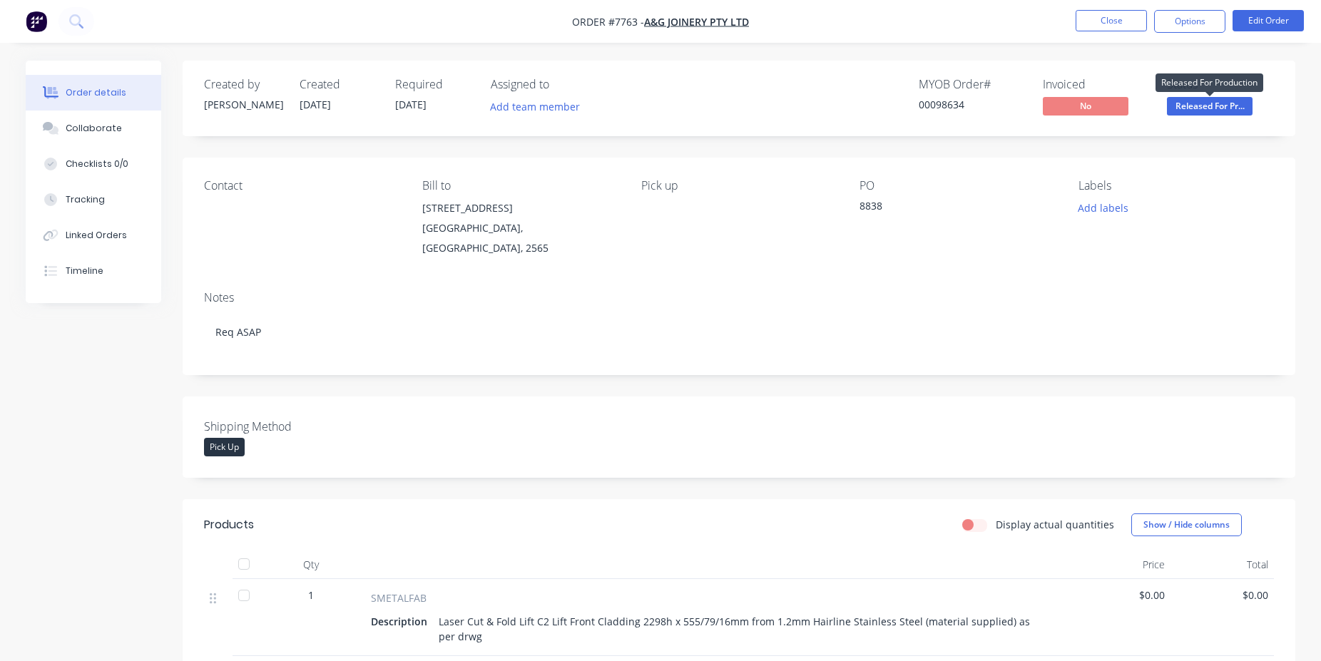
click at [1229, 104] on span "Released For Pr..." at bounding box center [1210, 106] width 86 height 18
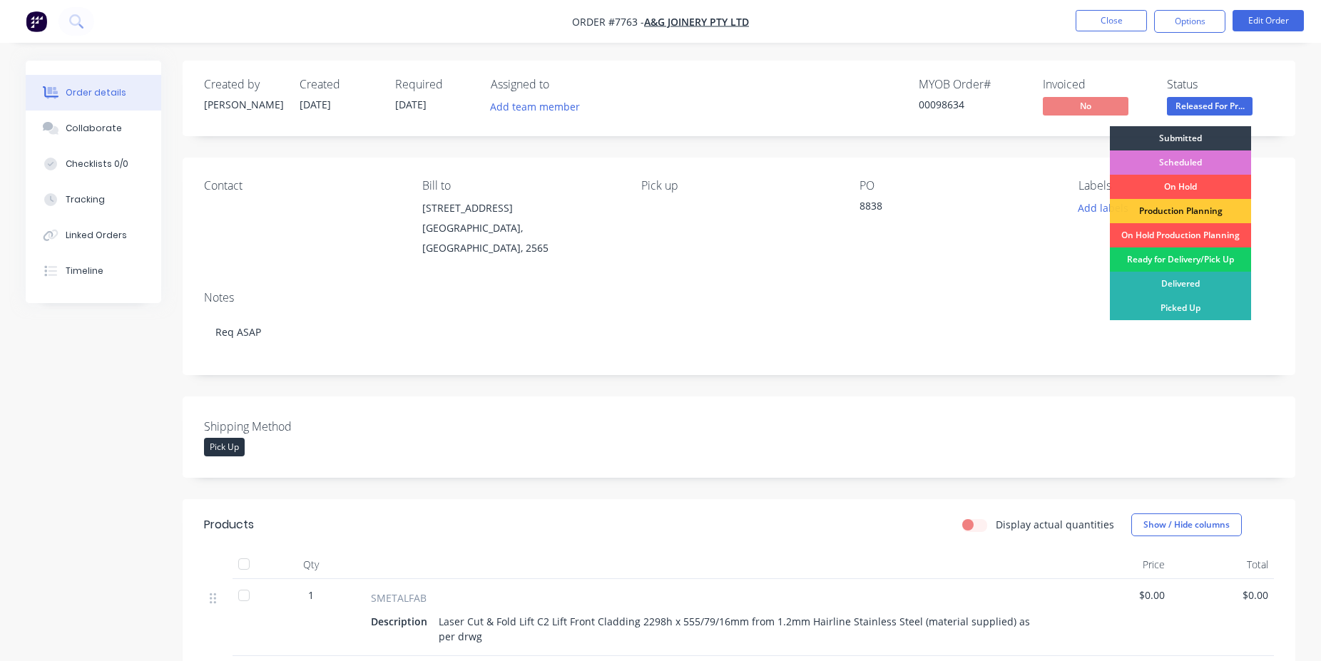
click at [1189, 264] on div "Ready for Delivery/Pick Up" at bounding box center [1180, 260] width 141 height 24
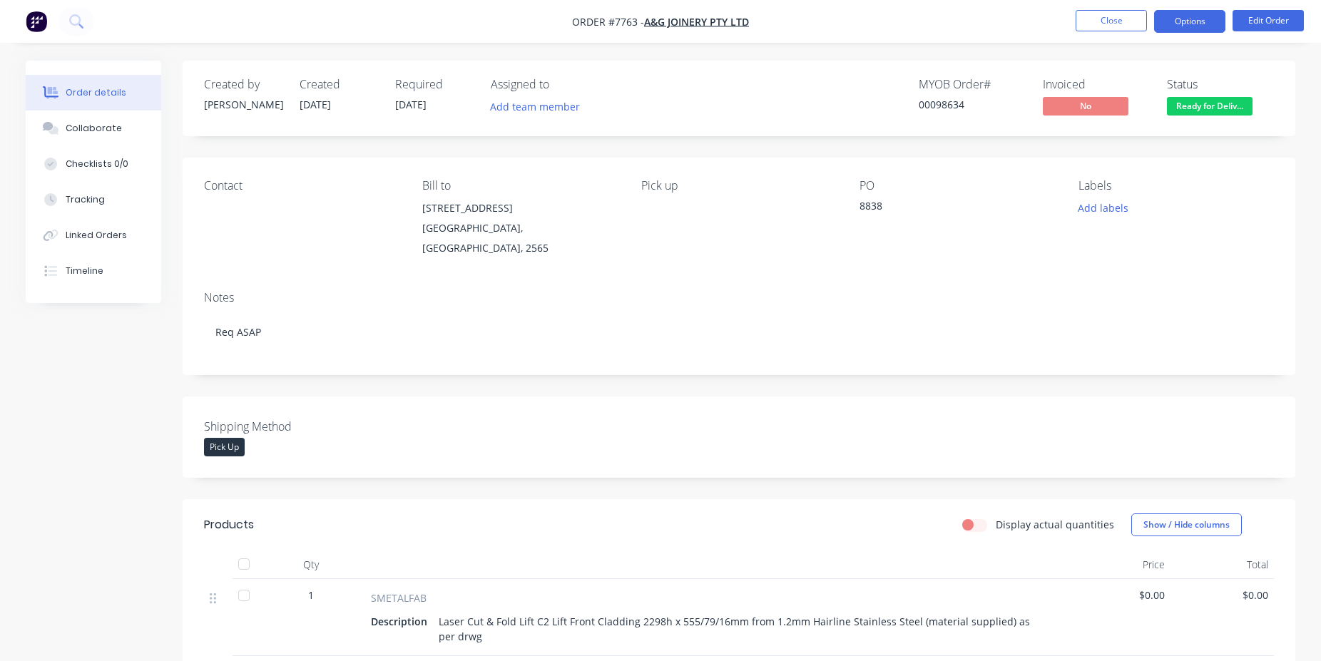
click at [1170, 29] on button "Options" at bounding box center [1189, 21] width 71 height 23
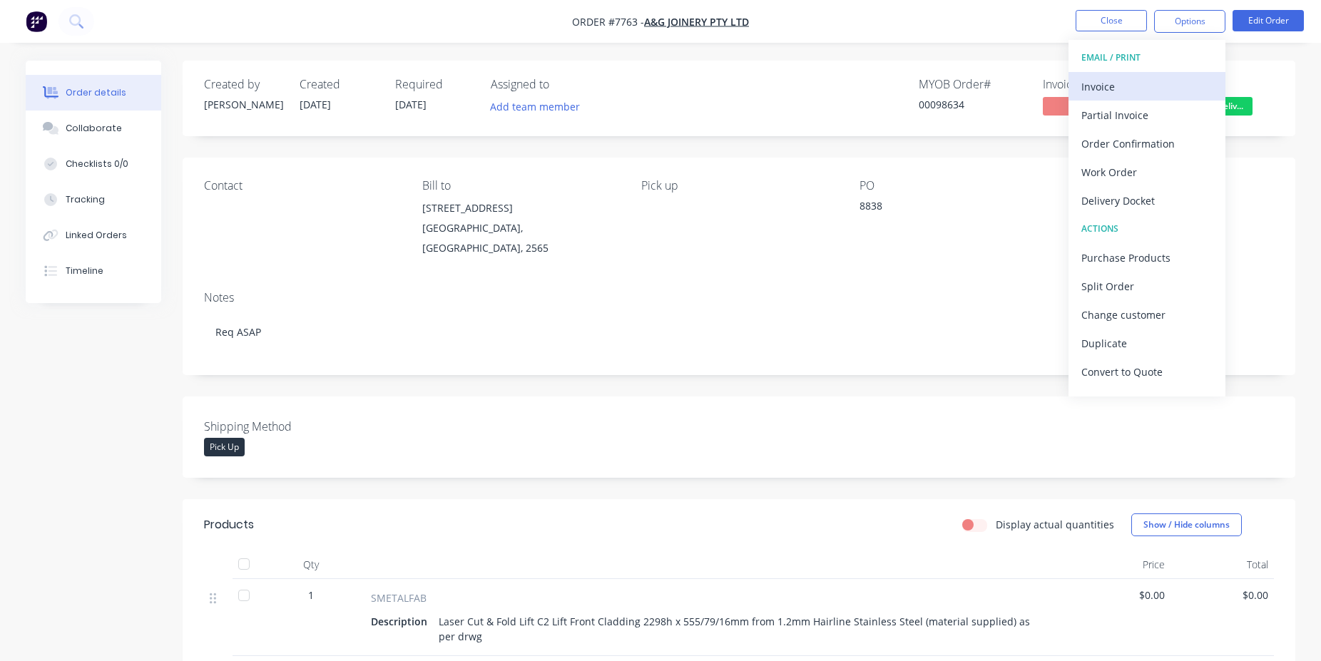
click at [1161, 82] on div "Invoice" at bounding box center [1147, 86] width 131 height 21
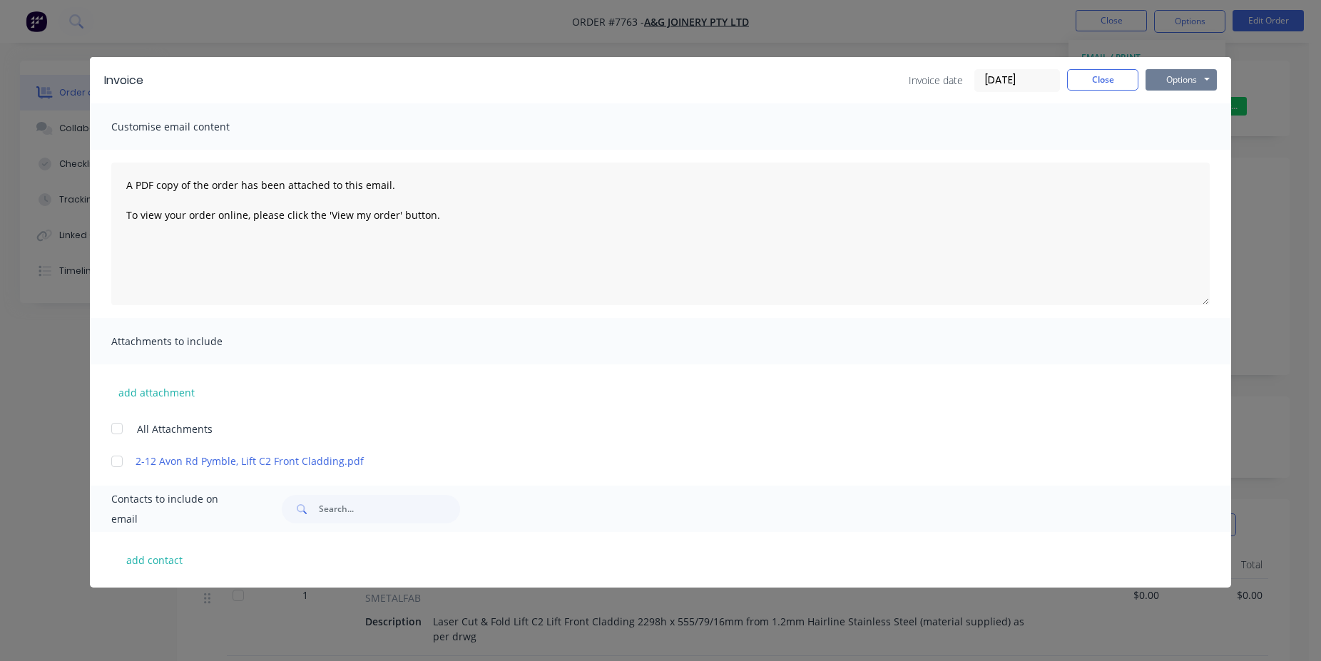
click at [1172, 84] on button "Options" at bounding box center [1181, 79] width 71 height 21
click at [1199, 132] on button "Print" at bounding box center [1191, 129] width 91 height 24
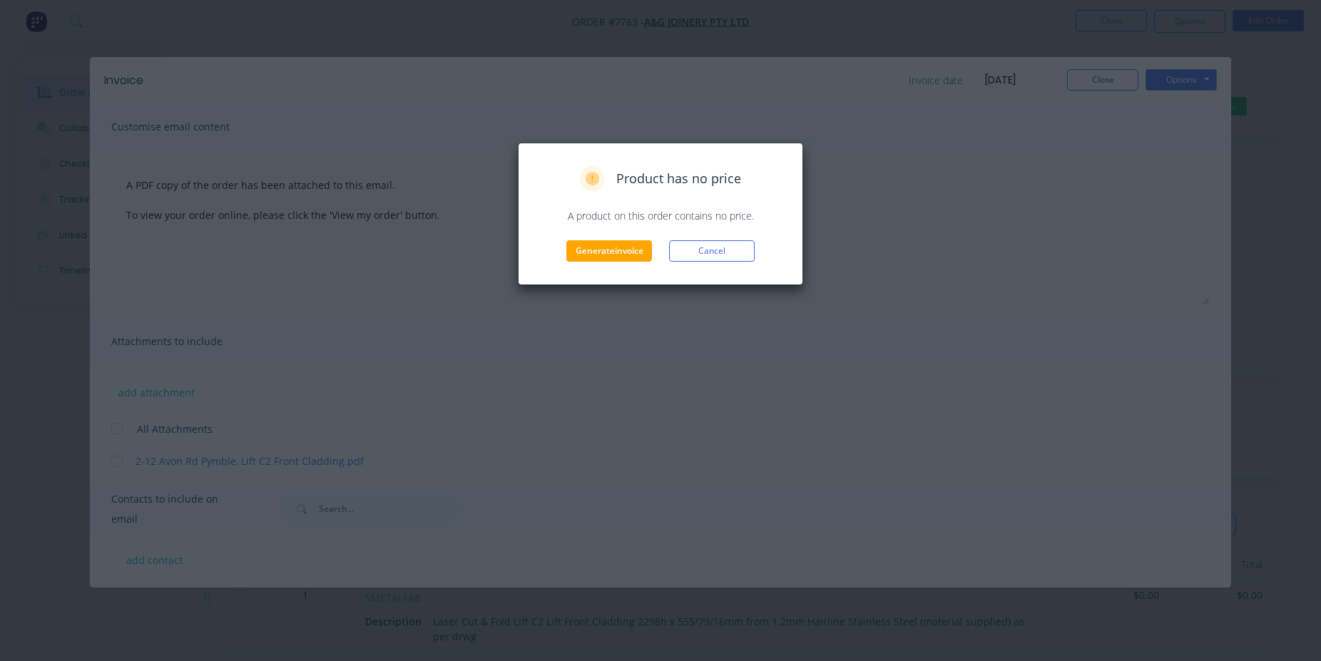
click at [628, 262] on div "Product has no price A product on this order contains no price. Generate invoic…" at bounding box center [660, 214] width 285 height 143
click at [617, 247] on button "Generate invoice" at bounding box center [609, 250] width 86 height 21
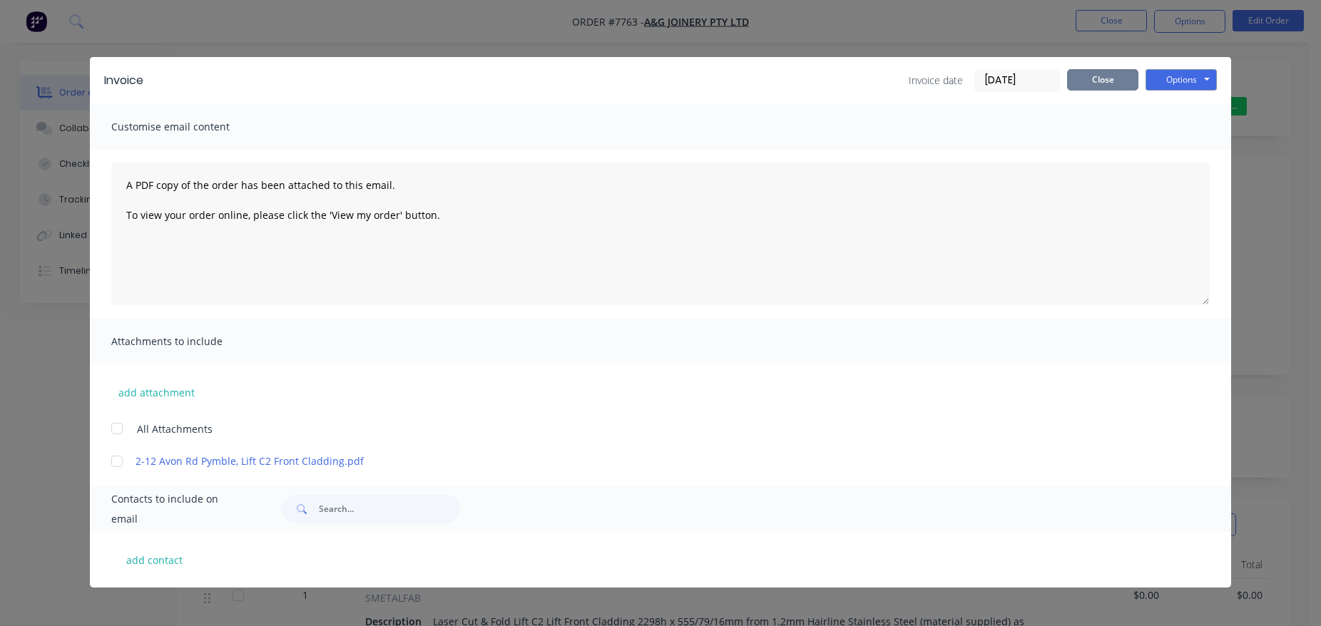
click at [1099, 81] on button "Close" at bounding box center [1102, 79] width 71 height 21
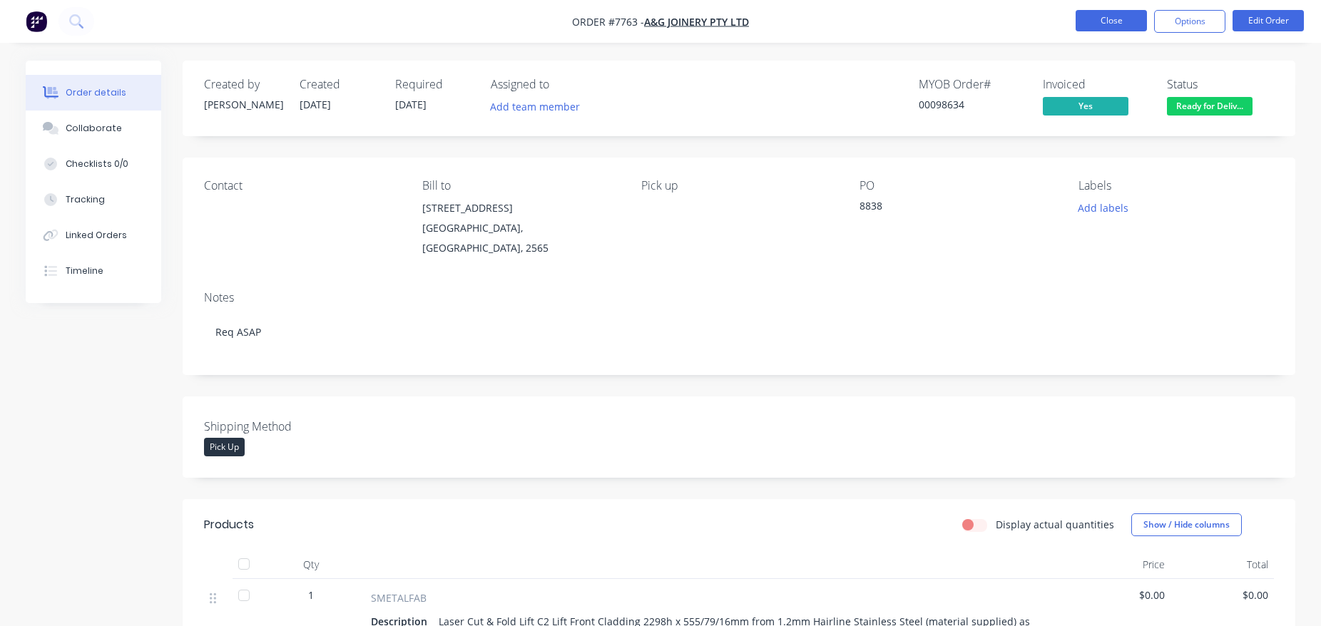
click at [1102, 17] on button "Close" at bounding box center [1111, 20] width 71 height 21
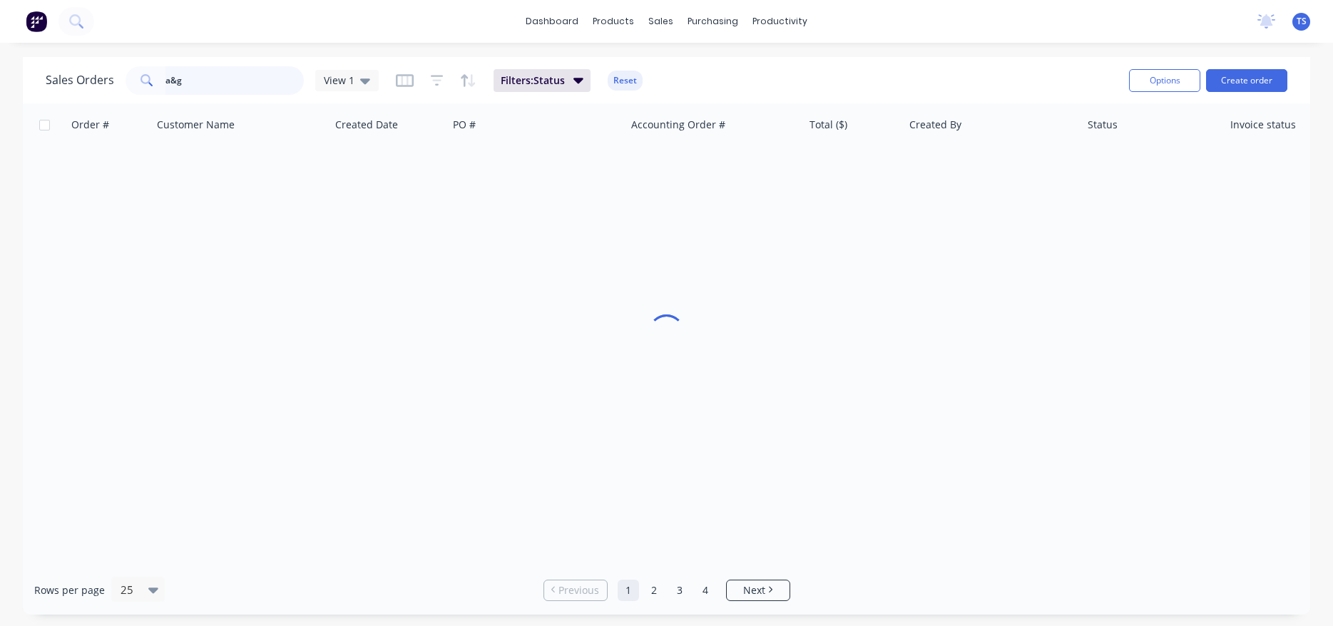
click at [231, 81] on input "a&g" at bounding box center [235, 80] width 139 height 29
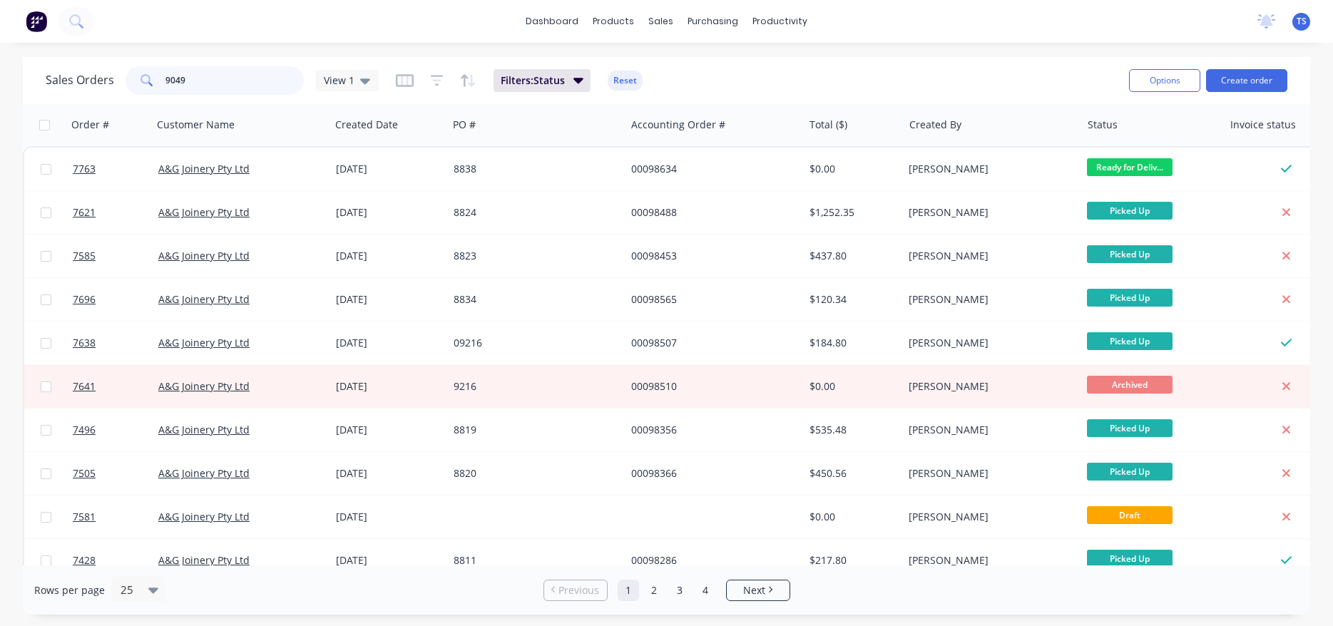
type input "90493"
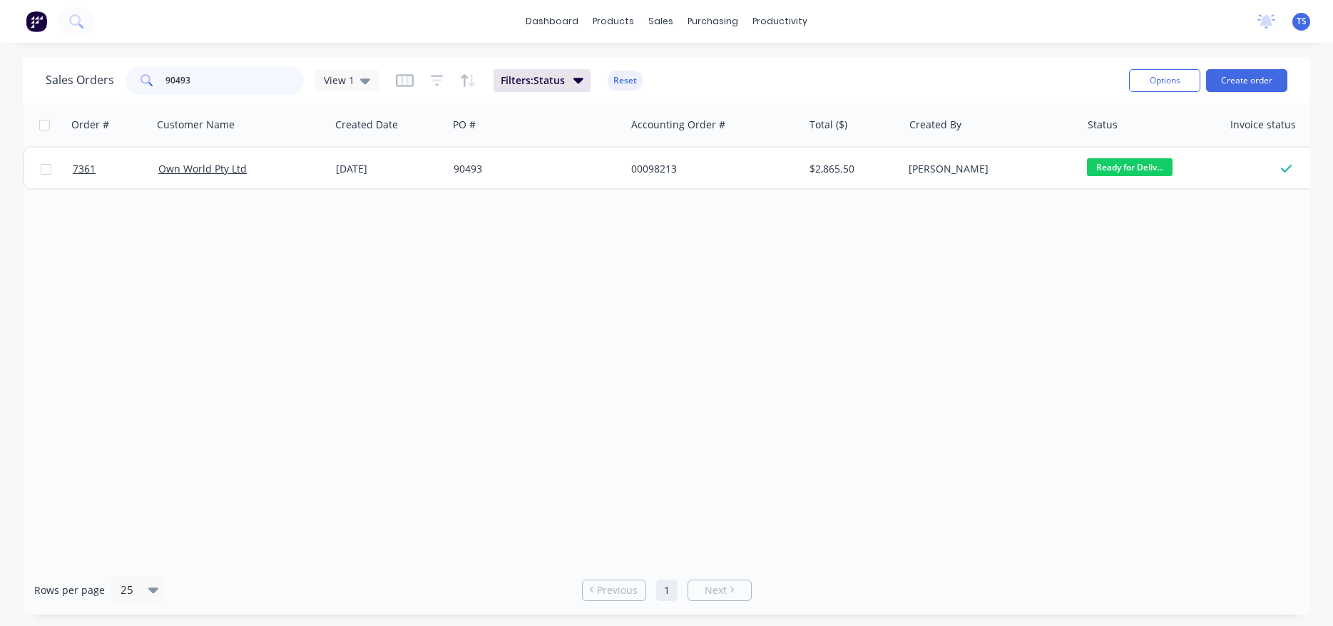
click at [237, 84] on input "90493" at bounding box center [235, 80] width 139 height 29
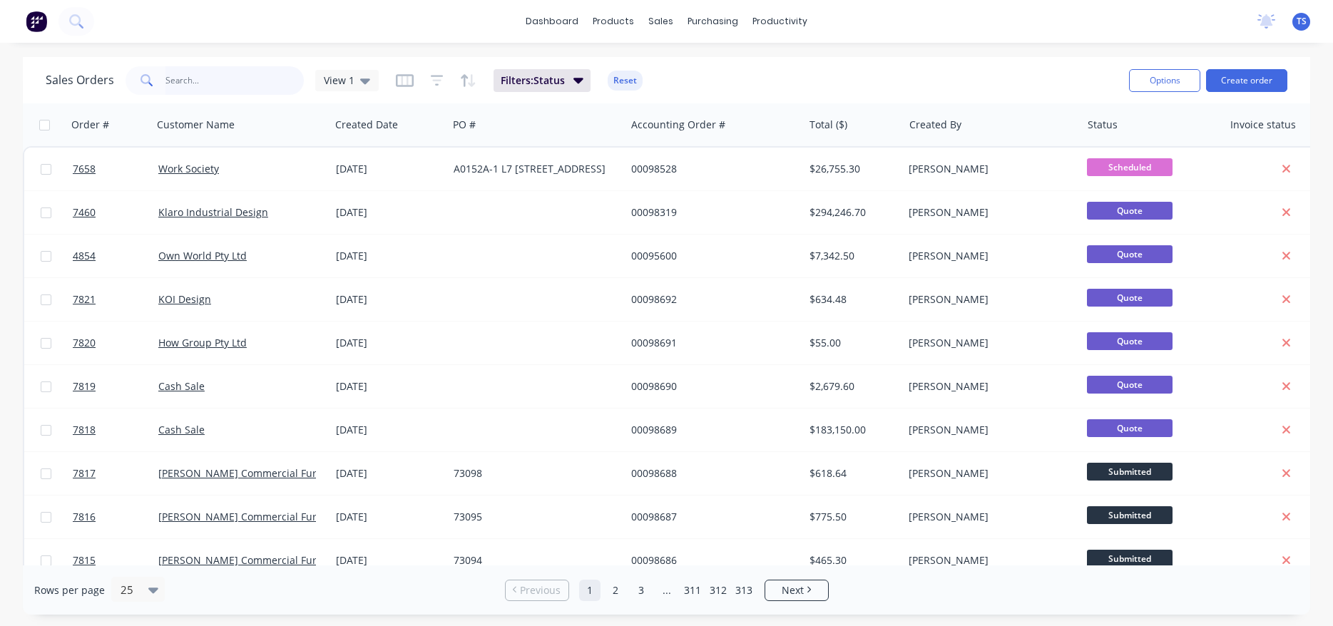
click at [210, 84] on input "text" at bounding box center [235, 80] width 139 height 29
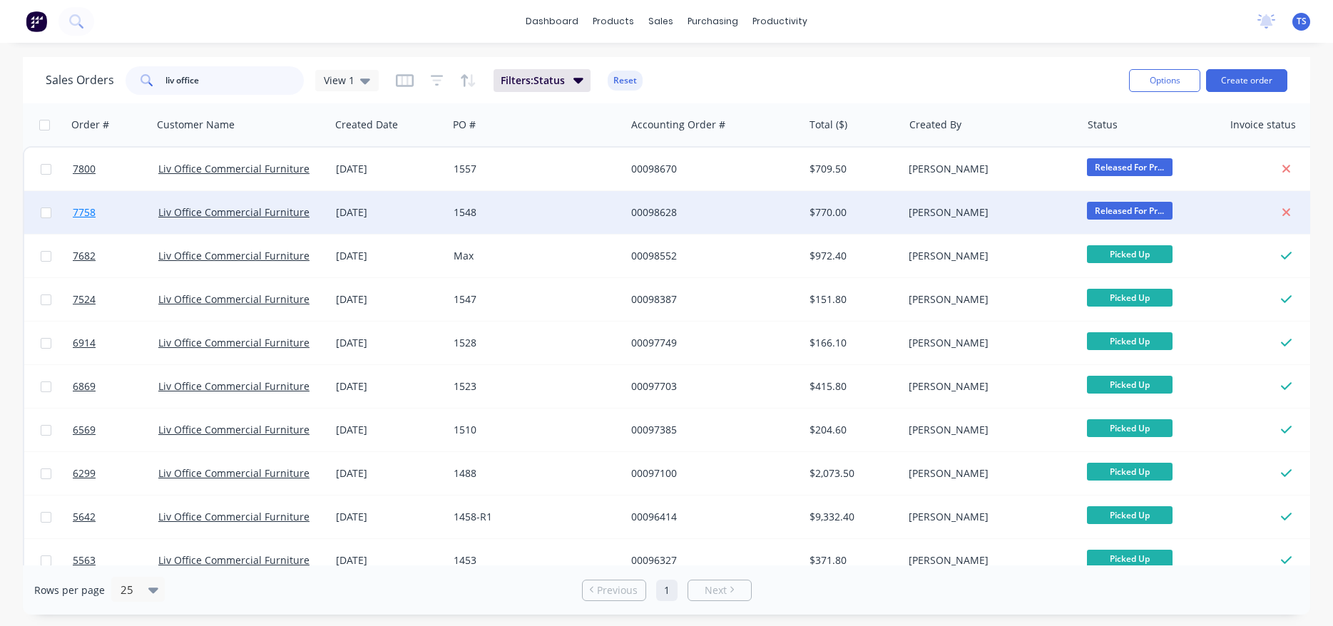
type input "liv office"
click at [90, 224] on link "7758" at bounding box center [116, 212] width 86 height 43
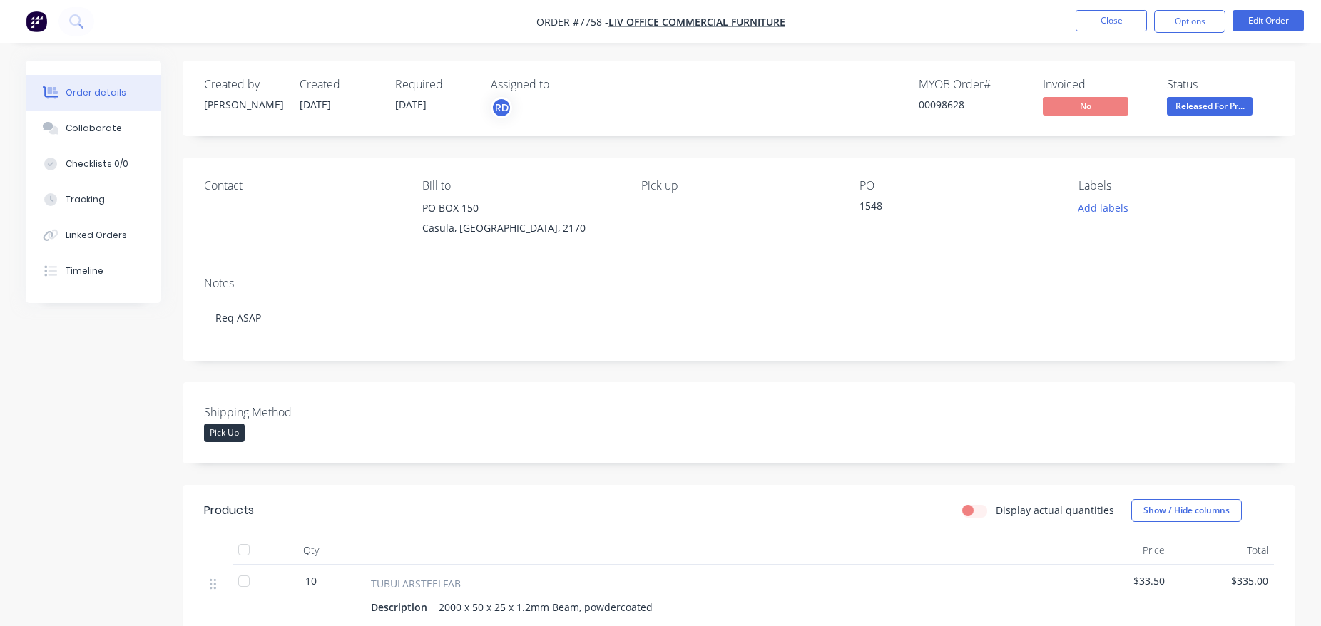
click at [1095, 9] on nav "Order #7758 - Liv Office Commercial Furniture Close Options Edit Order" at bounding box center [660, 21] width 1321 height 43
click at [1089, 14] on button "Close" at bounding box center [1111, 20] width 71 height 21
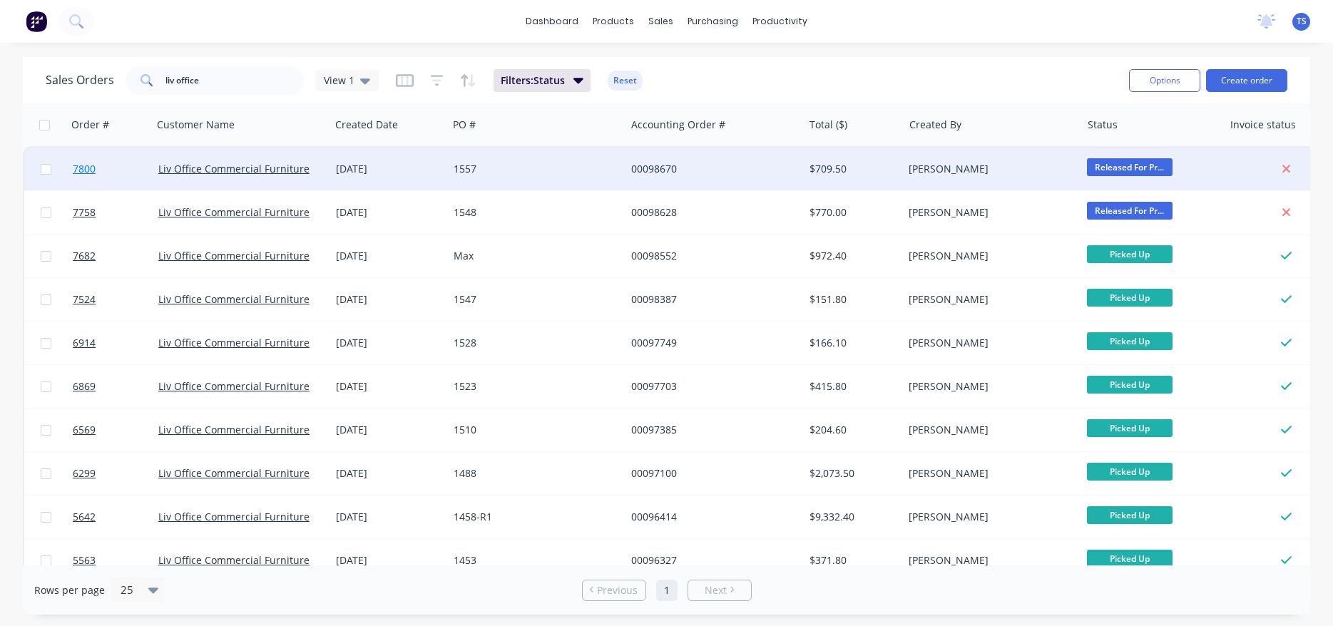
click at [83, 175] on span "7800" at bounding box center [84, 169] width 23 height 14
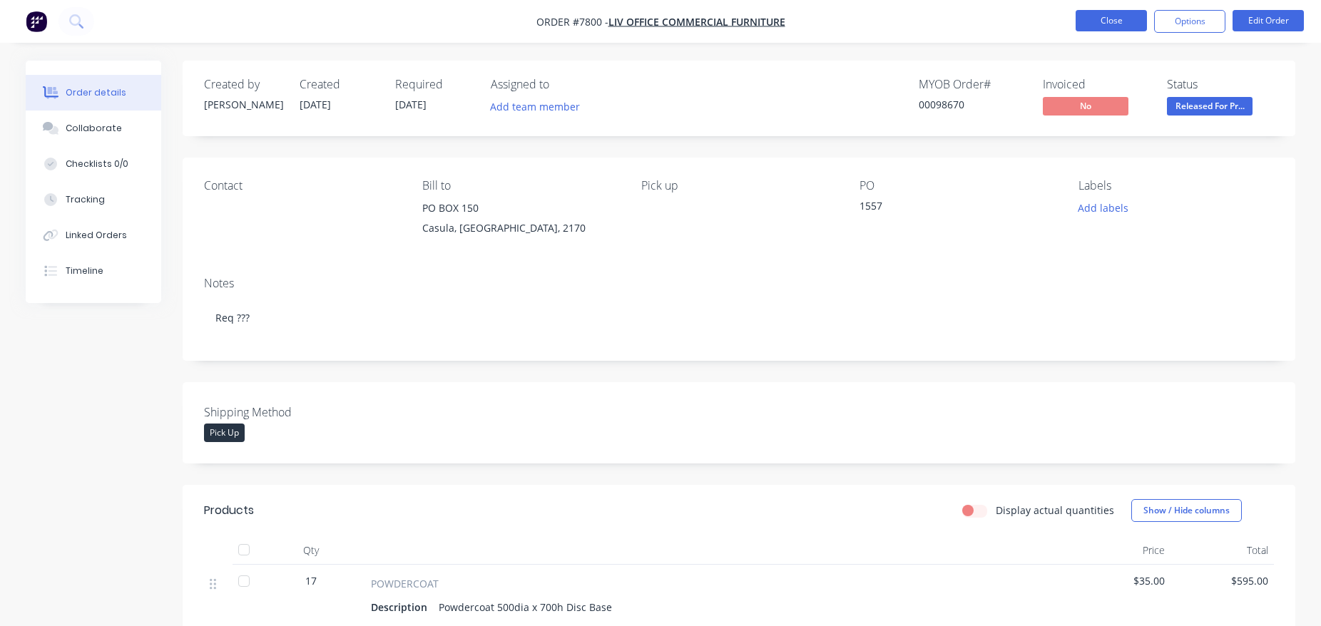
click at [1117, 16] on button "Close" at bounding box center [1111, 20] width 71 height 21
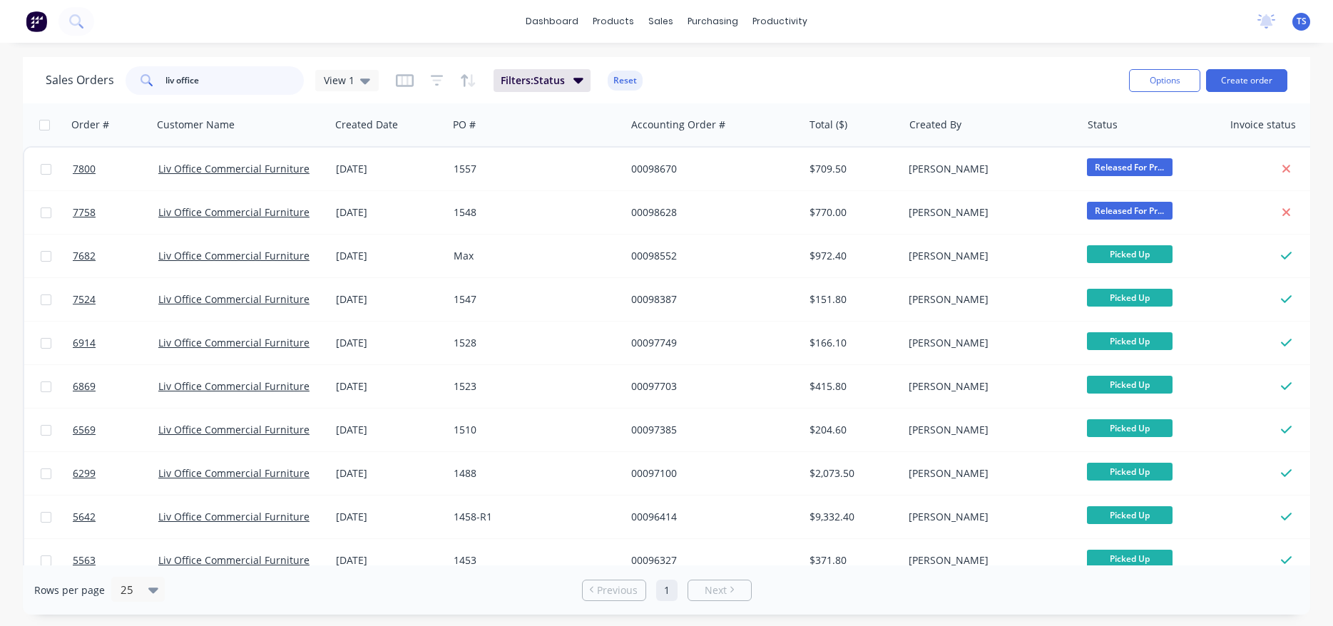
drag, startPoint x: 243, startPoint y: 71, endPoint x: 57, endPoint y: 79, distance: 186.4
click at [166, 79] on input "liv office" at bounding box center [235, 80] width 139 height 29
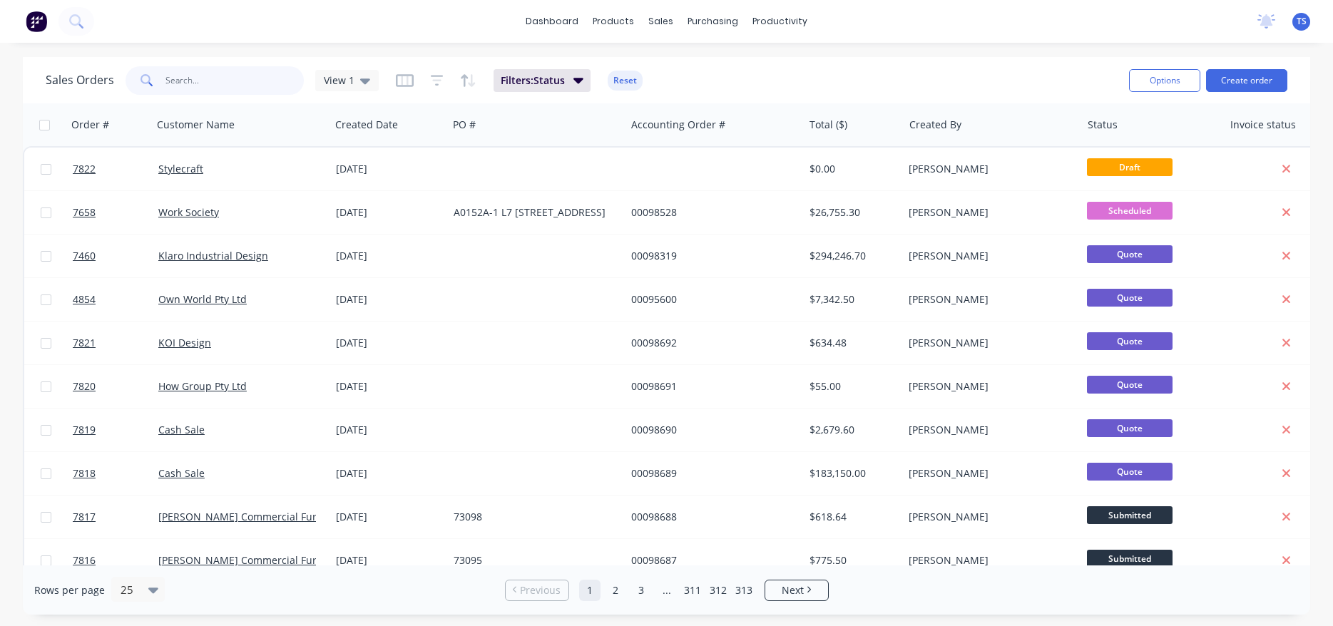
click at [186, 77] on input "text" at bounding box center [235, 80] width 139 height 29
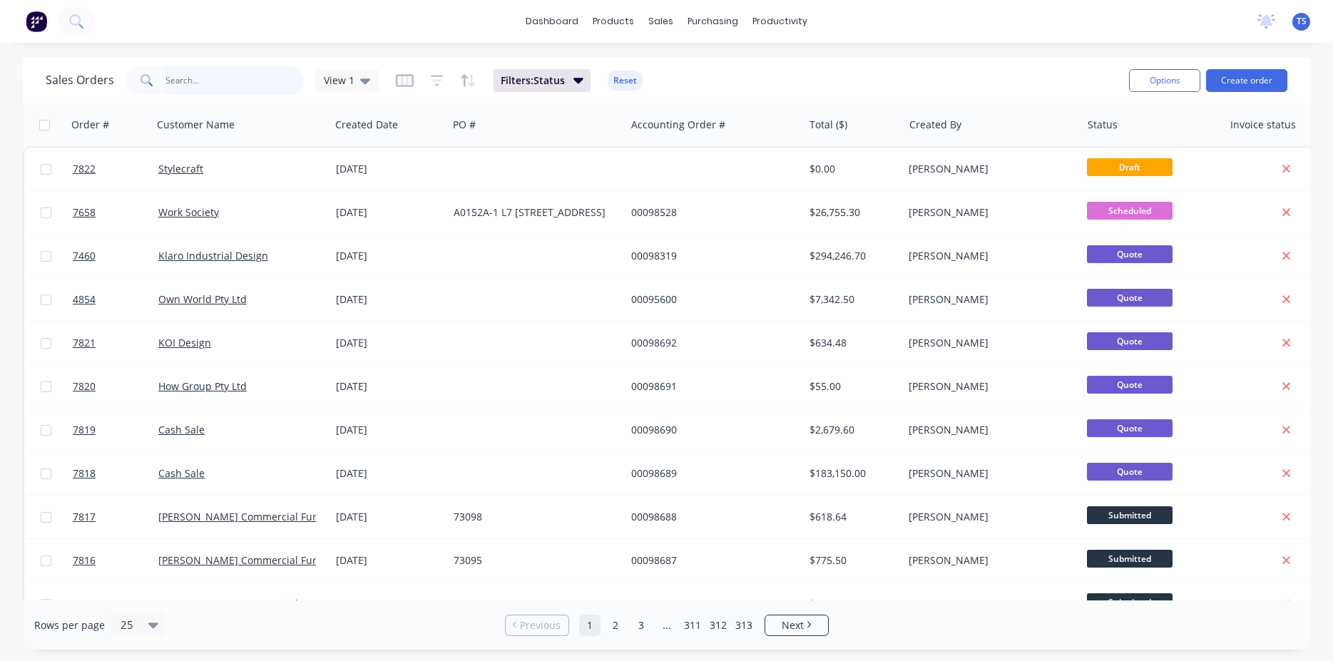
click at [233, 82] on input "text" at bounding box center [235, 80] width 139 height 29
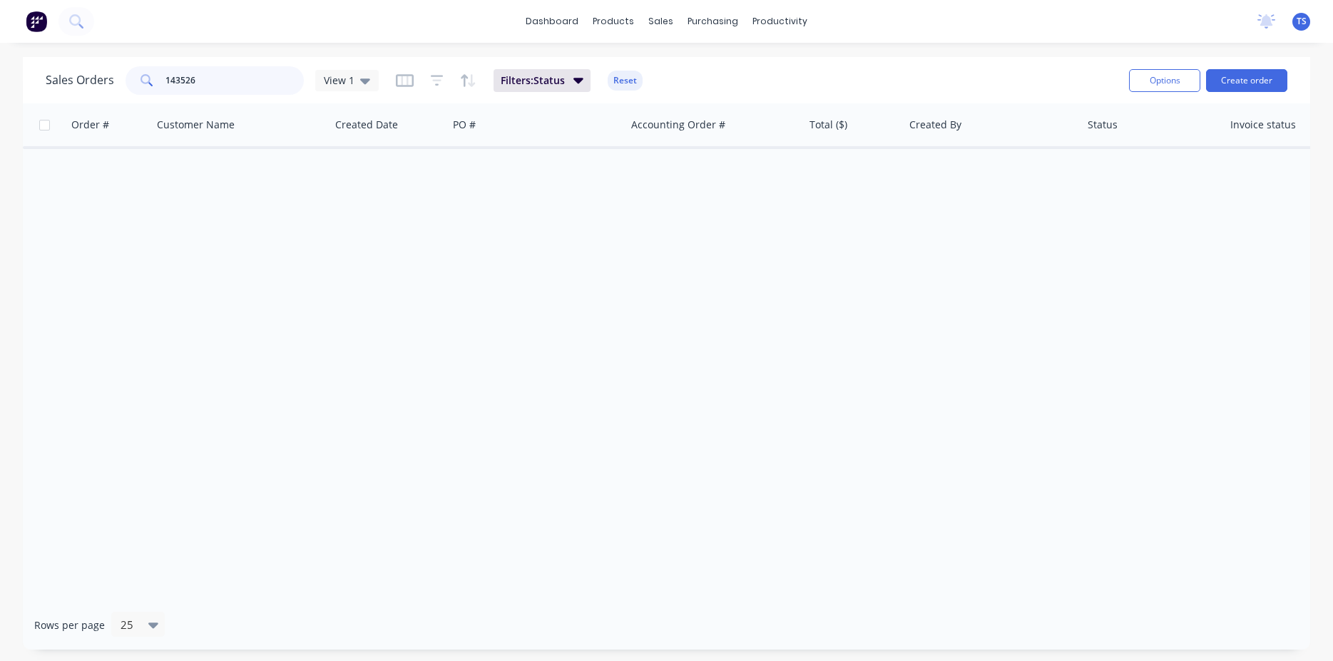
type input "143526"
click at [193, 82] on input "143526" at bounding box center [235, 80] width 139 height 29
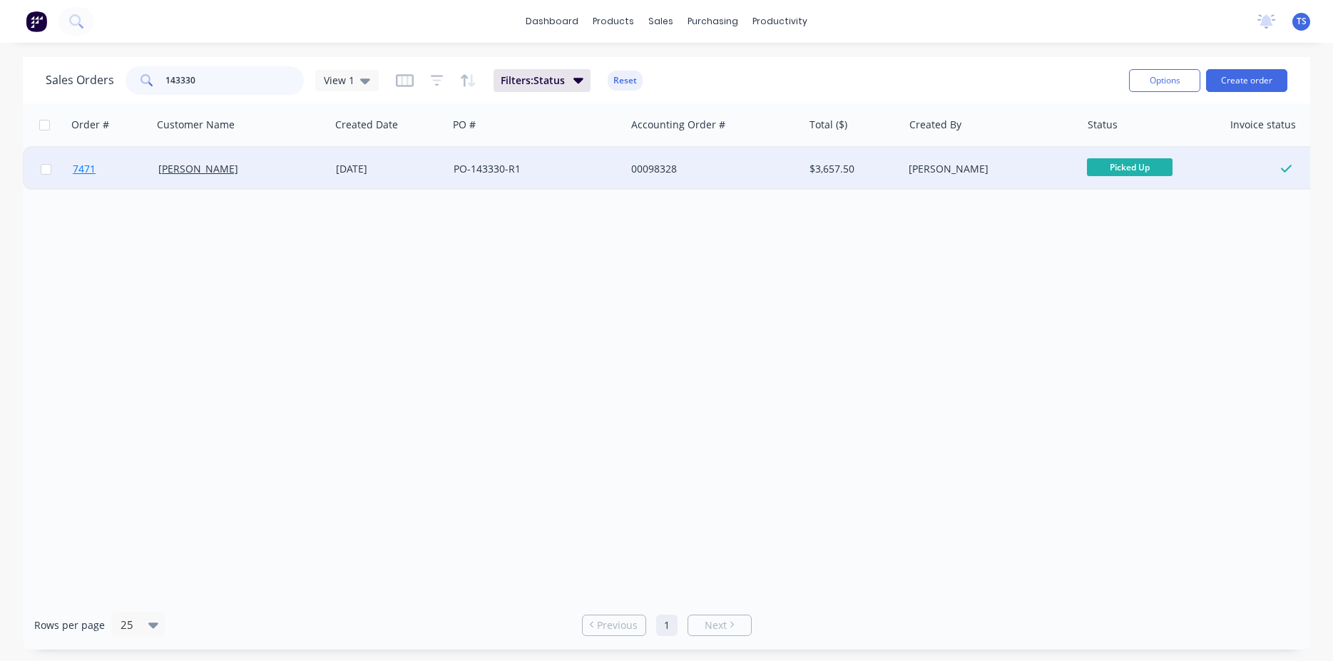
type input "143330"
click at [91, 183] on link "7471" at bounding box center [116, 169] width 86 height 43
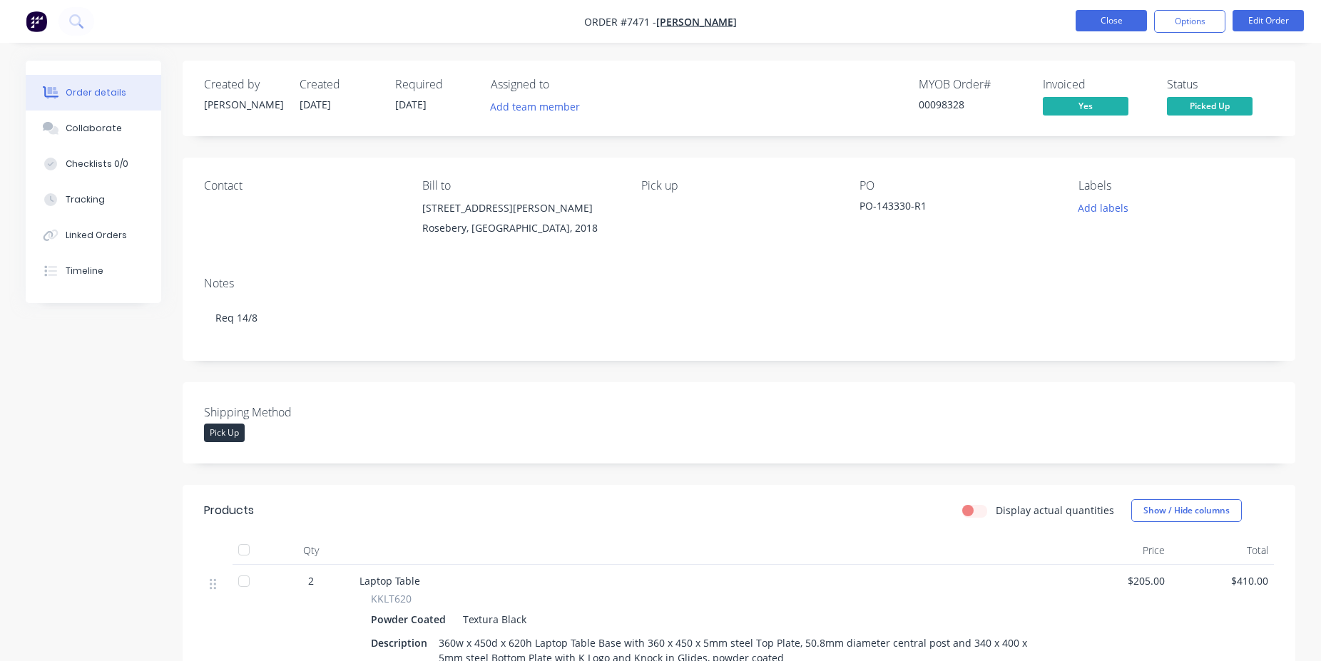
click at [1082, 21] on button "Close" at bounding box center [1111, 20] width 71 height 21
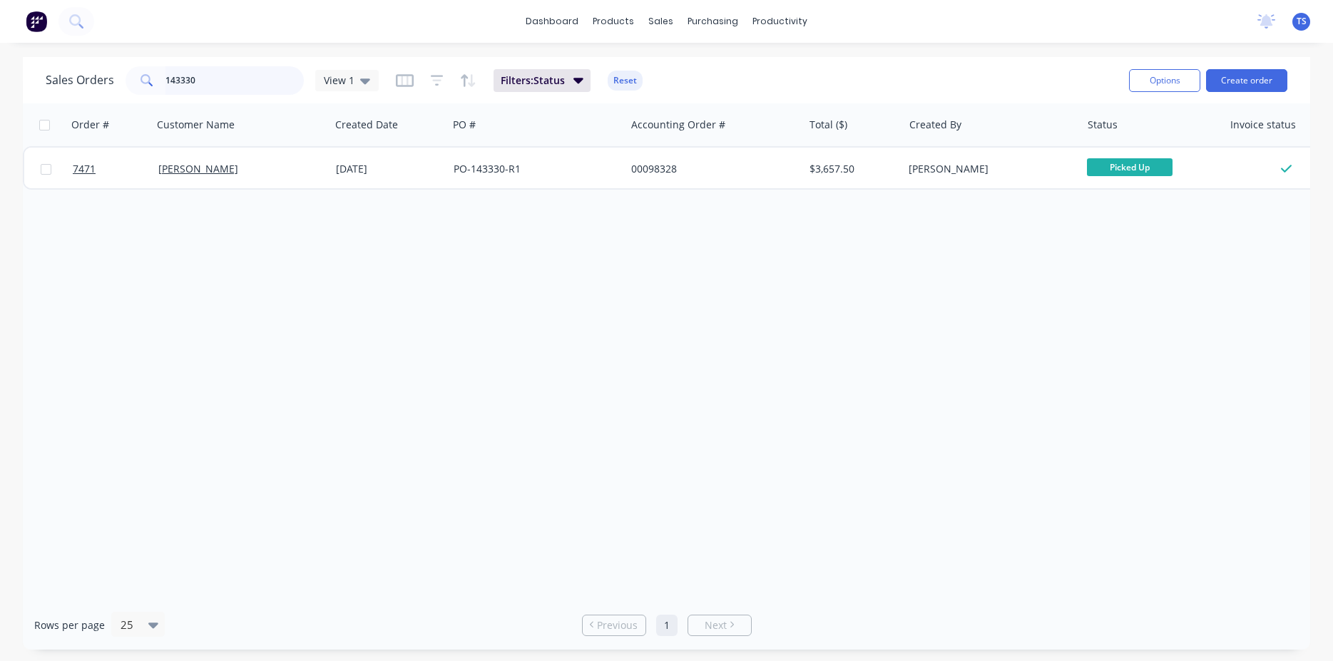
click at [250, 86] on input "143330" at bounding box center [235, 80] width 139 height 29
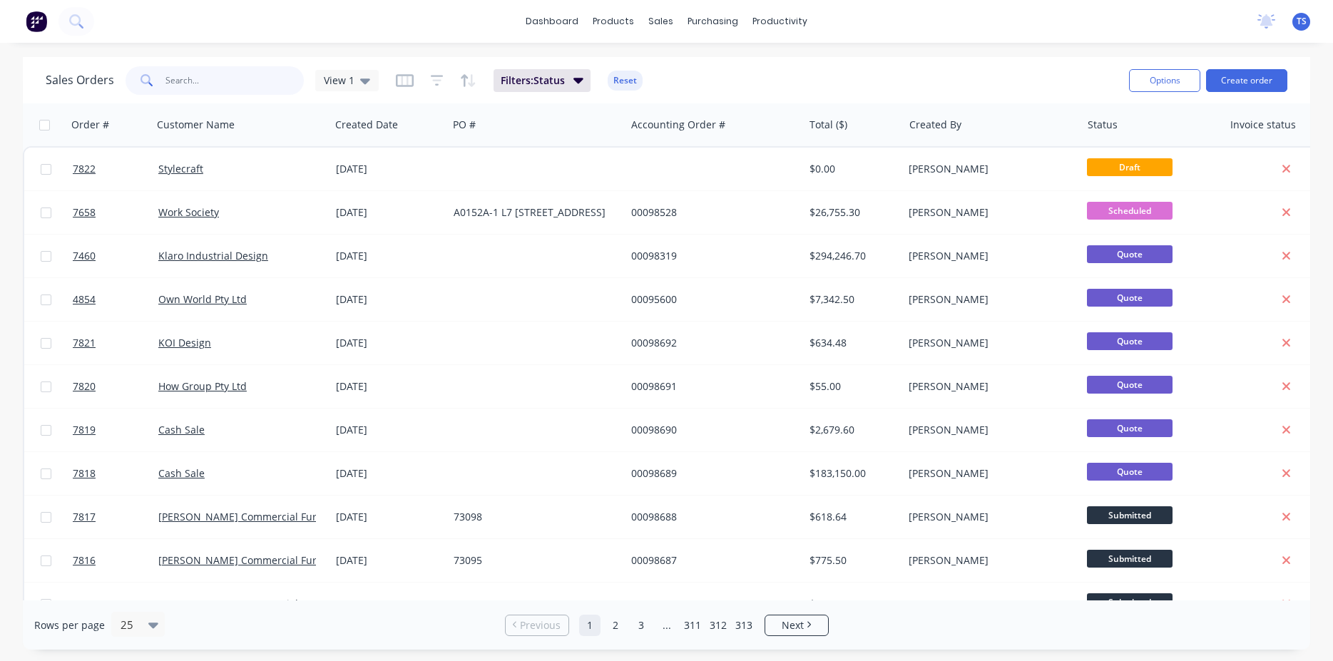
click at [212, 84] on input "text" at bounding box center [235, 80] width 139 height 29
click at [208, 74] on input "text" at bounding box center [235, 80] width 139 height 29
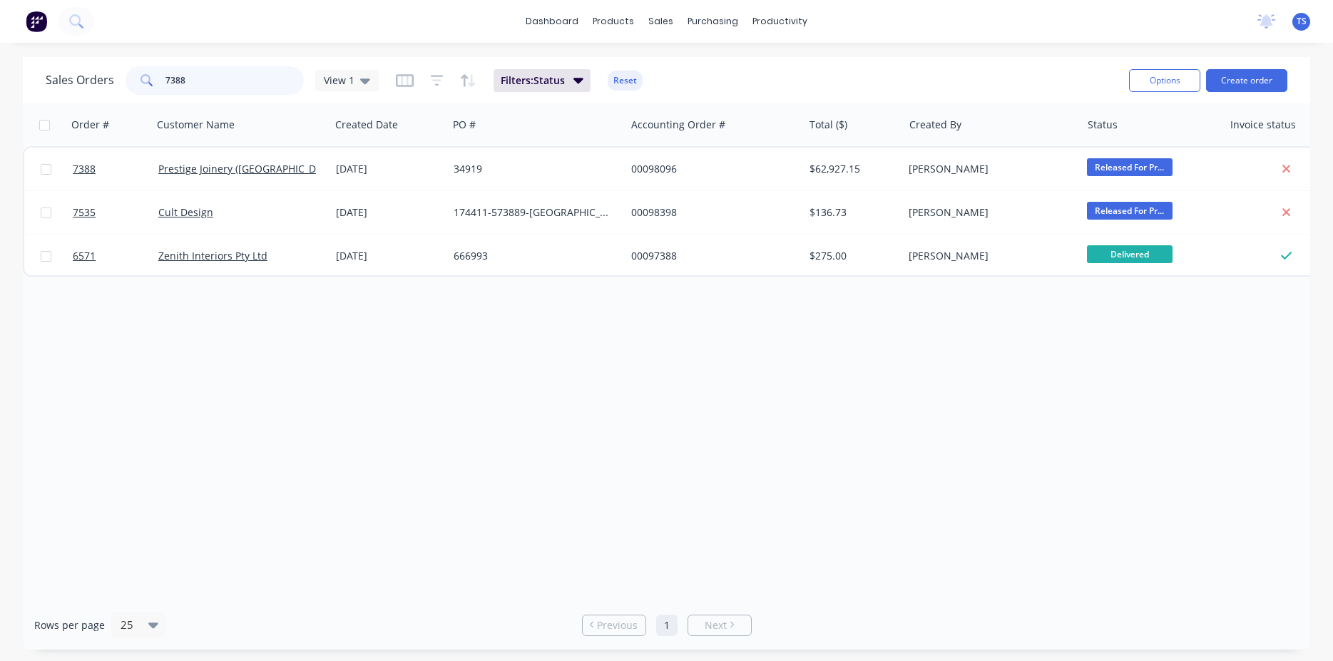
click at [203, 88] on input "7388" at bounding box center [235, 80] width 139 height 29
type input "7388"
click at [233, 81] on input "7388" at bounding box center [235, 80] width 139 height 29
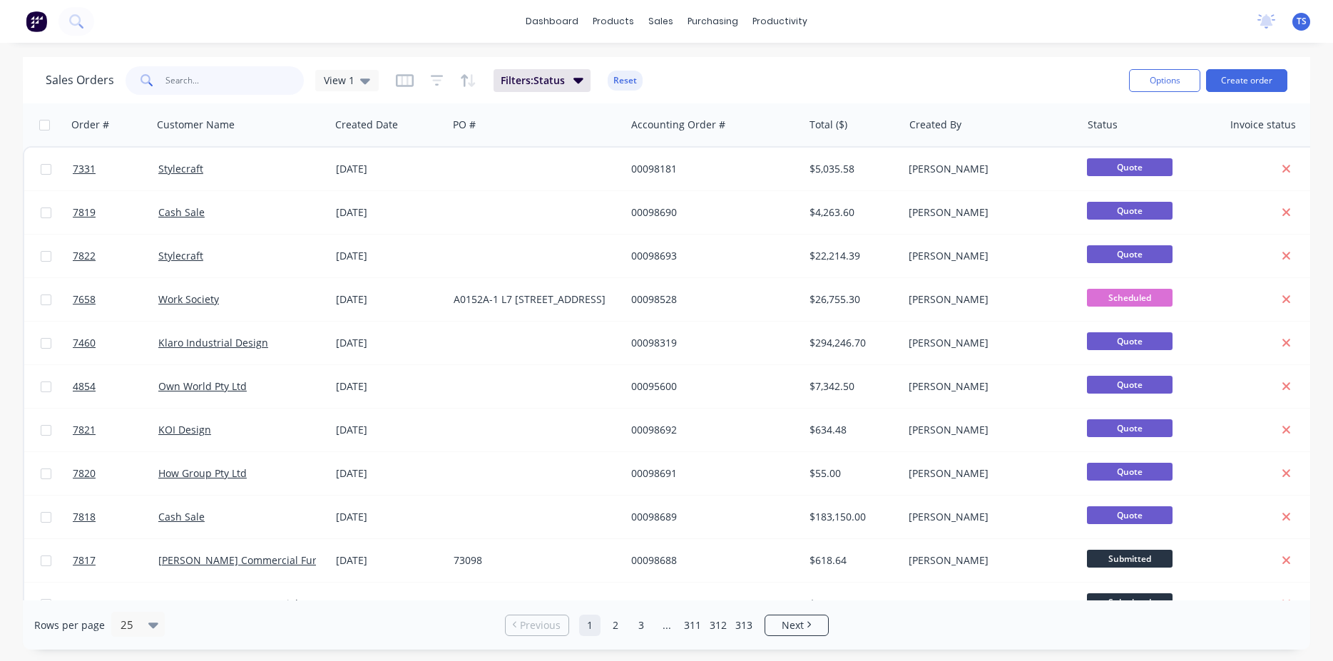
click at [252, 77] on input "text" at bounding box center [235, 80] width 139 height 29
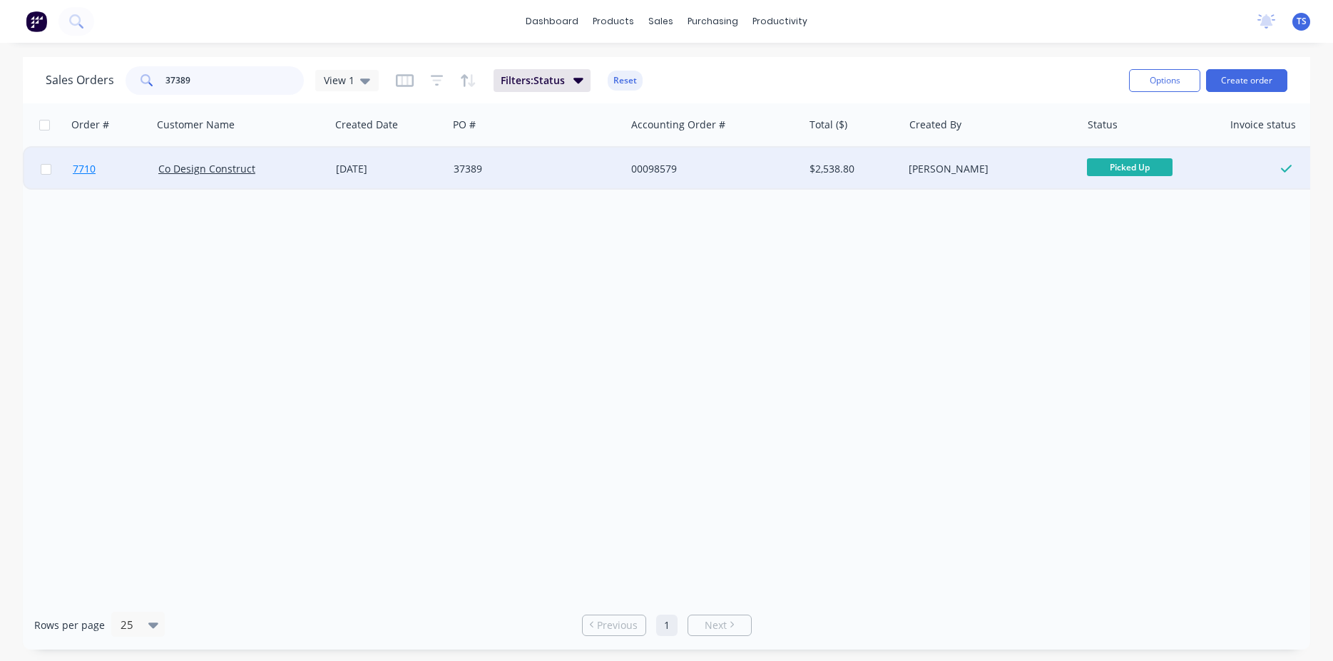
type input "37389"
click at [106, 180] on link "7710" at bounding box center [116, 169] width 86 height 43
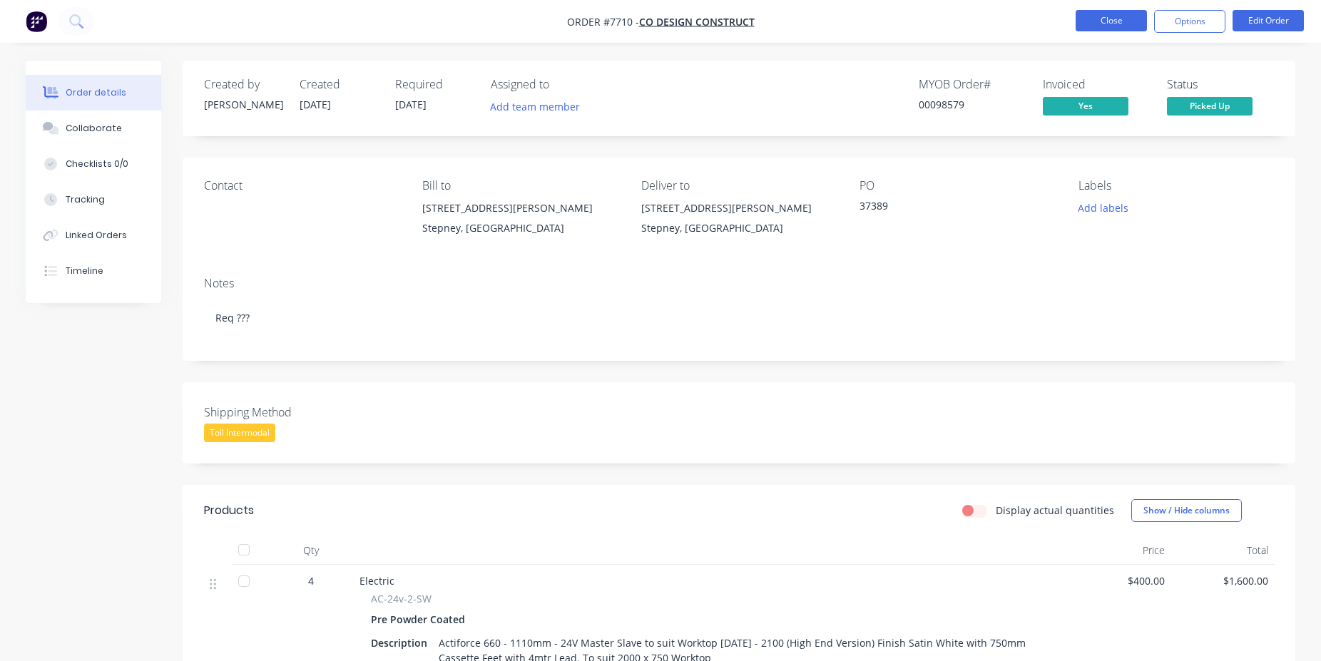
click at [1109, 28] on button "Close" at bounding box center [1111, 20] width 71 height 21
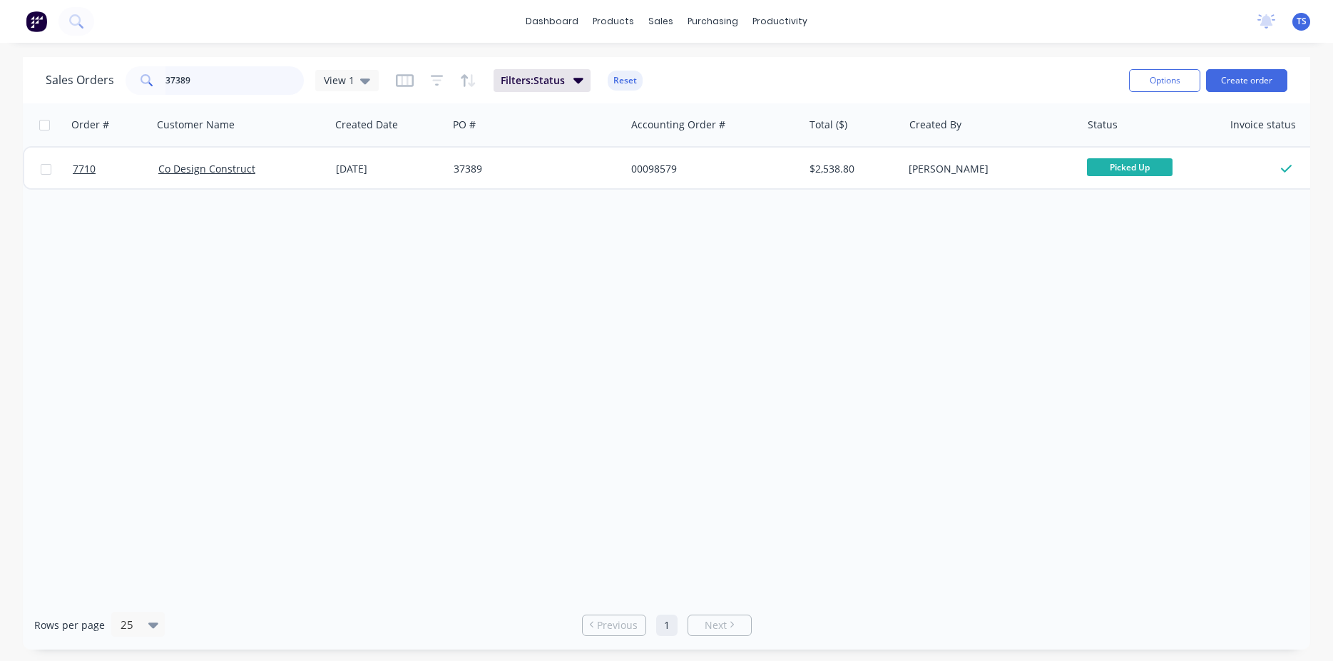
click at [234, 86] on input "37389" at bounding box center [235, 80] width 139 height 29
paste input "573468"
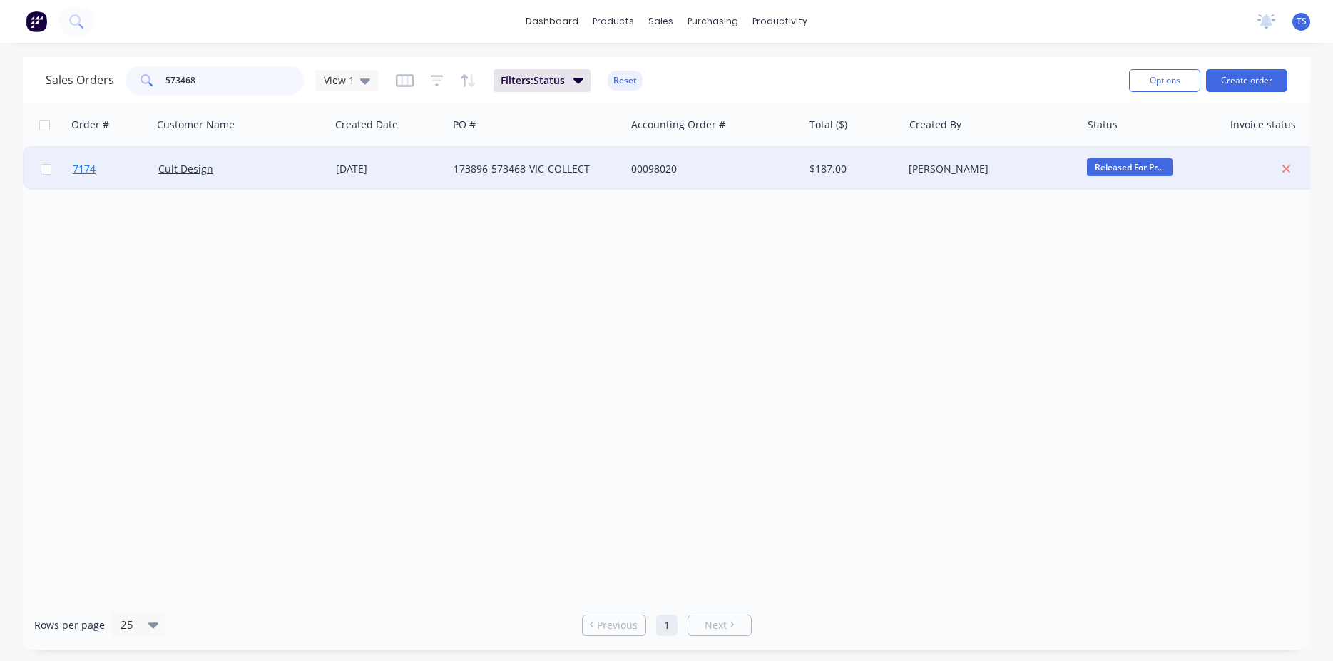
type input "573468"
click at [85, 153] on link "7174" at bounding box center [116, 169] width 86 height 43
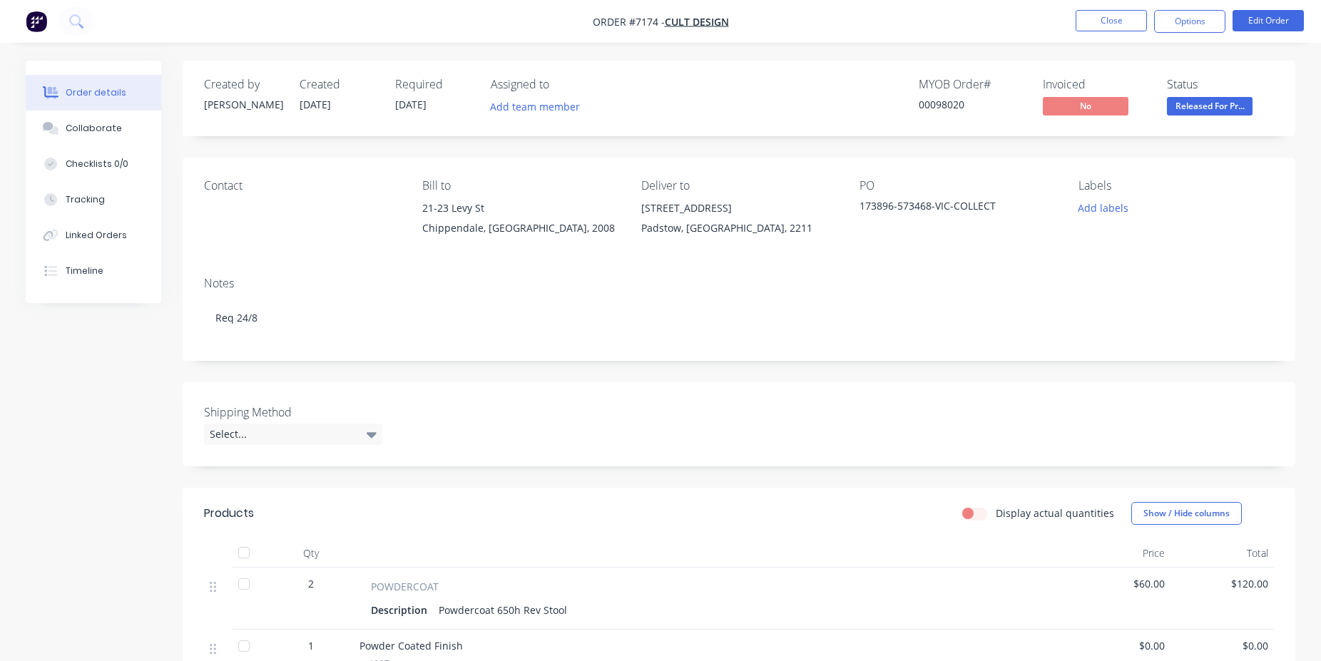
click at [671, 151] on div "Created by [PERSON_NAME] Created [DATE] Required [DATE] Assigned to Add team me…" at bounding box center [739, 569] width 1113 height 1017
drag, startPoint x: 969, startPoint y: 106, endPoint x: 937, endPoint y: 109, distance: 32.3
click at [937, 109] on div "00098020" at bounding box center [972, 104] width 107 height 15
click at [965, 108] on div "00098020" at bounding box center [972, 104] width 107 height 15
click at [1090, 10] on button "Close" at bounding box center [1111, 20] width 71 height 21
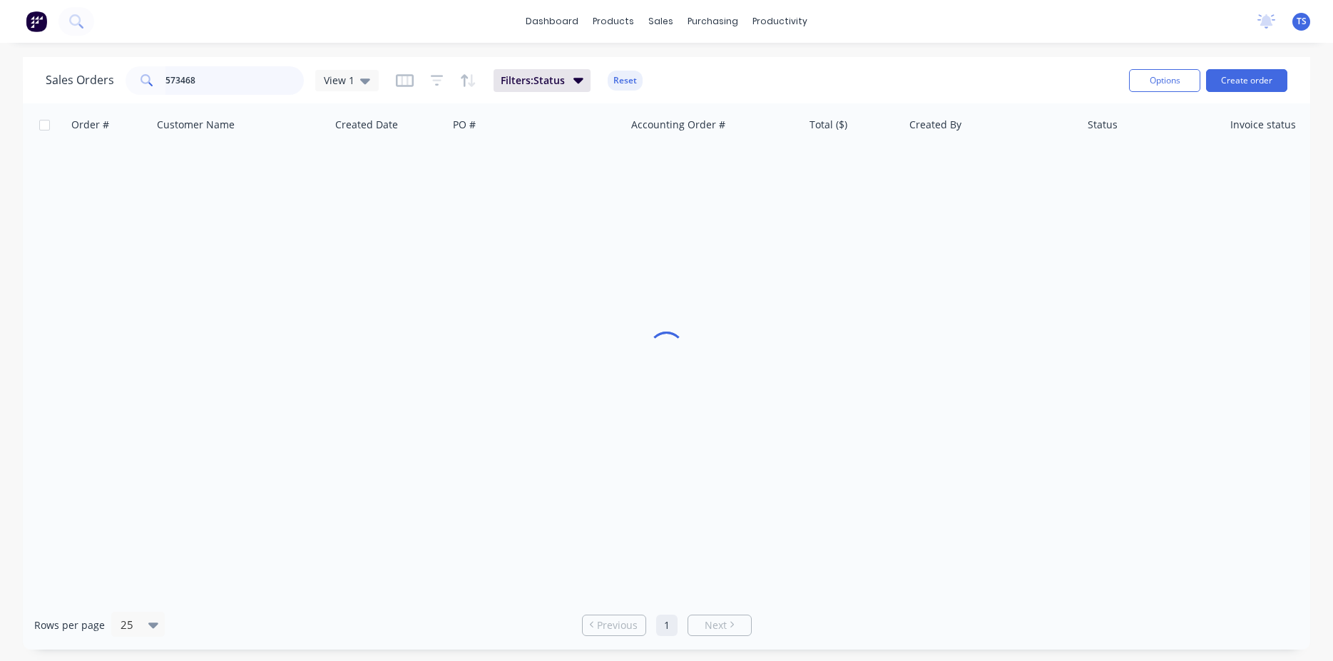
click at [230, 89] on input "573468" at bounding box center [235, 80] width 139 height 29
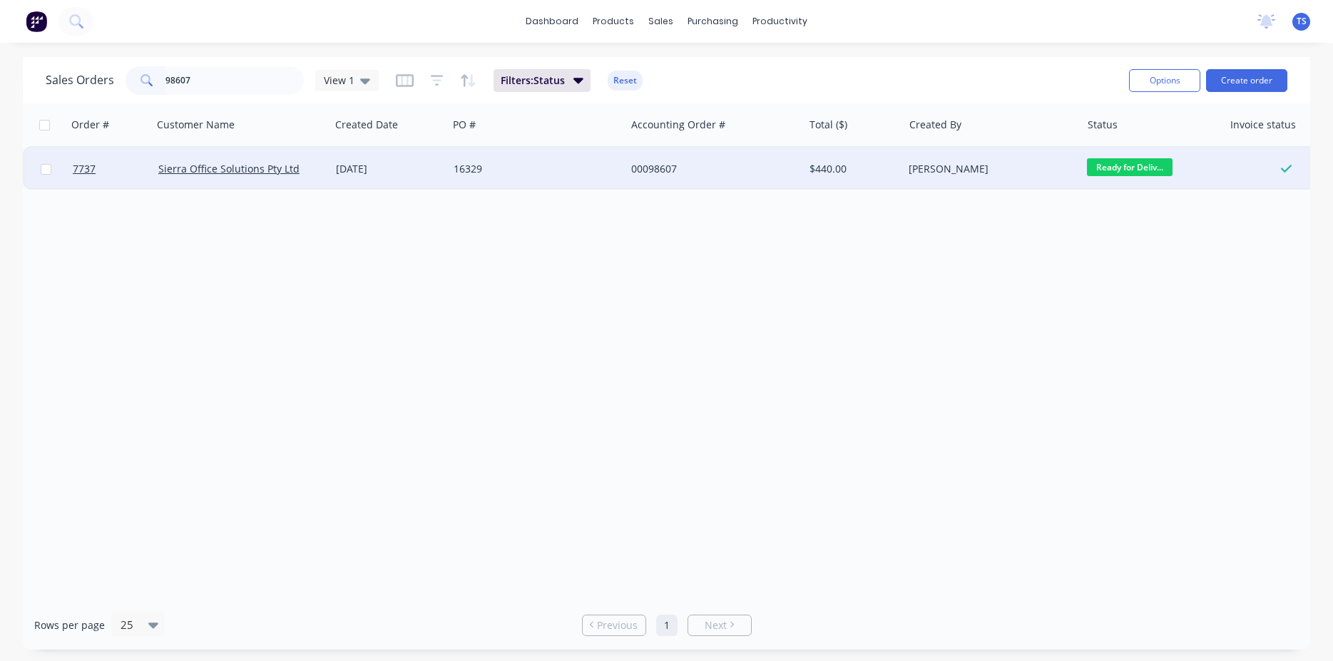
click at [1104, 161] on span "Ready for Deliv..." at bounding box center [1130, 167] width 86 height 18
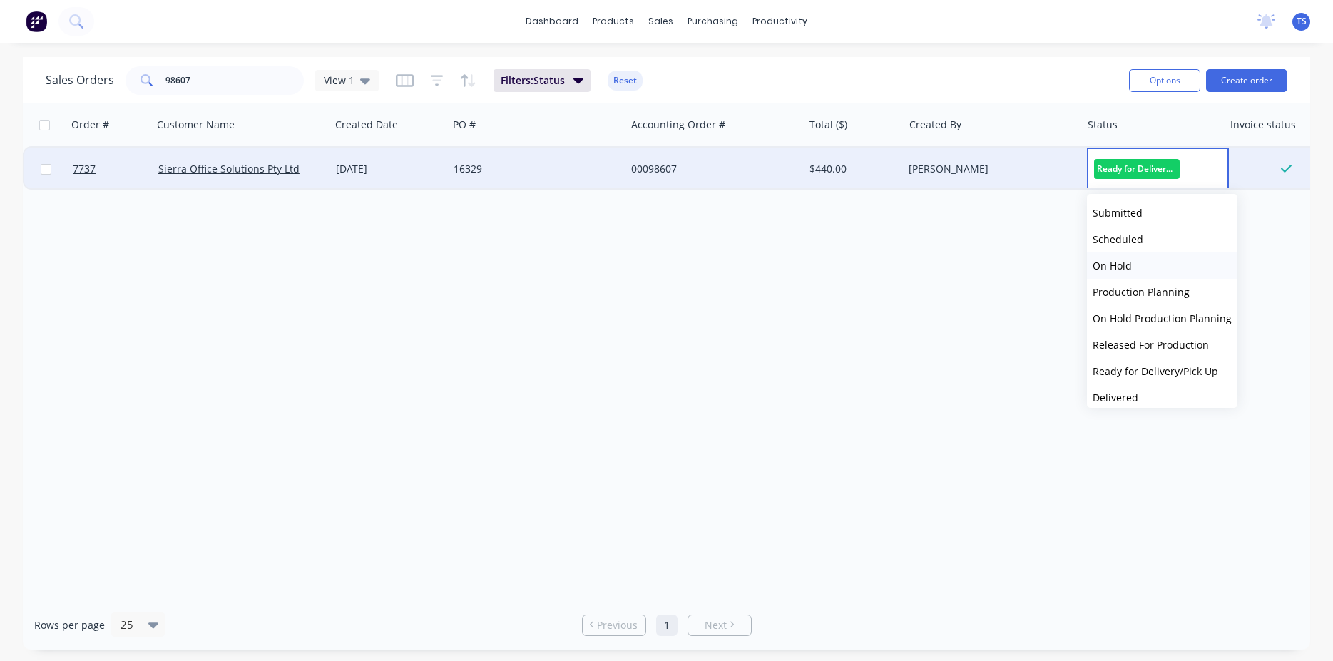
scroll to position [50, 0]
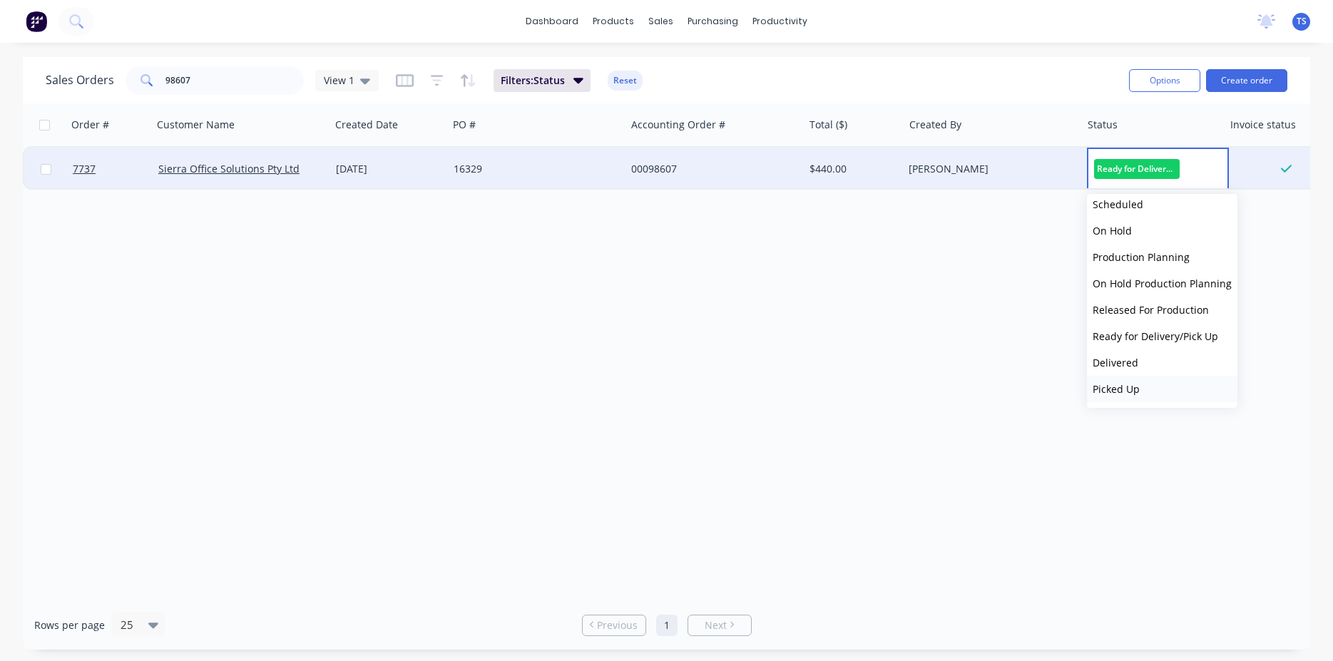
click at [1132, 394] on span "Picked Up" at bounding box center [1116, 389] width 47 height 14
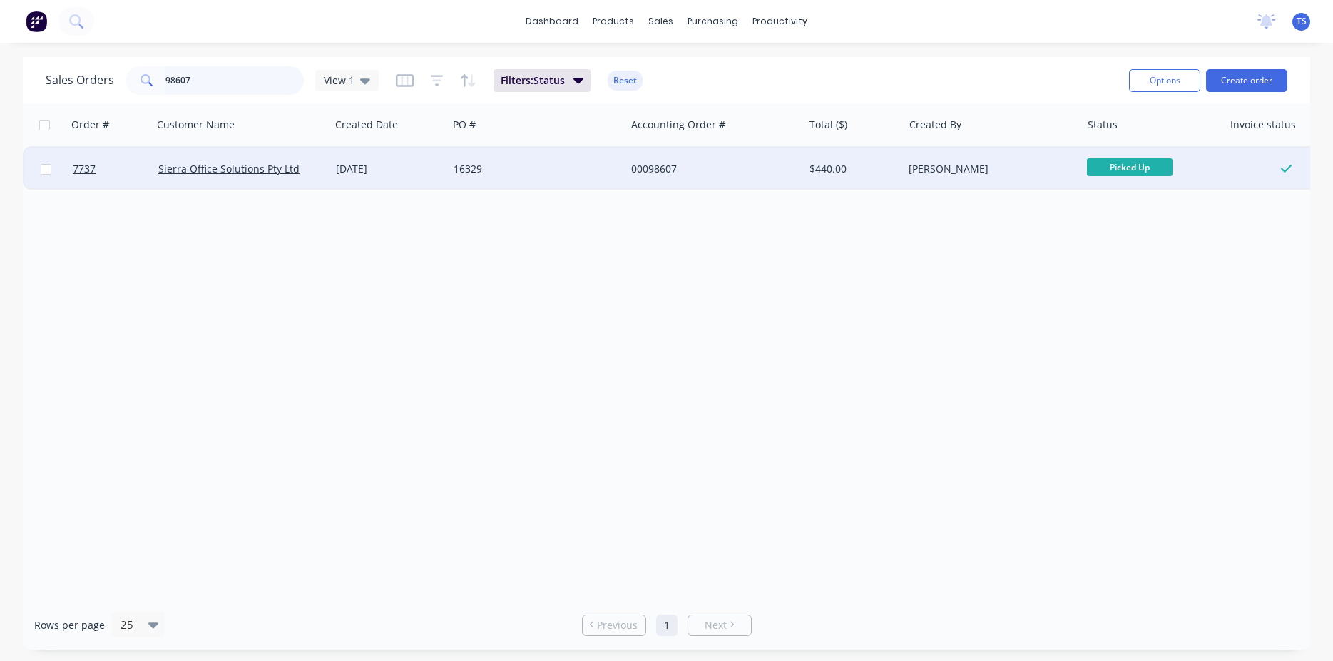
click at [234, 93] on input "98607" at bounding box center [235, 80] width 139 height 29
click at [1144, 168] on span "Ready for Deliv..." at bounding box center [1130, 167] width 86 height 18
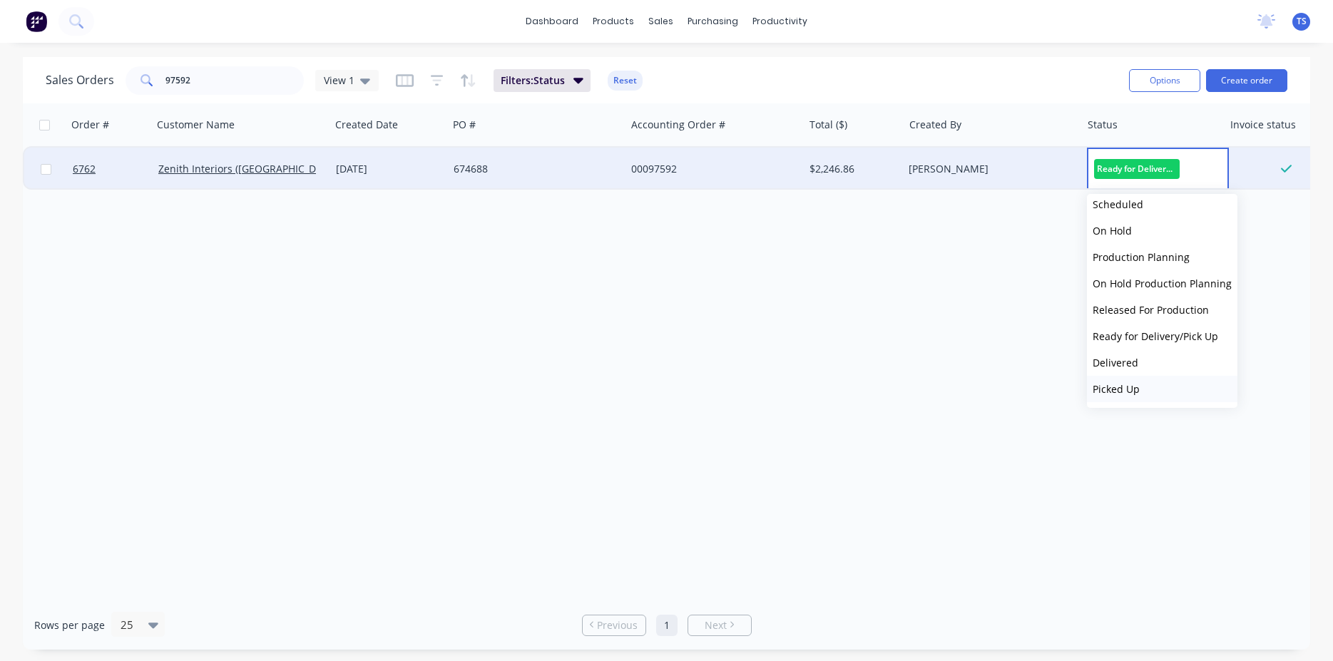
click at [1144, 387] on button "Picked Up" at bounding box center [1162, 389] width 151 height 26
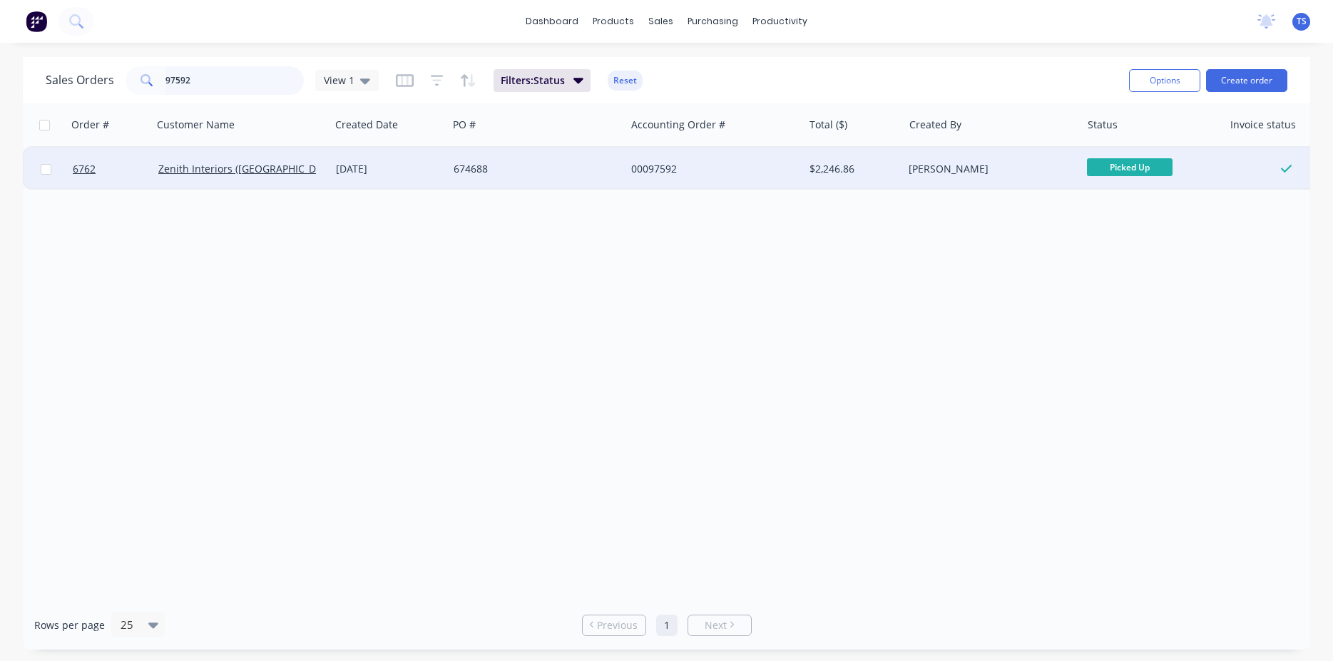
click at [211, 78] on input "97592" at bounding box center [235, 80] width 139 height 29
click at [1132, 167] on span "Ready for Deliv..." at bounding box center [1130, 167] width 86 height 18
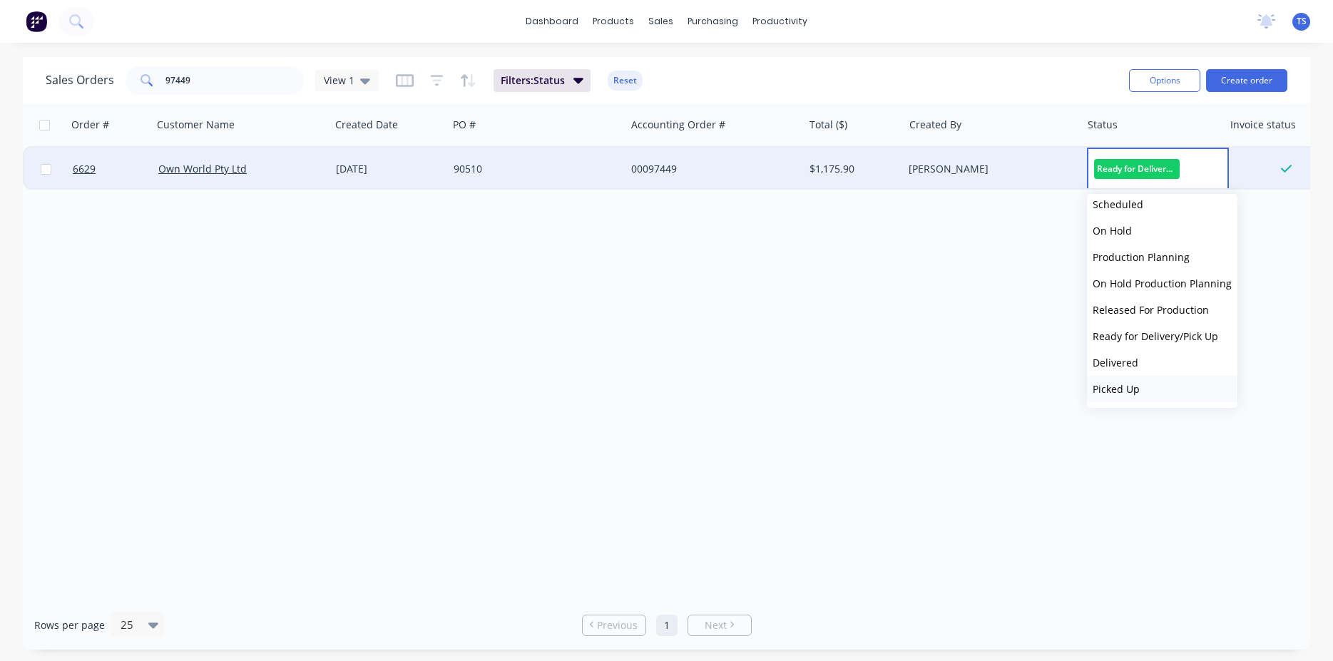
click at [1146, 391] on button "Picked Up" at bounding box center [1162, 389] width 151 height 26
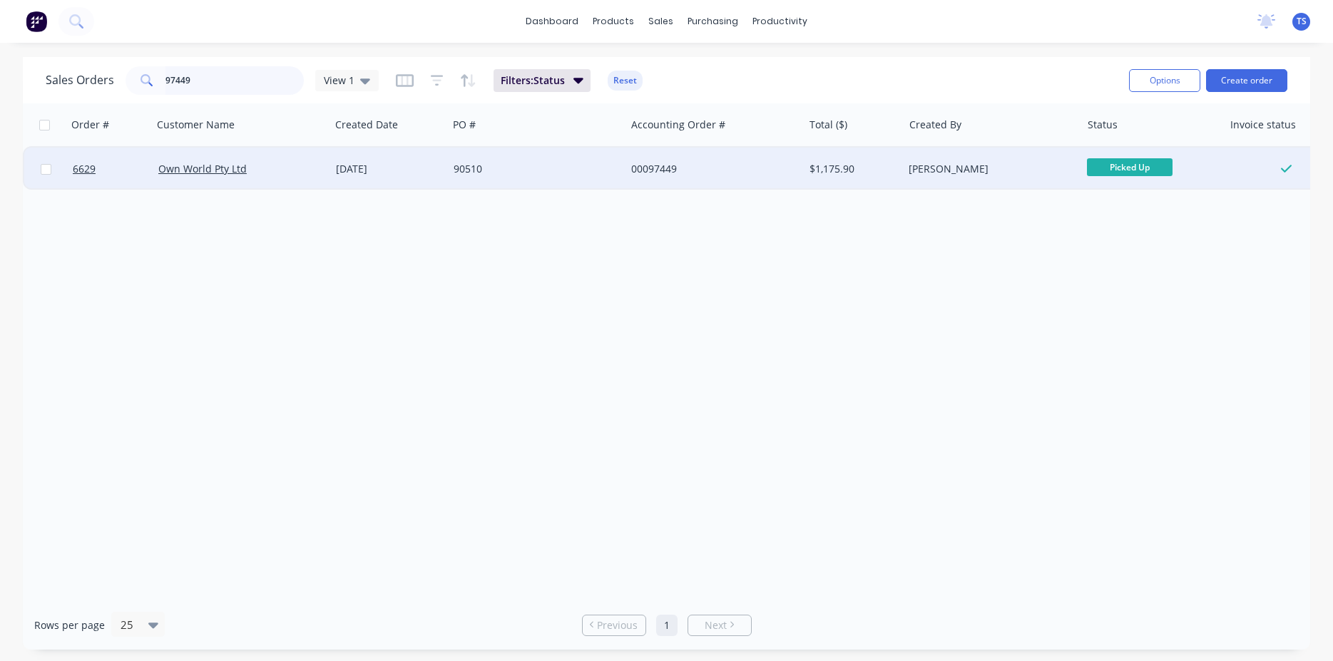
click at [240, 79] on input "97449" at bounding box center [235, 80] width 139 height 29
click at [1146, 168] on span "Ready for Deliv..." at bounding box center [1130, 167] width 86 height 18
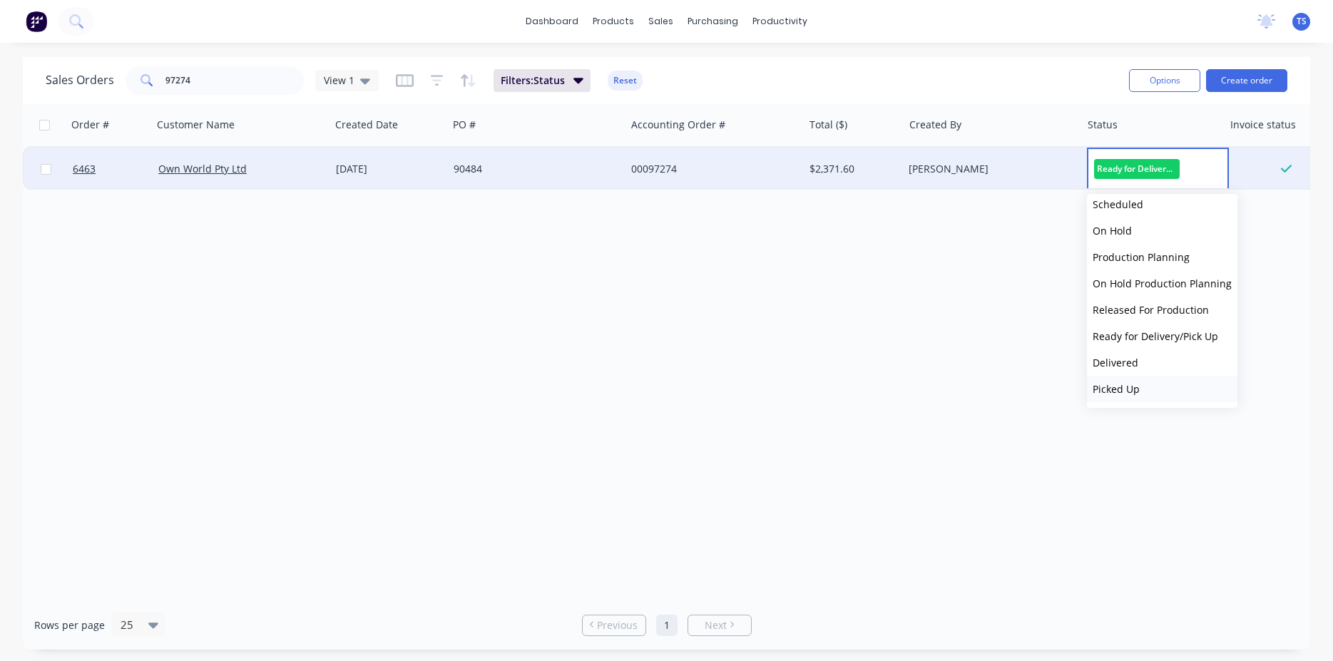
click at [1144, 380] on button "Picked Up" at bounding box center [1162, 389] width 151 height 26
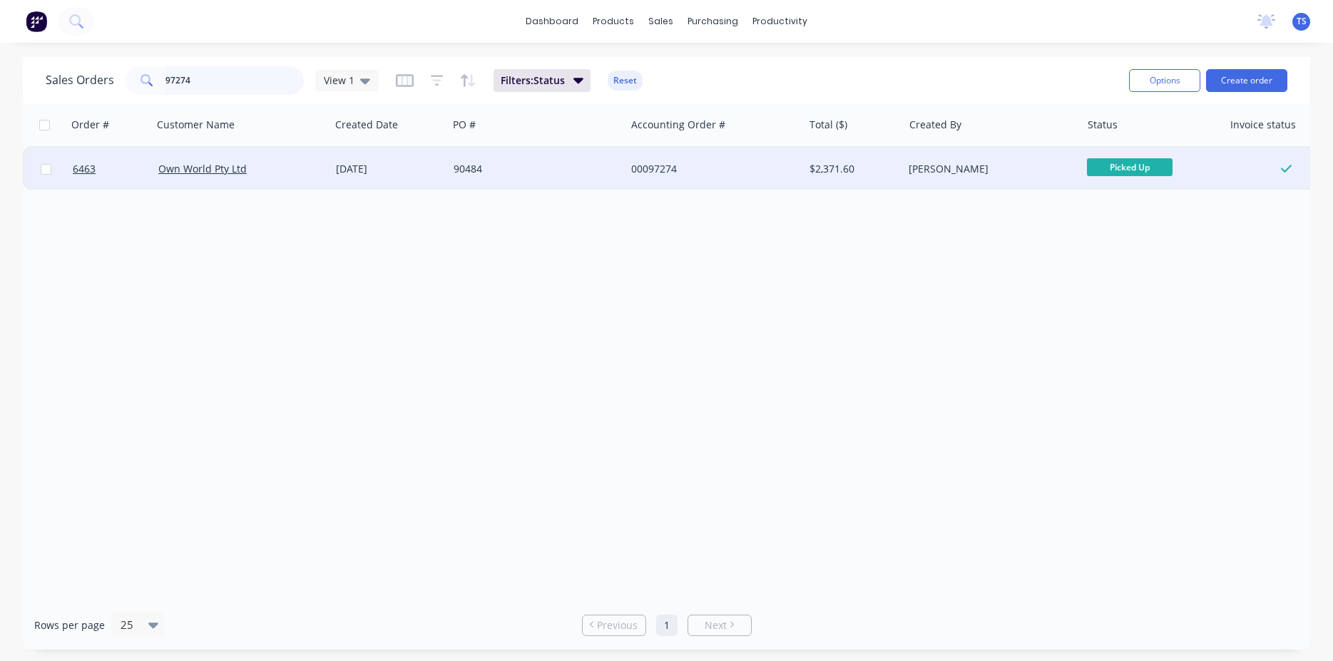
click at [222, 86] on input "97274" at bounding box center [235, 80] width 139 height 29
click at [1167, 169] on span "Ready for Deliv..." at bounding box center [1130, 167] width 86 height 18
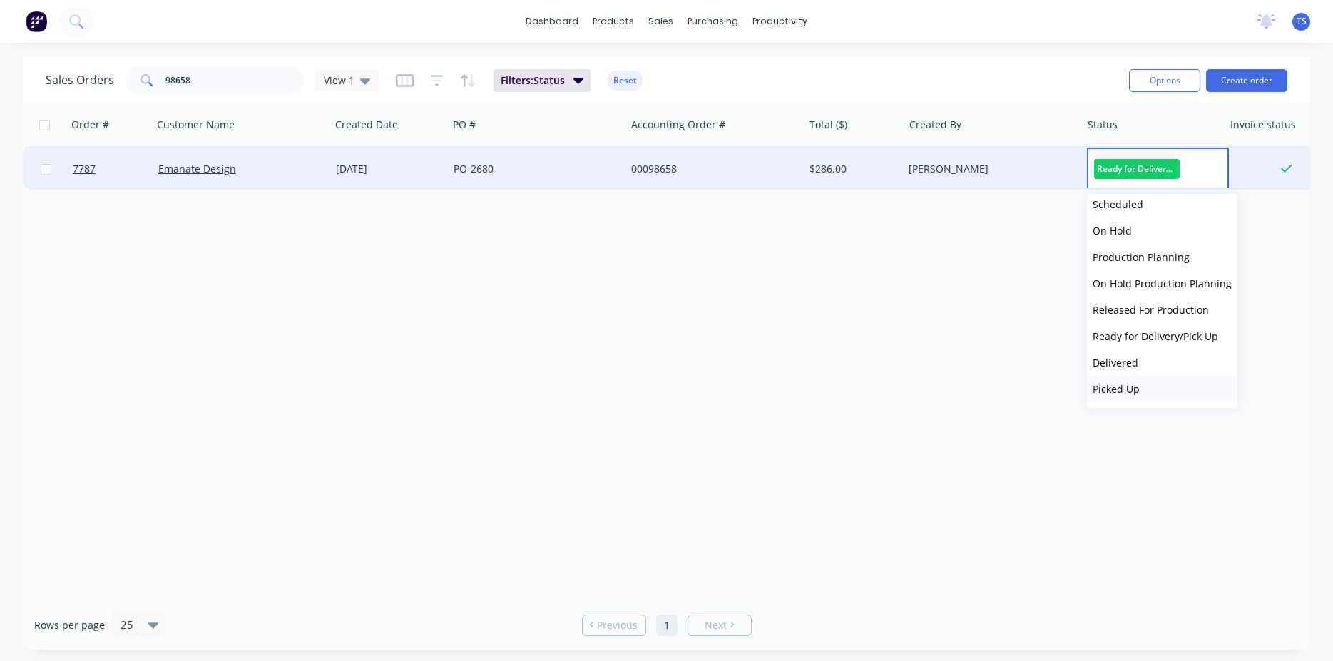
click at [1159, 390] on button "Picked Up" at bounding box center [1162, 389] width 151 height 26
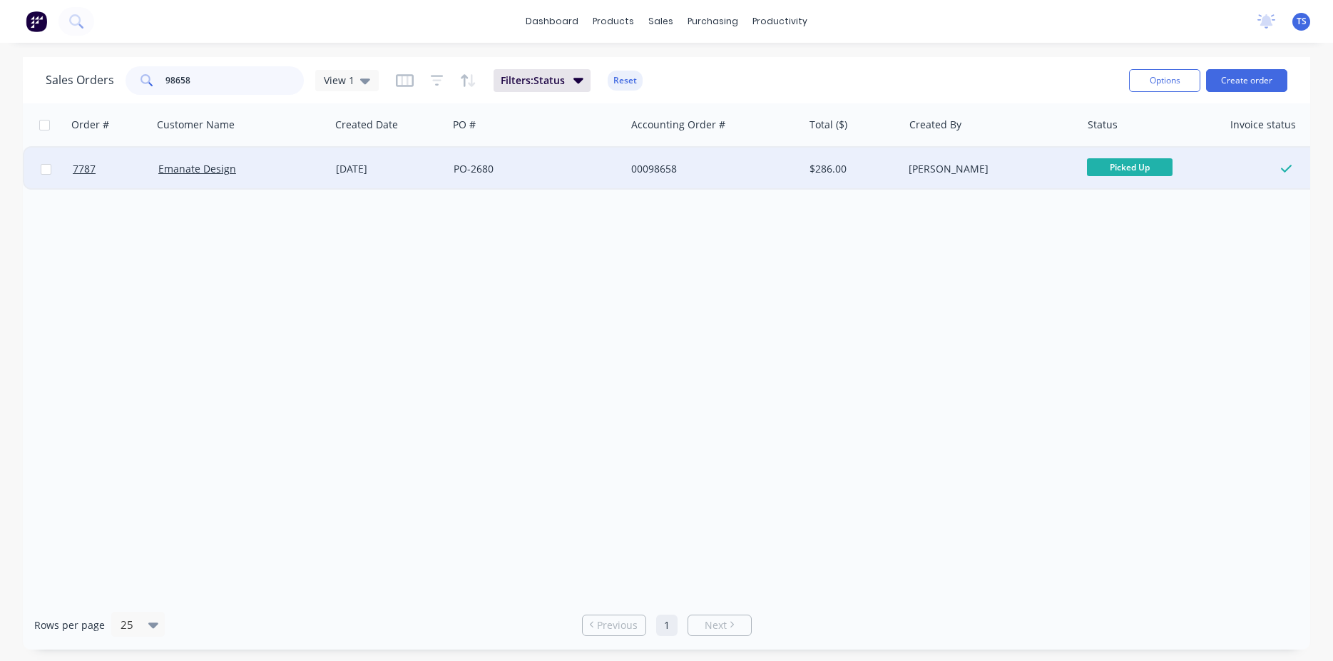
click at [197, 81] on input "98658" at bounding box center [235, 80] width 139 height 29
click at [1159, 171] on span "Ready for Deliv..." at bounding box center [1130, 167] width 86 height 18
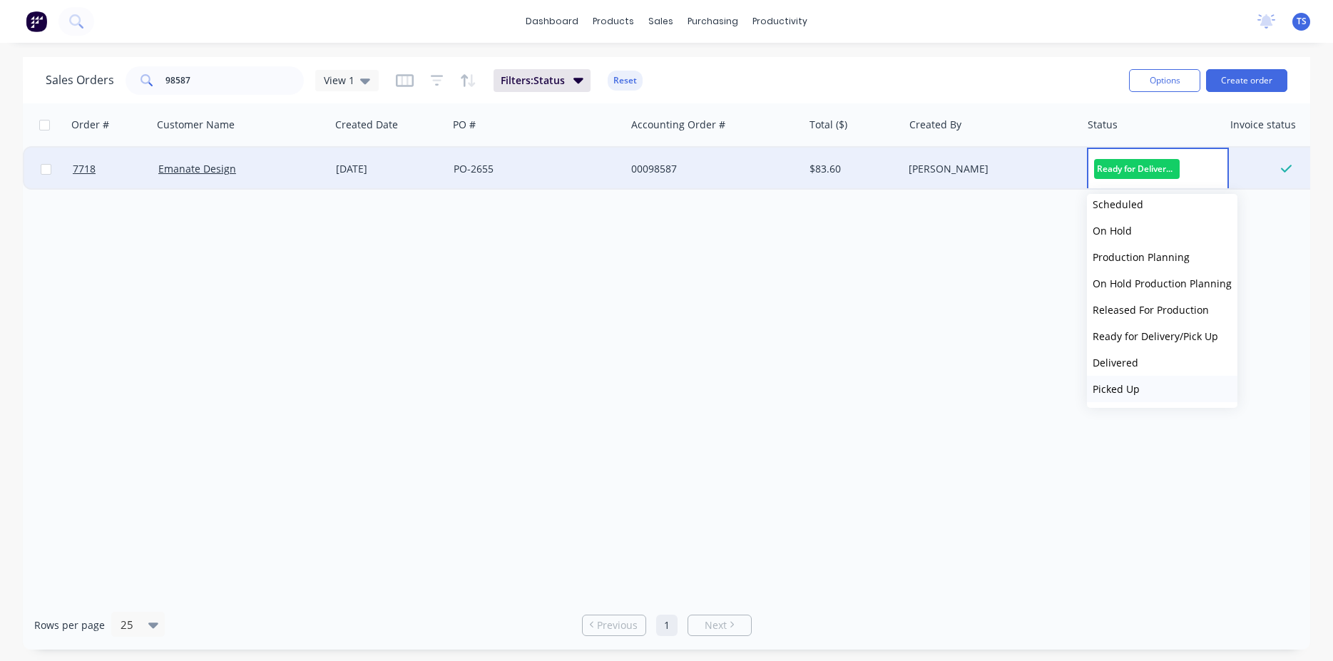
click at [1129, 400] on button "Picked Up" at bounding box center [1162, 389] width 151 height 26
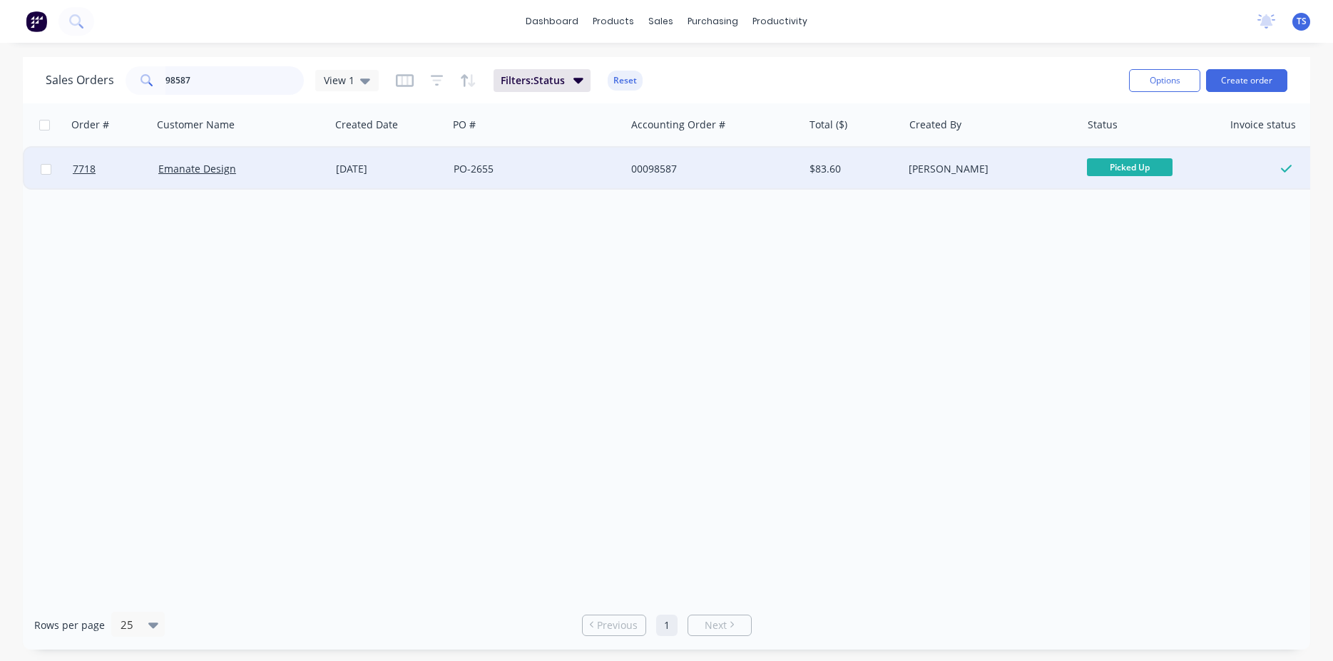
click at [248, 81] on input "98587" at bounding box center [235, 80] width 139 height 29
type input "98634"
click at [1119, 166] on span "Ready for Deliv..." at bounding box center [1130, 167] width 86 height 18
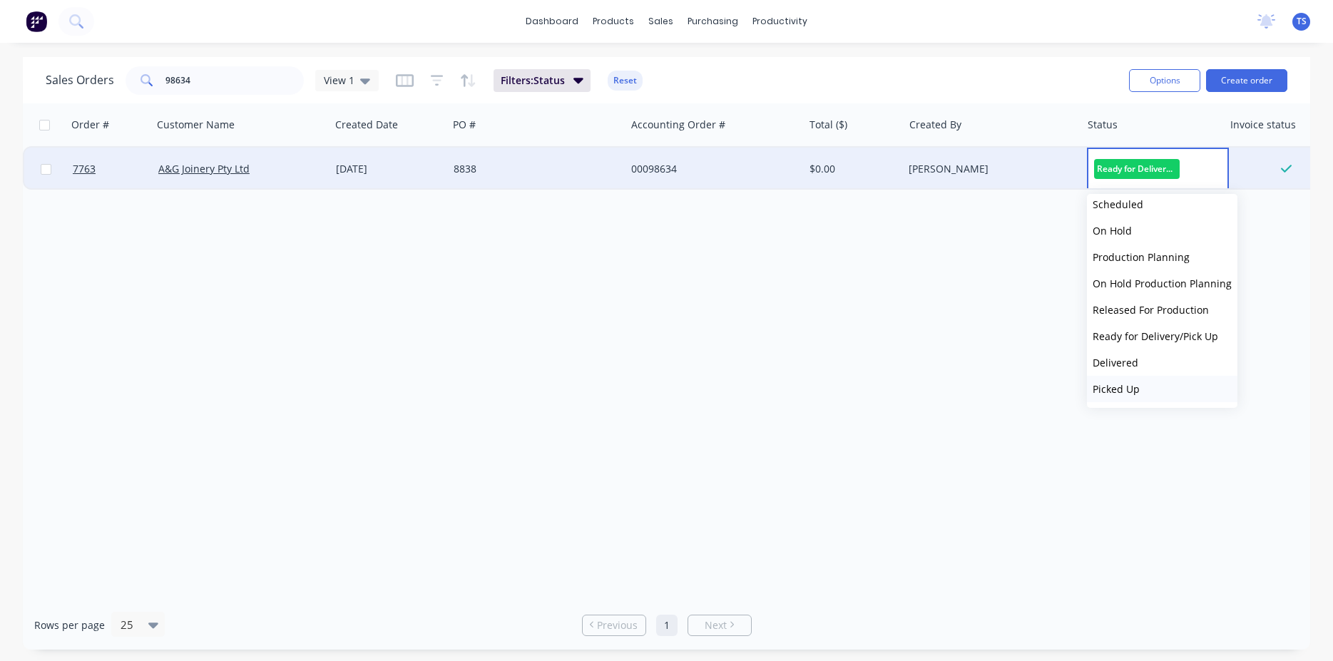
click at [1151, 387] on button "Picked Up" at bounding box center [1162, 389] width 151 height 26
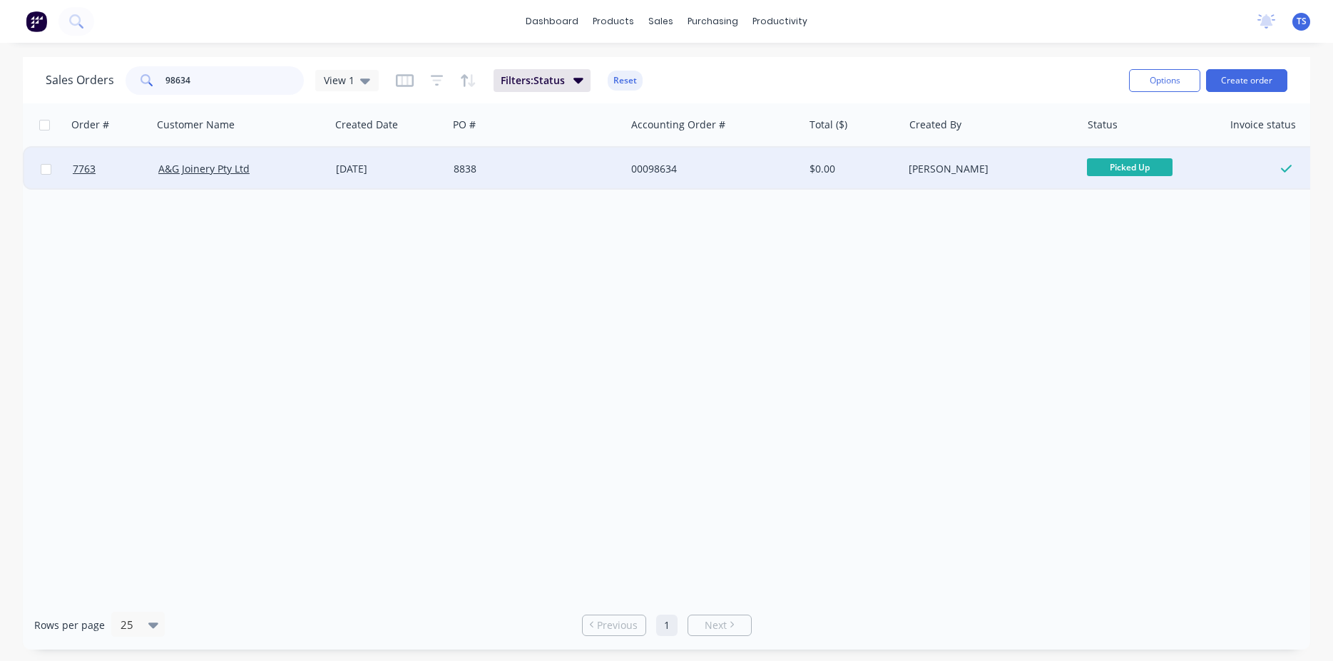
click at [250, 87] on input "98634" at bounding box center [235, 80] width 139 height 29
